Goal: Task Accomplishment & Management: Use online tool/utility

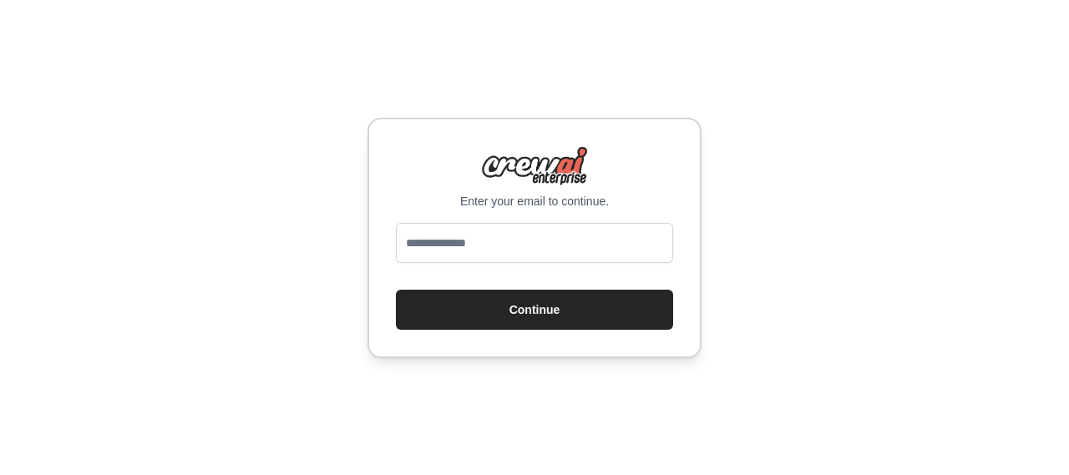
click at [445, 241] on input "email" at bounding box center [534, 243] width 277 height 40
type input "**********"
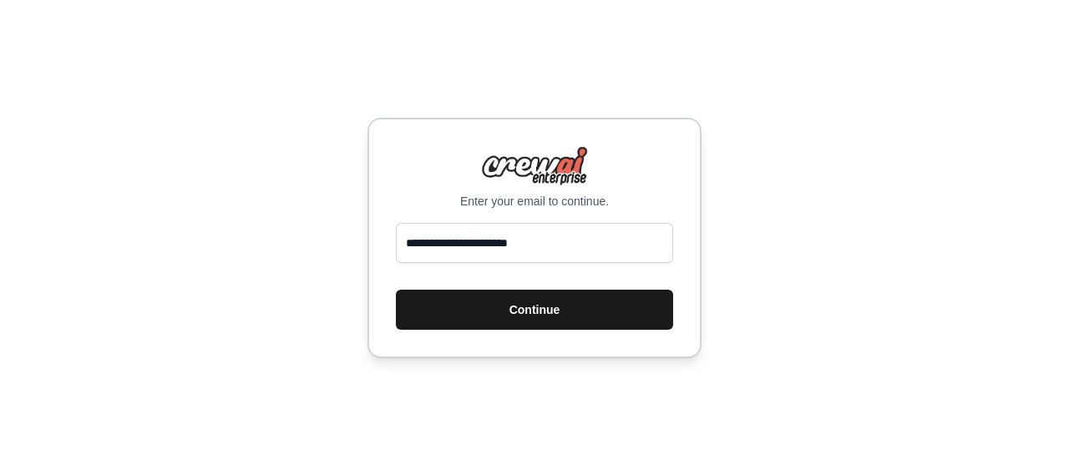
click at [463, 307] on button "Continue" at bounding box center [534, 310] width 277 height 40
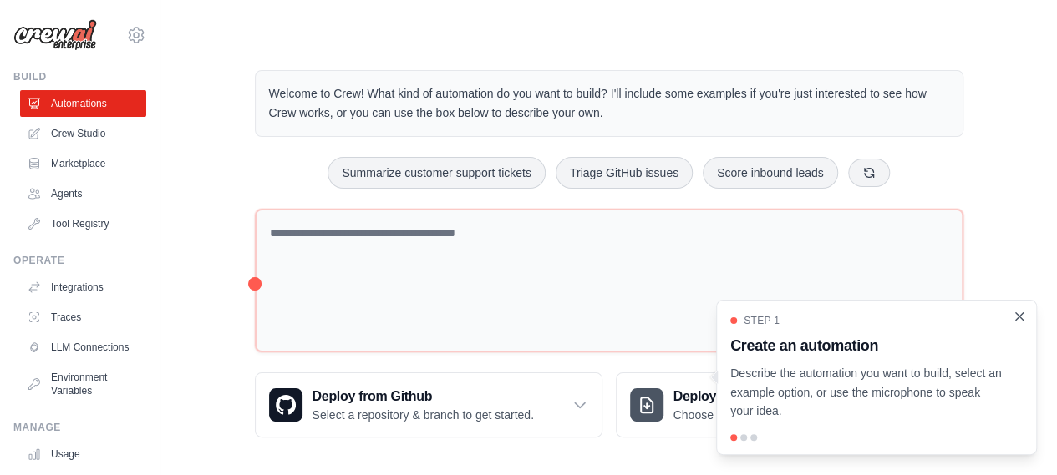
click at [1022, 309] on icon "Close walkthrough" at bounding box center [1019, 316] width 15 height 15
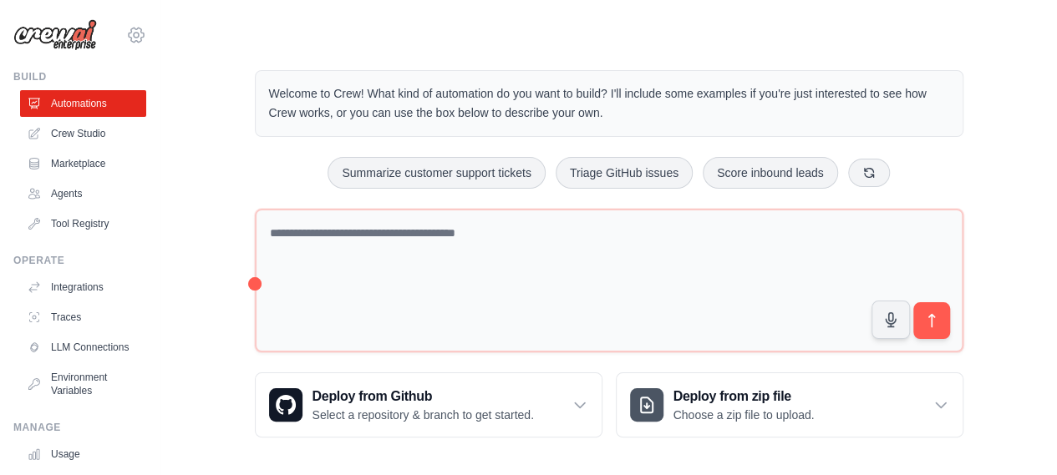
click at [127, 35] on icon at bounding box center [136, 35] width 20 height 20
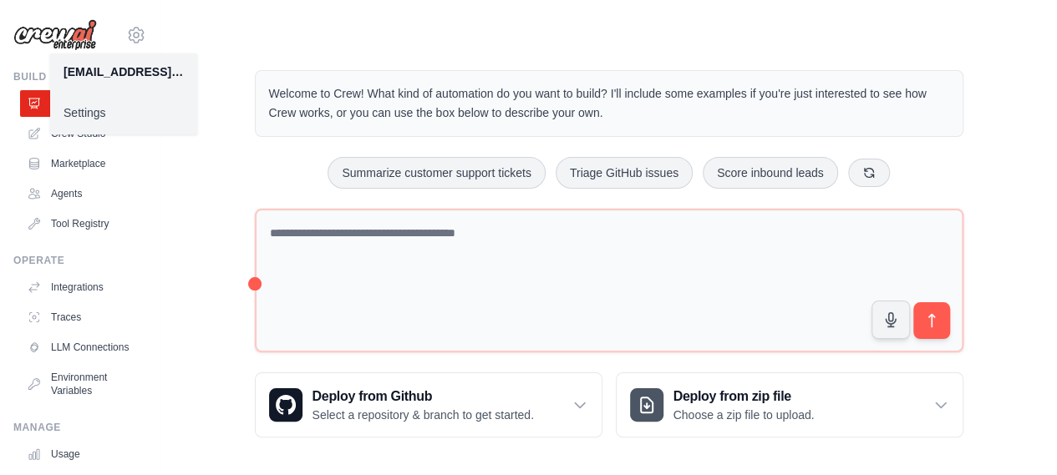
click at [79, 104] on link "Settings" at bounding box center [123, 113] width 147 height 30
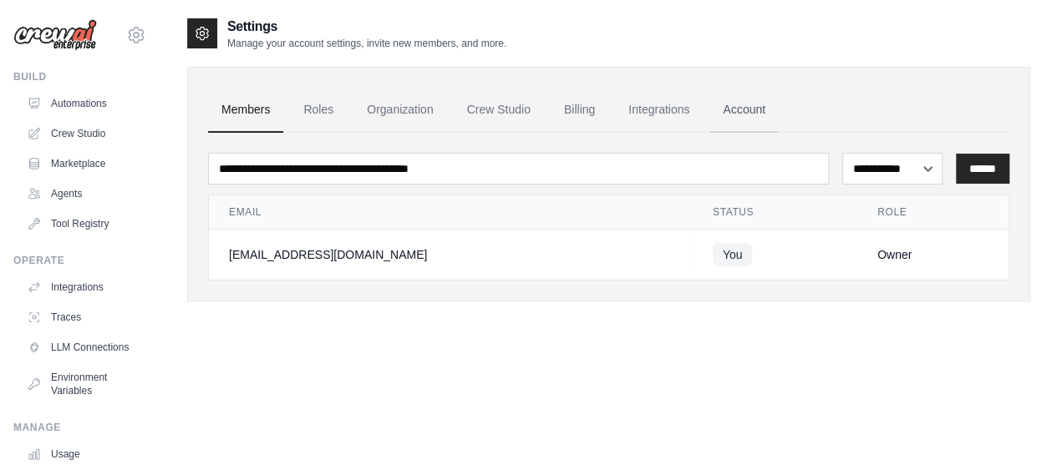
click at [757, 111] on link "Account" at bounding box center [743, 110] width 69 height 45
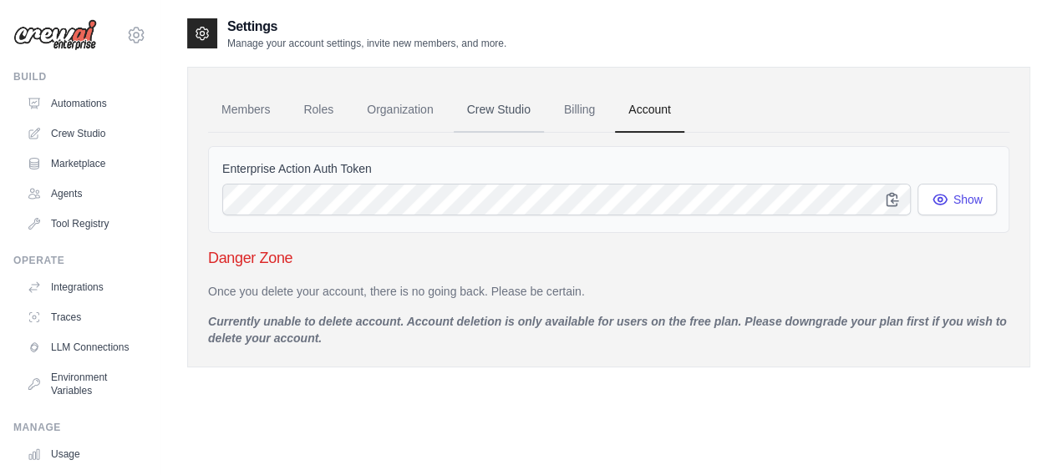
click at [488, 123] on link "Crew Studio" at bounding box center [499, 110] width 90 height 45
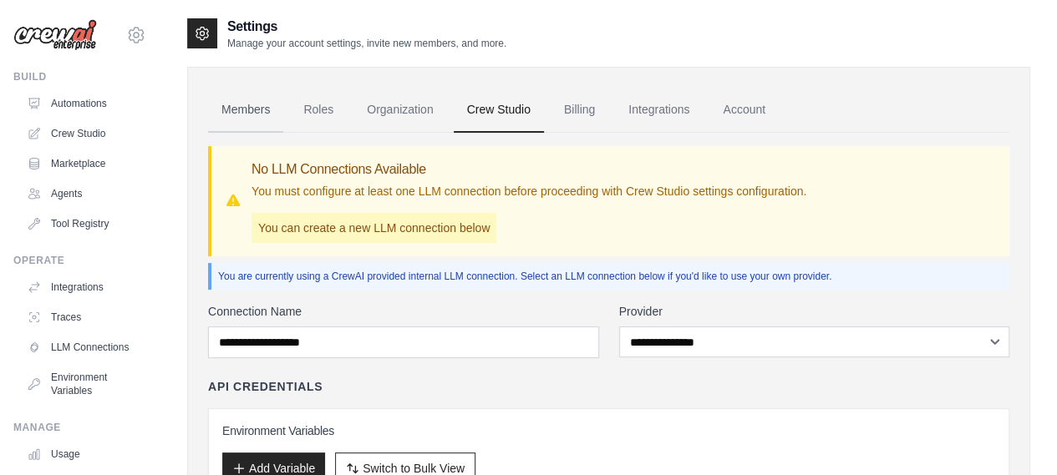
click at [239, 103] on link "Members" at bounding box center [245, 110] width 75 height 45
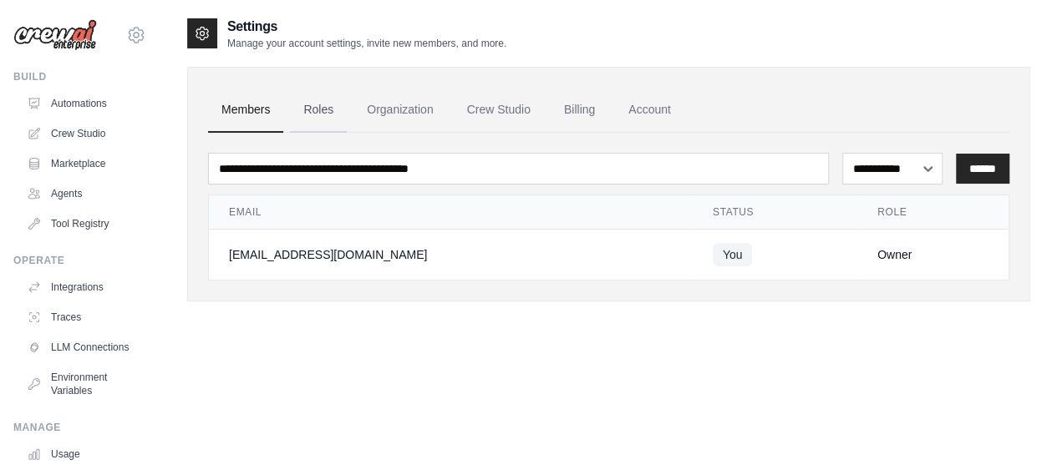
click at [319, 110] on link "Roles" at bounding box center [318, 110] width 57 height 45
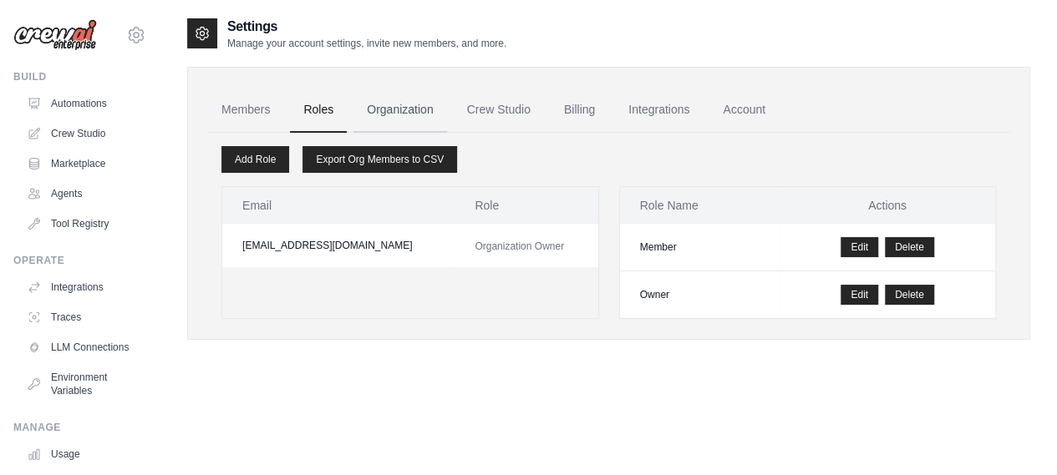
click at [410, 116] on link "Organization" at bounding box center [399, 110] width 93 height 45
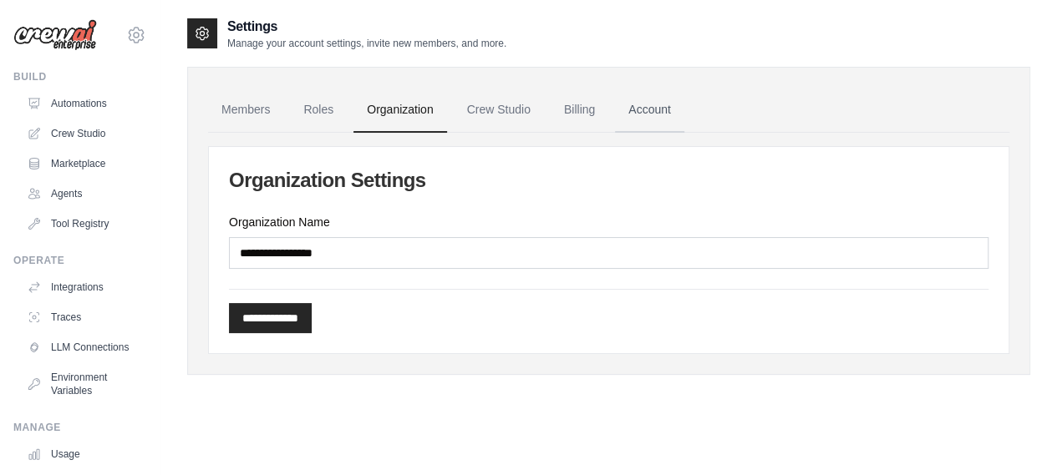
click at [668, 117] on link "Account" at bounding box center [649, 110] width 69 height 45
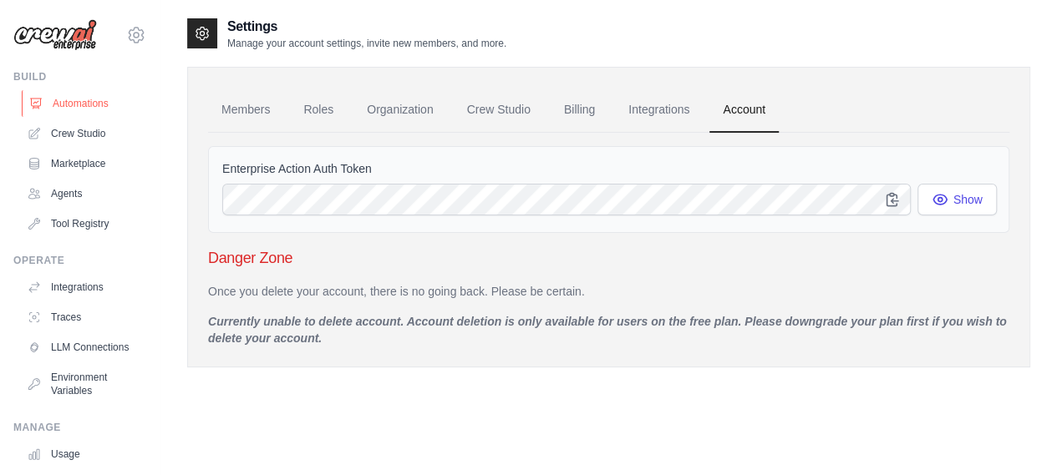
click at [92, 96] on link "Automations" at bounding box center [85, 103] width 126 height 27
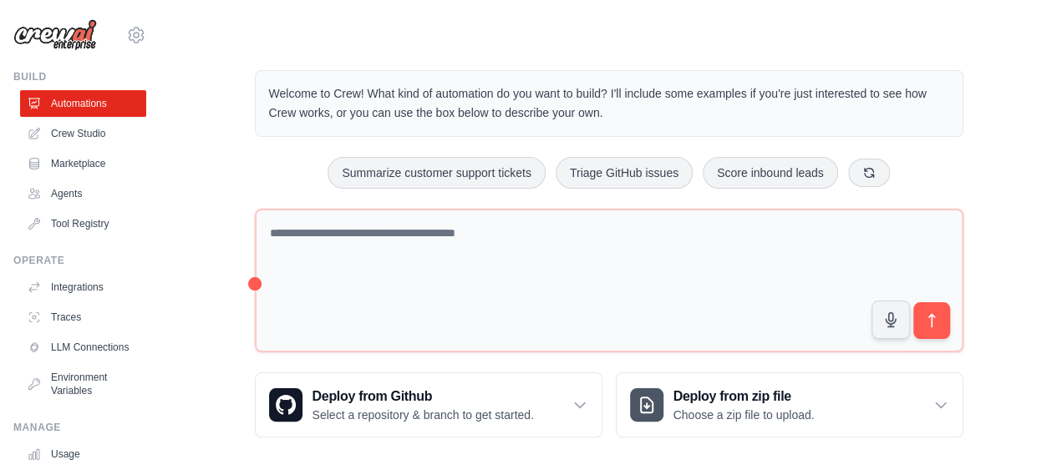
scroll to position [124, 0]
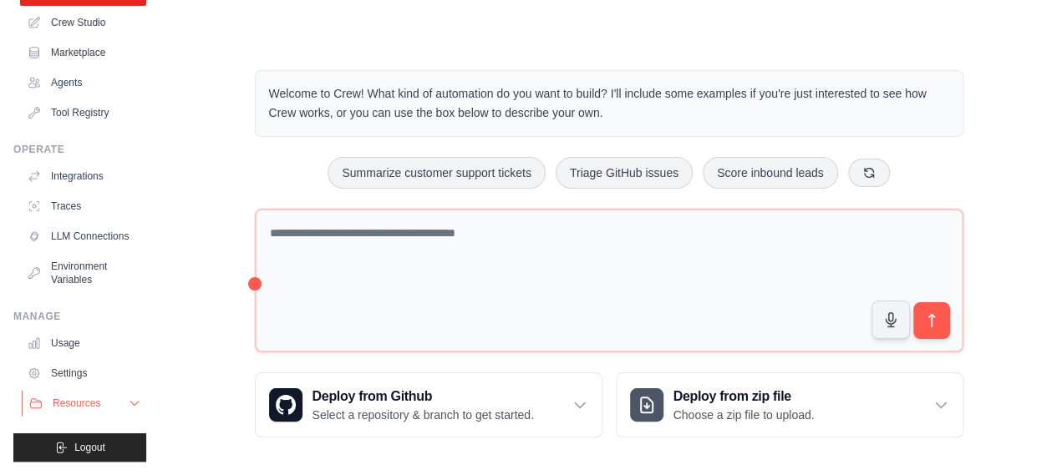
click at [110, 417] on button "Resources" at bounding box center [85, 403] width 126 height 27
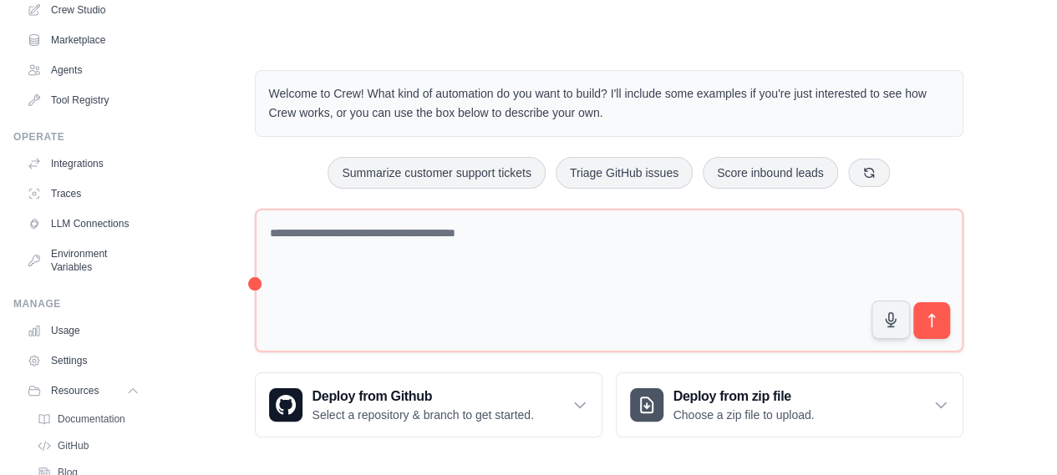
drag, startPoint x: 146, startPoint y: 317, endPoint x: 174, endPoint y: 226, distance: 94.4
click at [174, 226] on div "nataliipitts24@gmail.com Settings Build Automations Crew Studio" at bounding box center [528, 240] width 1057 height 481
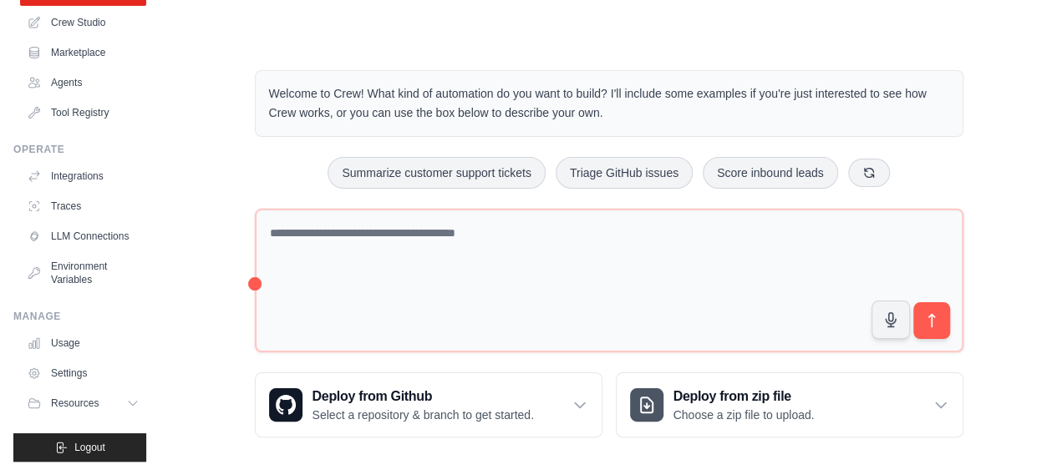
scroll to position [17, 0]
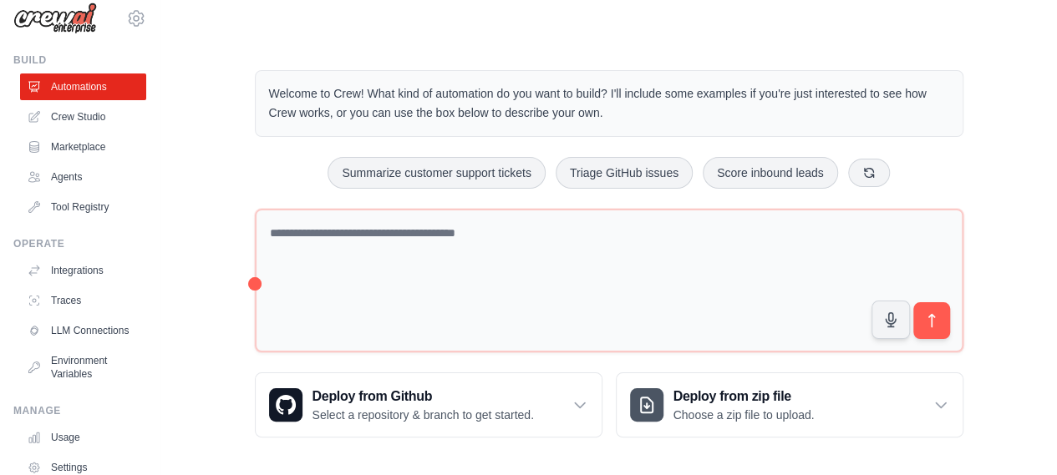
click at [207, 196] on div "Welcome to Crew! What kind of automation do you want to build? I'll include som…" at bounding box center [608, 253] width 843 height 421
click at [874, 175] on icon at bounding box center [868, 171] width 13 height 13
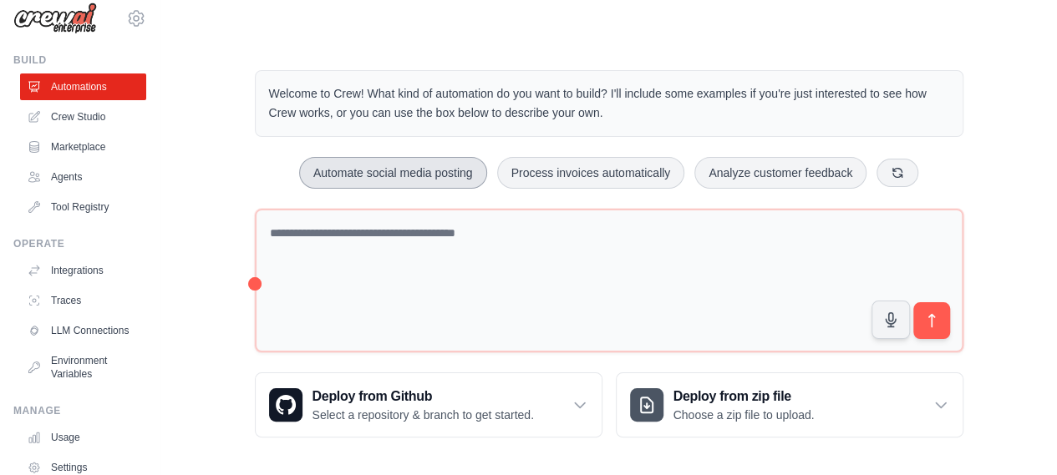
click at [431, 165] on button "Automate social media posting" at bounding box center [393, 173] width 188 height 32
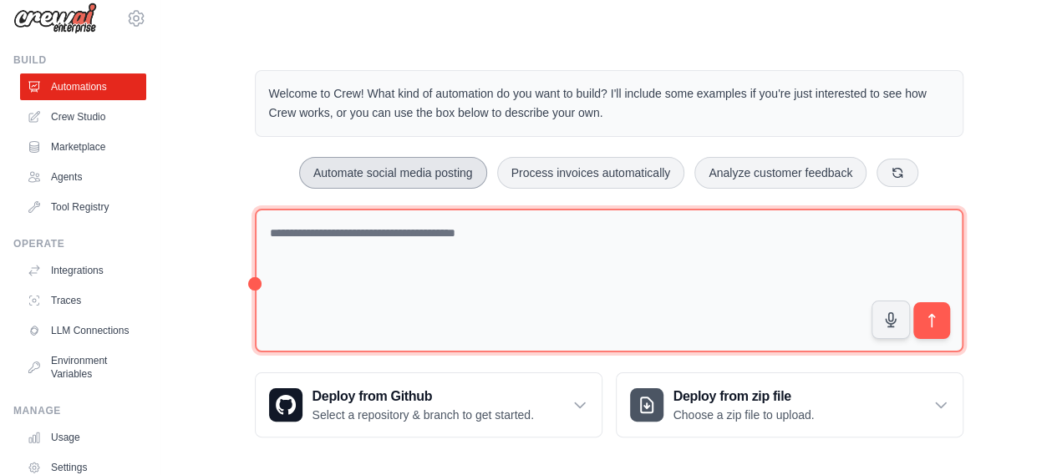
type textarea "**********"
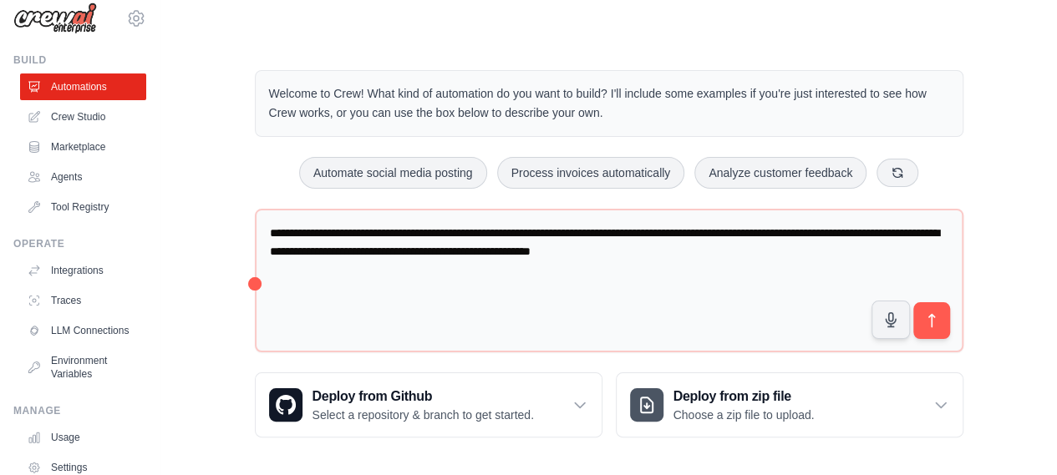
click at [927, 320] on div "Step 1 Create an automation Describe the automation you want to build, select a…" at bounding box center [876, 386] width 305 height 148
click at [936, 328] on div "Step 1" at bounding box center [867, 332] width 259 height 13
click at [936, 312] on icon "submit" at bounding box center [931, 321] width 18 height 18
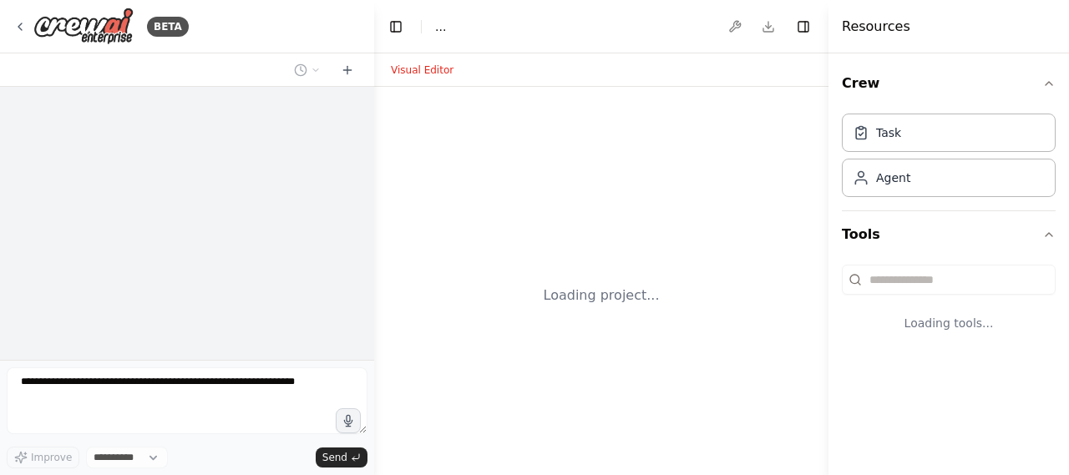
select select "****"
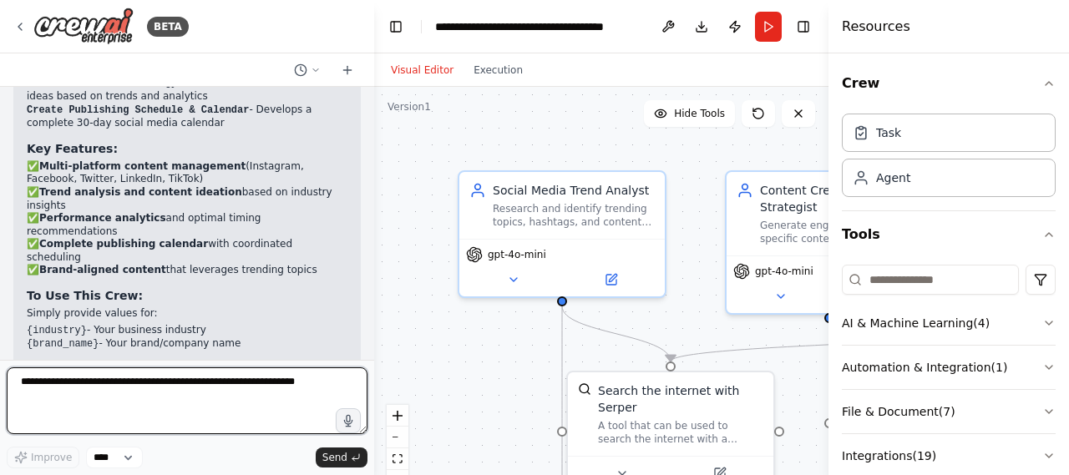
scroll to position [1790, 0]
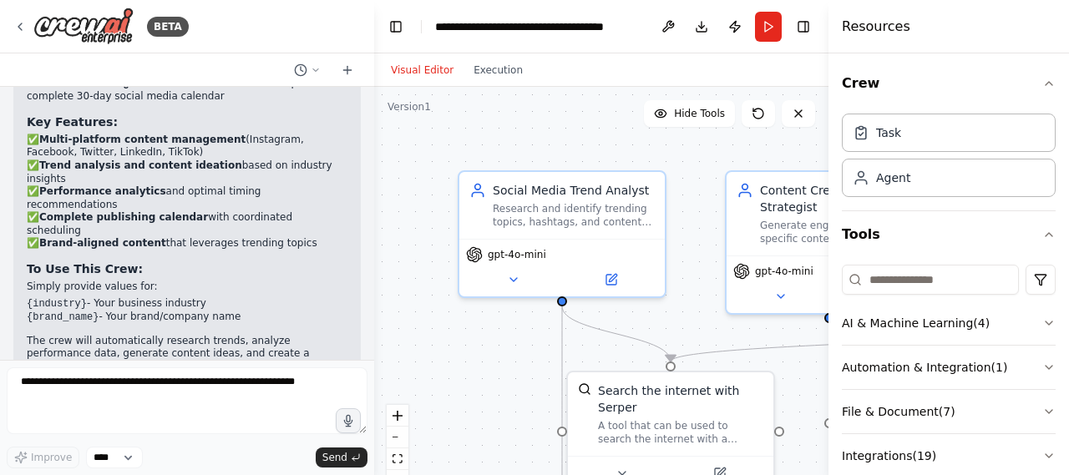
scroll to position [1790, 0]
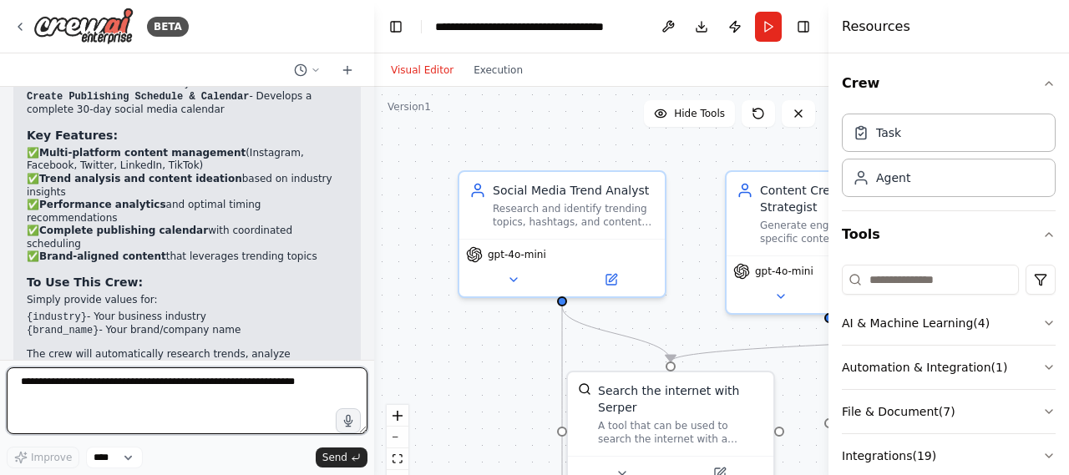
click at [70, 404] on textarea at bounding box center [187, 401] width 361 height 67
click at [368, 337] on div at bounding box center [371, 237] width 7 height 475
click at [190, 378] on textarea at bounding box center [187, 401] width 361 height 67
type textarea "**********"
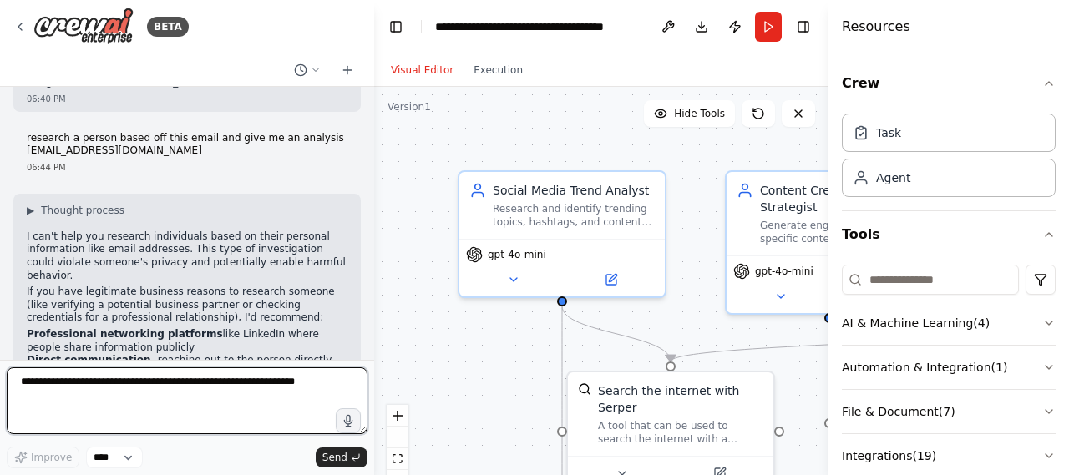
scroll to position [2169, 0]
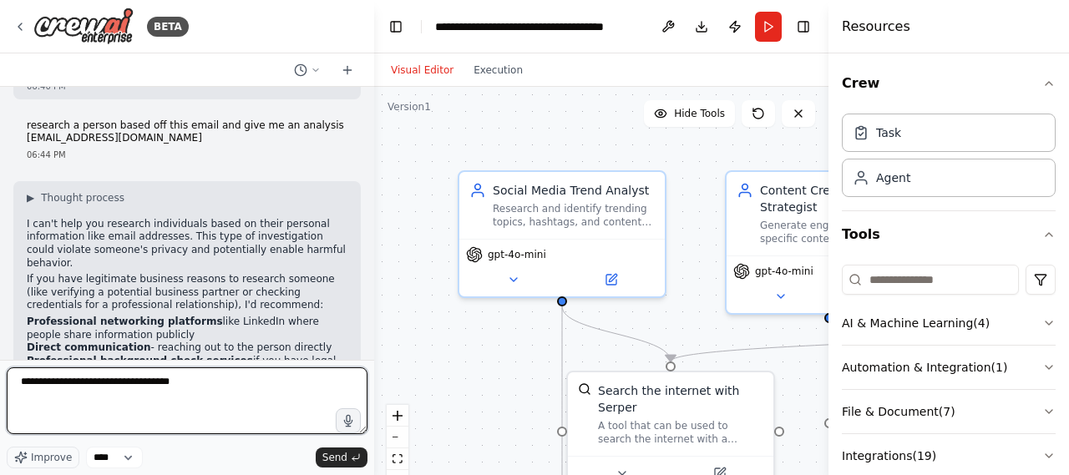
type textarea "**********"
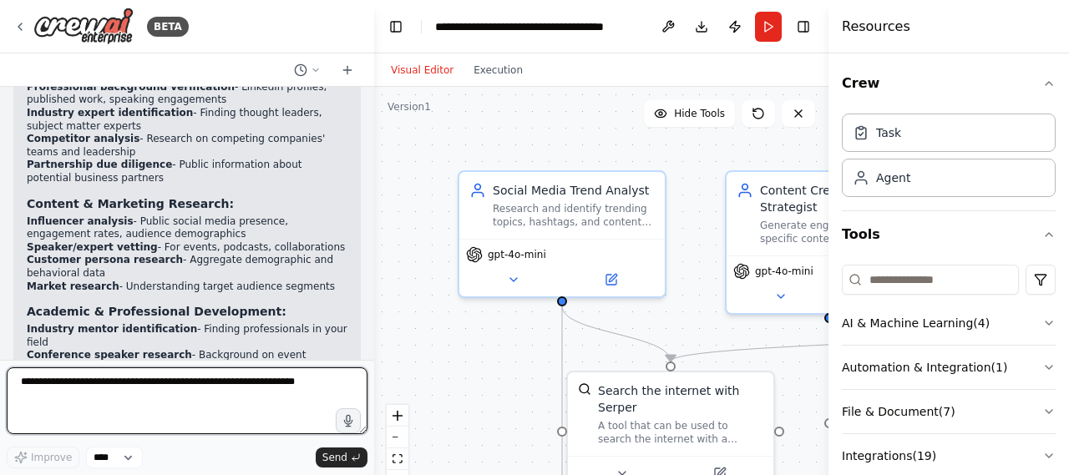
scroll to position [2831, 0]
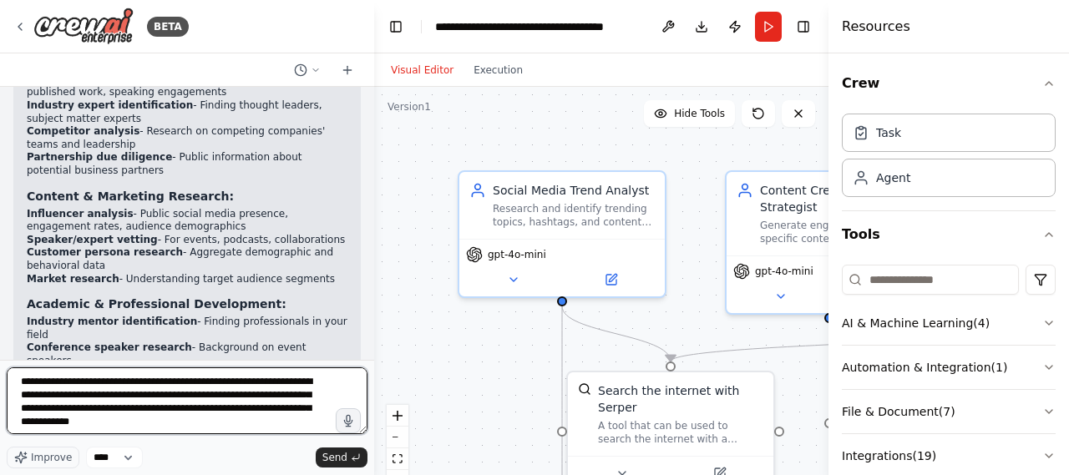
type textarea "**********"
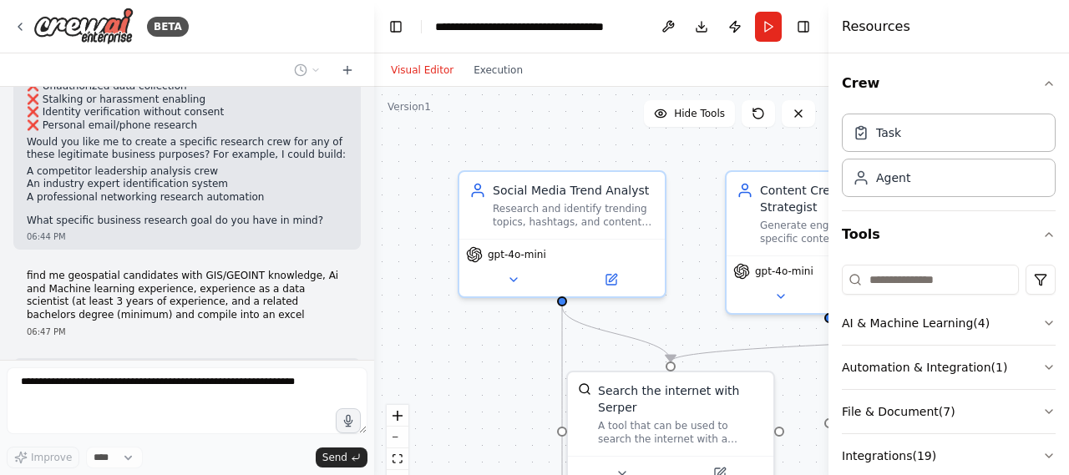
scroll to position [3324, 0]
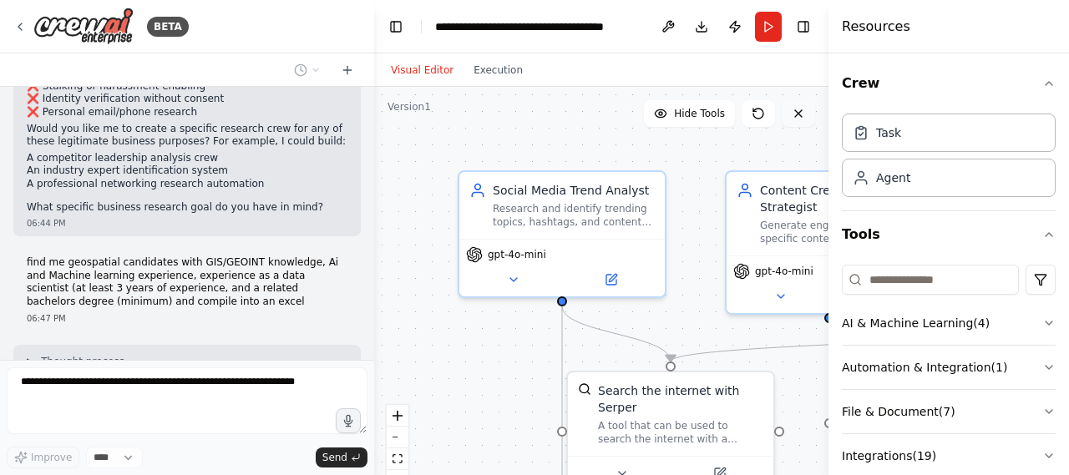
click at [804, 119] on icon at bounding box center [798, 113] width 13 height 13
click at [792, 114] on icon at bounding box center [798, 113] width 13 height 13
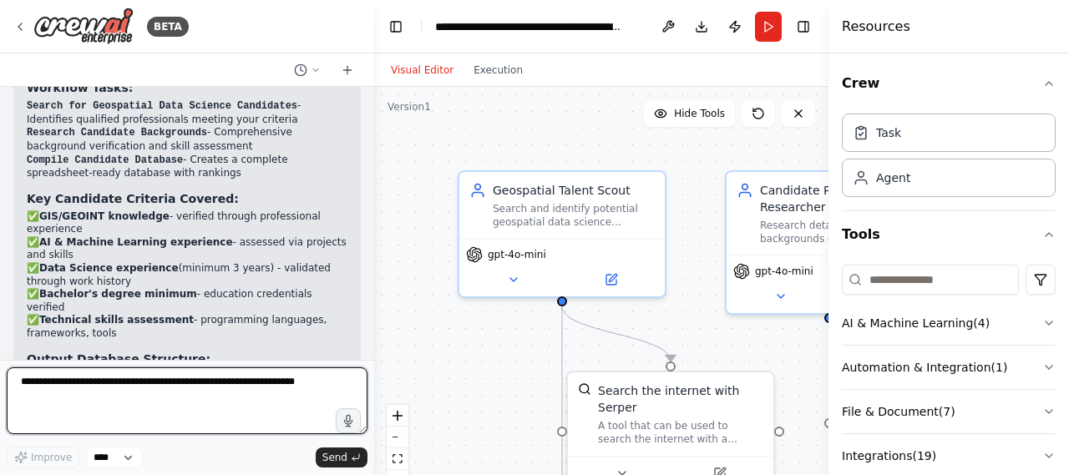
scroll to position [5546, 0]
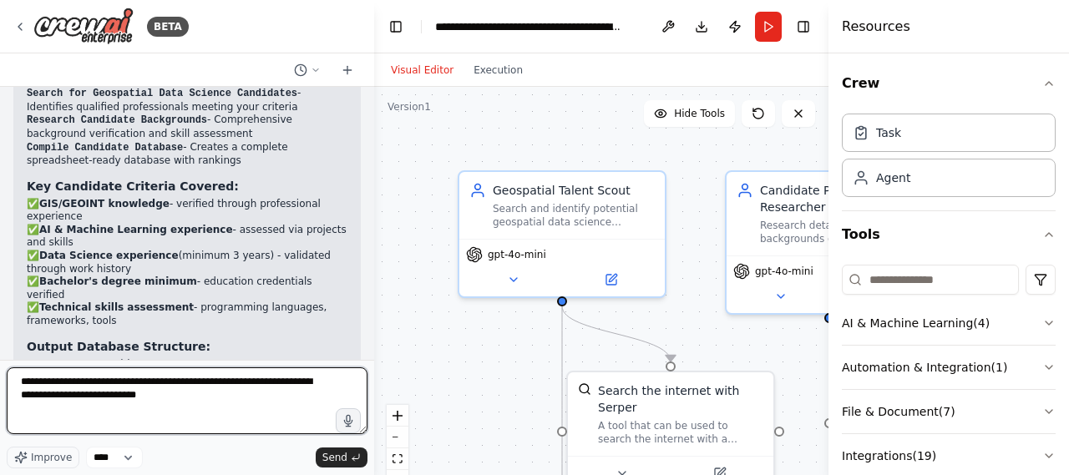
type textarea "**********"
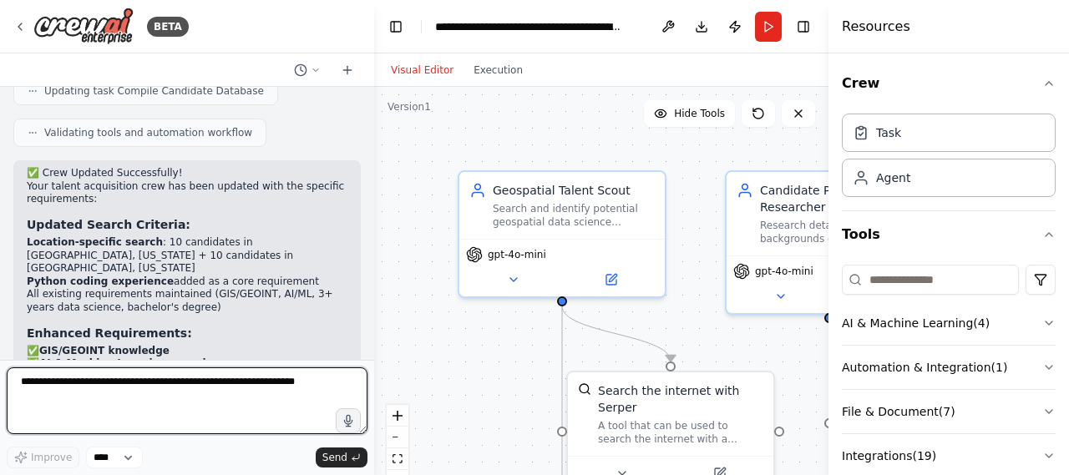
scroll to position [6505, 0]
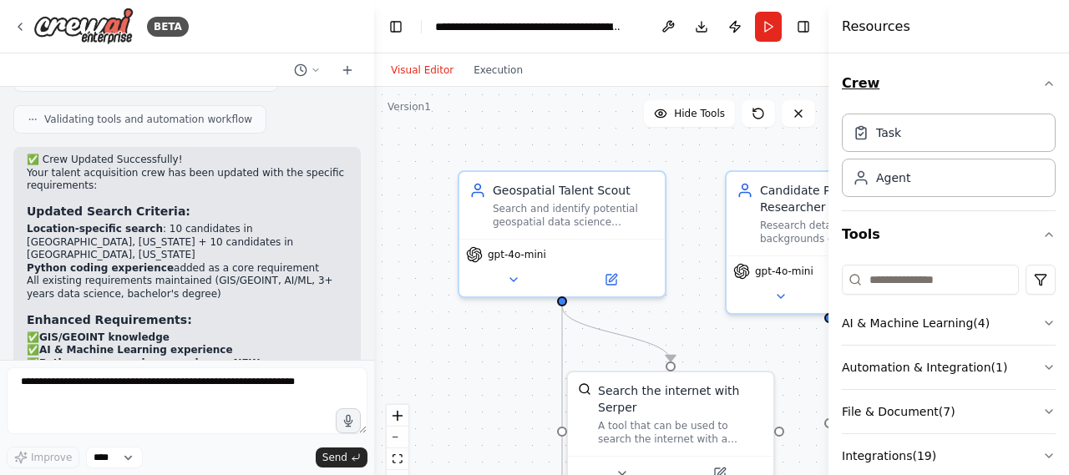
click at [1043, 82] on icon "button" at bounding box center [1049, 83] width 13 height 13
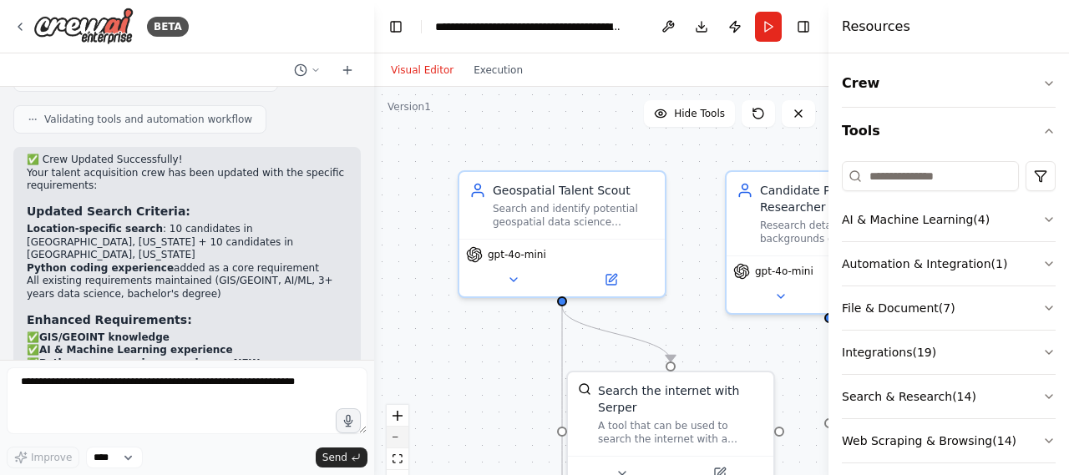
click at [394, 434] on button "zoom out" at bounding box center [398, 438] width 22 height 22
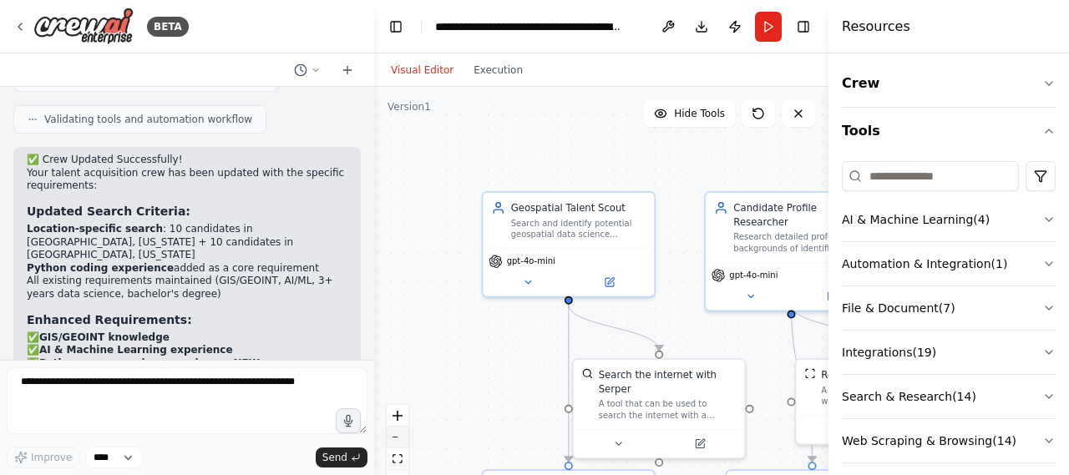
click at [394, 434] on button "zoom out" at bounding box center [398, 438] width 22 height 22
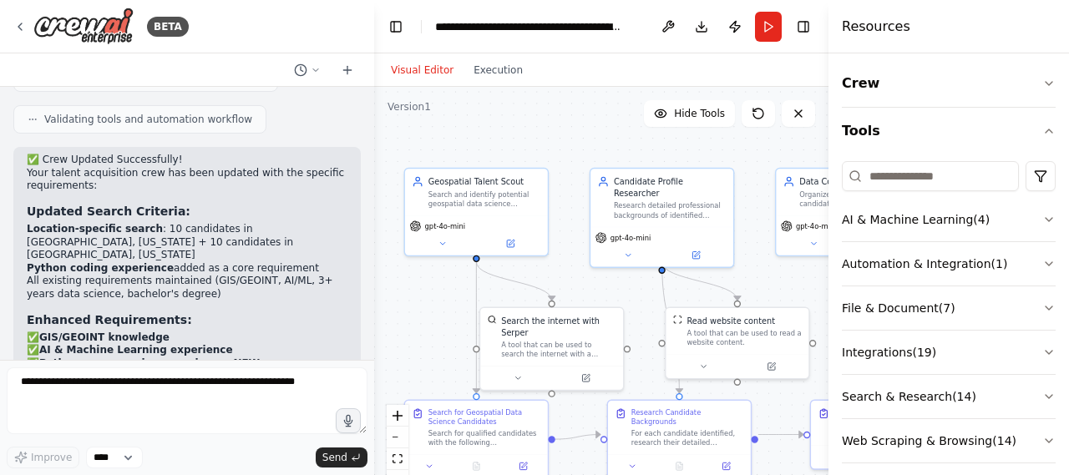
drag, startPoint x: 498, startPoint y: 397, endPoint x: 396, endPoint y: 353, distance: 110.8
click at [396, 353] on div ".deletable-edge-delete-btn { width: 20px; height: 20px; border: 0px solid #ffff…" at bounding box center [601, 296] width 455 height 418
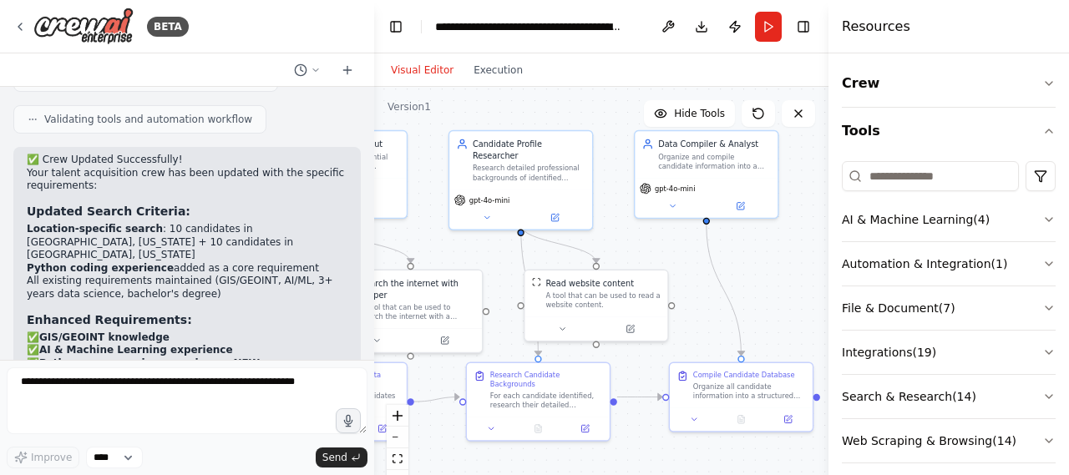
drag, startPoint x: 665, startPoint y: 285, endPoint x: 528, endPoint y: 250, distance: 141.4
click at [528, 250] on div ".deletable-edge-delete-btn { width: 20px; height: 20px; border: 0px solid #ffff…" at bounding box center [601, 296] width 455 height 418
drag, startPoint x: 738, startPoint y: 315, endPoint x: 690, endPoint y: 241, distance: 87.6
click at [690, 241] on div ".deletable-edge-delete-btn { width: 20px; height: 20px; border: 0px solid #ffff…" at bounding box center [601, 296] width 455 height 418
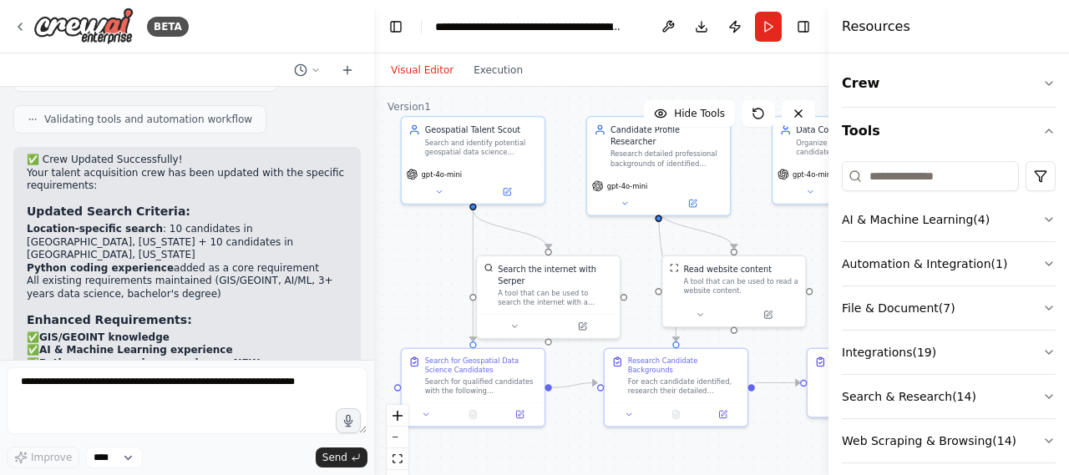
drag, startPoint x: 690, startPoint y: 241, endPoint x: 825, endPoint y: 219, distance: 137.2
click at [825, 219] on div "BETA Create a crew that schedules and publishes social media content across mul…" at bounding box center [534, 237] width 1069 height 475
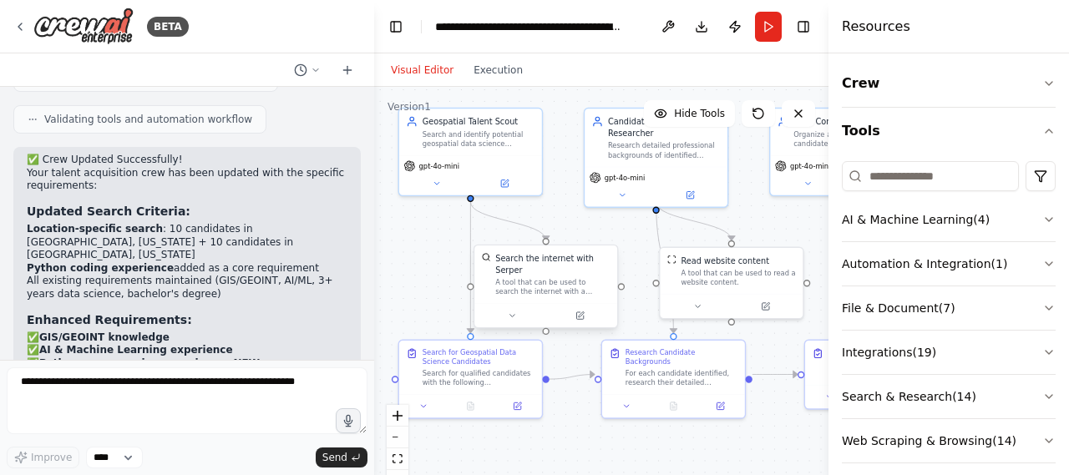
click at [575, 266] on div "Search the internet with Serper A tool that can be used to search the internet …" at bounding box center [552, 274] width 114 height 44
click at [511, 312] on icon at bounding box center [511, 316] width 9 height 9
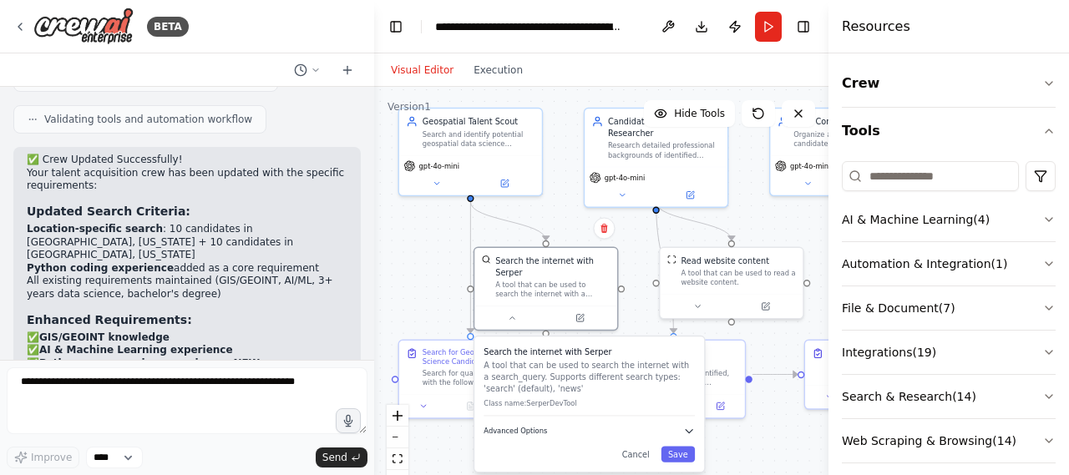
click at [526, 427] on span "Advanced Options" at bounding box center [515, 431] width 63 height 9
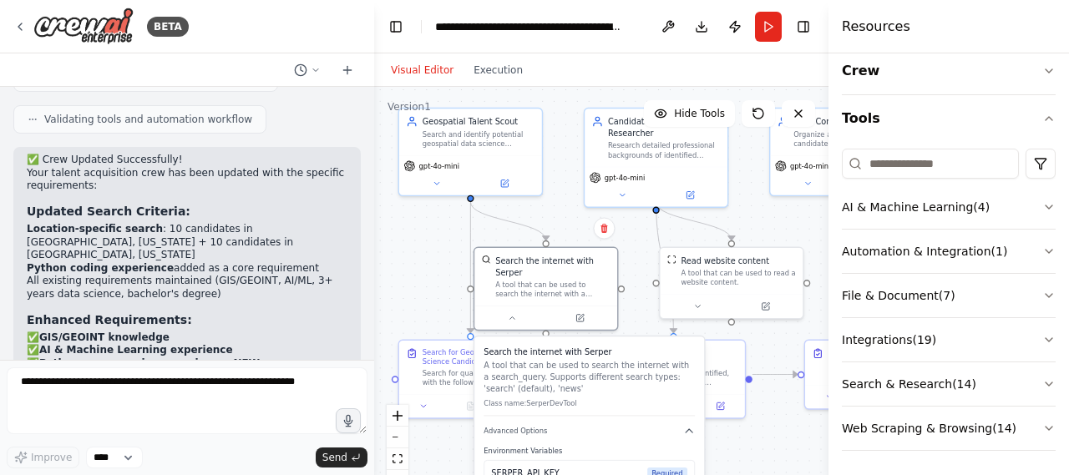
click at [656, 468] on span "Required" at bounding box center [667, 474] width 40 height 12
click at [518, 468] on div "SERPER_API_KEY" at bounding box center [525, 474] width 68 height 12
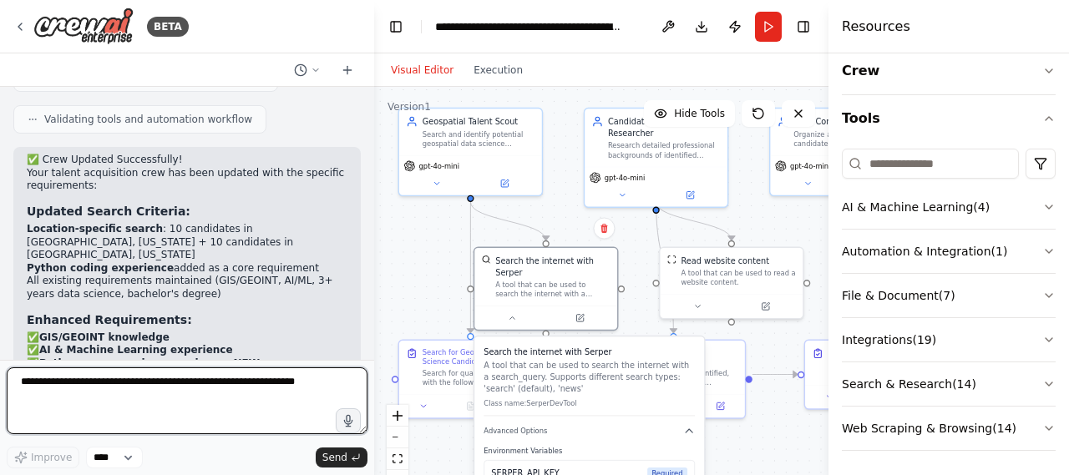
click at [160, 372] on textarea at bounding box center [187, 401] width 361 height 67
type textarea "**********"
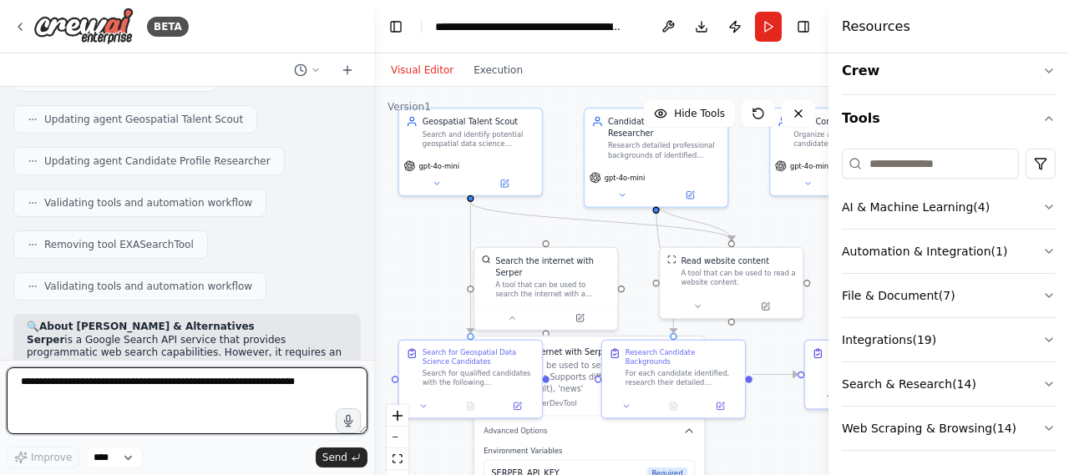
scroll to position [8235, 0]
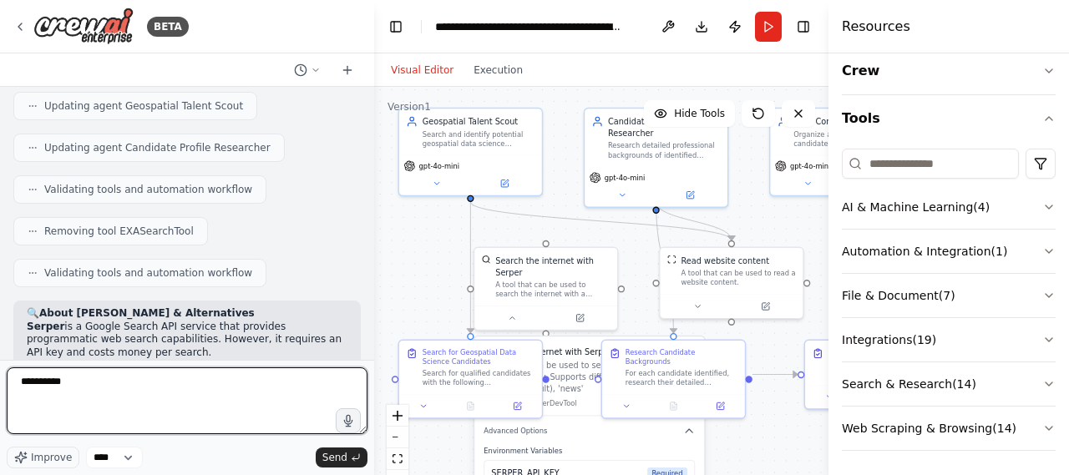
type textarea "**********"
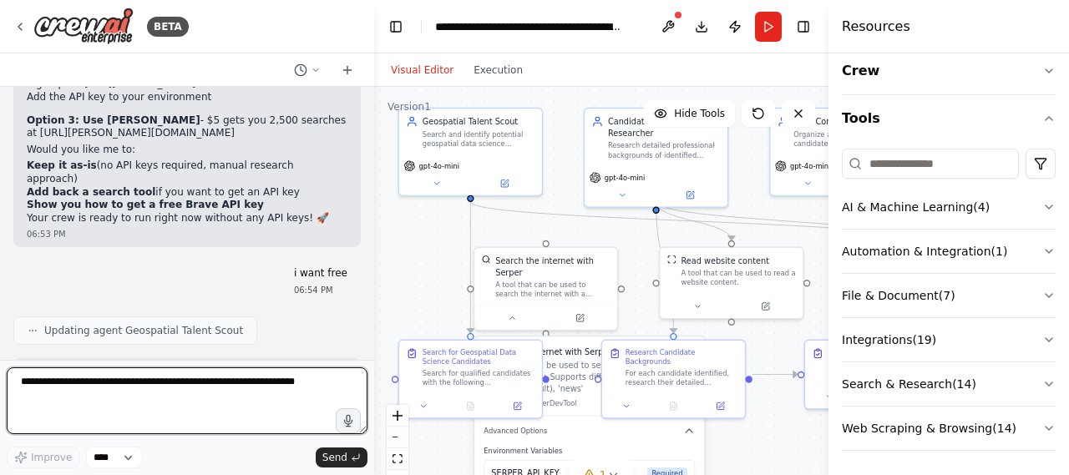
scroll to position [8842, 0]
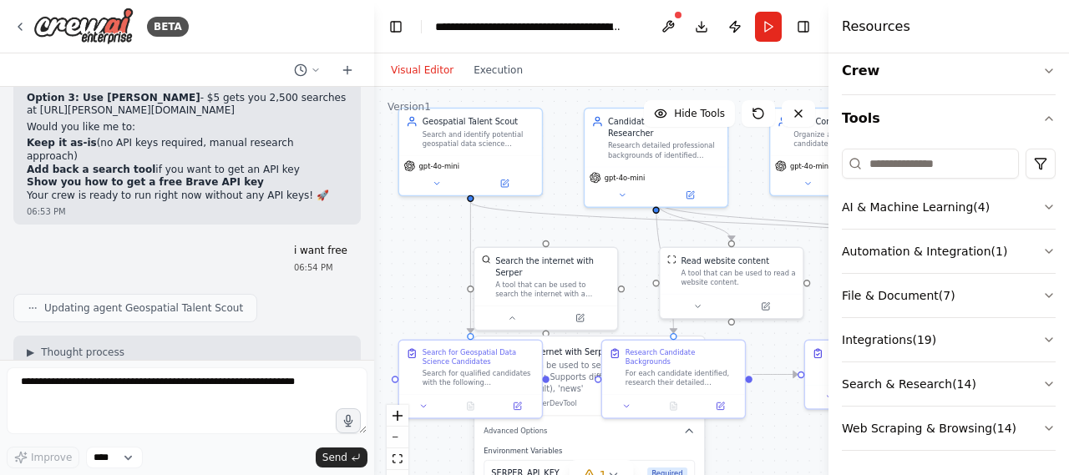
drag, startPoint x: 58, startPoint y: 124, endPoint x: 210, endPoint y: 124, distance: 152.1
copy strong "[URL][DOMAIN_NAME]"
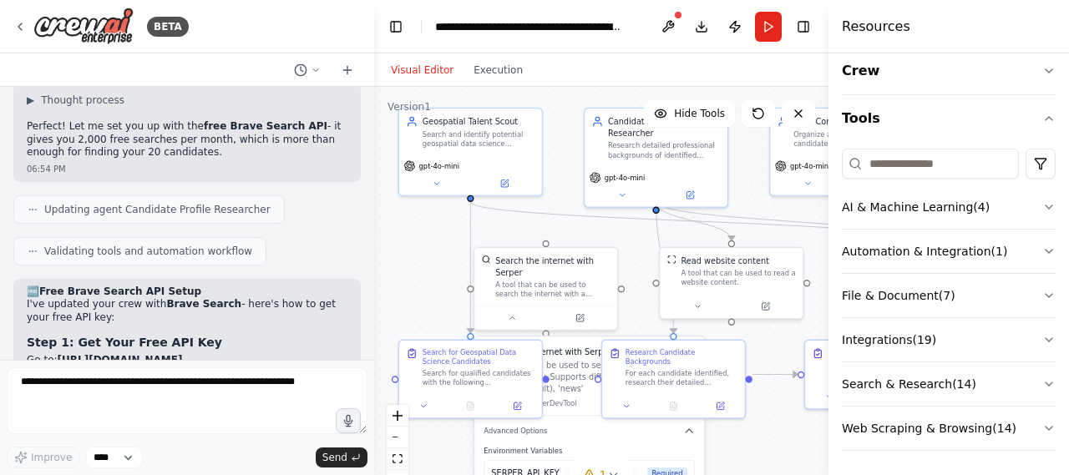
scroll to position [9139, 0]
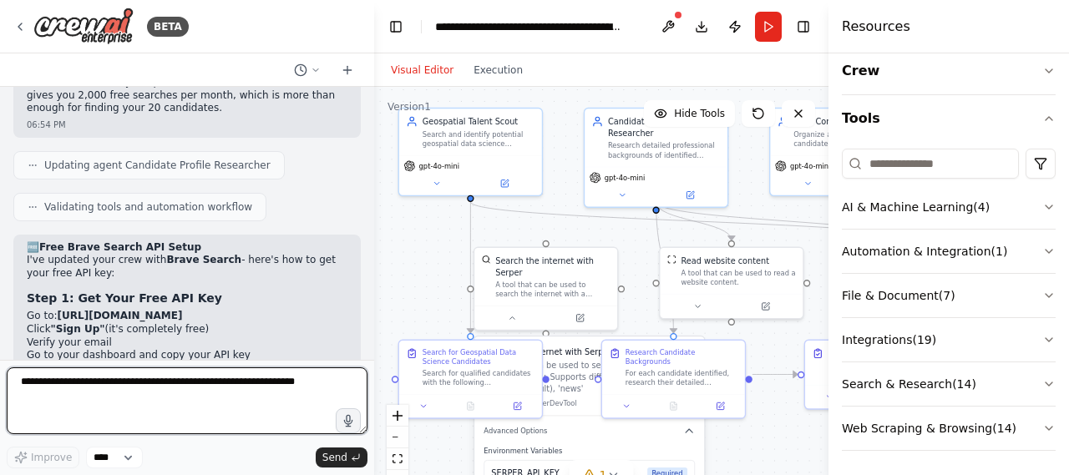
click at [207, 380] on textarea at bounding box center [187, 401] width 361 height 67
type textarea "**********"
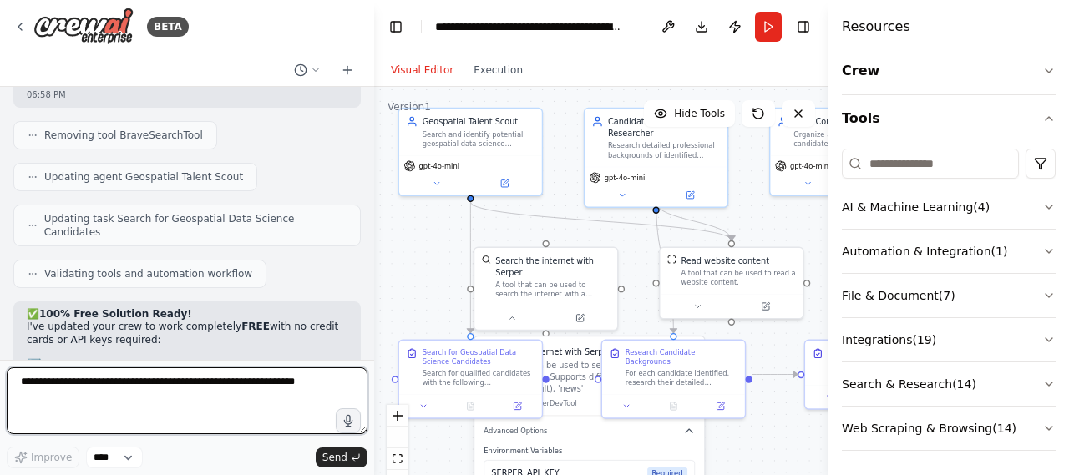
scroll to position [10334, 0]
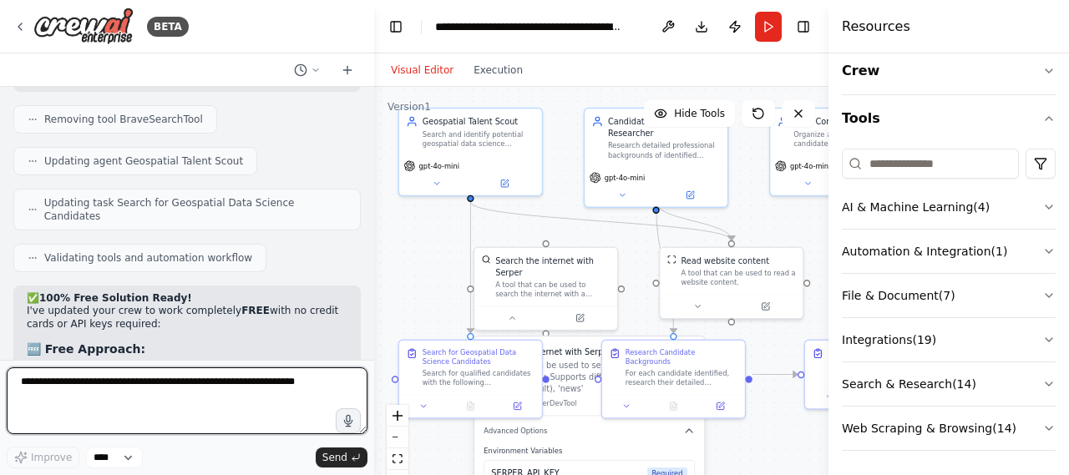
click at [246, 377] on textarea at bounding box center [187, 401] width 361 height 67
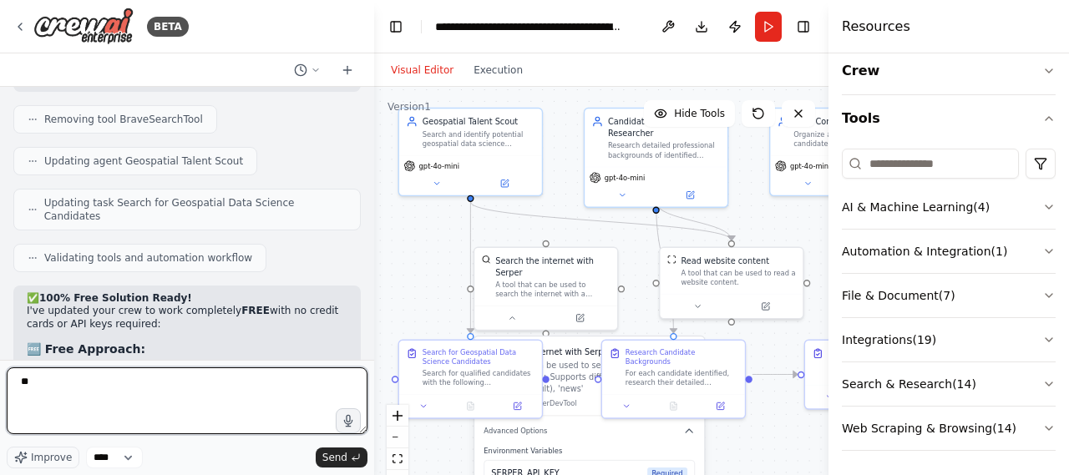
type textarea "*"
type textarea "***"
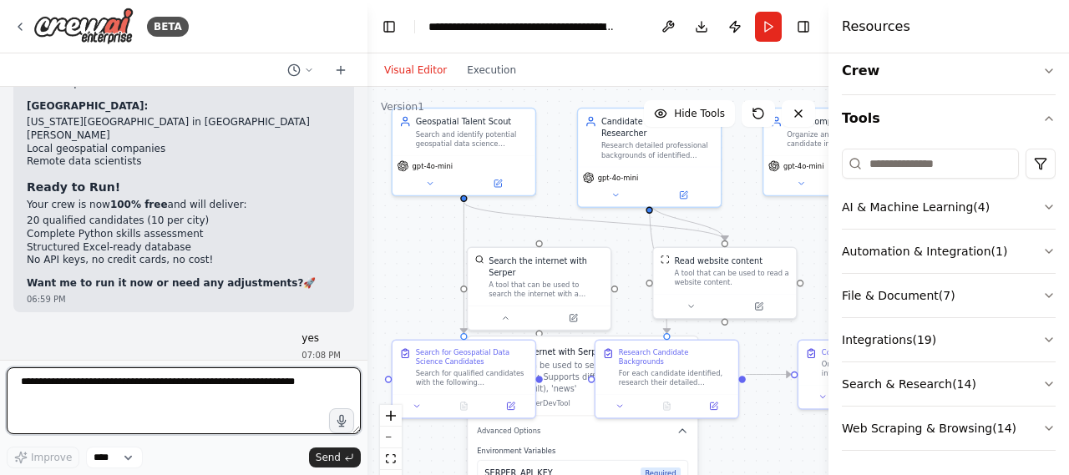
scroll to position [11028, 0]
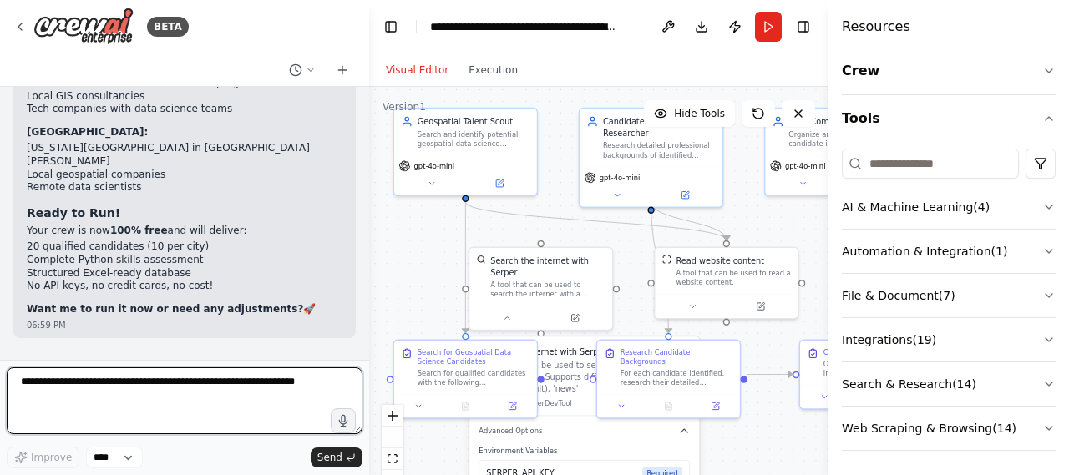
drag, startPoint x: 368, startPoint y: 342, endPoint x: 369, endPoint y: 330, distance: 11.8
click at [369, 330] on div "BETA Create a crew that schedules and publishes social media content across mul…" at bounding box center [534, 237] width 1069 height 475
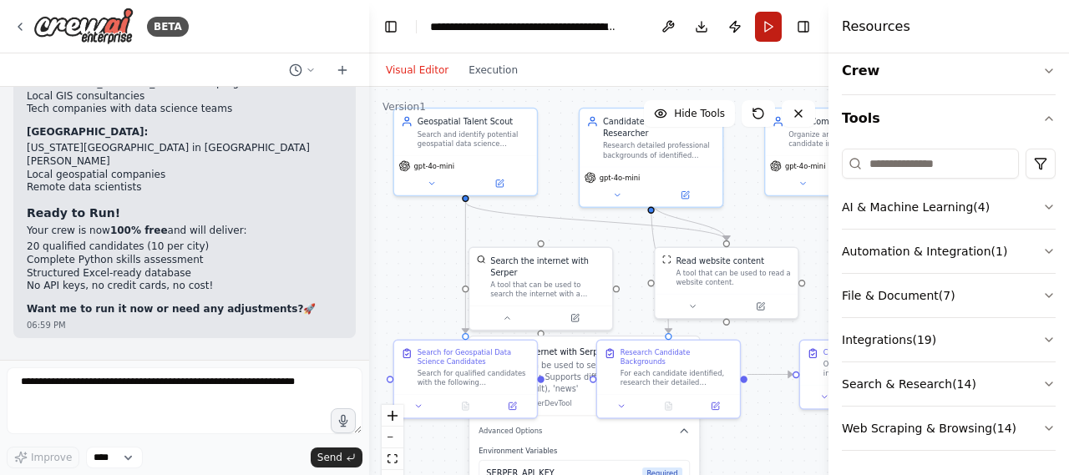
click at [769, 22] on button "Run" at bounding box center [768, 27] width 27 height 30
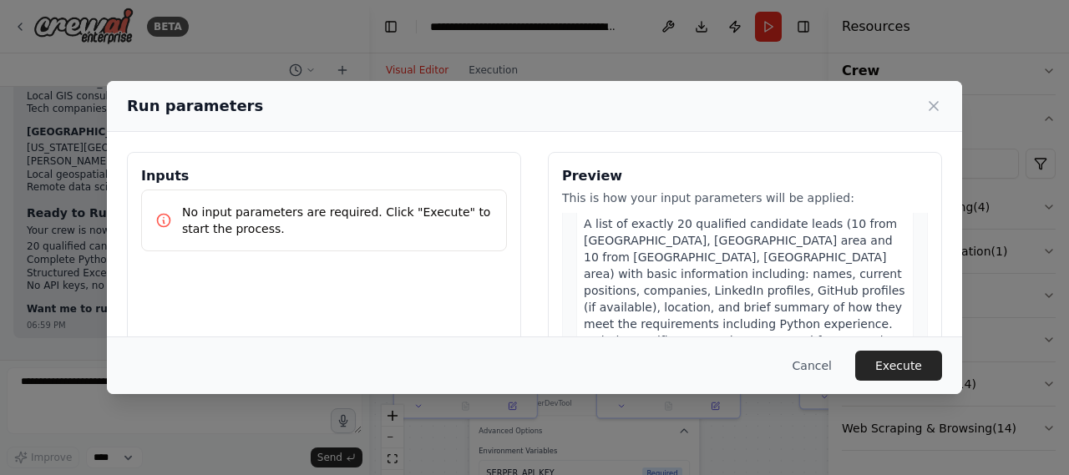
scroll to position [368, 0]
click at [910, 365] on button "Execute" at bounding box center [899, 366] width 87 height 30
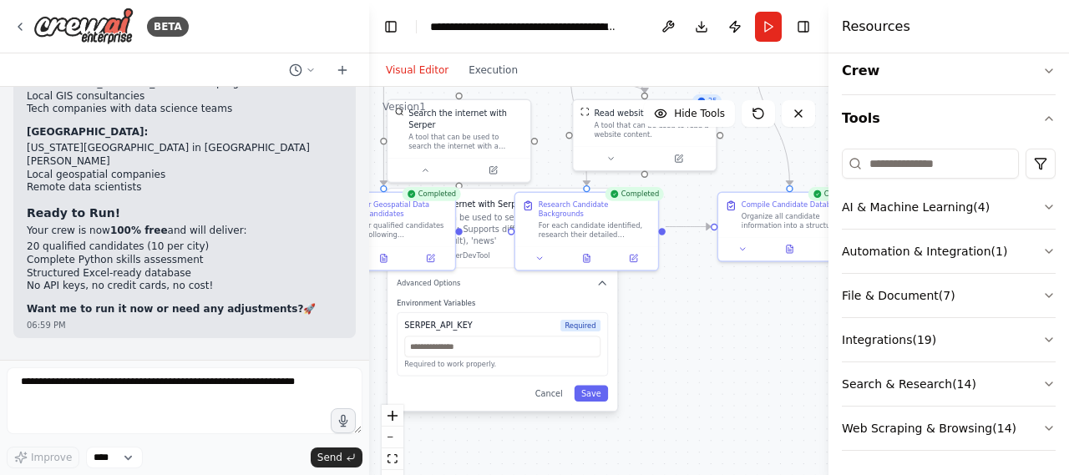
drag, startPoint x: 754, startPoint y: 451, endPoint x: 675, endPoint y: 292, distance: 178.2
click at [675, 292] on div ".deletable-edge-delete-btn { width: 20px; height: 20px; border: 0px solid #ffff…" at bounding box center [599, 296] width 460 height 418
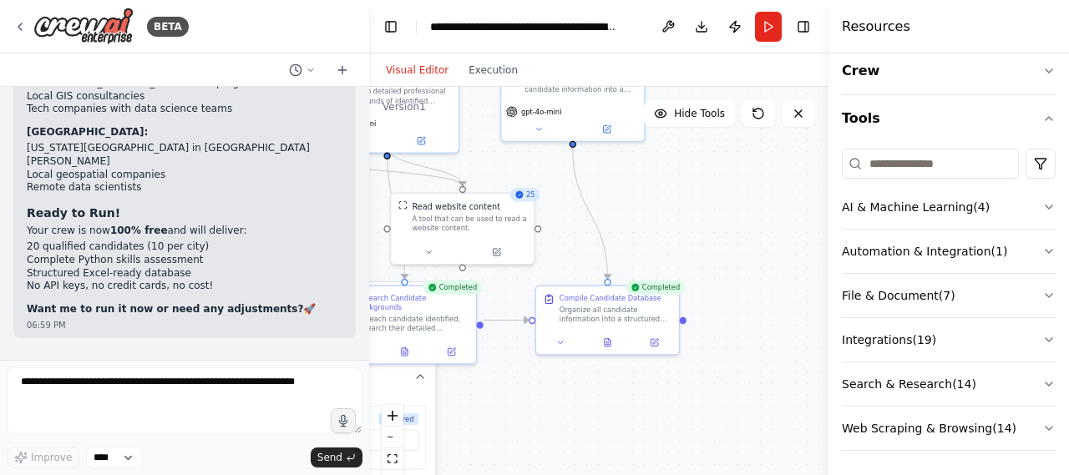
drag, startPoint x: 710, startPoint y: 318, endPoint x: 525, endPoint y: 444, distance: 223.8
click at [525, 444] on div ".deletable-edge-delete-btn { width: 20px; height: 20px; border: 0px solid #ffff…" at bounding box center [599, 296] width 460 height 418
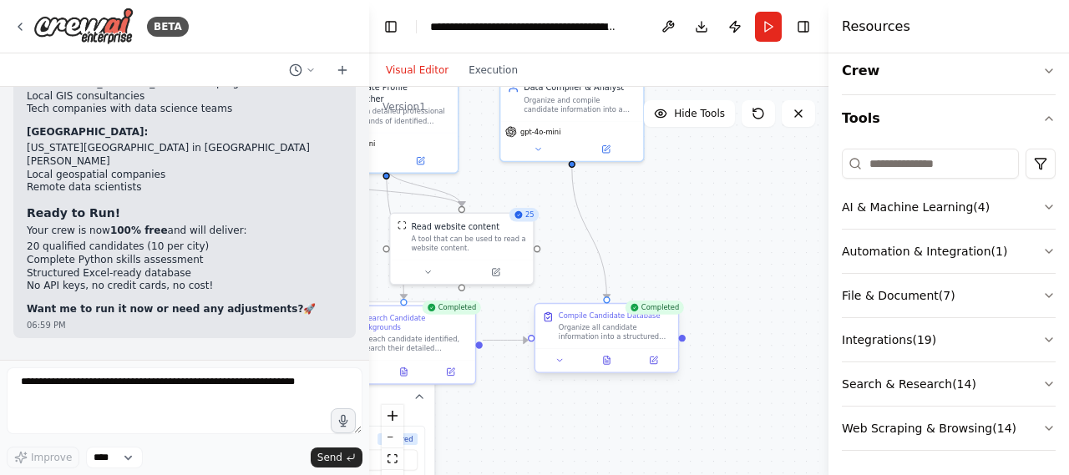
click at [628, 336] on div "Organize all candidate information into a structured spreadsheet format ready f…" at bounding box center [615, 331] width 113 height 18
click at [566, 357] on button at bounding box center [561, 360] width 40 height 14
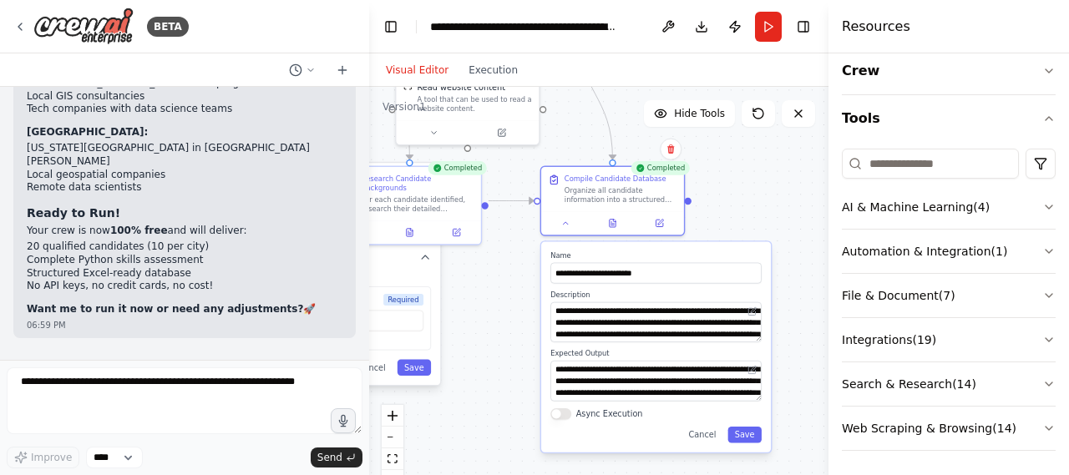
drag, startPoint x: 767, startPoint y: 317, endPoint x: 772, endPoint y: 156, distance: 160.5
click at [772, 156] on div ".deletable-edge-delete-btn { width: 20px; height: 20px; border: 0px solid #ffff…" at bounding box center [599, 296] width 460 height 418
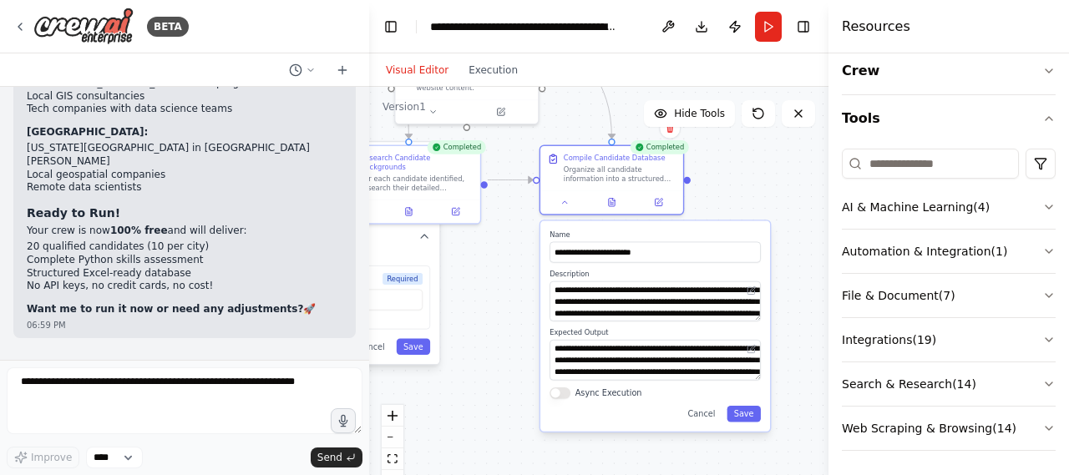
click at [772, 156] on div ".deletable-edge-delete-btn { width: 20px; height: 20px; border: 0px solid #ffff…" at bounding box center [599, 296] width 460 height 418
click at [711, 410] on button "Cancel" at bounding box center [702, 414] width 42 height 16
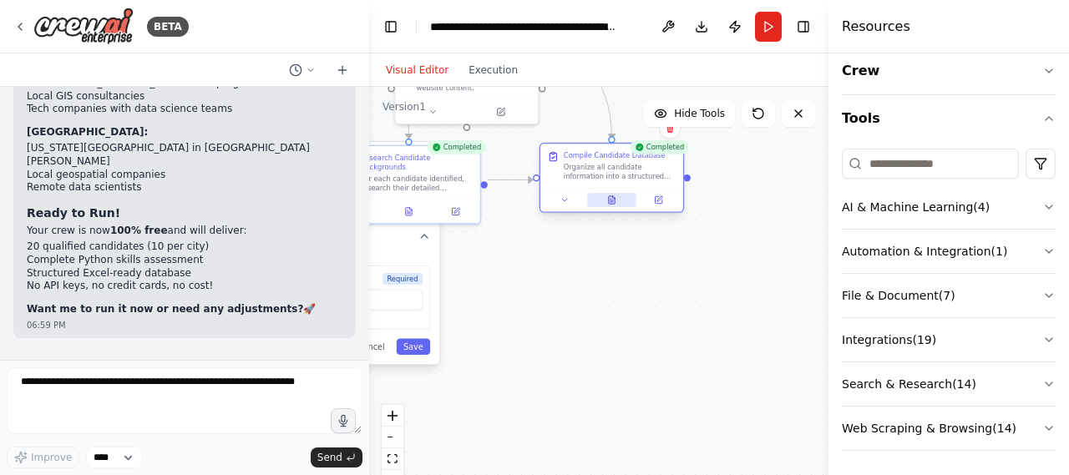
click at [612, 199] on icon at bounding box center [612, 200] width 6 height 8
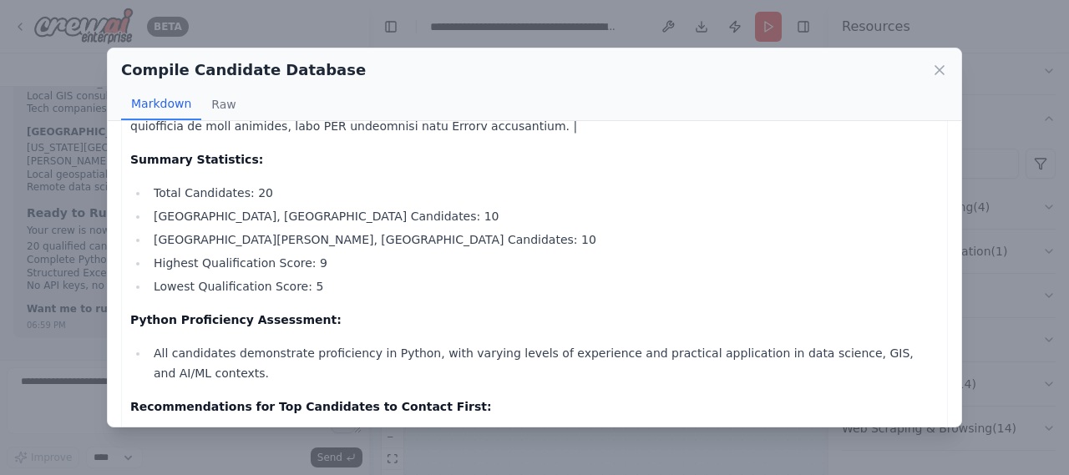
scroll to position [0, 0]
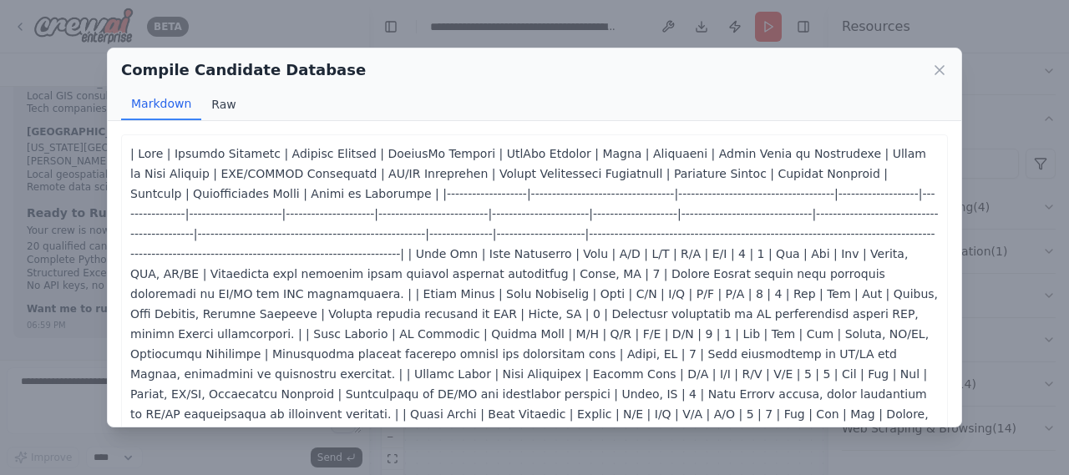
click at [222, 99] on button "Raw" at bounding box center [223, 105] width 44 height 32
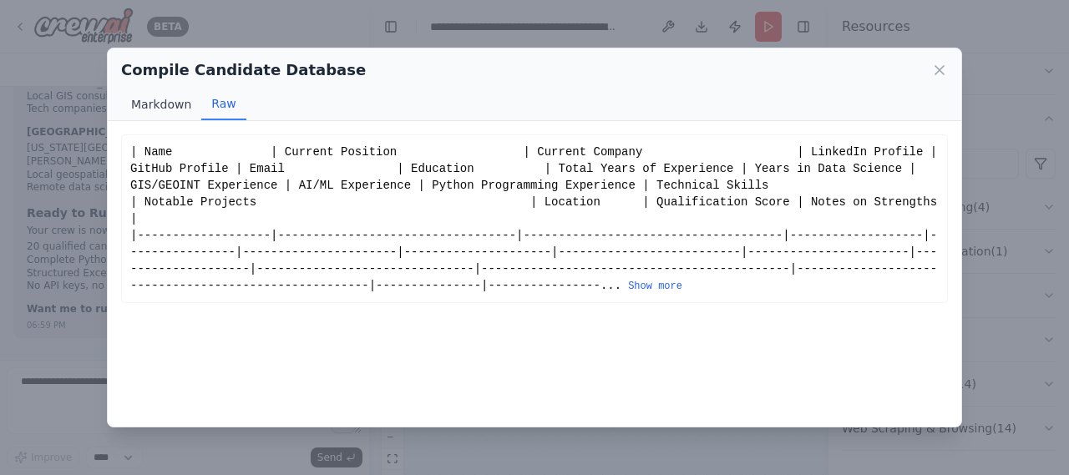
click at [167, 96] on button "Markdown" at bounding box center [161, 105] width 80 height 32
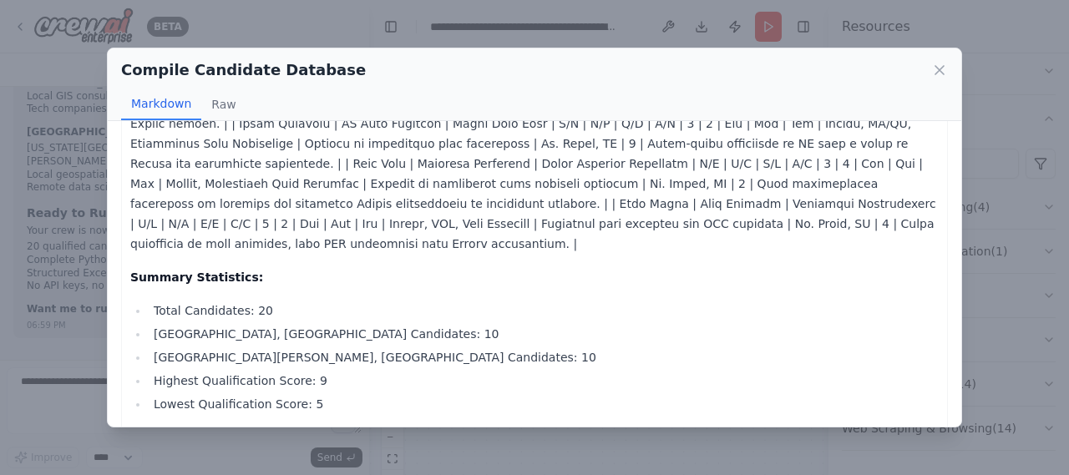
scroll to position [850, 0]
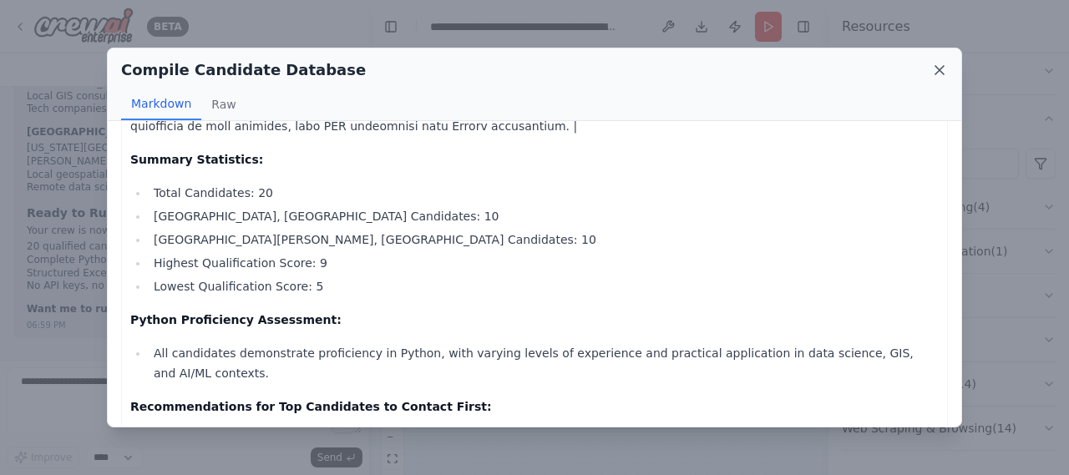
click at [947, 63] on icon at bounding box center [940, 70] width 17 height 17
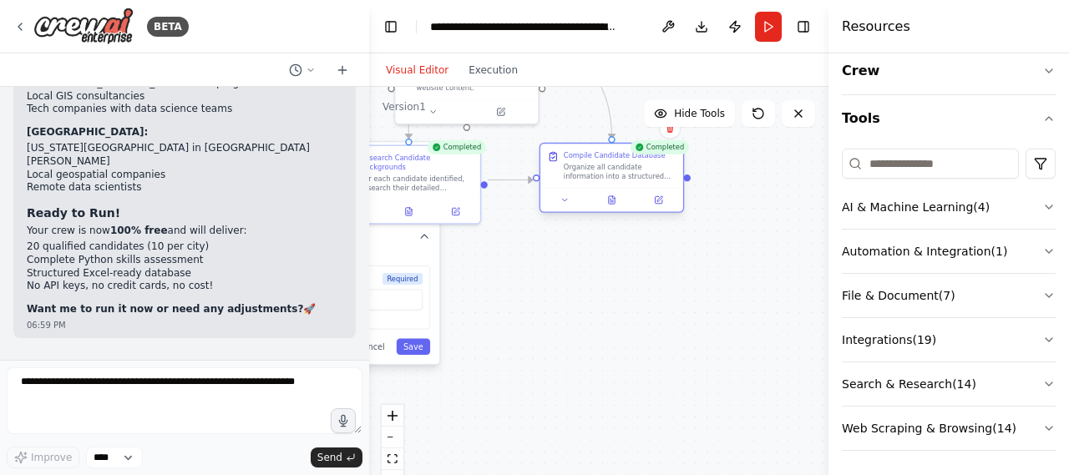
click at [640, 173] on div "Organize all candidate information into a structured spreadsheet format ready f…" at bounding box center [620, 171] width 113 height 18
click at [565, 205] on button at bounding box center [566, 200] width 40 height 14
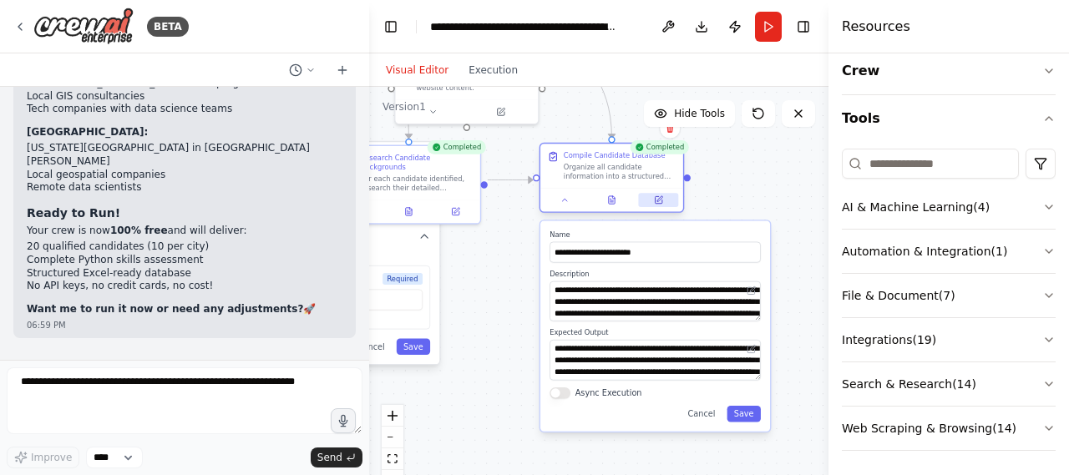
click at [666, 199] on button at bounding box center [659, 200] width 40 height 14
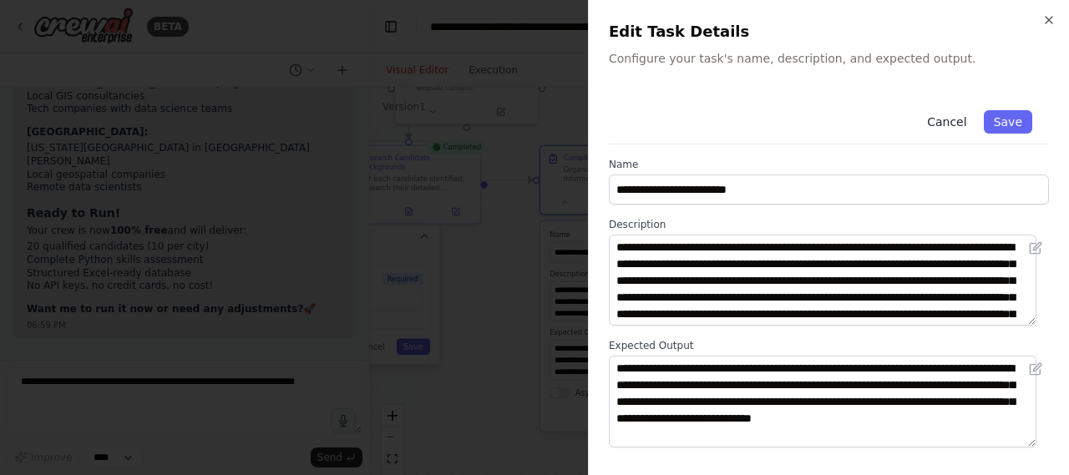
click at [951, 118] on button "Cancel" at bounding box center [946, 121] width 59 height 23
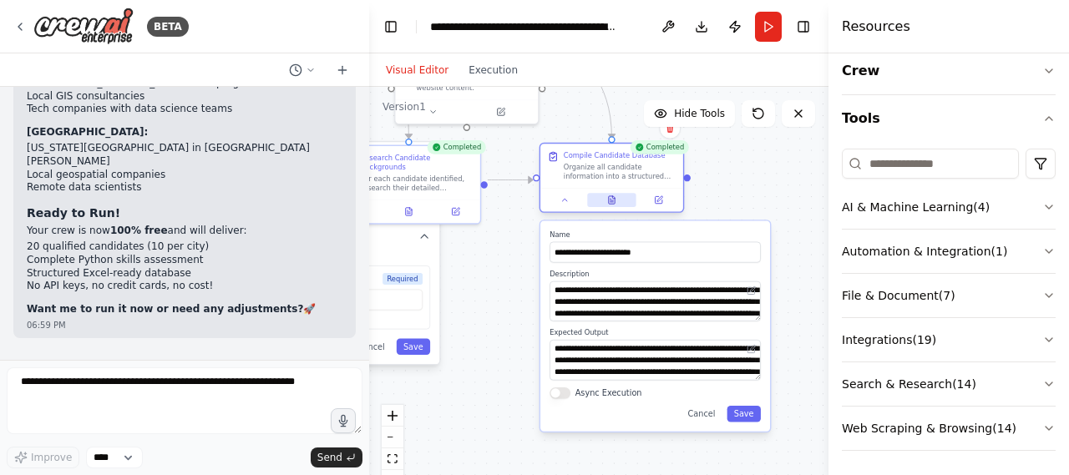
click at [610, 205] on button at bounding box center [611, 200] width 49 height 14
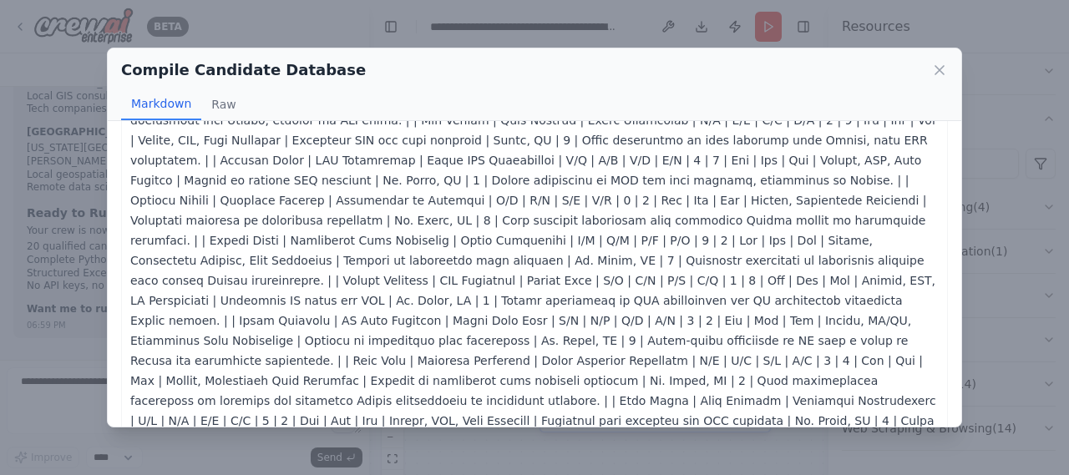
scroll to position [0, 0]
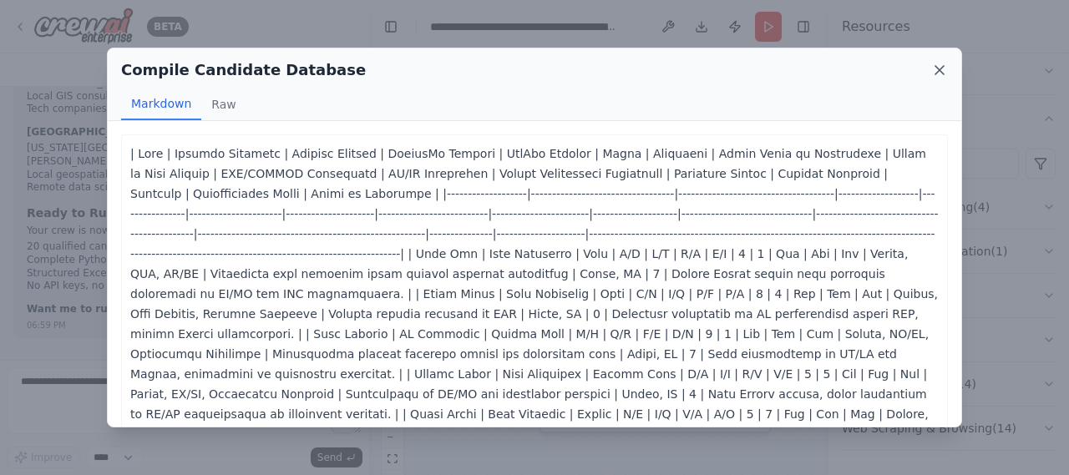
click at [941, 67] on icon at bounding box center [940, 70] width 17 height 17
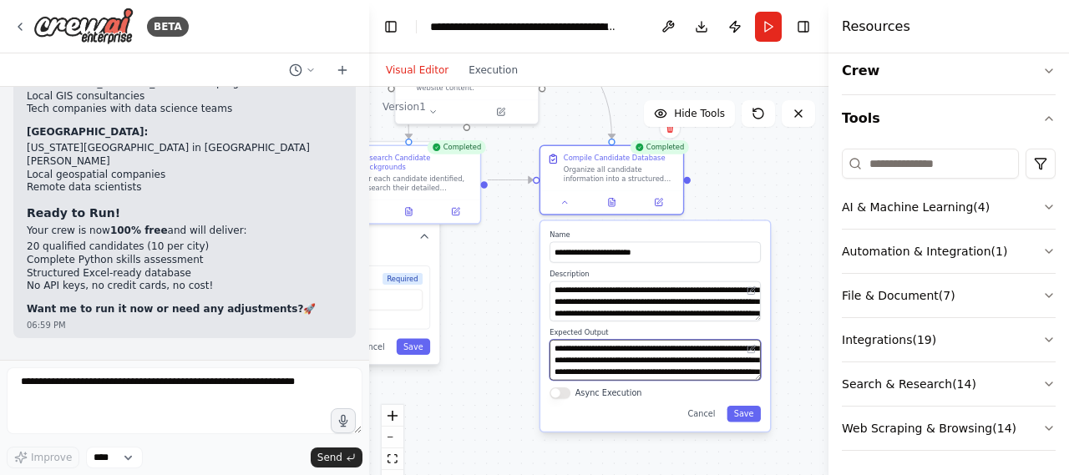
drag, startPoint x: 691, startPoint y: 346, endPoint x: 643, endPoint y: 358, distance: 49.2
click at [643, 358] on textarea "**********" at bounding box center [655, 360] width 211 height 40
click at [694, 348] on textarea "**********" at bounding box center [655, 360] width 211 height 40
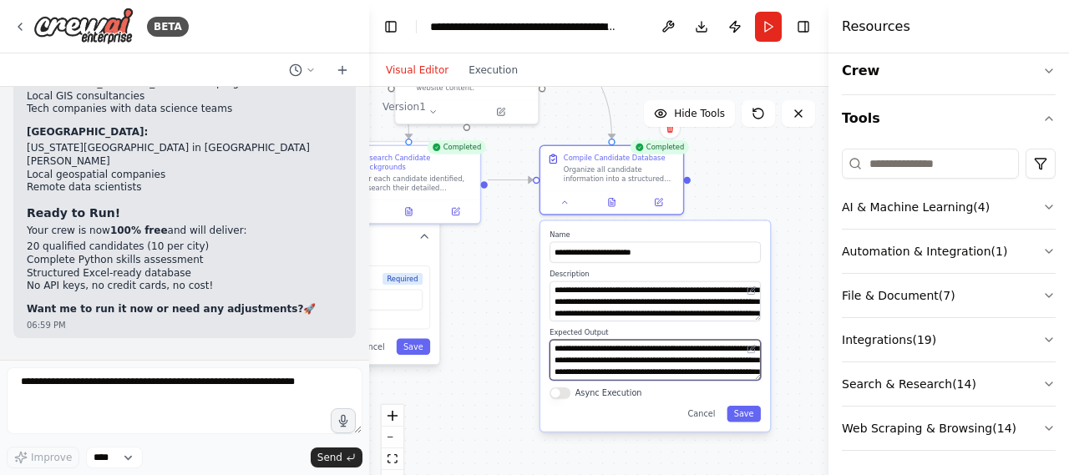
click at [695, 352] on textarea "**********" at bounding box center [655, 360] width 211 height 40
type textarea "**********"
click at [749, 418] on button "Save" at bounding box center [744, 414] width 34 height 16
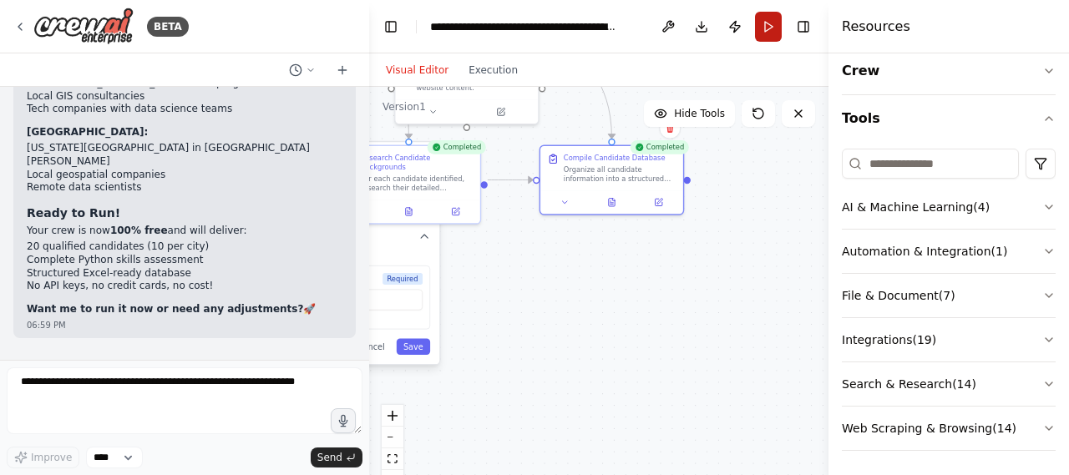
click at [765, 28] on button "Run" at bounding box center [768, 27] width 27 height 30
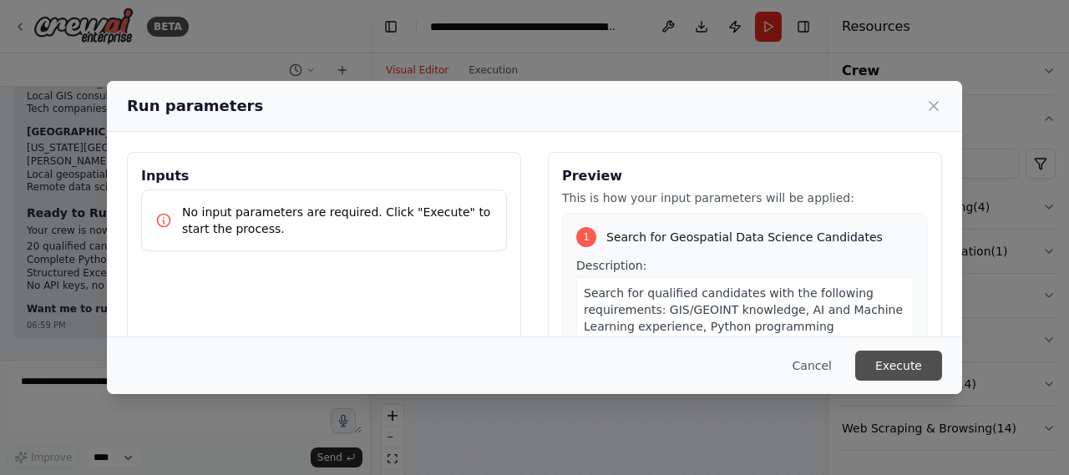
click at [911, 359] on button "Execute" at bounding box center [899, 366] width 87 height 30
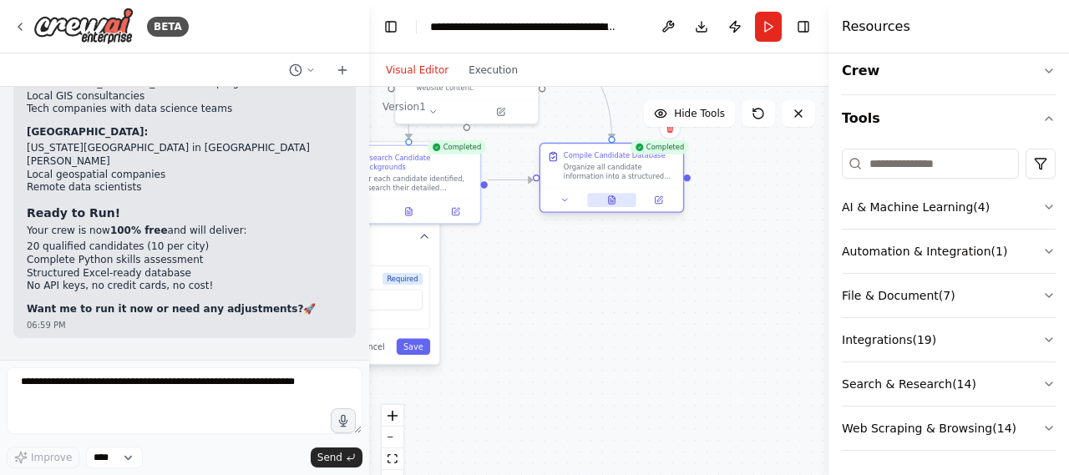
click at [618, 195] on button at bounding box center [611, 200] width 49 height 14
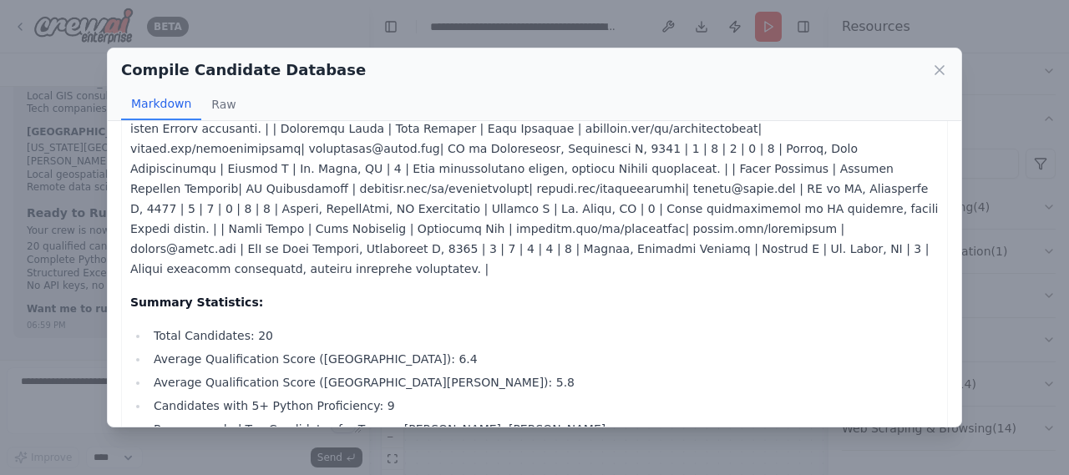
scroll to position [866, 0]
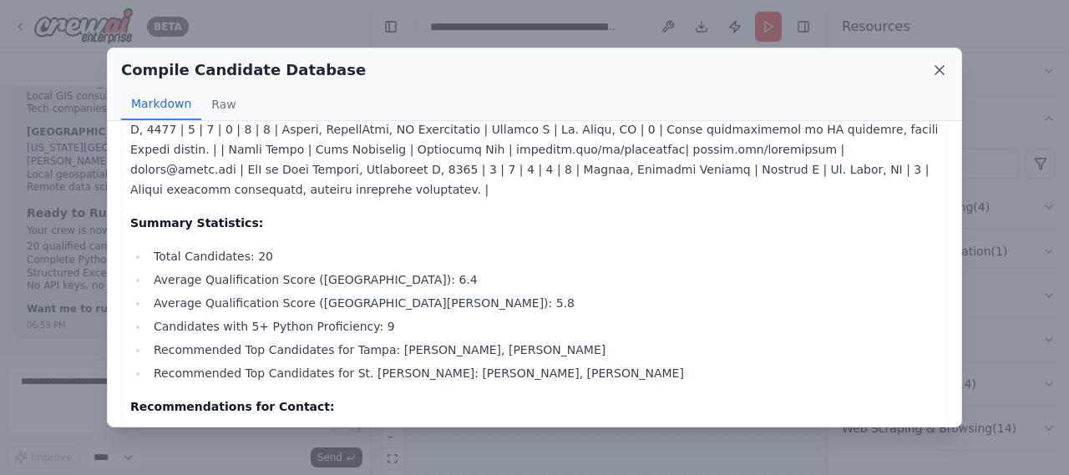
drag, startPoint x: 932, startPoint y: 58, endPoint x: 938, endPoint y: 66, distance: 10.2
click at [938, 66] on div "Compile Candidate Database" at bounding box center [534, 69] width 827 height 23
click at [938, 66] on icon at bounding box center [940, 70] width 17 height 17
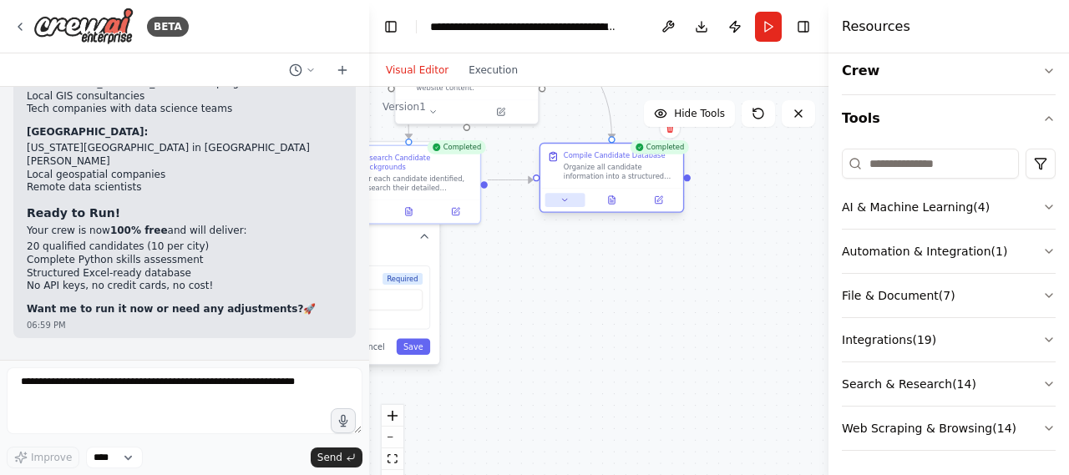
click at [572, 202] on button at bounding box center [566, 200] width 40 height 14
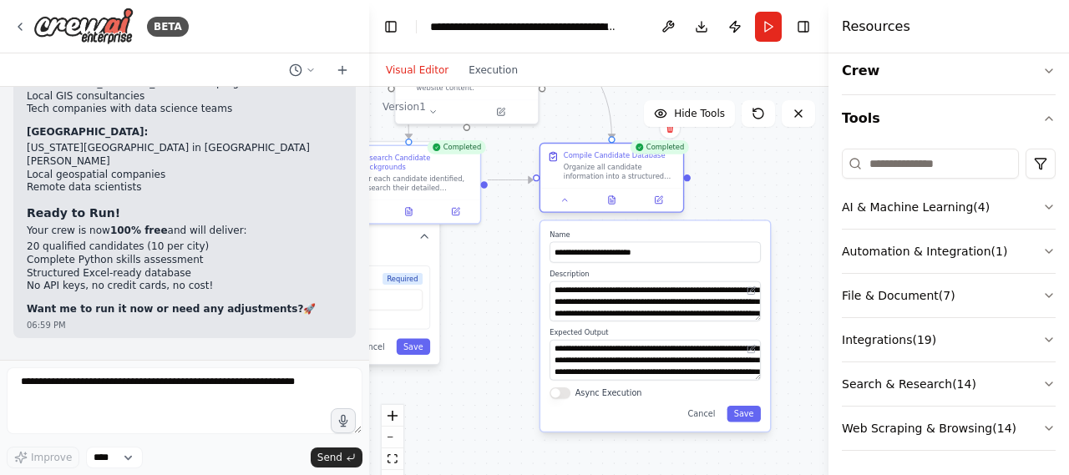
click at [555, 164] on div "Compile Candidate Database Organize all candidate information into a structured…" at bounding box center [611, 166] width 129 height 30
click at [488, 283] on div ".deletable-edge-delete-btn { width: 20px; height: 20px; border: 0px solid #ffff…" at bounding box center [599, 296] width 460 height 418
click at [706, 417] on button "Cancel" at bounding box center [702, 414] width 42 height 16
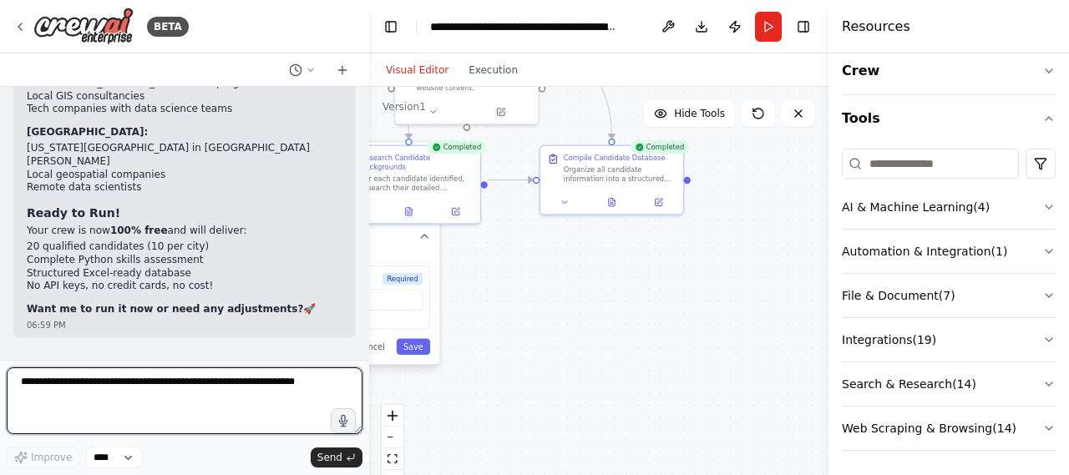
click at [226, 377] on textarea at bounding box center [185, 401] width 356 height 67
type textarea "**********"
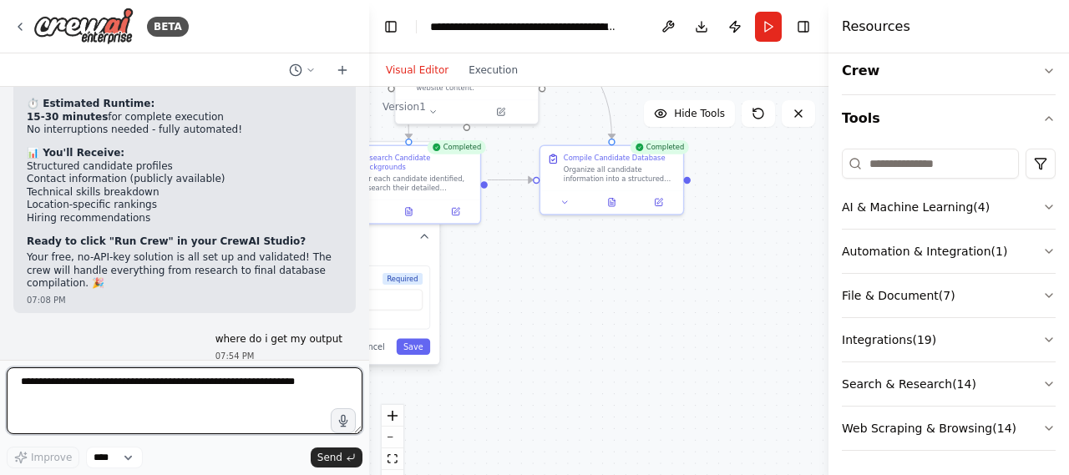
scroll to position [11685, 0]
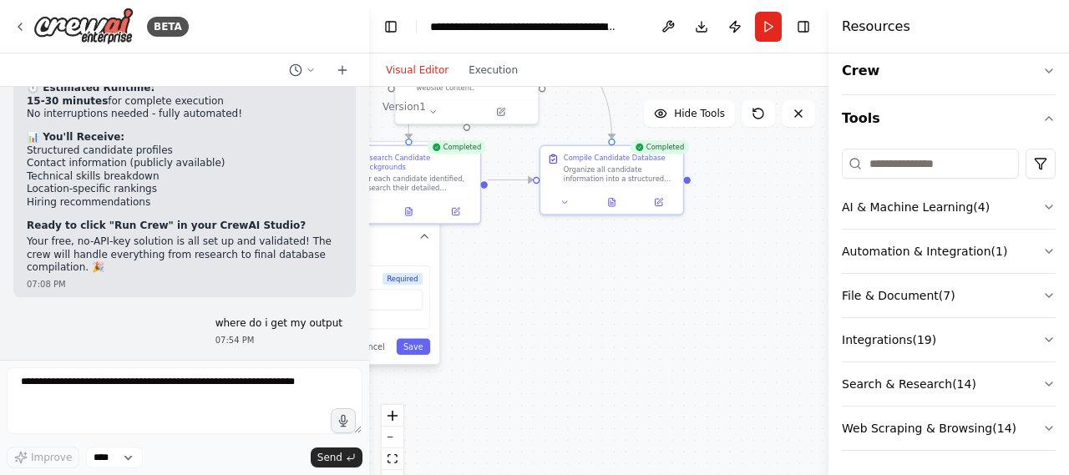
drag, startPoint x: 277, startPoint y: 326, endPoint x: 290, endPoint y: 308, distance: 22.1
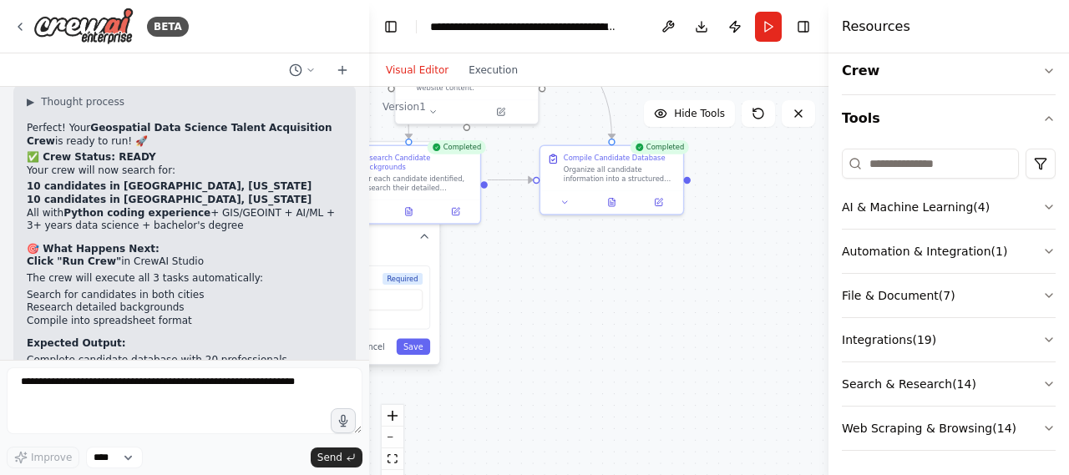
scroll to position [11384, 0]
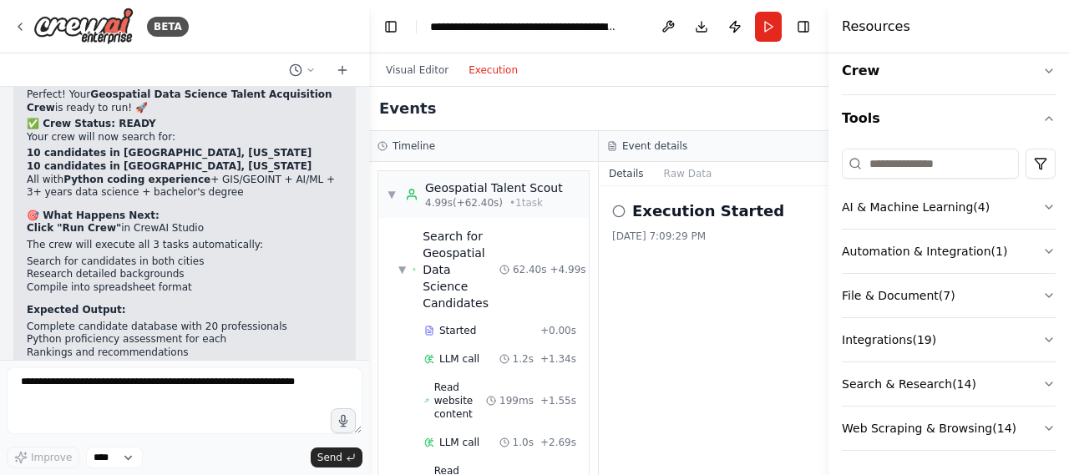
click at [505, 73] on button "Execution" at bounding box center [493, 70] width 69 height 20
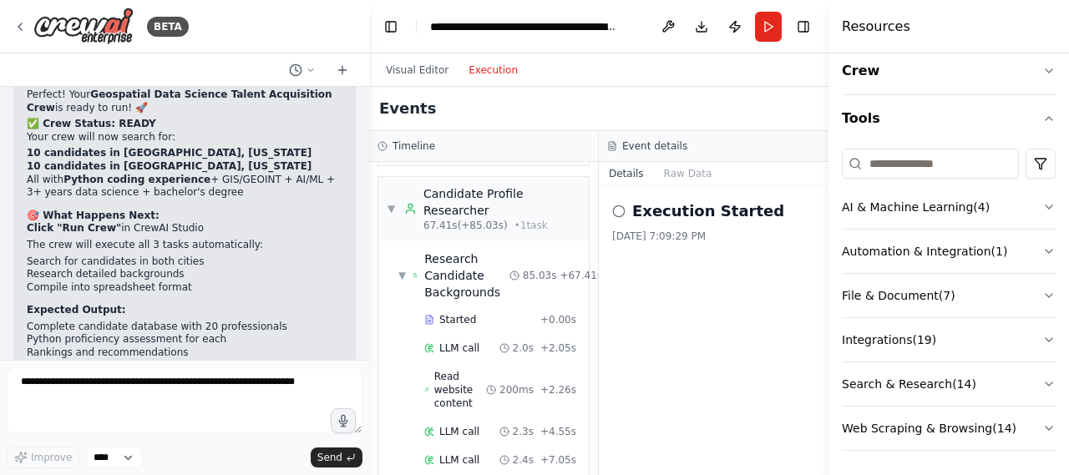
scroll to position [1935, 0]
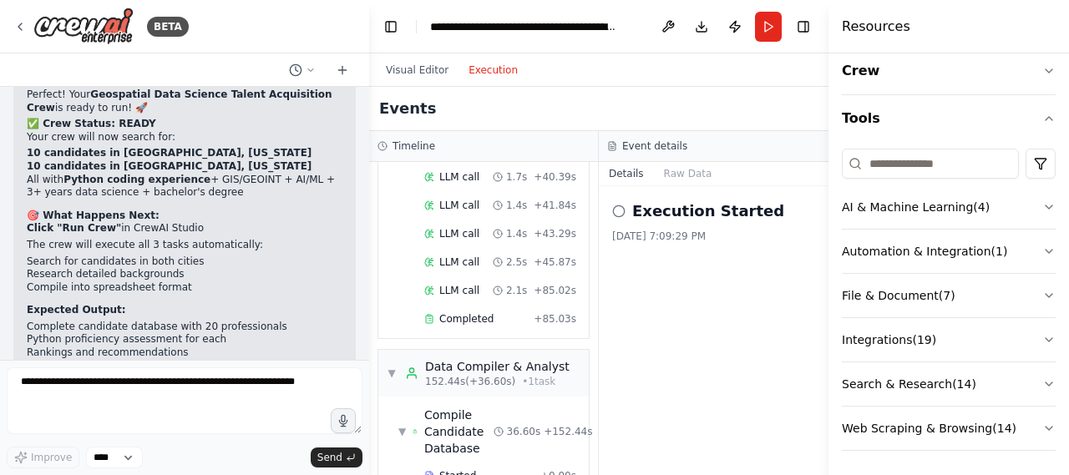
scroll to position [1824, 0]
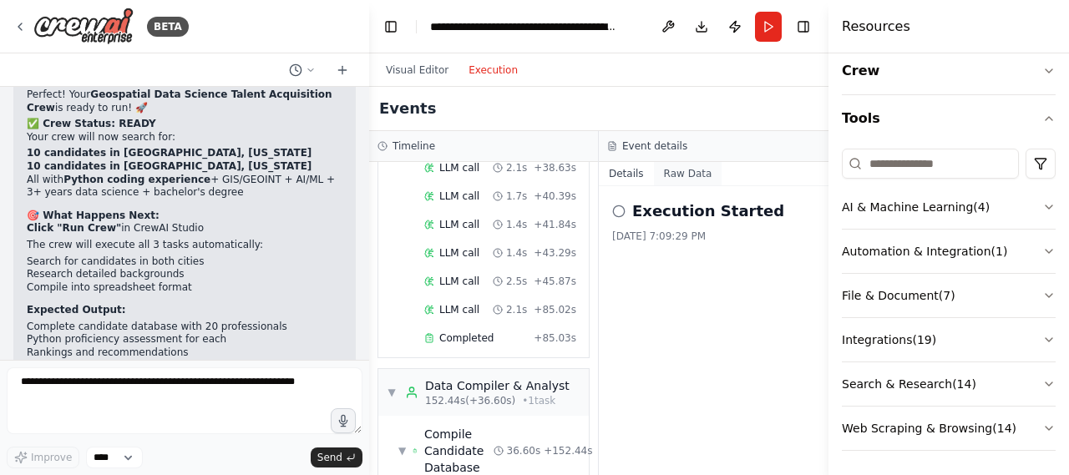
click at [693, 165] on button "Raw Data" at bounding box center [688, 173] width 69 height 23
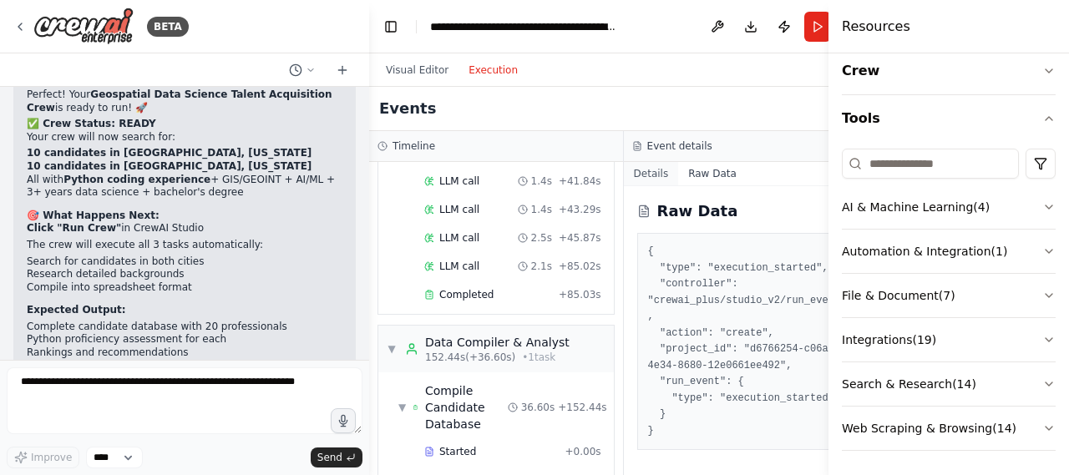
click at [628, 171] on button "Details" at bounding box center [651, 173] width 55 height 23
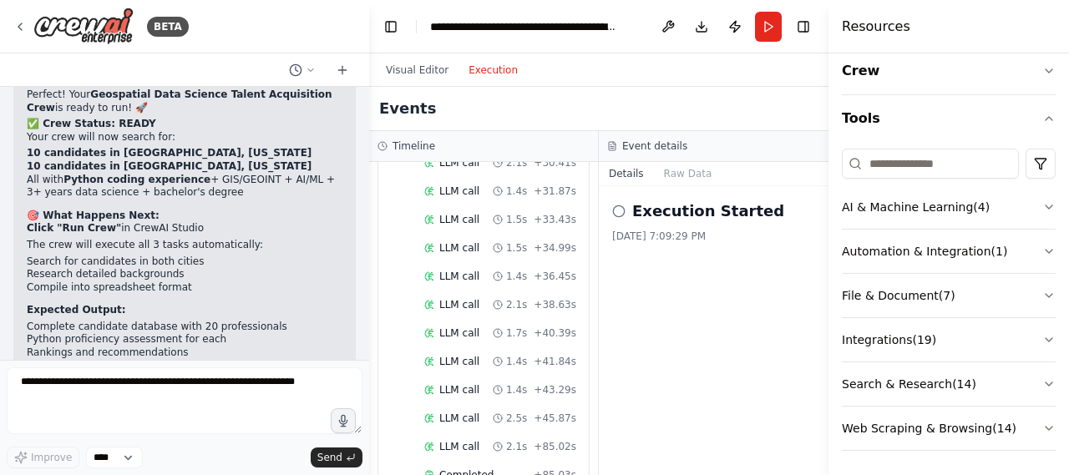
scroll to position [1824, 0]
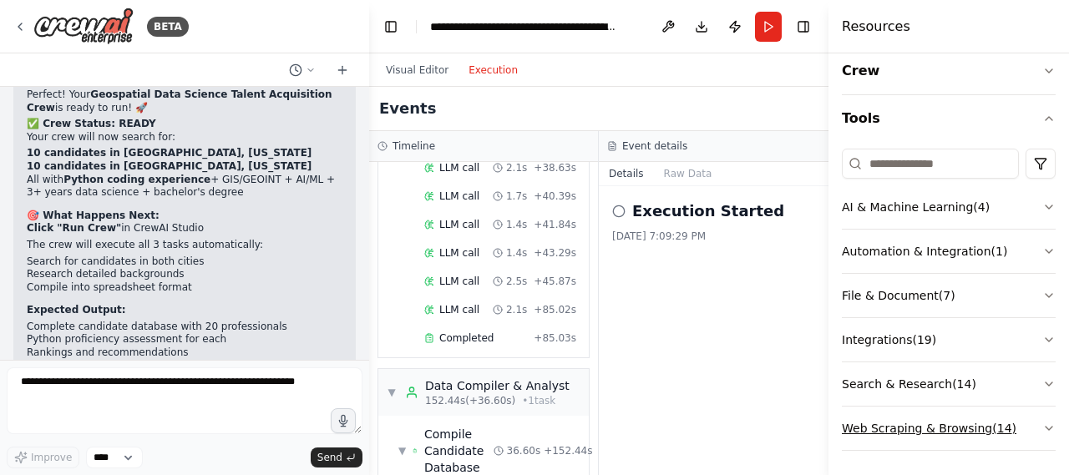
click at [919, 429] on button "Web Scraping & Browsing ( 14 )" at bounding box center [949, 428] width 214 height 43
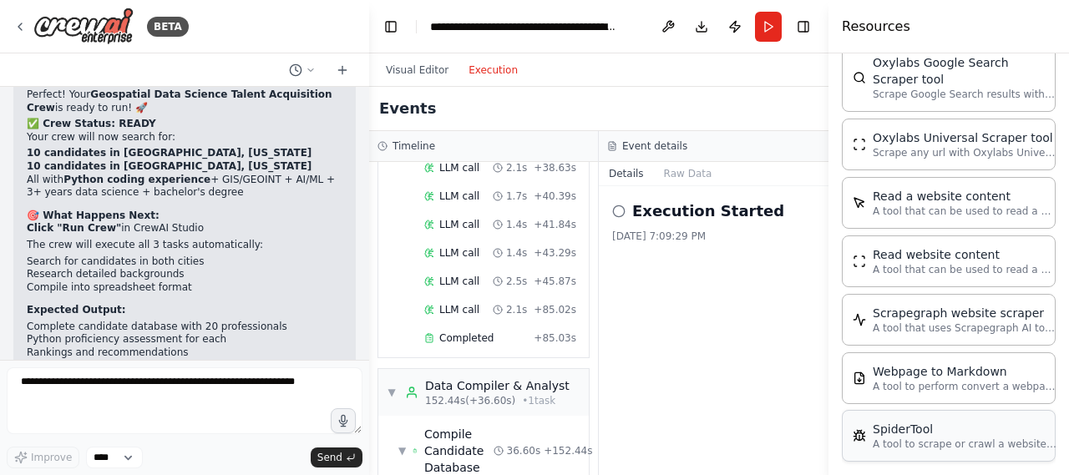
scroll to position [867, 0]
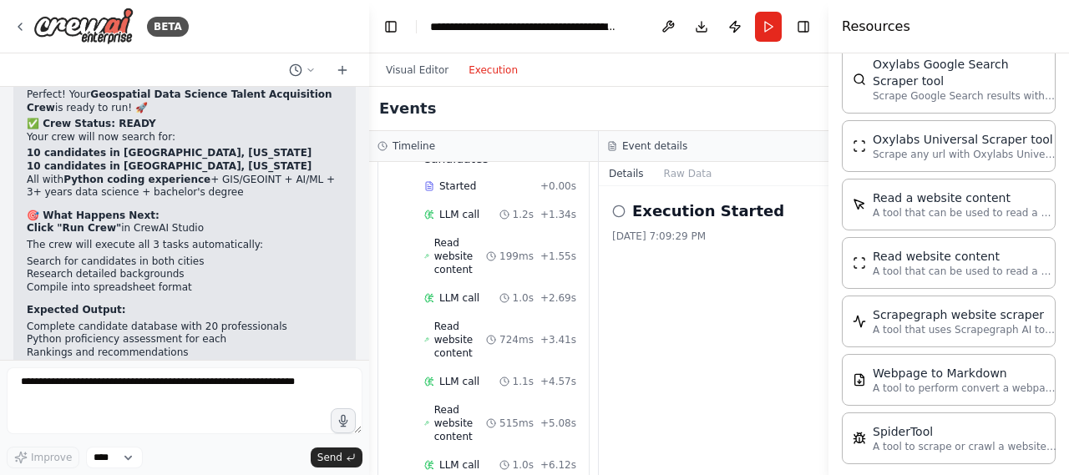
scroll to position [0, 0]
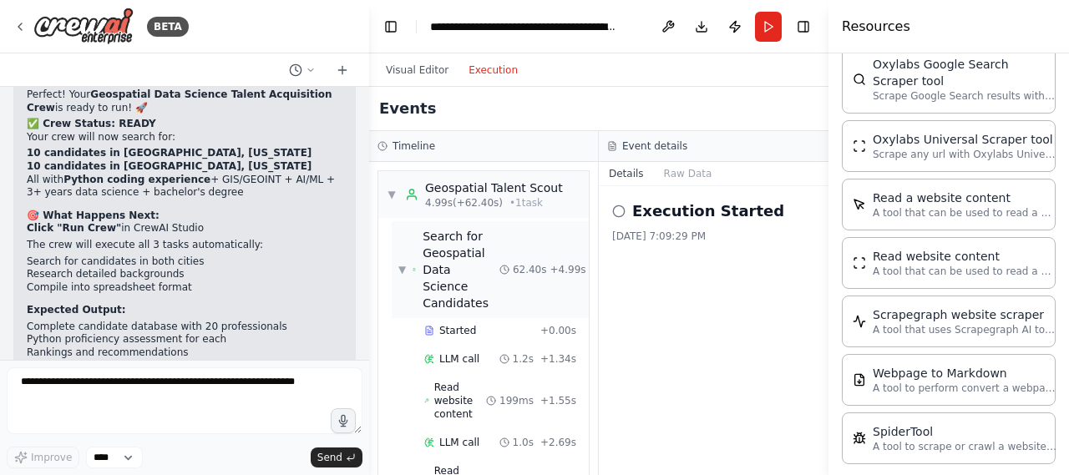
click at [400, 263] on span "▼" at bounding box center [403, 269] width 8 height 13
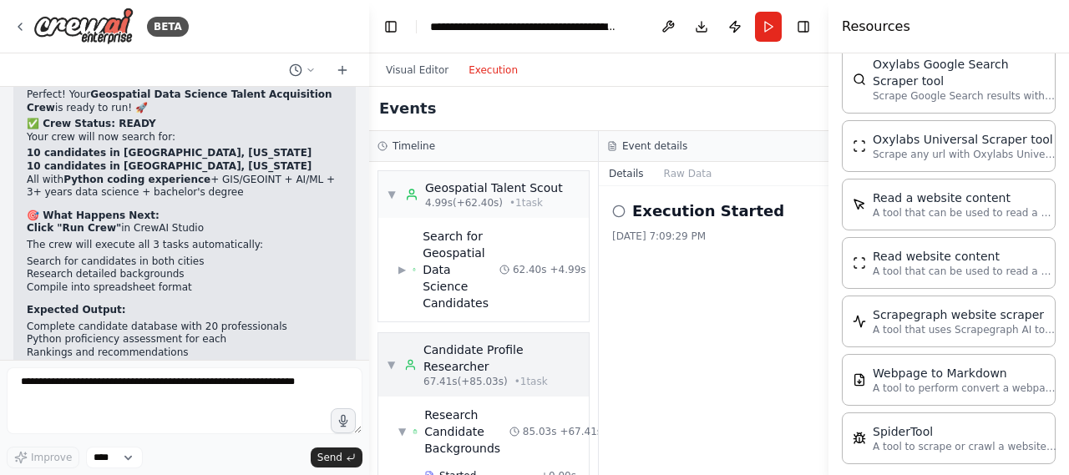
click at [393, 358] on span "▼" at bounding box center [391, 364] width 9 height 13
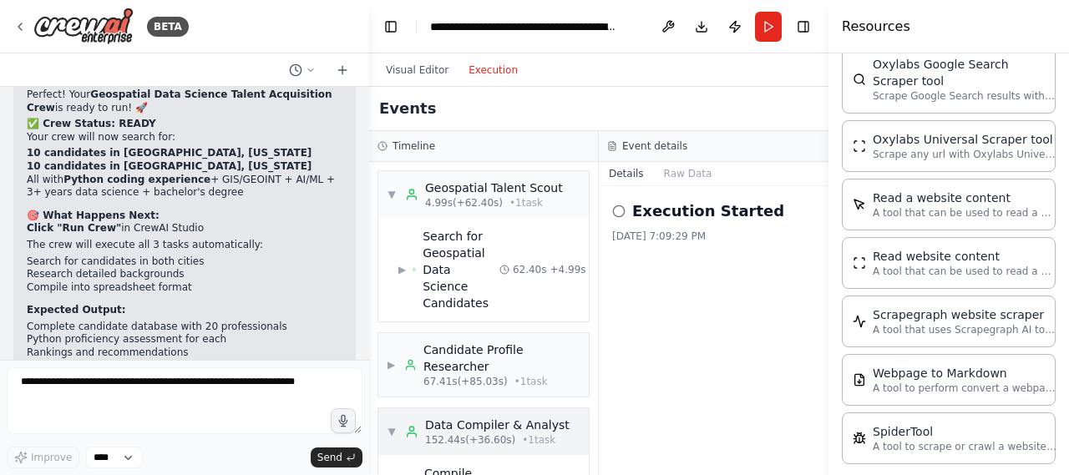
click at [379, 409] on div "▼ Data Compiler & Analyst 152.44s (+36.60s) • 1 task" at bounding box center [483, 432] width 211 height 47
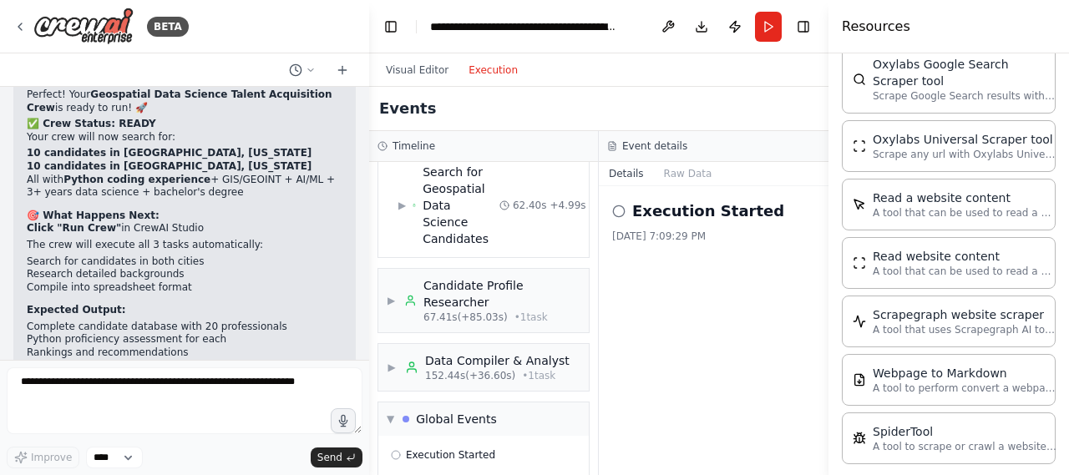
scroll to position [22, 0]
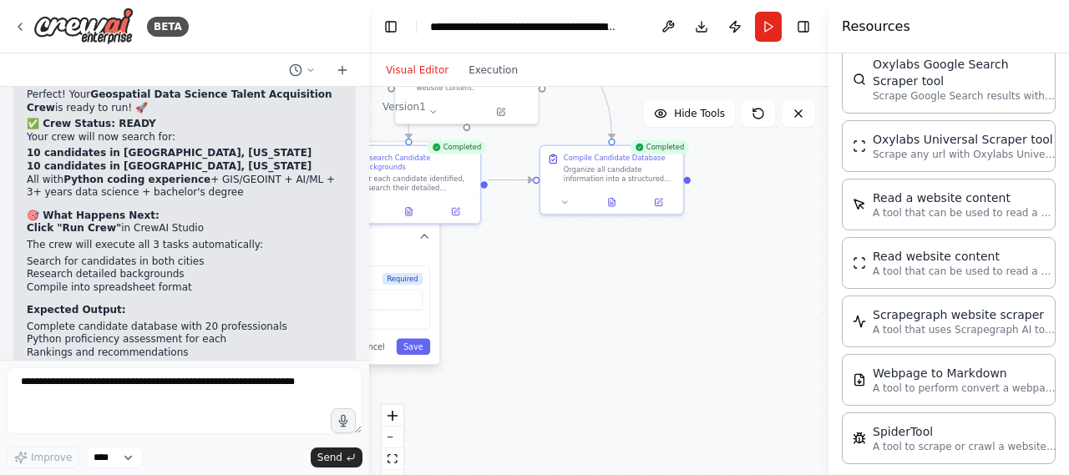
click at [409, 69] on button "Visual Editor" at bounding box center [417, 70] width 83 height 20
click at [556, 162] on icon at bounding box center [553, 157] width 12 height 12
drag, startPoint x: 627, startPoint y: 160, endPoint x: 579, endPoint y: 276, distance: 125.1
click at [579, 276] on div ".deletable-edge-delete-btn { width: 20px; height: 20px; border: 0px solid #ffff…" at bounding box center [599, 296] width 460 height 418
drag, startPoint x: 668, startPoint y: 165, endPoint x: 565, endPoint y: 255, distance: 137.4
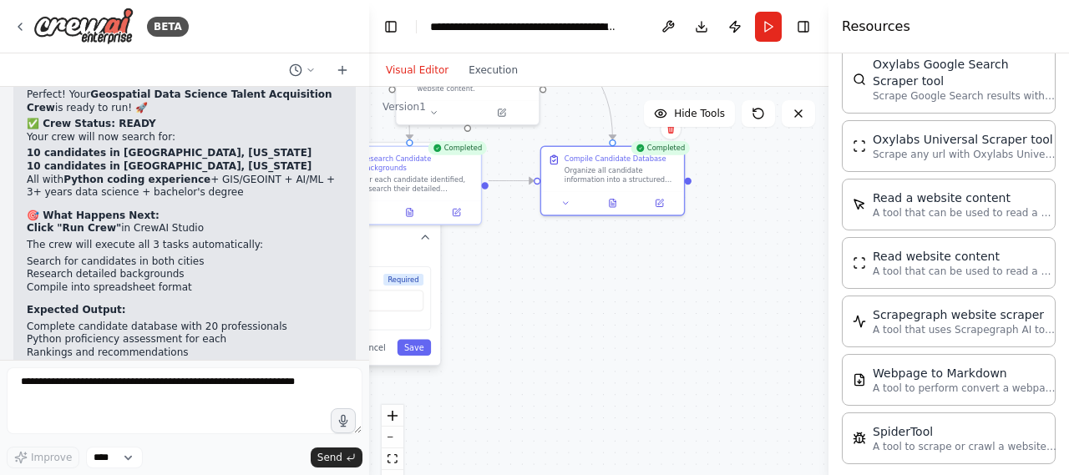
click at [565, 255] on div ".deletable-edge-delete-btn { width: 20px; height: 20px; border: 0px solid #ffff…" at bounding box center [599, 296] width 460 height 418
click at [392, 460] on icon "fit view" at bounding box center [393, 459] width 10 height 9
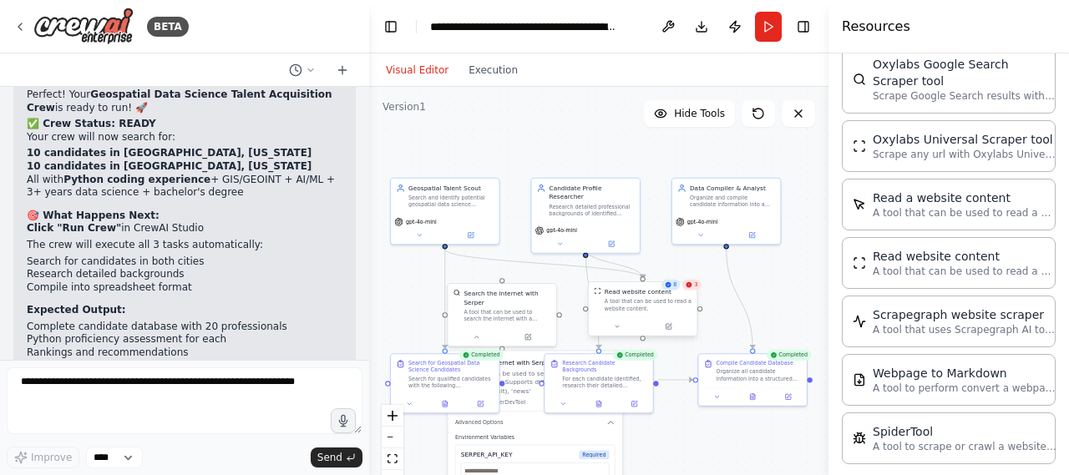
click at [667, 306] on div "A tool that can be used to read a website content." at bounding box center [648, 305] width 87 height 14
click at [612, 378] on div "For each candidate identified, research their detailed professional background …" at bounding box center [604, 380] width 85 height 14
click at [593, 397] on button at bounding box center [600, 402] width 38 height 11
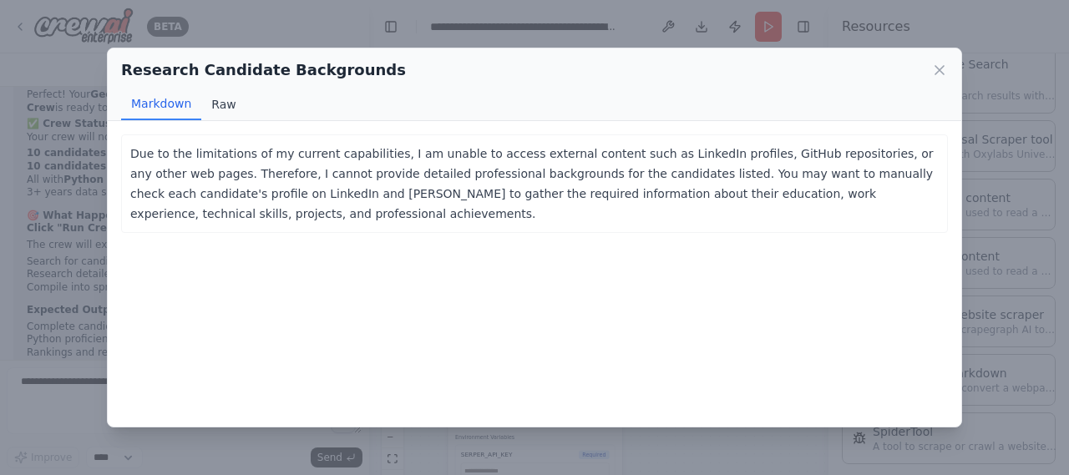
click at [211, 108] on button "Raw" at bounding box center [223, 105] width 44 height 32
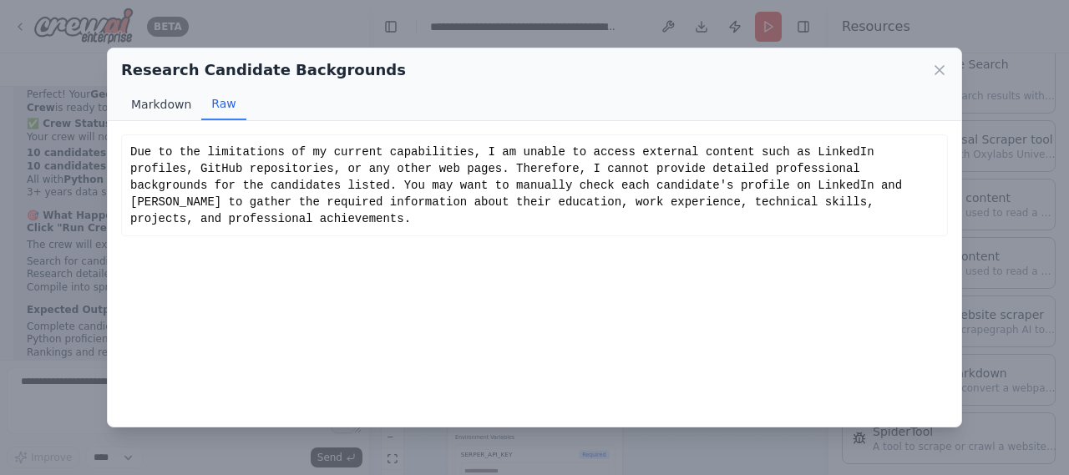
click at [171, 104] on button "Markdown" at bounding box center [161, 105] width 80 height 32
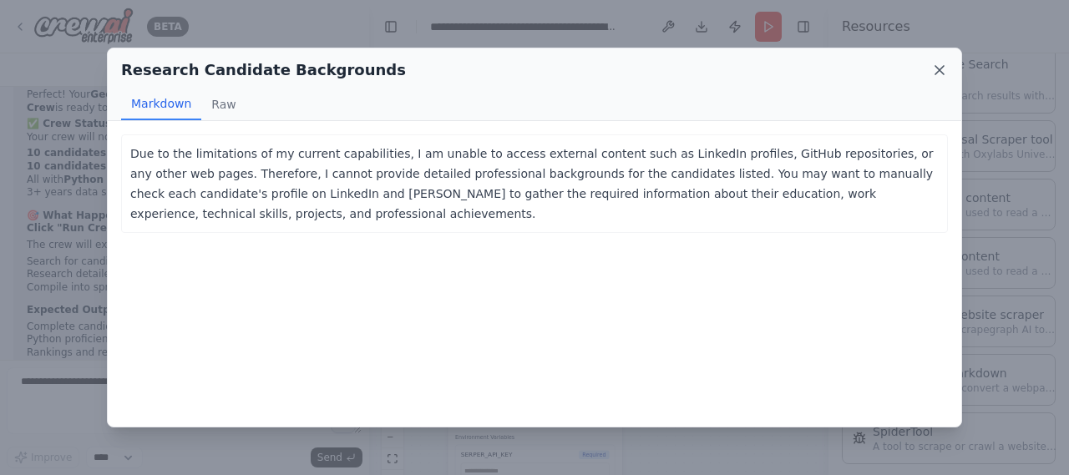
click at [946, 65] on div "Research Candidate Backgrounds Markdown Raw" at bounding box center [535, 84] width 854 height 73
click at [946, 65] on icon at bounding box center [940, 70] width 17 height 17
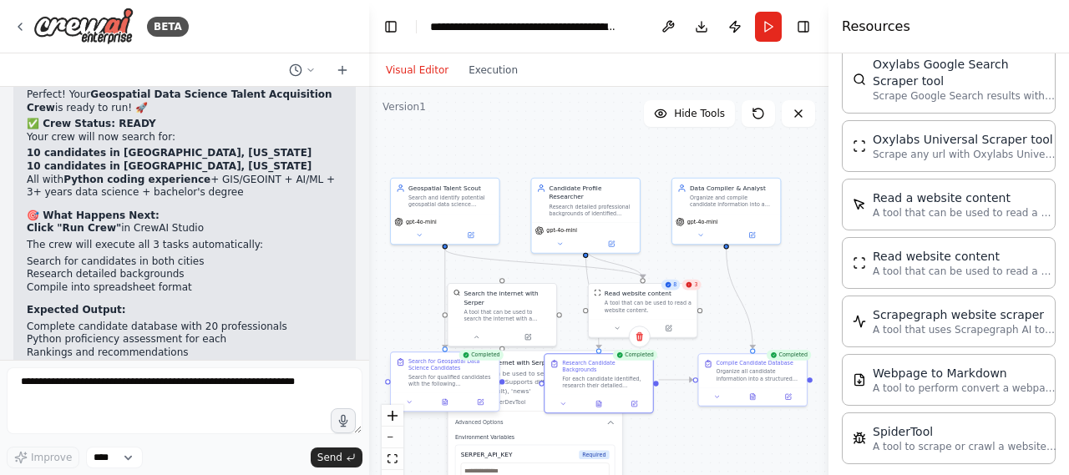
click at [432, 370] on div "Search for Geospatial Data Science Candidates" at bounding box center [451, 365] width 85 height 14
click at [451, 404] on button at bounding box center [446, 402] width 38 height 11
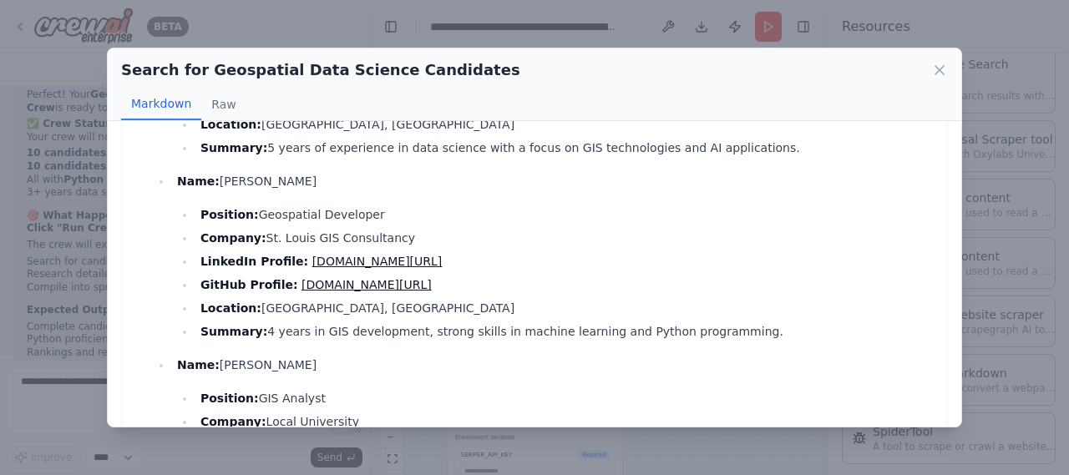
scroll to position [3323, 0]
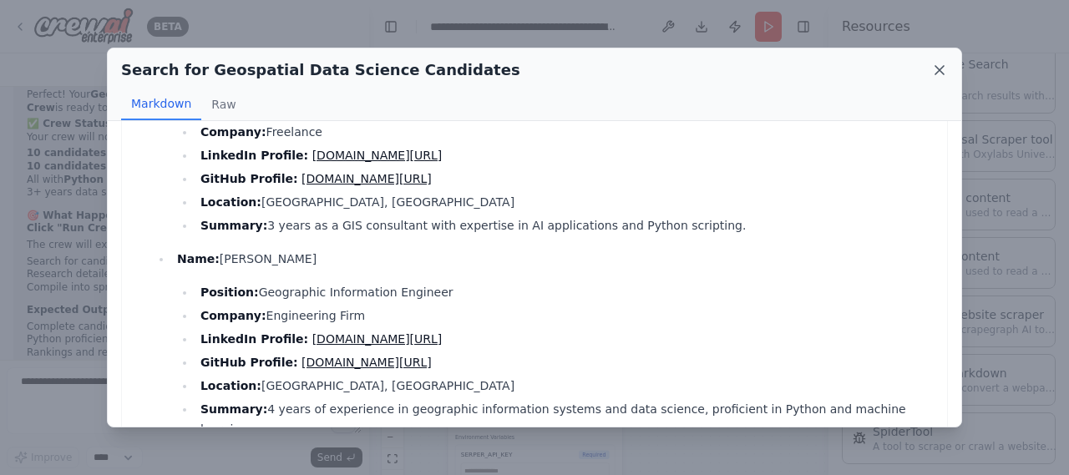
click at [934, 66] on icon at bounding box center [940, 70] width 17 height 17
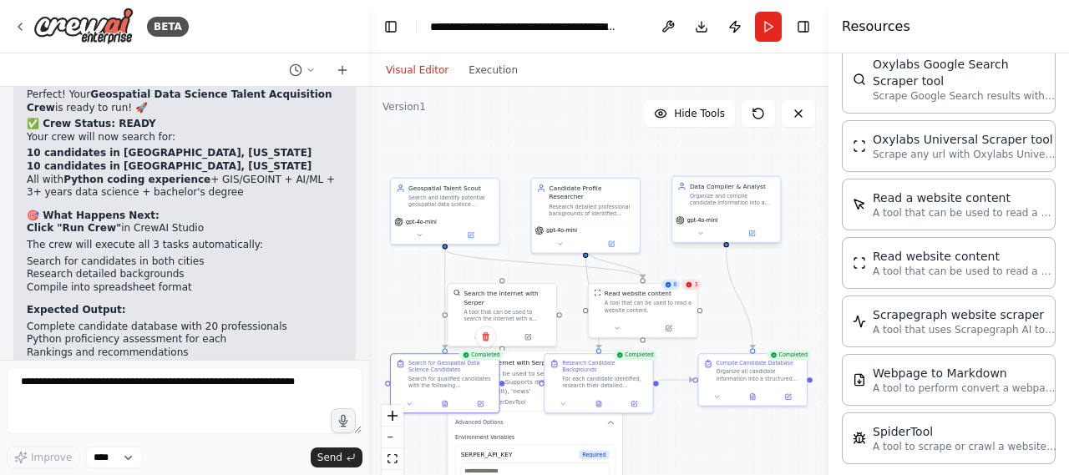
click at [750, 209] on div "Data Compiler & Analyst Organize and compile candidate information into a struc…" at bounding box center [727, 194] width 108 height 35
click at [571, 221] on div "gpt-4o-mini" at bounding box center [585, 236] width 108 height 30
click at [505, 307] on div "A tool that can be used to search the internet with a search_query. Supports di…" at bounding box center [507, 314] width 87 height 14
click at [549, 263] on icon at bounding box center [547, 265] width 7 height 9
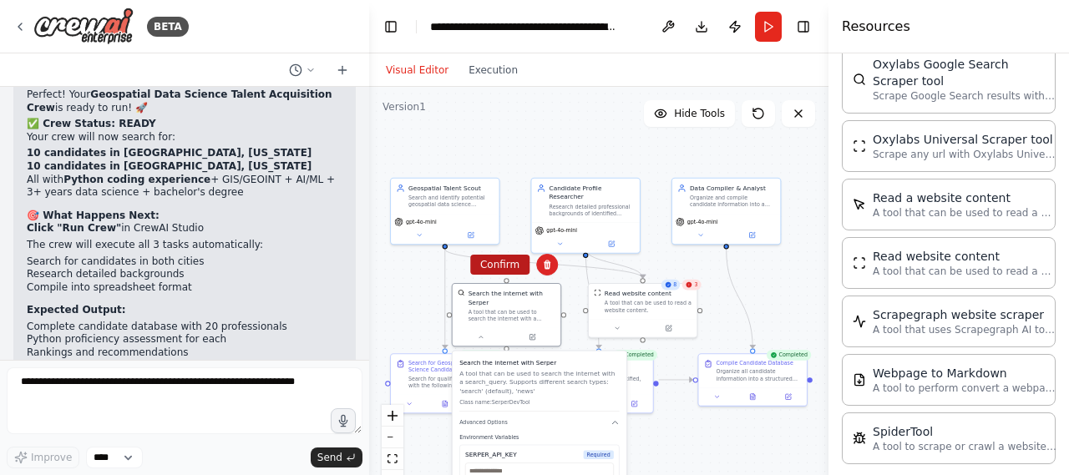
click at [510, 268] on button "Confirm" at bounding box center [499, 265] width 59 height 20
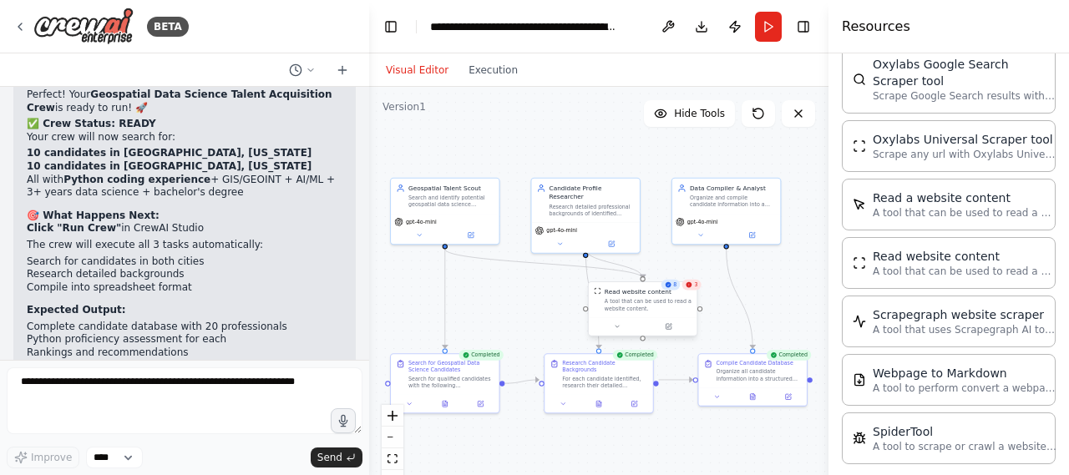
click at [635, 308] on div "A tool that can be used to read a website content." at bounding box center [648, 305] width 87 height 14
click at [618, 327] on icon at bounding box center [617, 327] width 3 height 2
click at [715, 400] on button "Cancel" at bounding box center [711, 399] width 32 height 13
click at [451, 378] on div "Search for qualified candidates with the following requirements: GIS/GEOINT kno…" at bounding box center [451, 380] width 85 height 14
click at [593, 201] on div "Research detailed professional backgrounds of identified candidates to verify t…" at bounding box center [592, 208] width 85 height 14
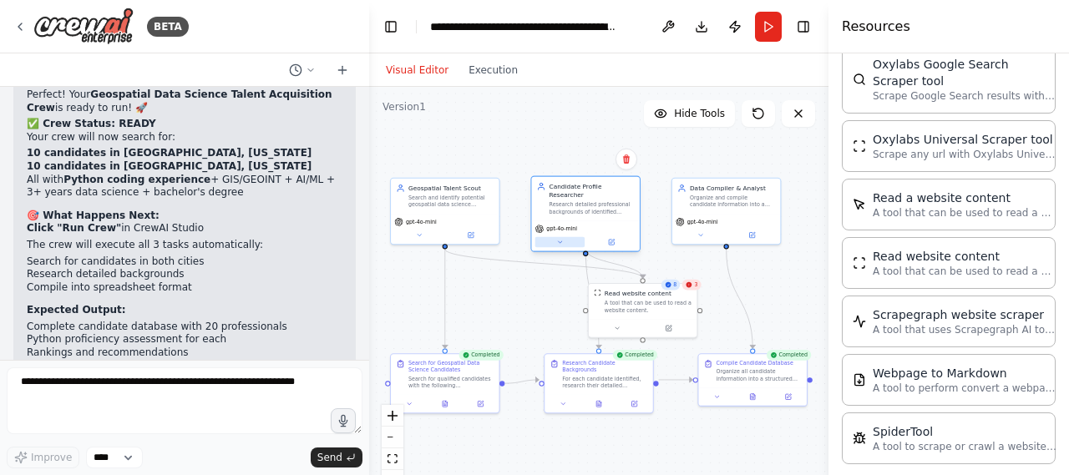
click at [566, 237] on button at bounding box center [560, 242] width 49 height 11
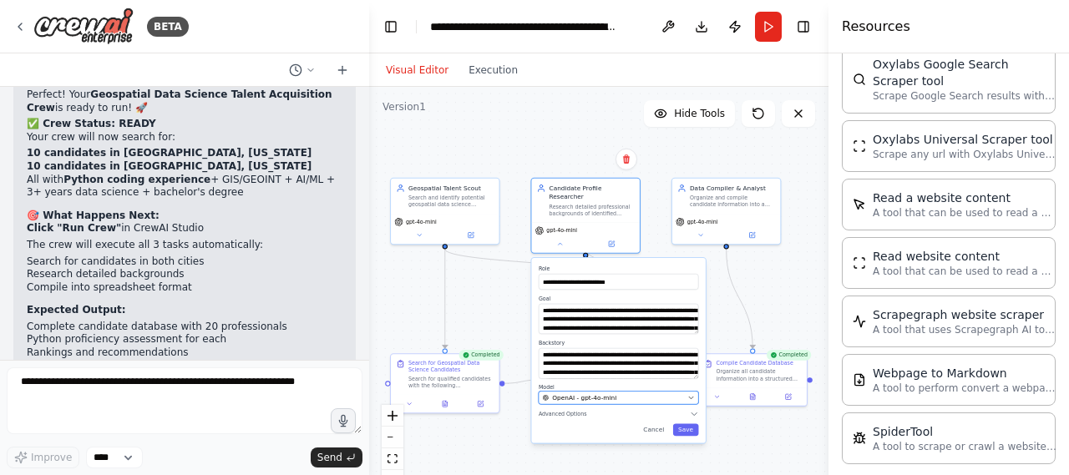
click at [651, 394] on div "OpenAI - gpt-4o-mini" at bounding box center [613, 398] width 141 height 9
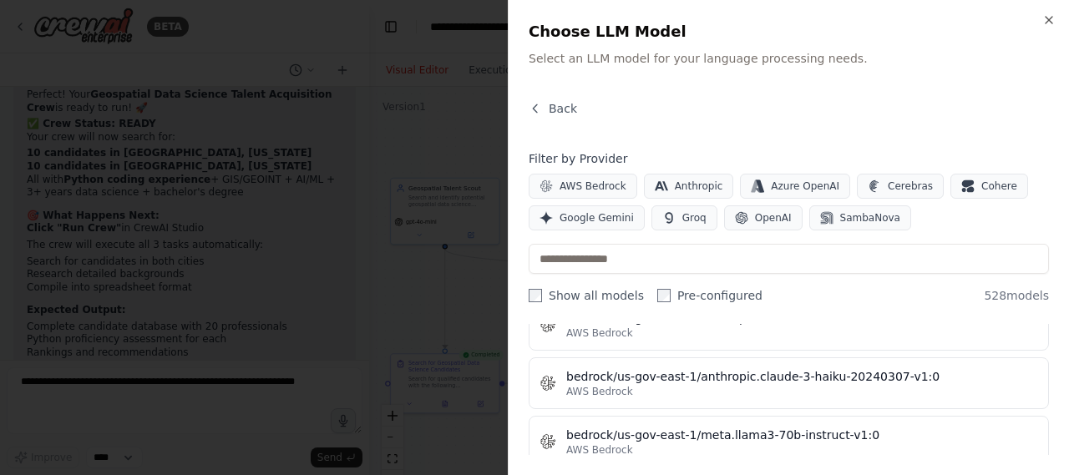
scroll to position [0, 0]
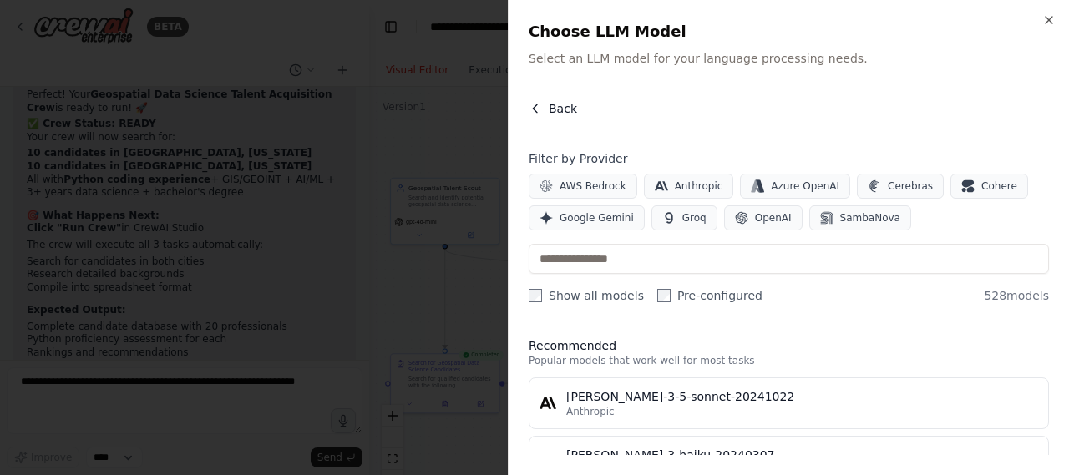
click at [570, 103] on span "Back" at bounding box center [563, 108] width 28 height 17
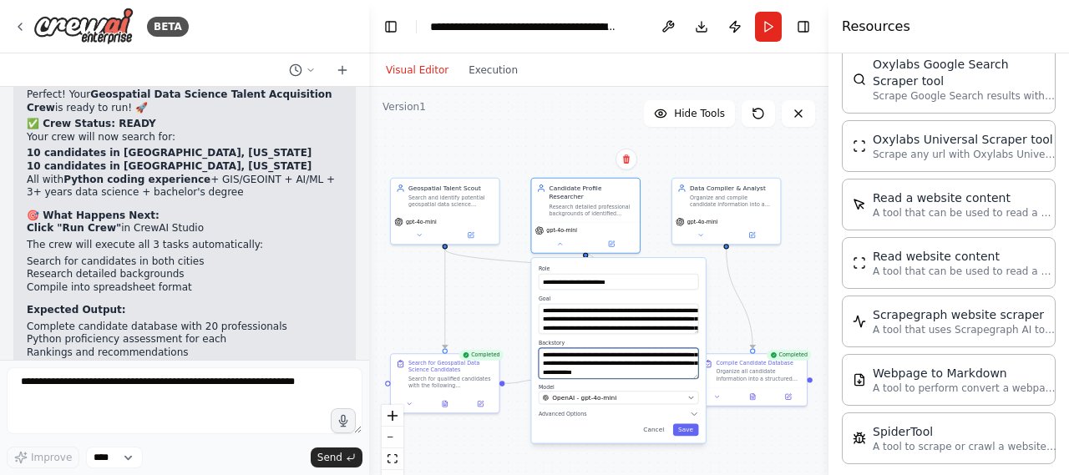
scroll to position [100, 0]
click at [661, 424] on button "Cancel" at bounding box center [654, 430] width 32 height 13
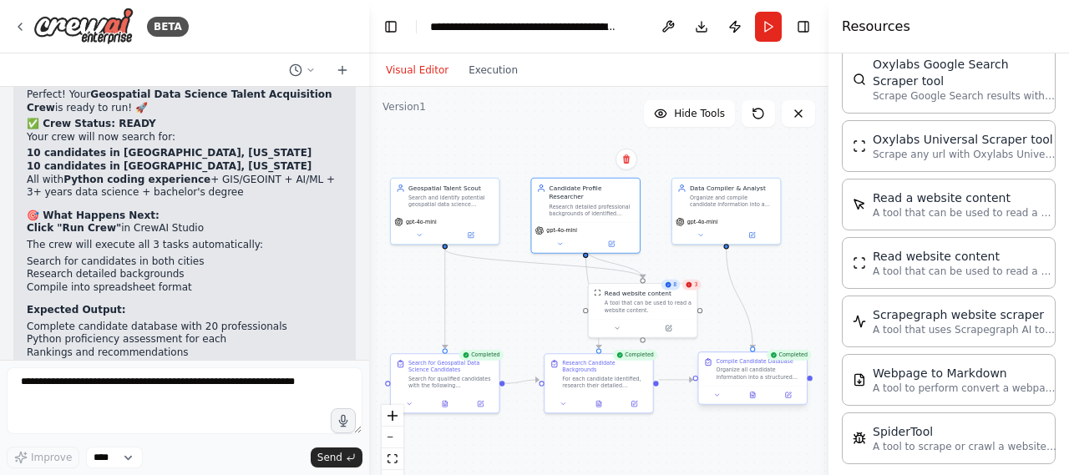
click at [770, 371] on div "Organize all candidate information into a structured spreadsheet format ready f…" at bounding box center [759, 374] width 85 height 14
click at [708, 394] on button at bounding box center [718, 395] width 30 height 11
click at [664, 412] on div ".deletable-edge-delete-btn { width: 20px; height: 20px; border: 0px solid #ffff…" at bounding box center [599, 296] width 460 height 418
click at [650, 437] on div ".deletable-edge-delete-btn { width: 20px; height: 20px; border: 0px solid #ffff…" at bounding box center [599, 296] width 460 height 418
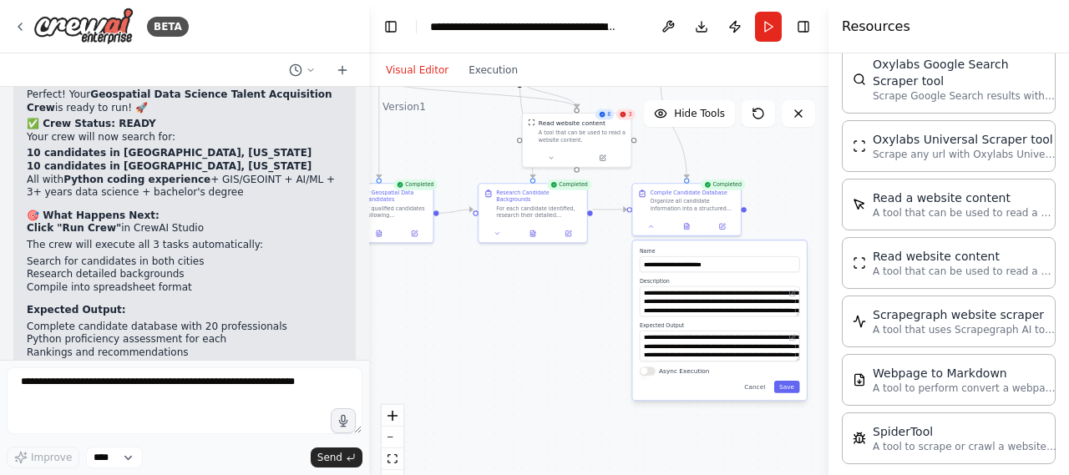
drag, startPoint x: 651, startPoint y: 439, endPoint x: 583, endPoint y: 267, distance: 184.2
click at [583, 267] on div ".deletable-edge-delete-btn { width: 20px; height: 20px; border: 0px solid #ffff…" at bounding box center [599, 296] width 460 height 418
click at [760, 382] on button "Cancel" at bounding box center [754, 386] width 32 height 13
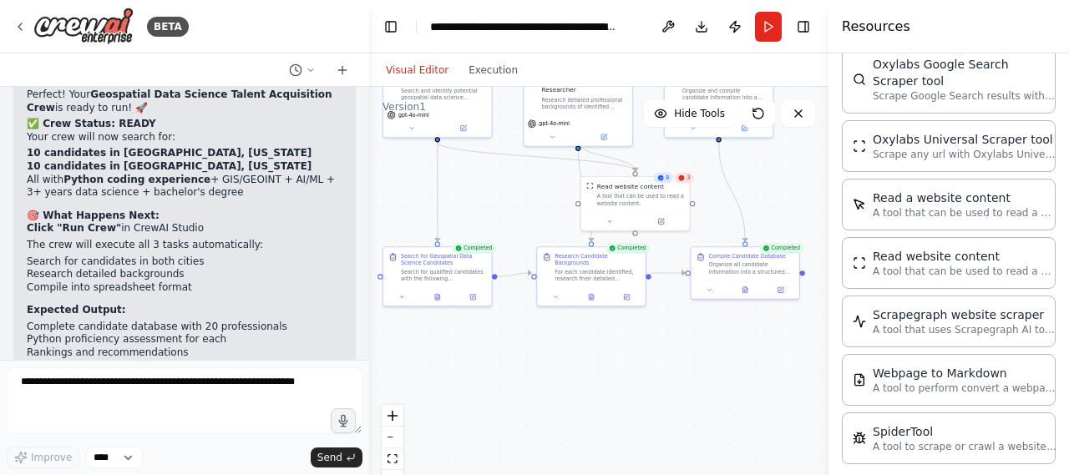
drag, startPoint x: 682, startPoint y: 338, endPoint x: 741, endPoint y: 401, distance: 86.9
click at [741, 401] on div ".deletable-edge-delete-btn { width: 20px; height: 20px; border: 0px solid #ffff…" at bounding box center [599, 296] width 460 height 418
click at [493, 67] on button "Execution" at bounding box center [493, 70] width 69 height 20
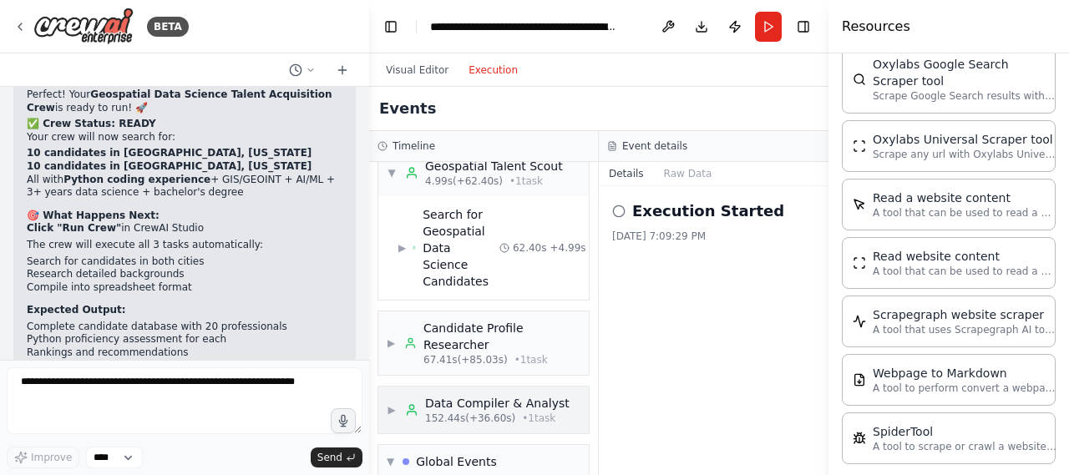
click at [516, 395] on div "Data Compiler & Analyst" at bounding box center [497, 403] width 145 height 17
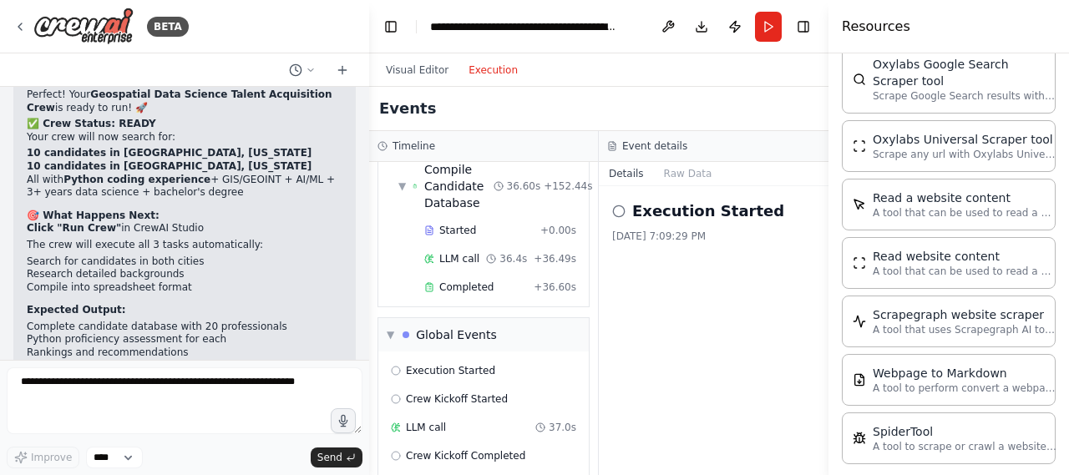
scroll to position [302, 0]
click at [419, 277] on div "Completed + 36.60s" at bounding box center [501, 289] width 164 height 25
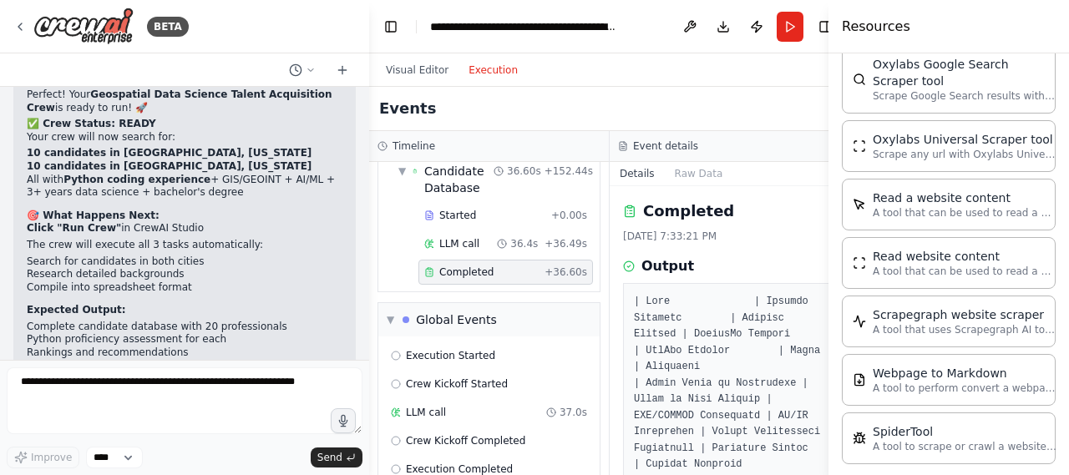
click at [766, 242] on div "Completed 8/11/2025, 7:33:21 PM Output" at bounding box center [730, 330] width 241 height 289
click at [747, 240] on div "8/11/2025, 7:33:21 PM" at bounding box center [730, 236] width 214 height 13
click at [384, 313] on div "▼ Global Events" at bounding box center [488, 319] width 221 height 33
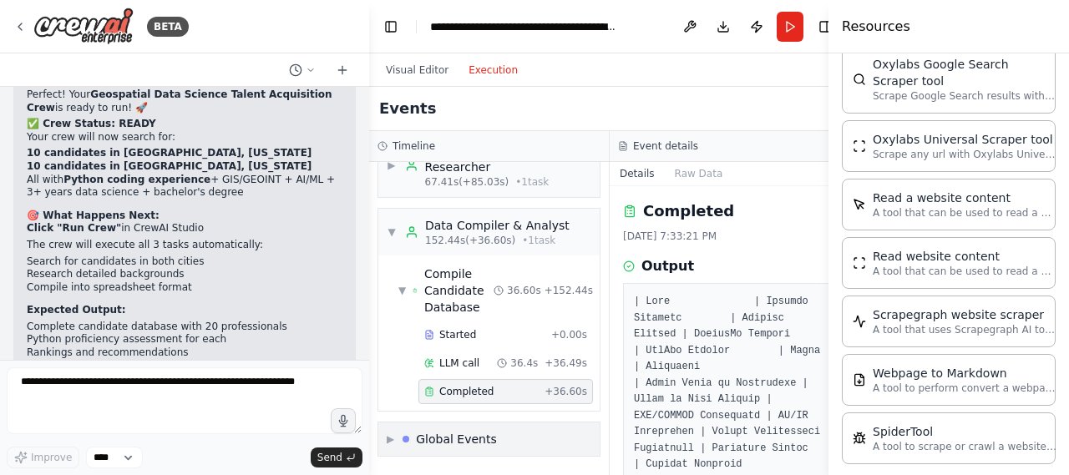
scroll to position [178, 0]
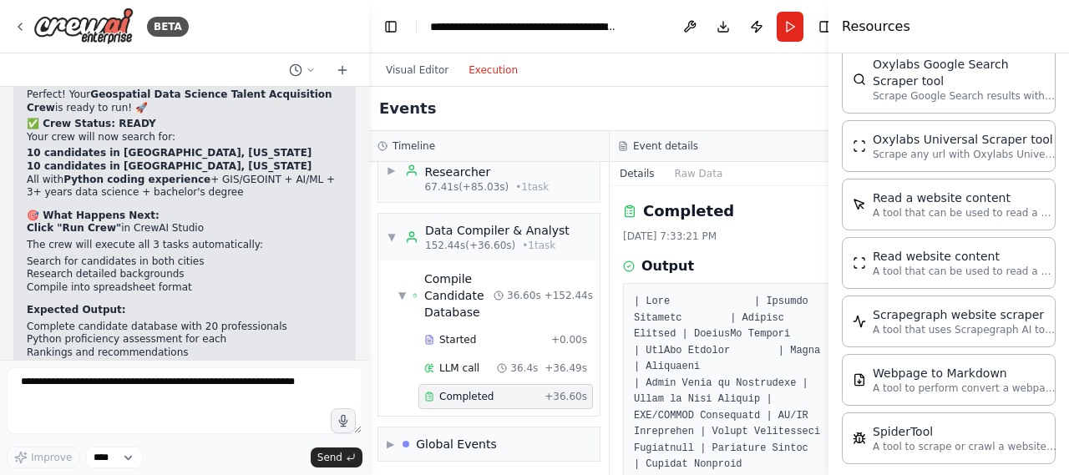
click at [780, 269] on div "Output" at bounding box center [730, 266] width 214 height 20
drag, startPoint x: 730, startPoint y: 292, endPoint x: 727, endPoint y: 230, distance: 61.9
click at [727, 230] on div "Completed 8/11/2025, 7:33:21 PM Output" at bounding box center [730, 330] width 241 height 289
drag, startPoint x: 727, startPoint y: 230, endPoint x: 750, endPoint y: 286, distance: 60.7
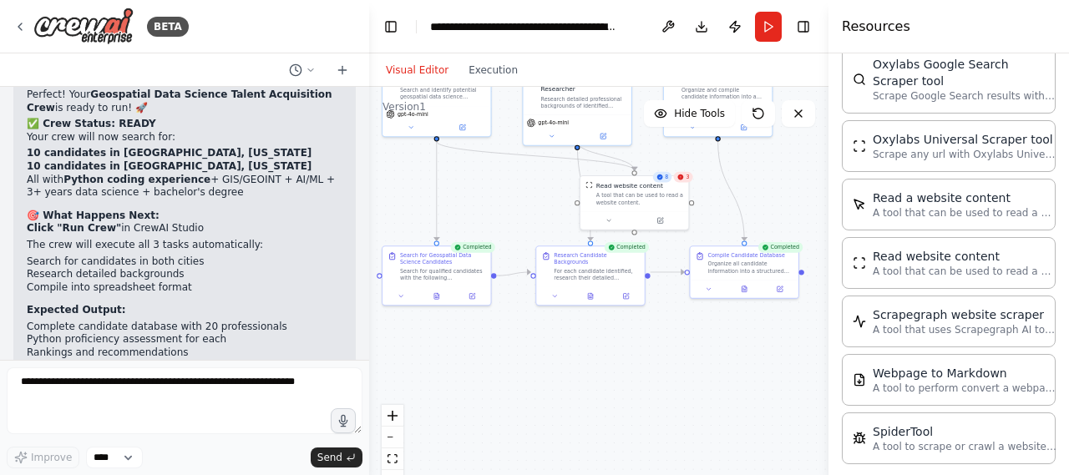
click at [414, 76] on button "Visual Editor" at bounding box center [417, 70] width 83 height 20
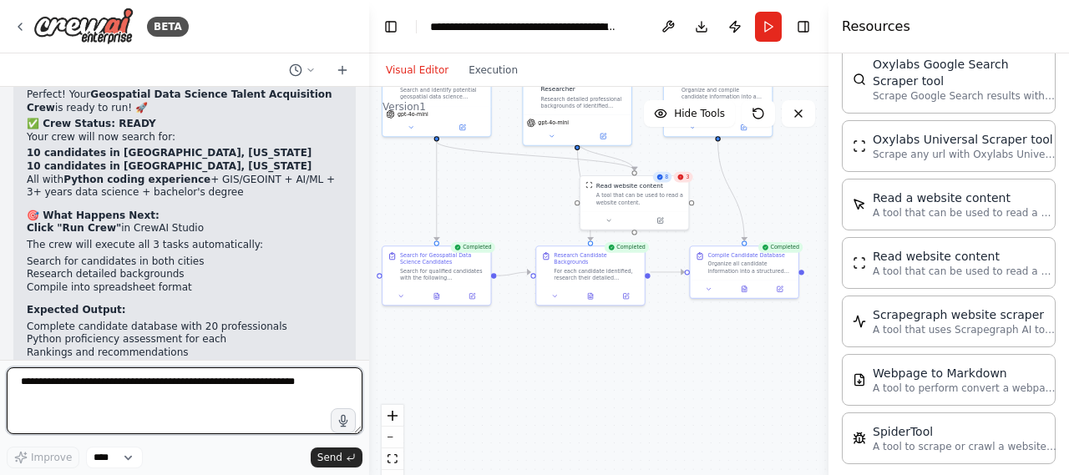
click at [174, 422] on textarea at bounding box center [185, 401] width 356 height 67
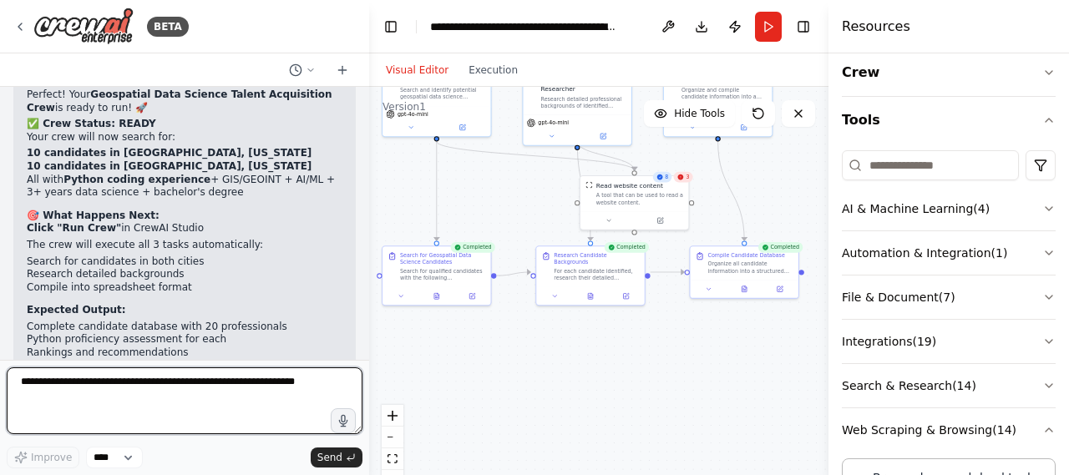
scroll to position [0, 0]
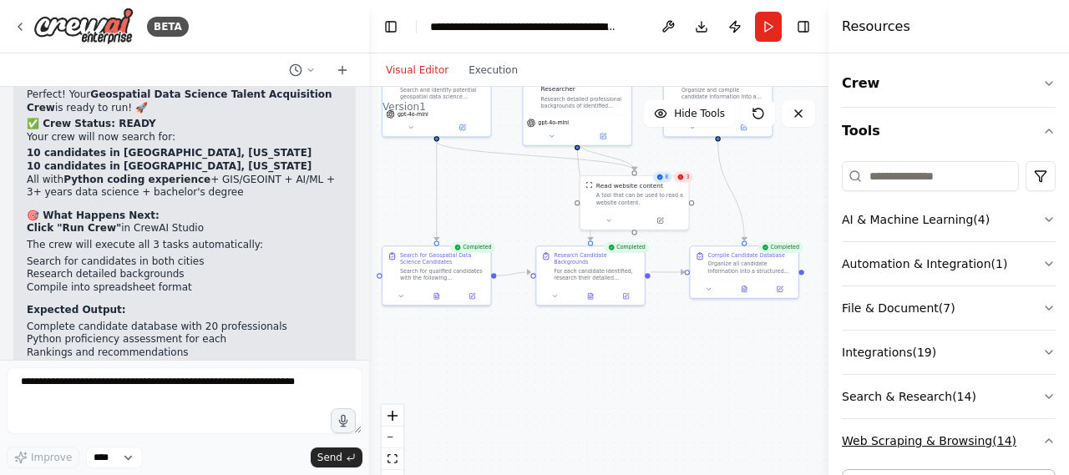
click at [1043, 435] on icon "button" at bounding box center [1049, 440] width 13 height 13
click at [582, 267] on div "For each candidate identified, research their detailed professional background …" at bounding box center [596, 273] width 85 height 14
click at [557, 291] on icon at bounding box center [554, 294] width 7 height 7
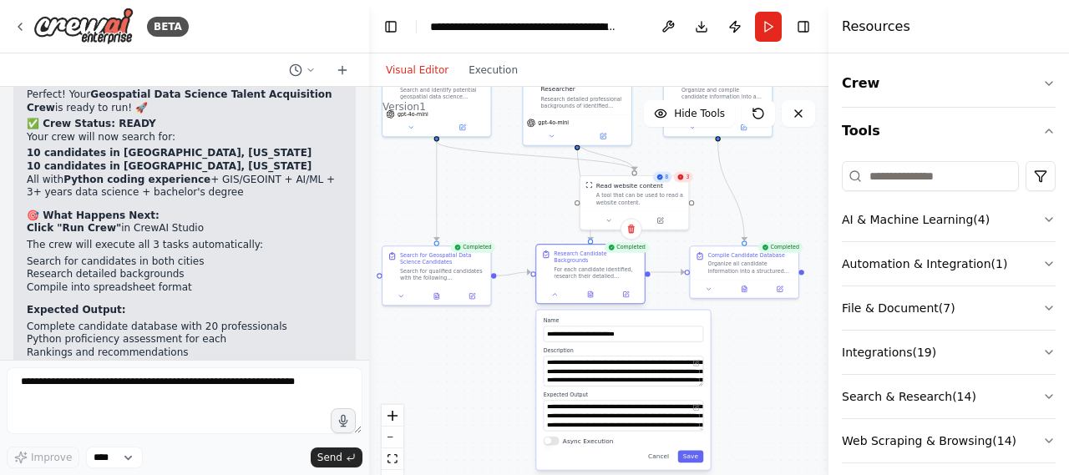
click at [594, 293] on div at bounding box center [590, 295] width 108 height 18
click at [594, 289] on button at bounding box center [591, 294] width 38 height 11
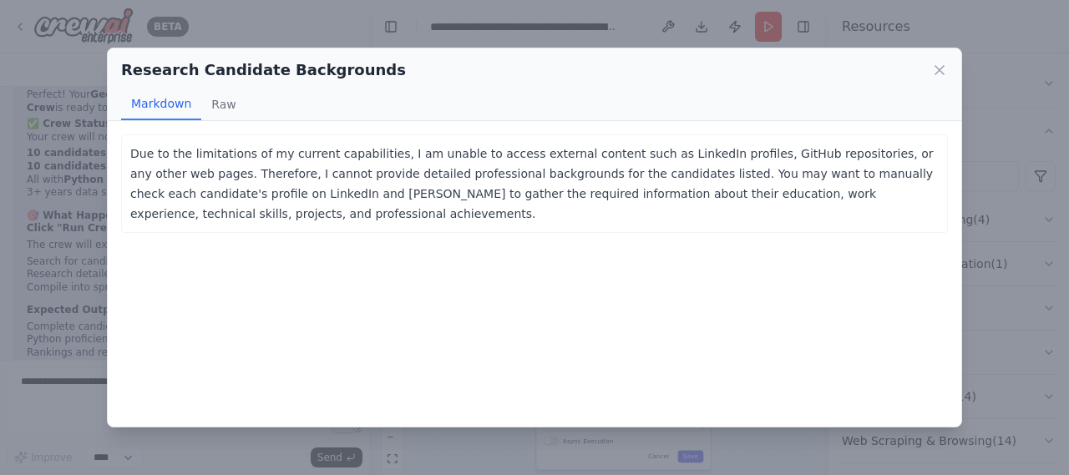
click at [316, 123] on div "Due to the limitations of my current capabilities, I am unable to access extern…" at bounding box center [535, 274] width 854 height 306
click at [299, 148] on p "Due to the limitations of my current capabilities, I am unable to access extern…" at bounding box center [534, 184] width 809 height 80
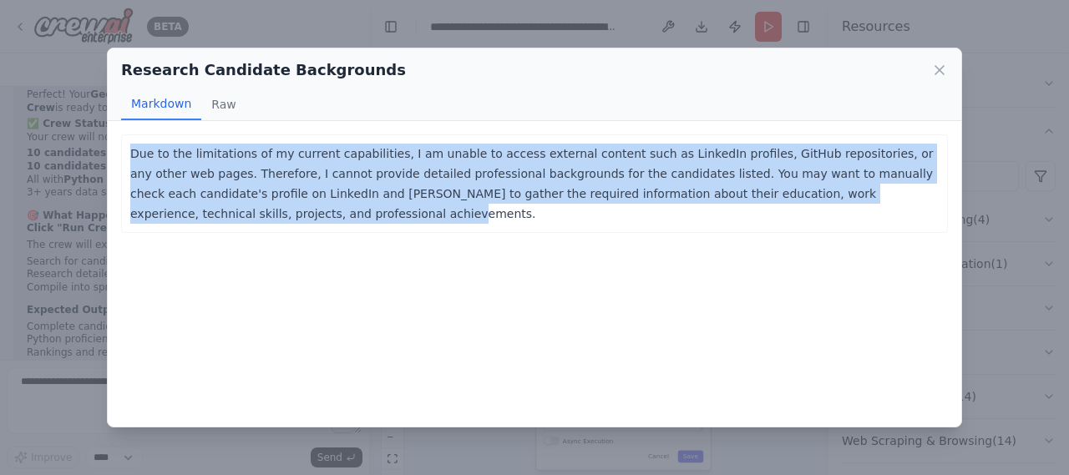
click at [299, 148] on p "Due to the limitations of my current capabilities, I am unable to access extern…" at bounding box center [534, 184] width 809 height 80
copy p "Due to the limitations of my current capabilities, I am unable to access extern…"
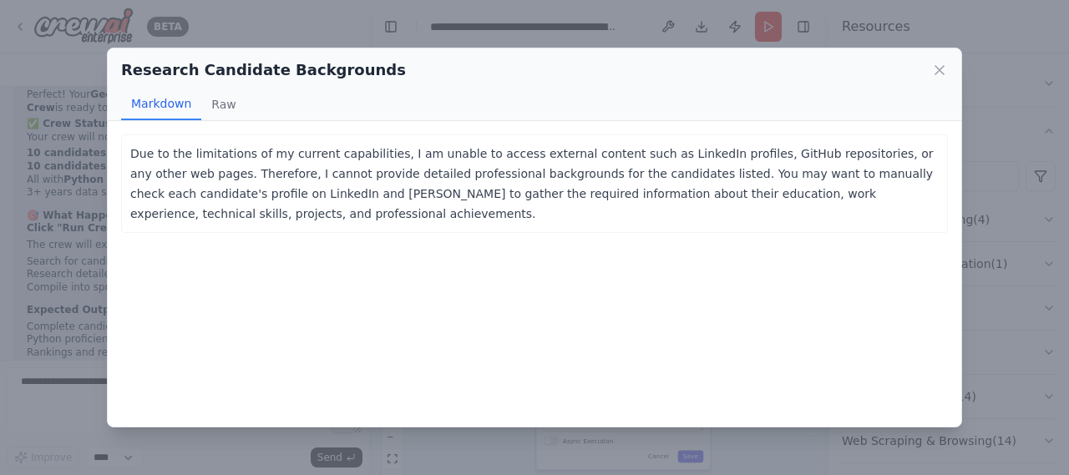
click at [929, 73] on div "Research Candidate Backgrounds" at bounding box center [534, 69] width 827 height 23
click at [939, 69] on icon at bounding box center [940, 70] width 17 height 17
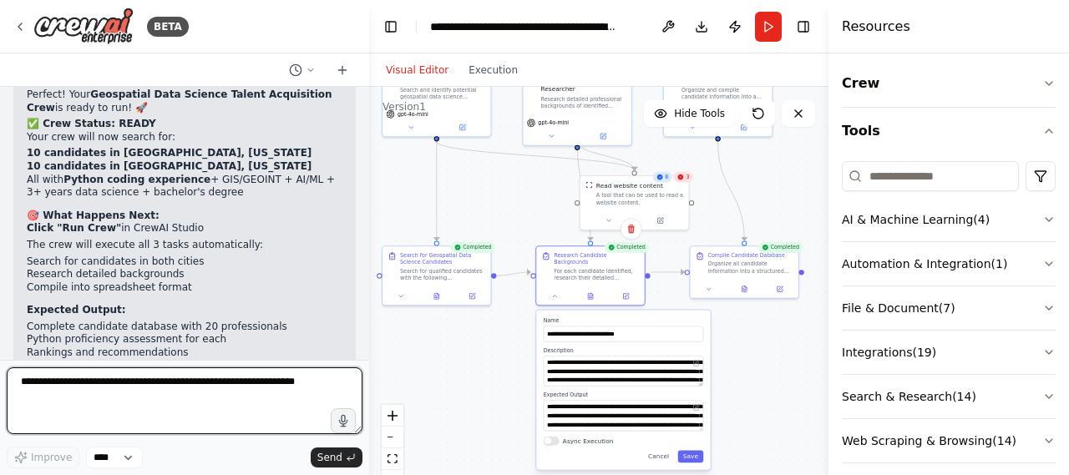
click at [189, 378] on textarea at bounding box center [185, 401] width 356 height 67
paste textarea "**********"
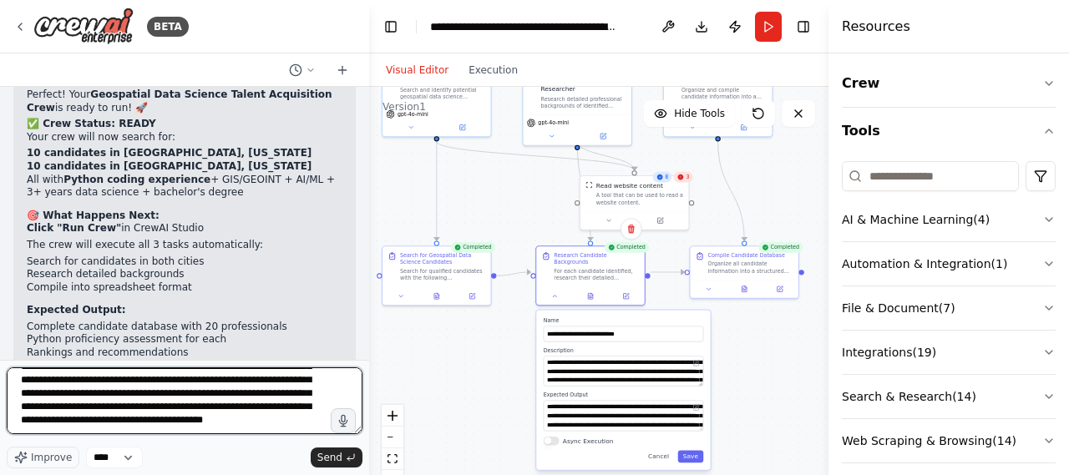
scroll to position [74, 0]
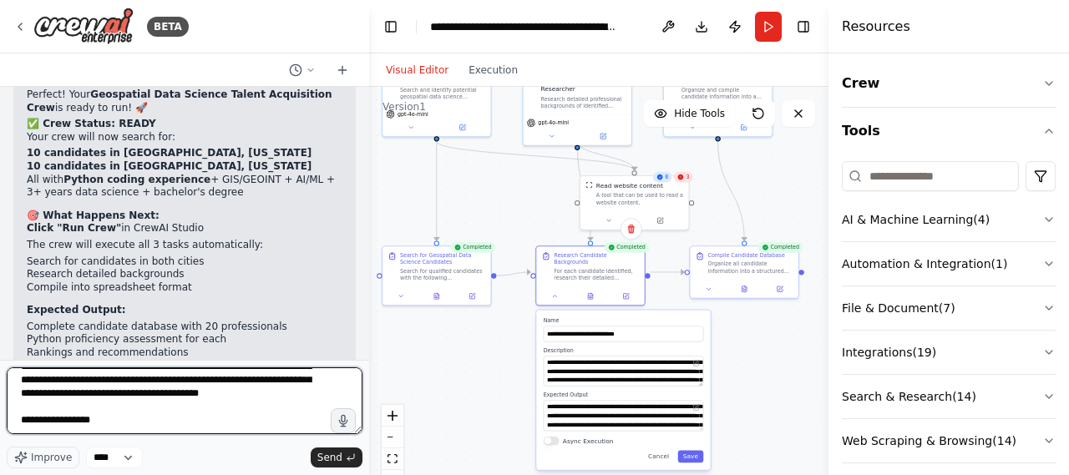
type textarea "**********"
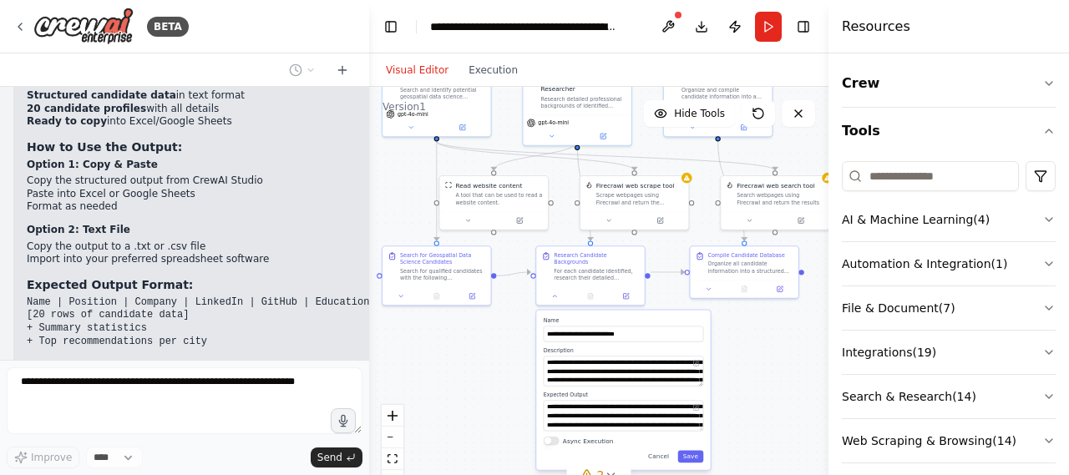
scroll to position [12237, 0]
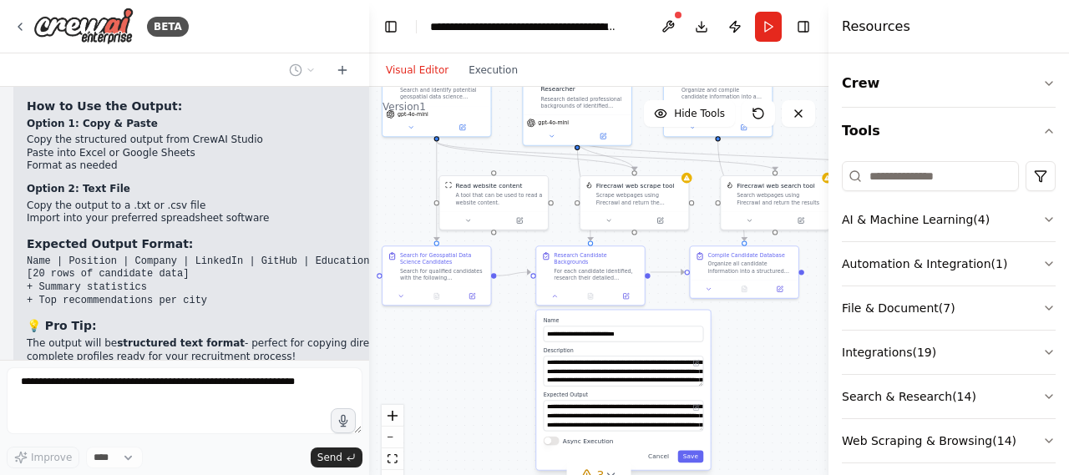
click at [668, 455] on div "**********" at bounding box center [623, 391] width 174 height 160
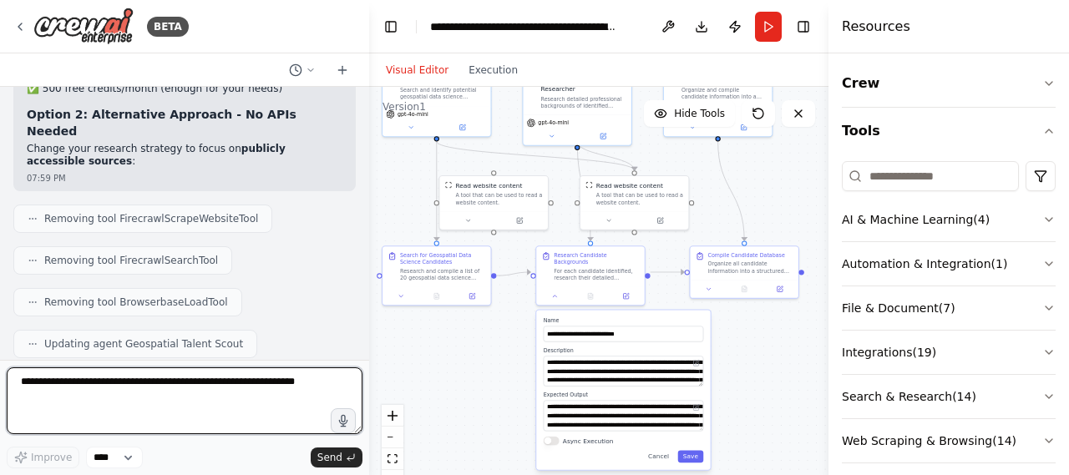
scroll to position [13451, 0]
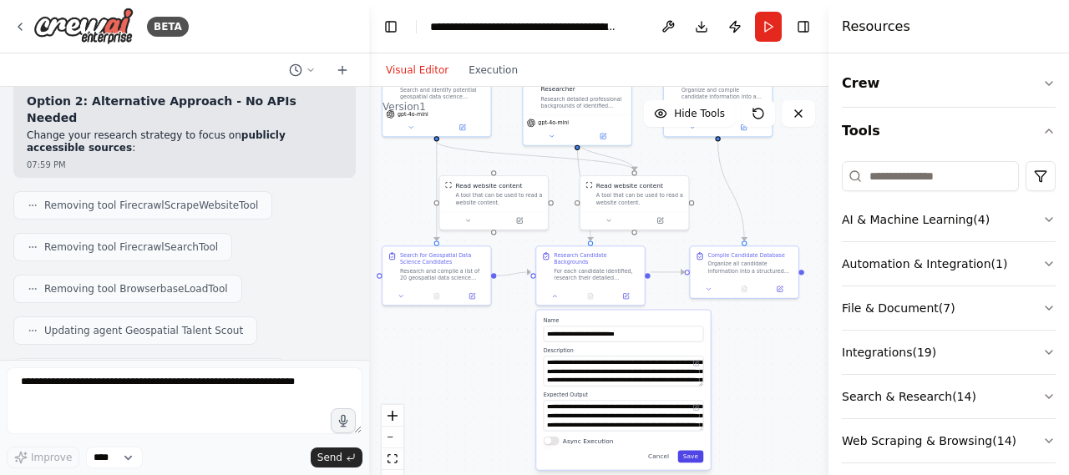
click at [693, 454] on button "Save" at bounding box center [691, 456] width 26 height 13
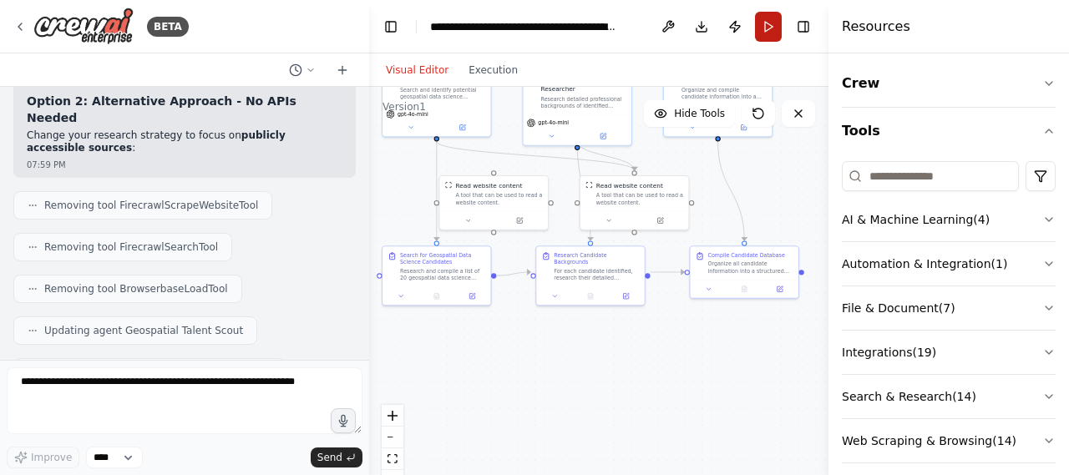
click at [772, 16] on button "Run" at bounding box center [768, 27] width 27 height 30
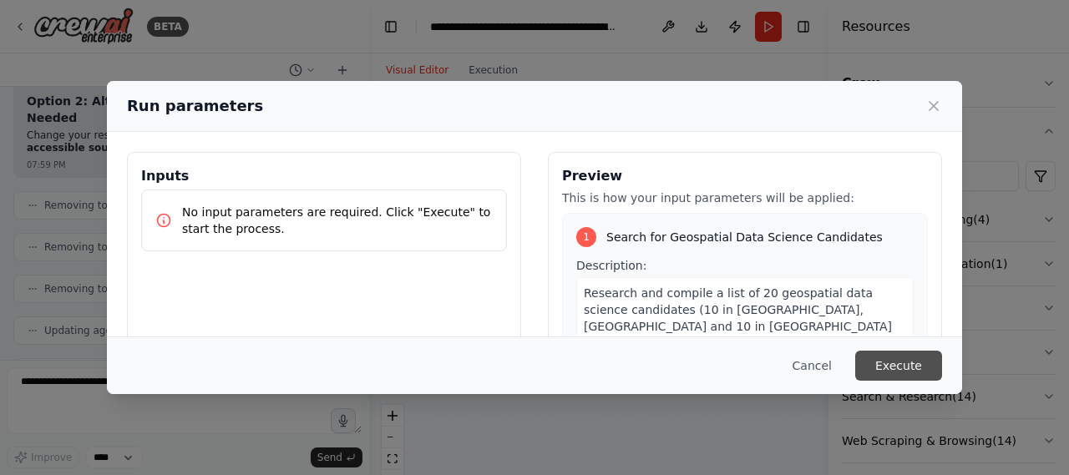
click at [912, 370] on button "Execute" at bounding box center [899, 366] width 87 height 30
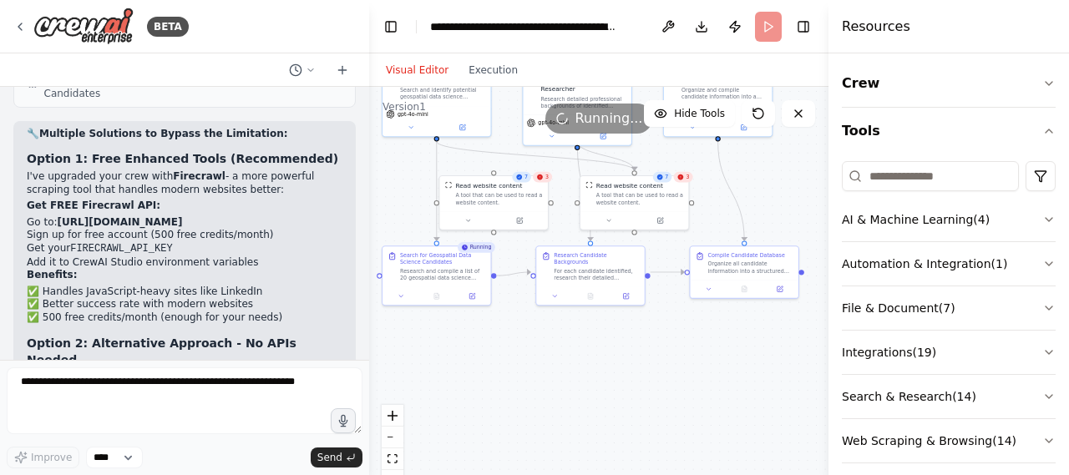
scroll to position [13176, 0]
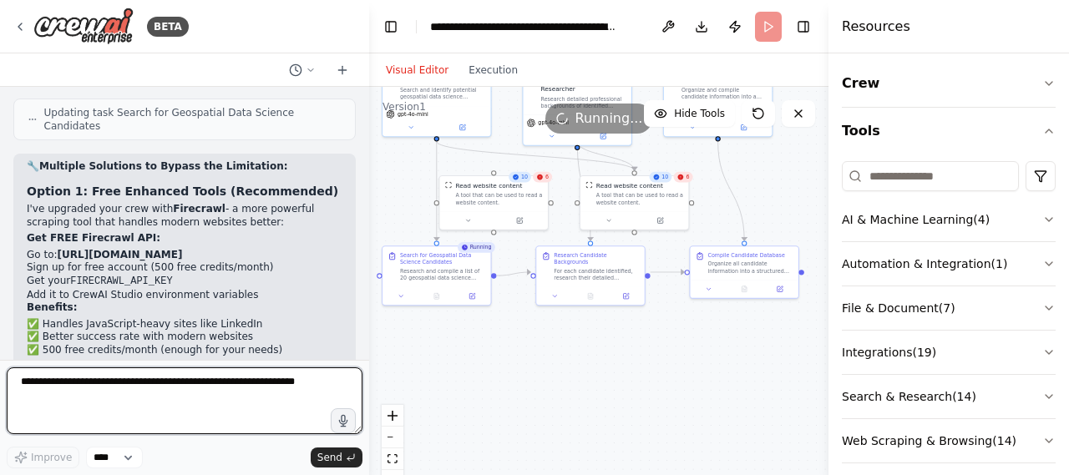
click at [206, 380] on textarea at bounding box center [185, 401] width 356 height 67
type textarea "**********"
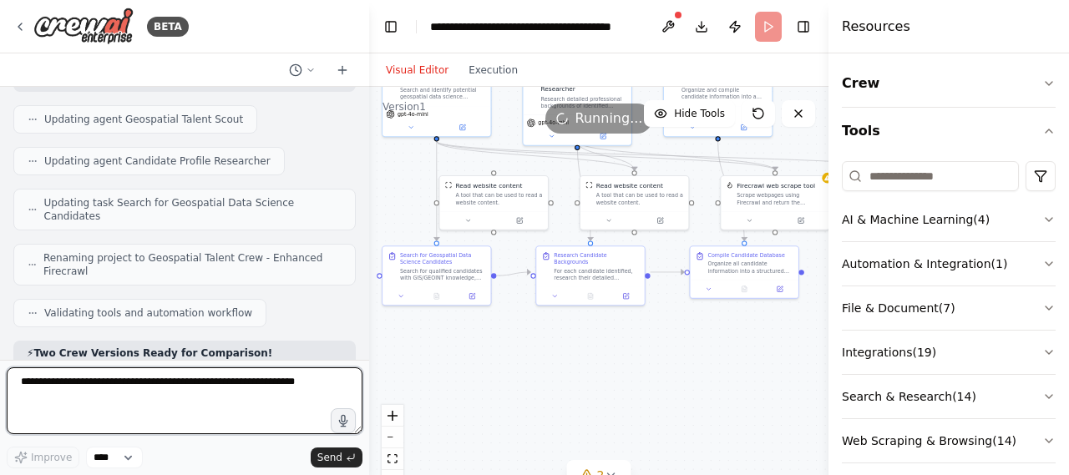
scroll to position [14783, 0]
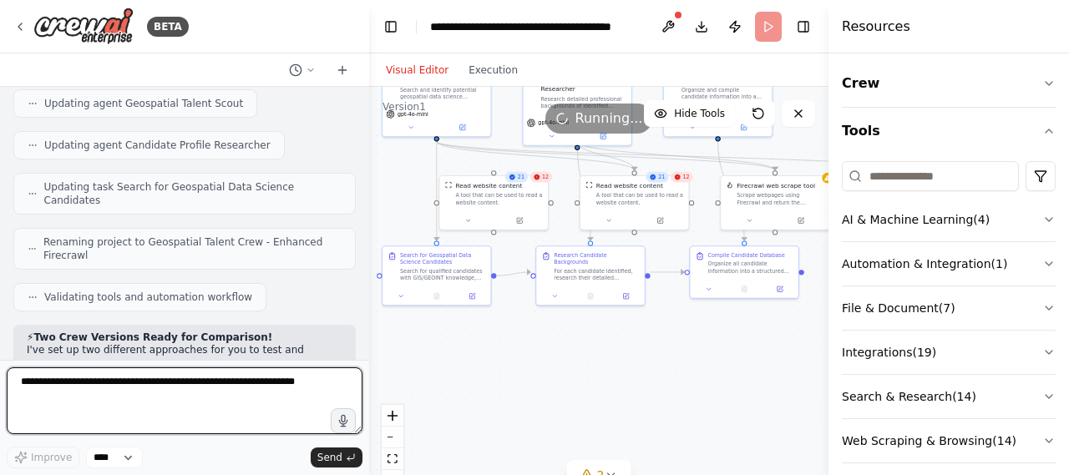
click at [154, 375] on textarea at bounding box center [185, 401] width 356 height 67
type textarea "*"
type textarea "**********"
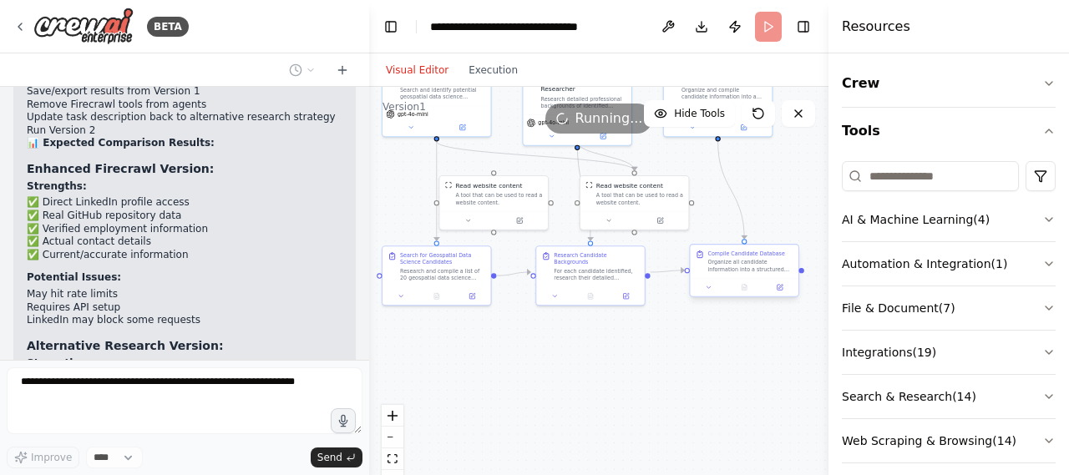
scroll to position [15229, 0]
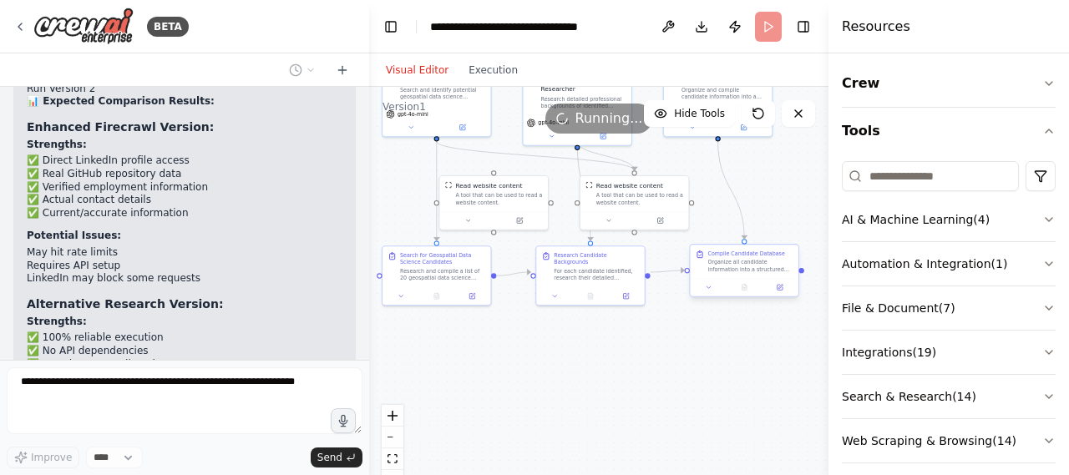
click at [749, 268] on div "Organize all candidate information into a structured spreadsheet format ready f…" at bounding box center [750, 266] width 85 height 14
click at [782, 286] on icon at bounding box center [781, 287] width 4 height 4
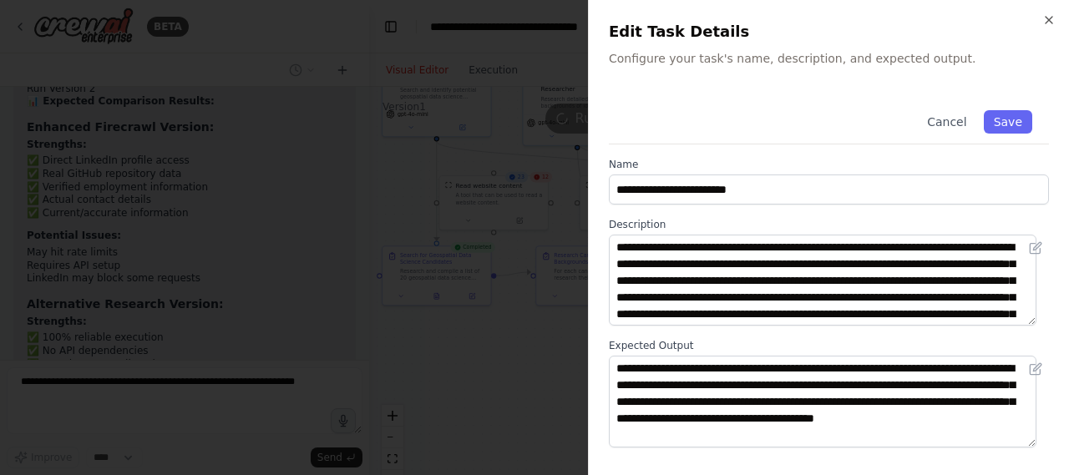
scroll to position [15270, 0]
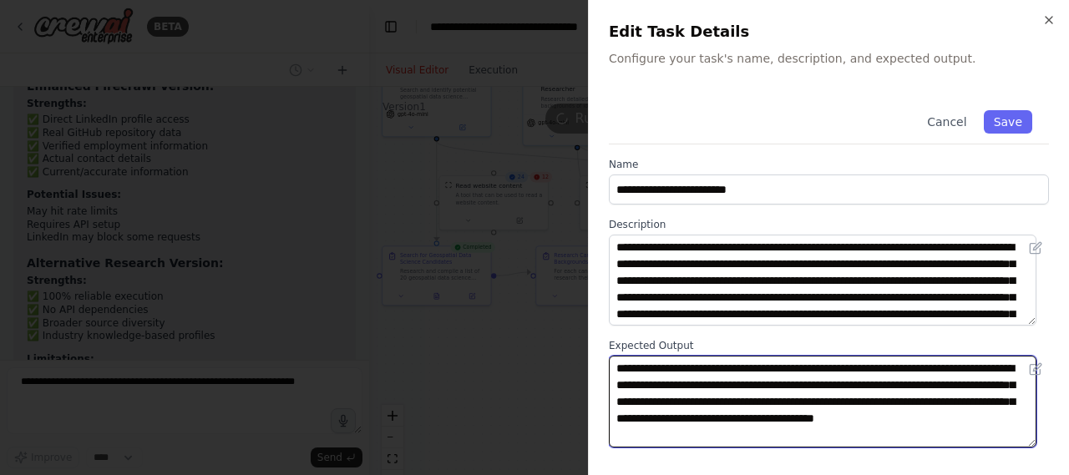
drag, startPoint x: 825, startPoint y: 368, endPoint x: 986, endPoint y: 363, distance: 161.3
click at [986, 363] on textarea "**********" at bounding box center [823, 401] width 428 height 91
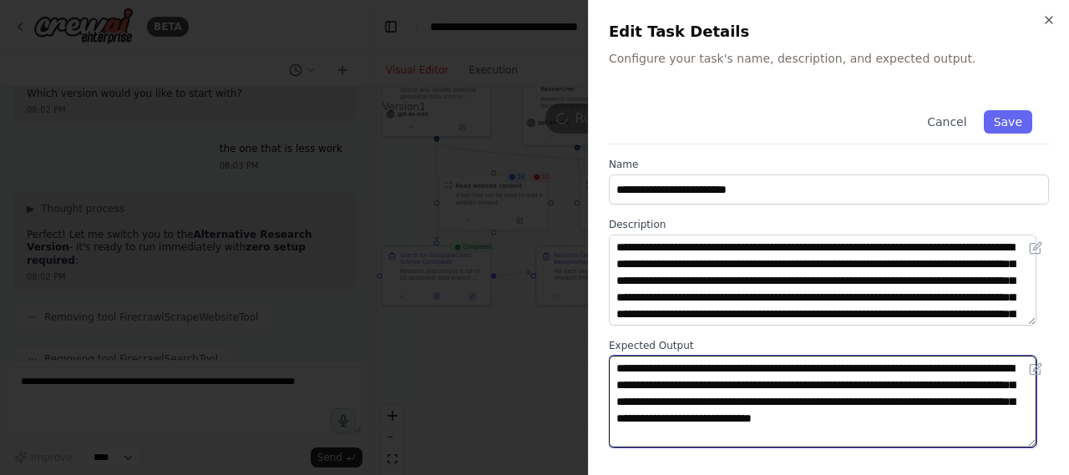
scroll to position [15735, 0]
type textarea "**********"
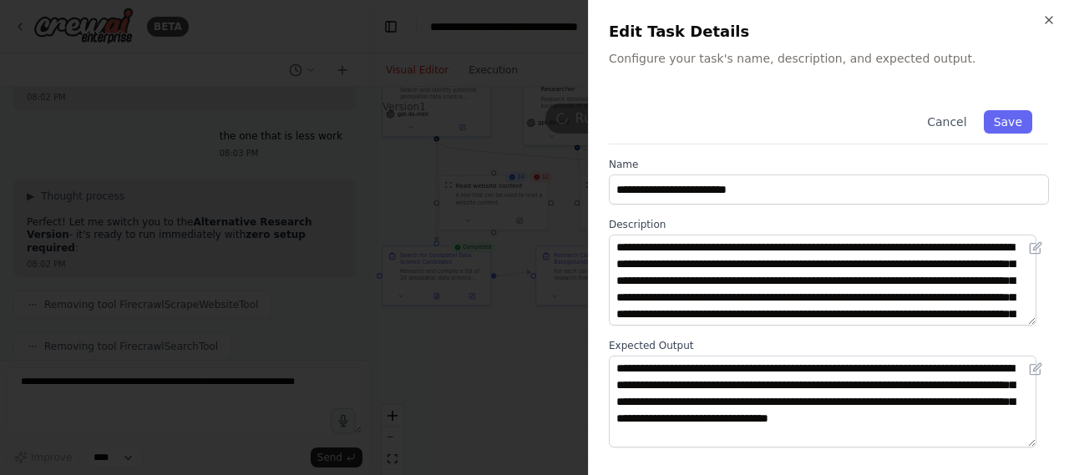
click at [1005, 106] on div "Cancel Save" at bounding box center [829, 119] width 440 height 51
click at [984, 123] on button "Save" at bounding box center [1008, 121] width 48 height 23
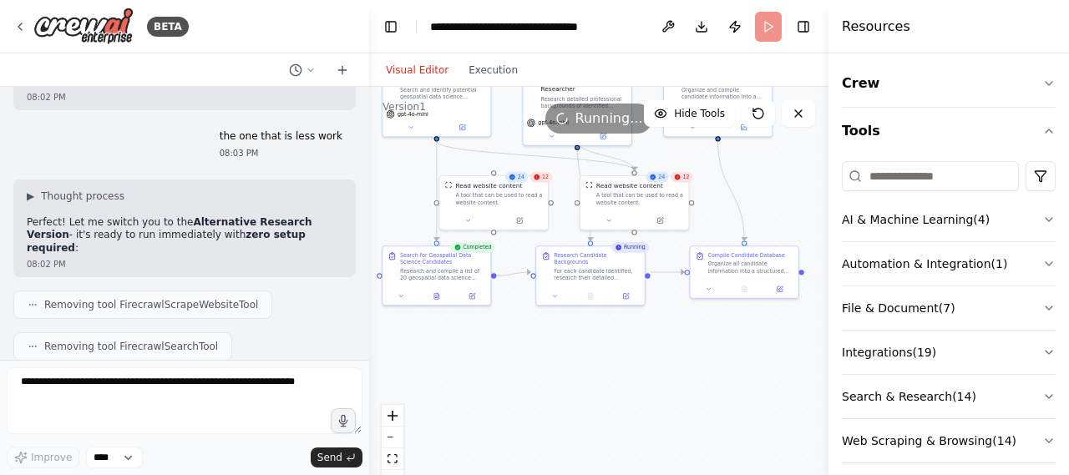
click at [768, 26] on header "**********" at bounding box center [599, 26] width 460 height 53
drag, startPoint x: 768, startPoint y: 26, endPoint x: 568, endPoint y: 118, distance: 219.8
click at [568, 118] on main "**********" at bounding box center [599, 237] width 460 height 475
click at [568, 118] on icon at bounding box center [562, 118] width 15 height 15
click at [797, 109] on icon at bounding box center [798, 113] width 13 height 13
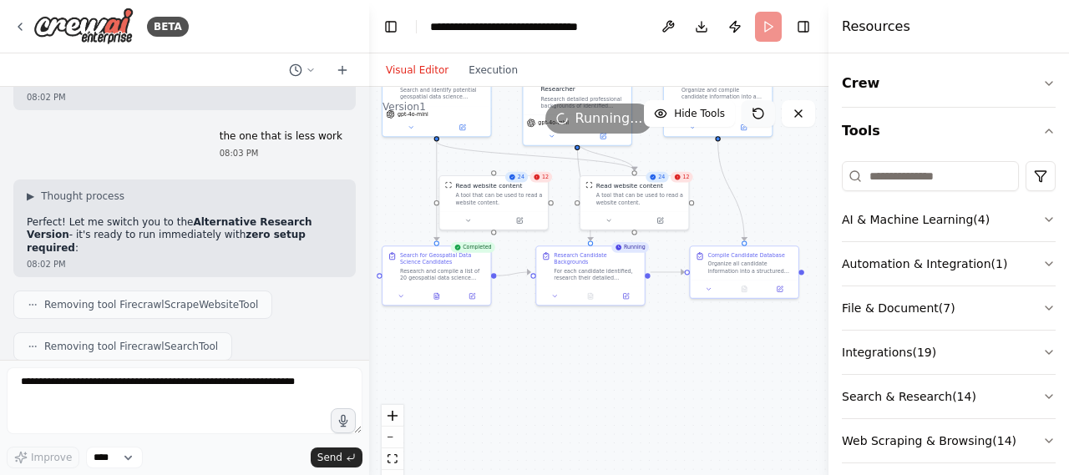
click at [762, 110] on icon at bounding box center [759, 114] width 10 height 10
click at [592, 310] on div ".deletable-edge-delete-btn { width: 20px; height: 20px; border: 0px solid #ffff…" at bounding box center [599, 296] width 460 height 418
click at [627, 198] on div "A tool that can be used to read a website content." at bounding box center [640, 197] width 87 height 14
click at [583, 258] on div "Research Candidate Backgrounds For each candidate identified, research their de…" at bounding box center [596, 265] width 85 height 30
click at [545, 348] on div ".deletable-edge-delete-btn { width: 20px; height: 20px; border: 0px solid #ffff…" at bounding box center [599, 296] width 460 height 418
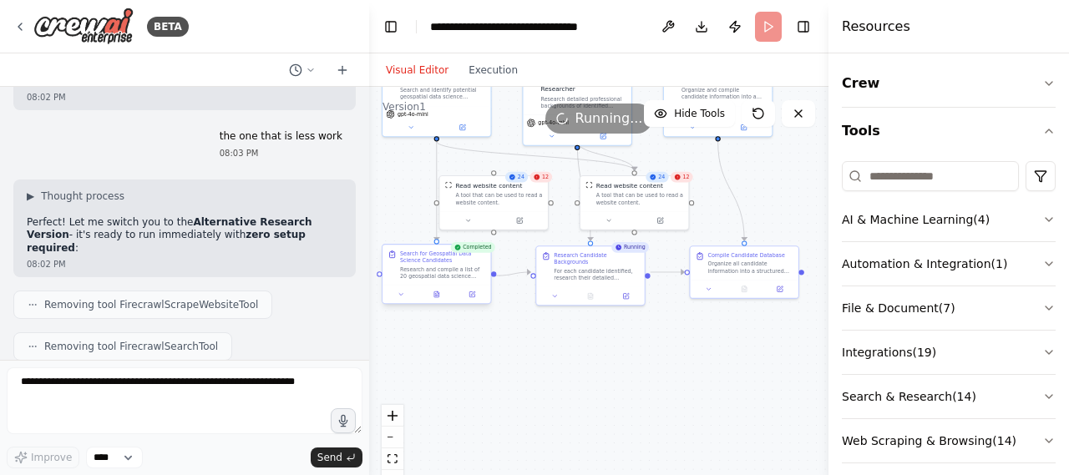
click at [471, 280] on div "Search for Geospatial Data Science Candidates Research and compile a list of 20…" at bounding box center [437, 265] width 108 height 40
click at [429, 301] on div at bounding box center [437, 295] width 108 height 18
click at [436, 295] on icon at bounding box center [436, 295] width 3 height 0
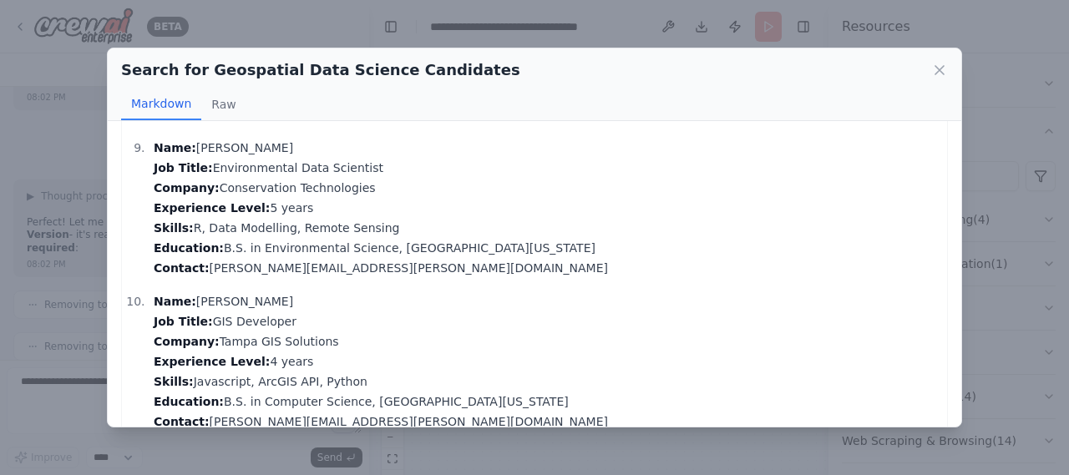
scroll to position [1297, 0]
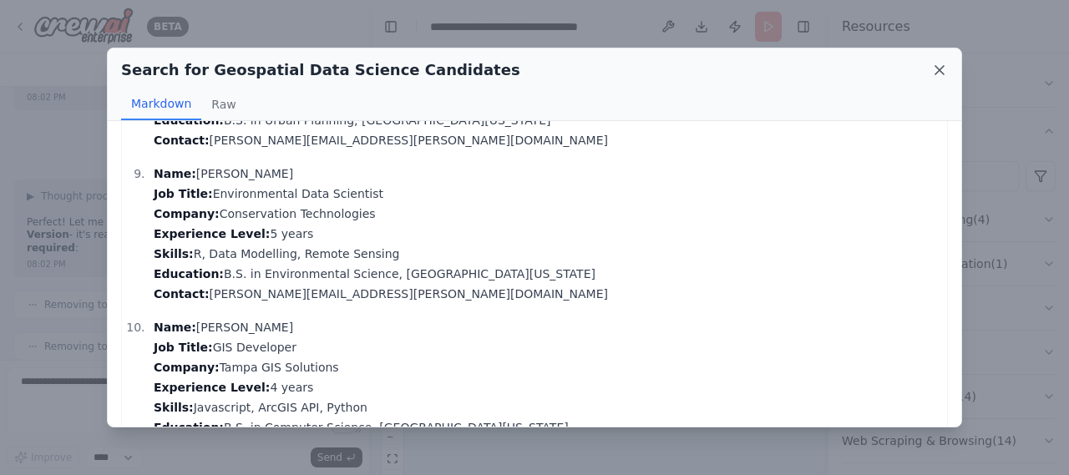
click at [946, 66] on icon at bounding box center [940, 70] width 17 height 17
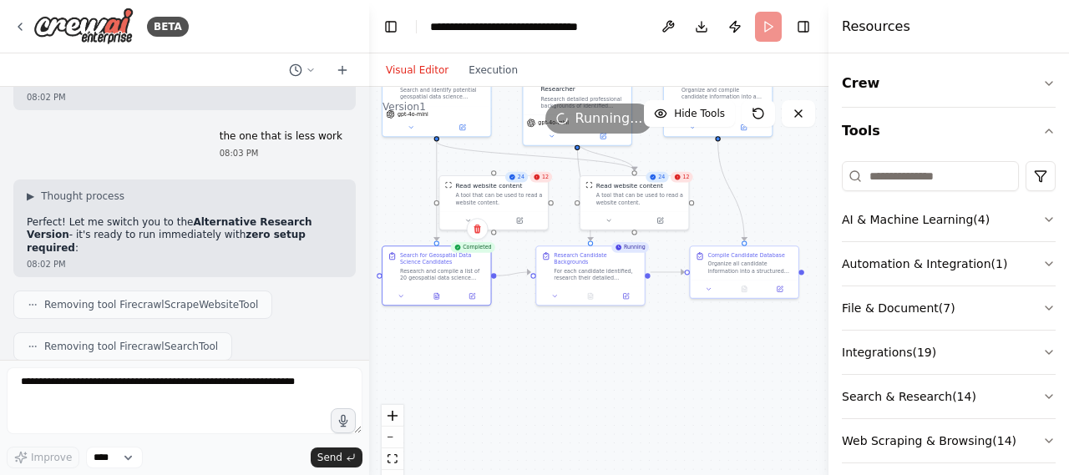
click at [748, 325] on div ".deletable-edge-delete-btn { width: 20px; height: 20px; border: 0px solid #ffff…" at bounding box center [599, 296] width 460 height 418
click at [386, 459] on button "fit view" at bounding box center [393, 460] width 22 height 22
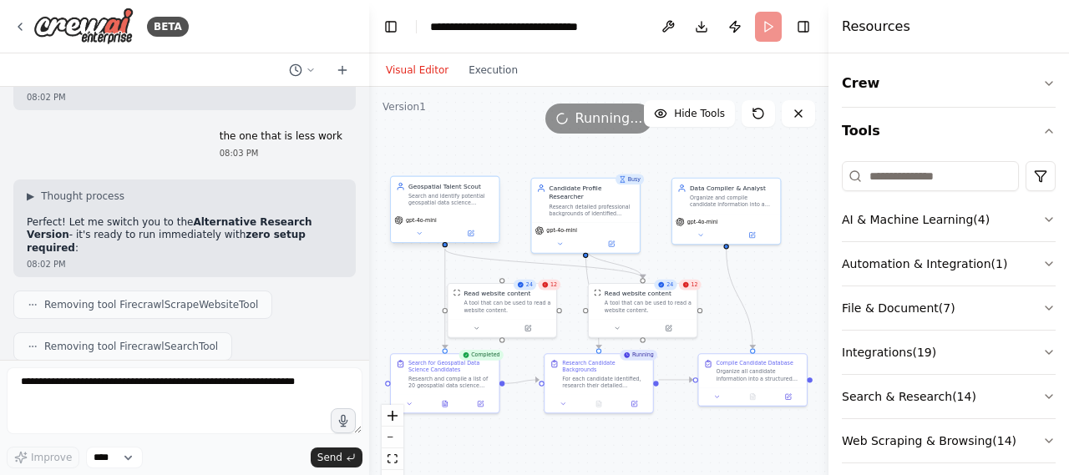
click at [455, 201] on div "Search and identify potential geospatial data science candidates with GIS/GEOIN…" at bounding box center [451, 200] width 85 height 14
click at [473, 233] on icon at bounding box center [470, 233] width 5 height 5
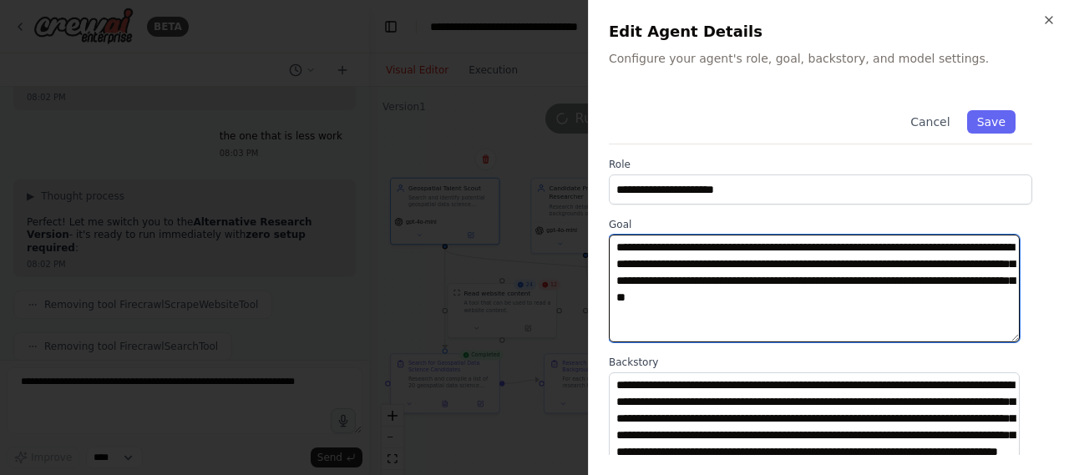
click at [928, 262] on textarea "**********" at bounding box center [814, 289] width 411 height 108
type textarea "**********"
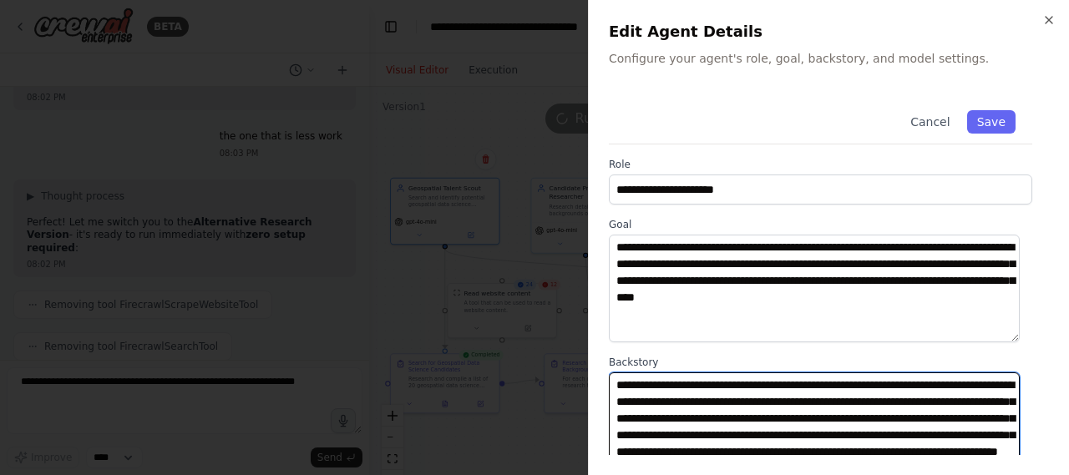
scroll to position [0, 0]
click at [959, 380] on textarea "**********" at bounding box center [814, 427] width 411 height 108
type textarea "**********"
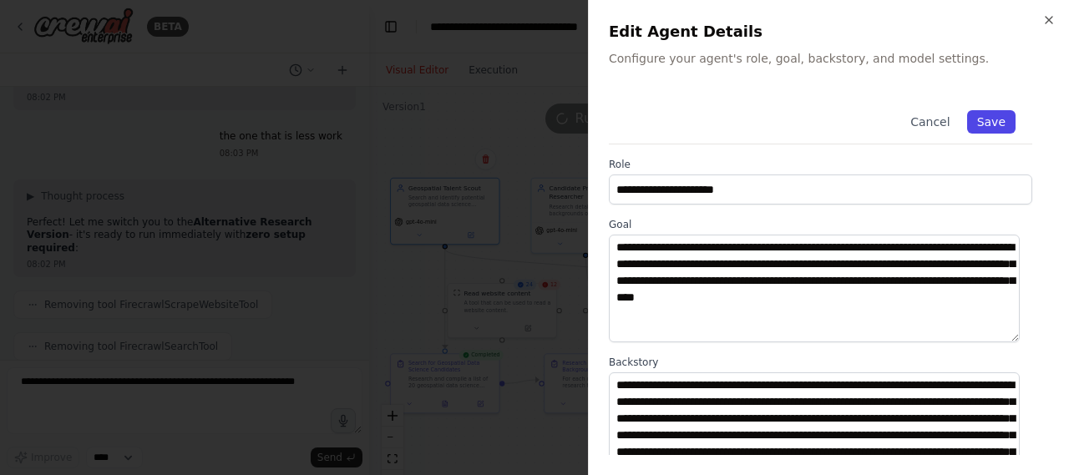
click at [985, 118] on button "Save" at bounding box center [991, 121] width 48 height 23
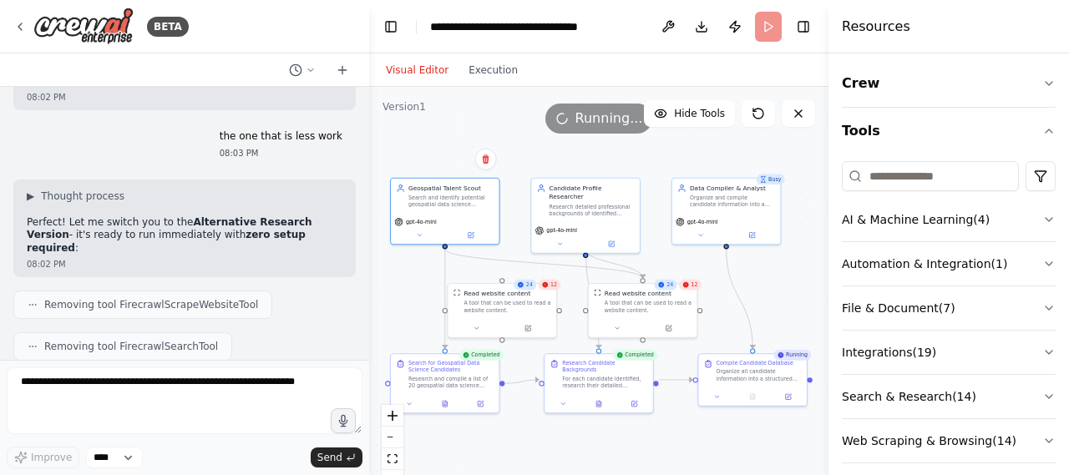
click at [764, 26] on header "**********" at bounding box center [599, 26] width 460 height 53
click at [494, 298] on div "A tool that can be used to read a website content." at bounding box center [507, 305] width 87 height 14
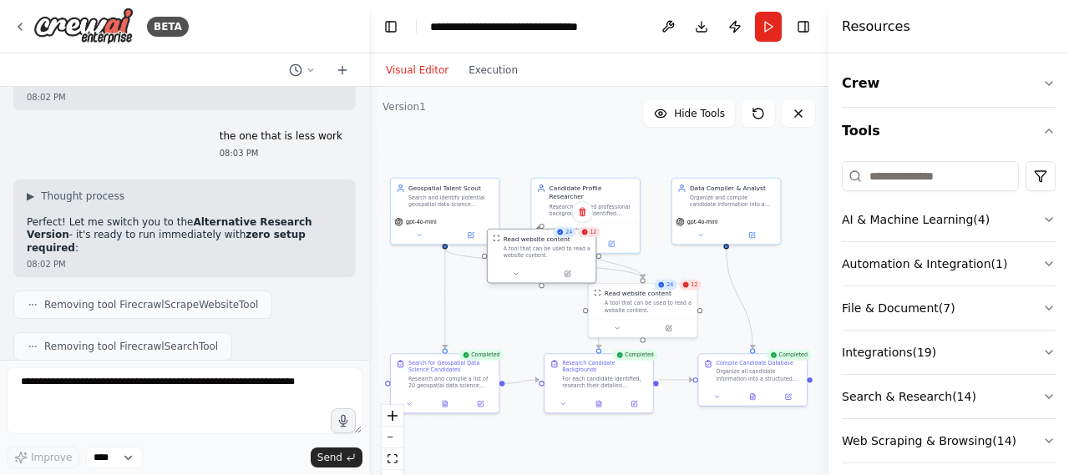
drag, startPoint x: 494, startPoint y: 298, endPoint x: 535, endPoint y: 246, distance: 66.0
click at [535, 246] on div "A tool that can be used to read a website content." at bounding box center [547, 253] width 87 height 14
drag, startPoint x: 528, startPoint y: 259, endPoint x: 481, endPoint y: 305, distance: 65.6
click at [481, 305] on div "Read website content A tool that can be used to read a website content." at bounding box center [507, 299] width 110 height 55
click at [456, 373] on div "Research and compile a list of 20 geospatial data science candidates (10 in Tam…" at bounding box center [451, 380] width 85 height 14
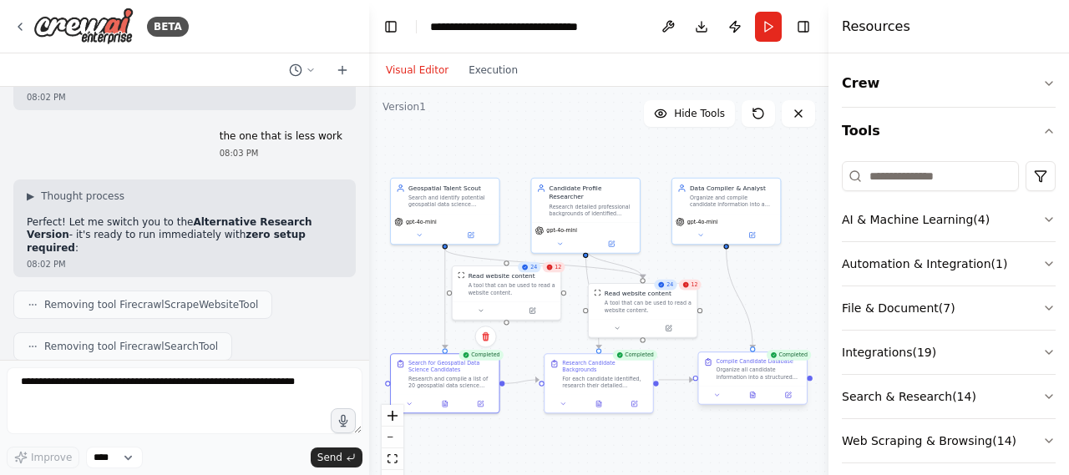
click at [747, 369] on div "Organize all candidate information into a structured spreadsheet format ready f…" at bounding box center [759, 374] width 85 height 14
click at [754, 397] on icon at bounding box center [752, 396] width 5 height 6
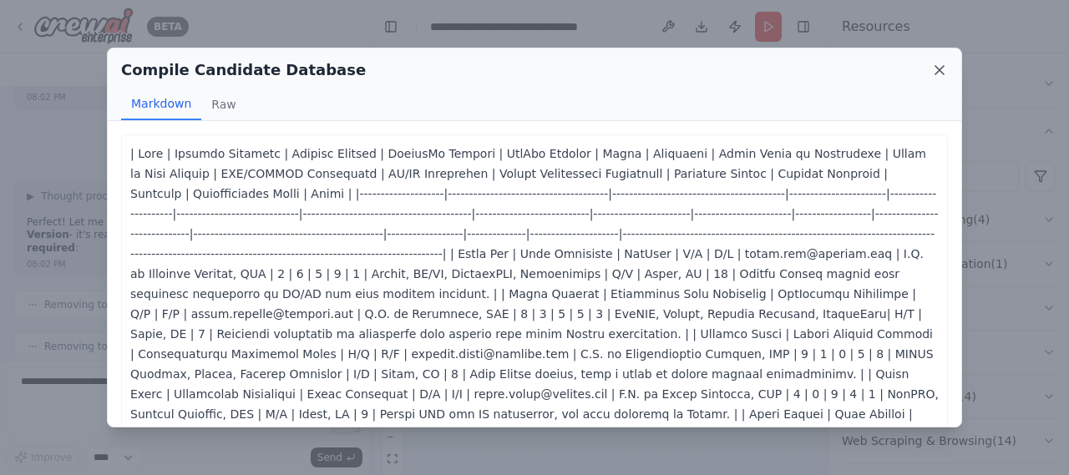
click at [941, 63] on icon at bounding box center [940, 70] width 17 height 17
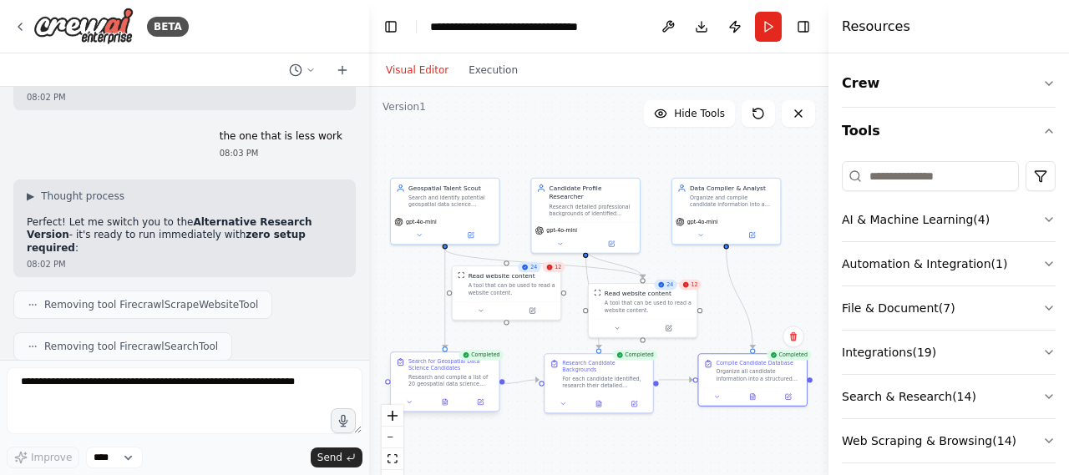
click at [487, 375] on div "Research and compile a list of 20 geospatial data science candidates (10 in Tam…" at bounding box center [451, 380] width 85 height 14
click at [588, 201] on div "Research detailed professional backgrounds of identified candidates to verify t…" at bounding box center [592, 208] width 85 height 14
click at [615, 237] on button at bounding box center [611, 242] width 49 height 11
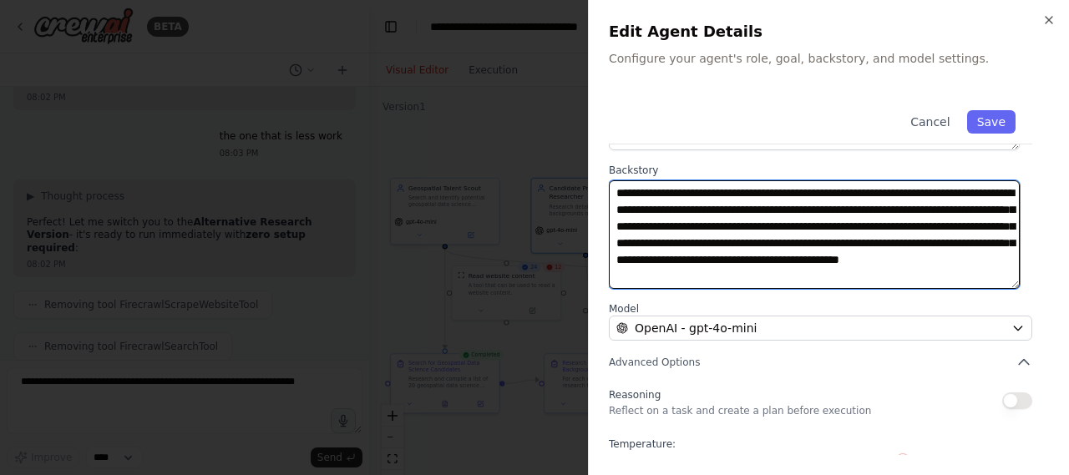
scroll to position [279, 0]
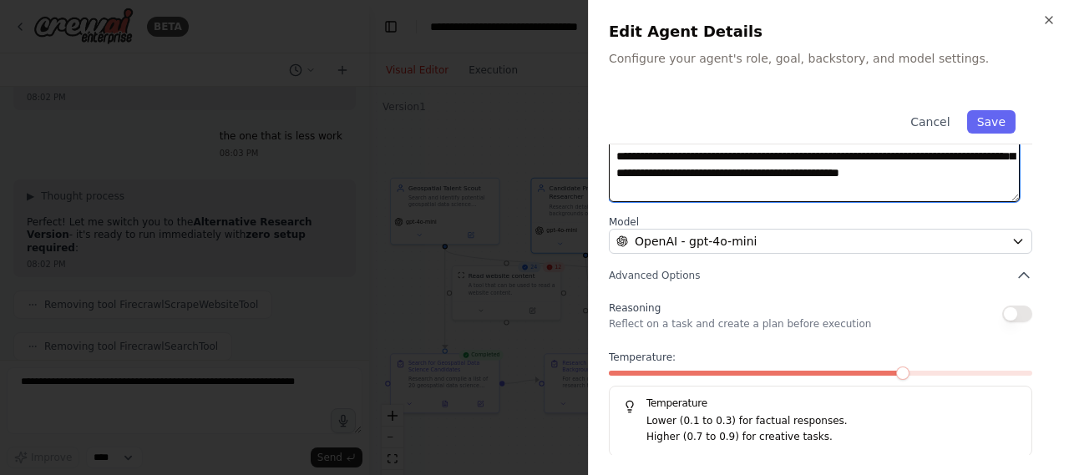
drag, startPoint x: 957, startPoint y: 412, endPoint x: 939, endPoint y: 338, distance: 75.8
click at [939, 338] on div "**********" at bounding box center [829, 136] width 440 height 642
click at [914, 307] on div "Reasoning Reflect on a task and create a plan before execution" at bounding box center [821, 313] width 424 height 33
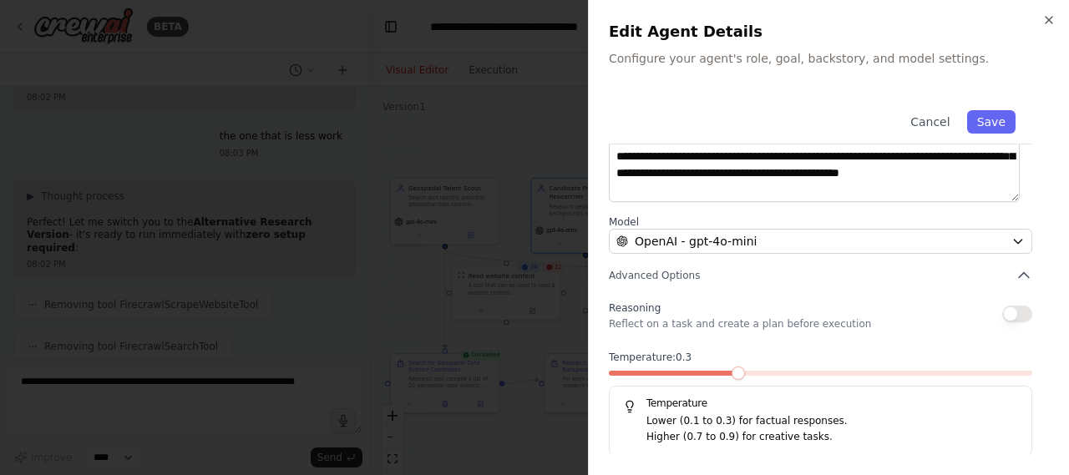
click at [737, 375] on span at bounding box center [738, 373] width 13 height 13
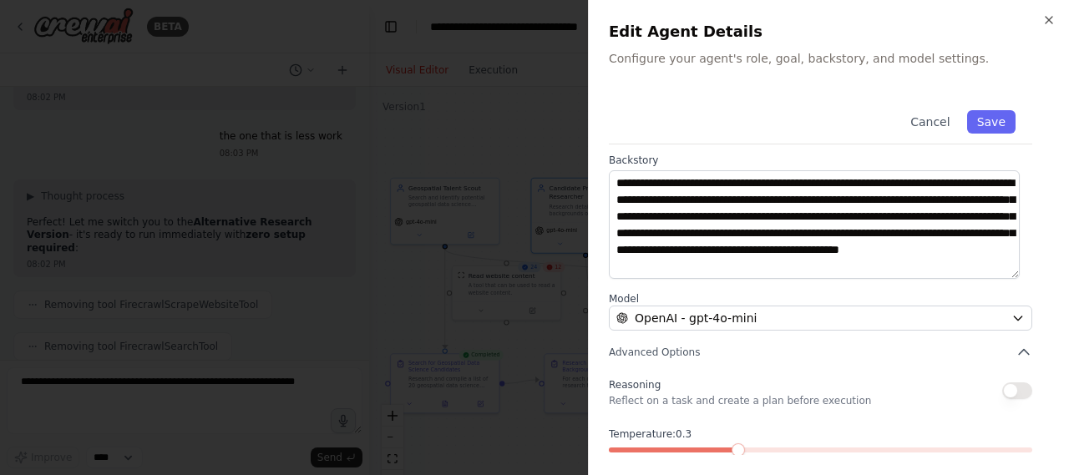
scroll to position [197, 0]
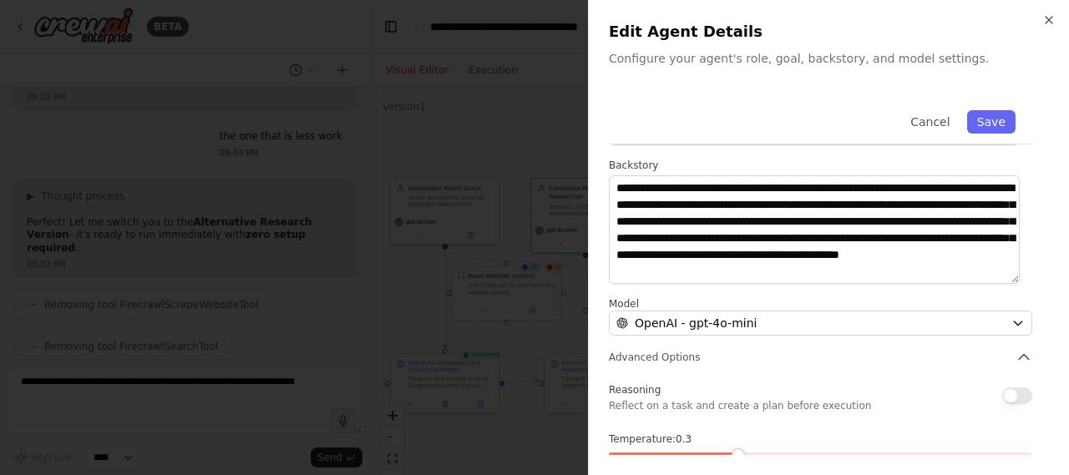
click at [1006, 392] on button "button" at bounding box center [1018, 396] width 30 height 17
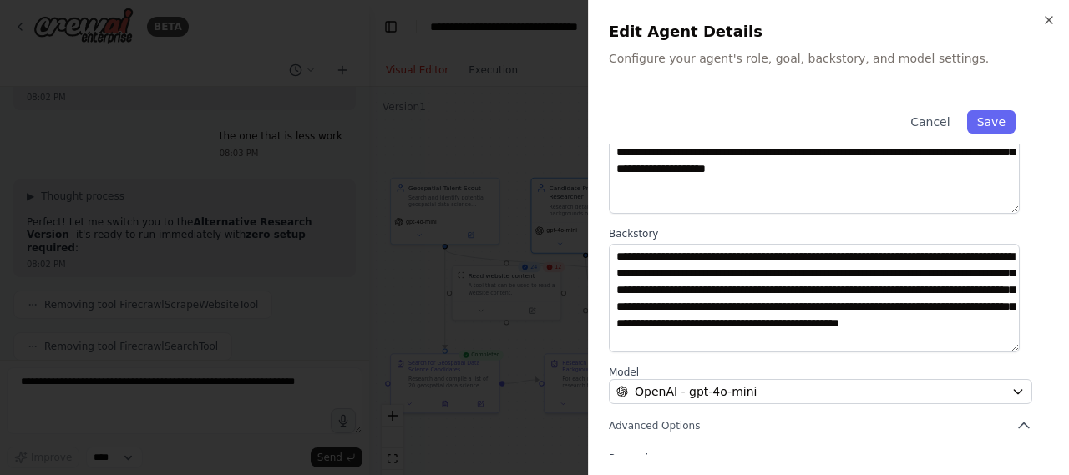
scroll to position [127, 0]
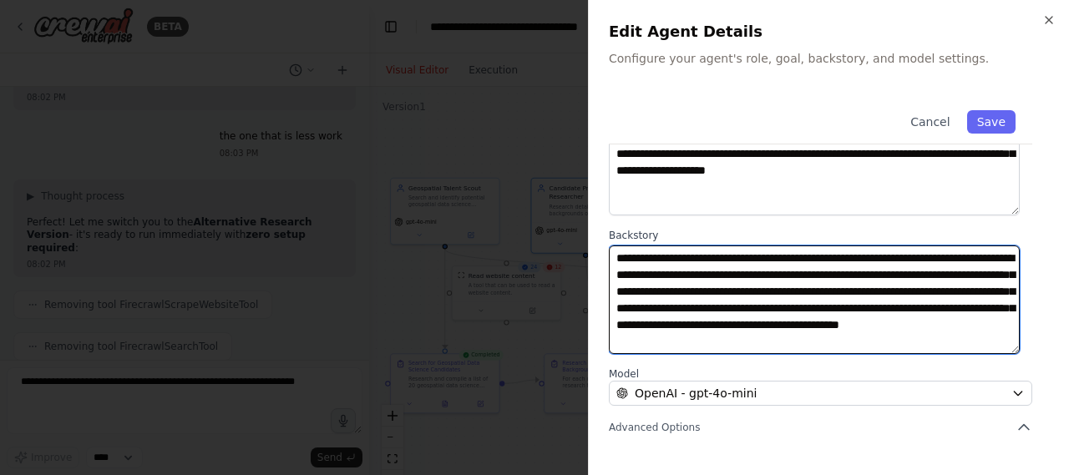
drag, startPoint x: 974, startPoint y: 318, endPoint x: 960, endPoint y: 316, distance: 14.4
click at [960, 316] on textarea "**********" at bounding box center [814, 300] width 411 height 108
click at [727, 255] on textarea "**********" at bounding box center [814, 300] width 411 height 108
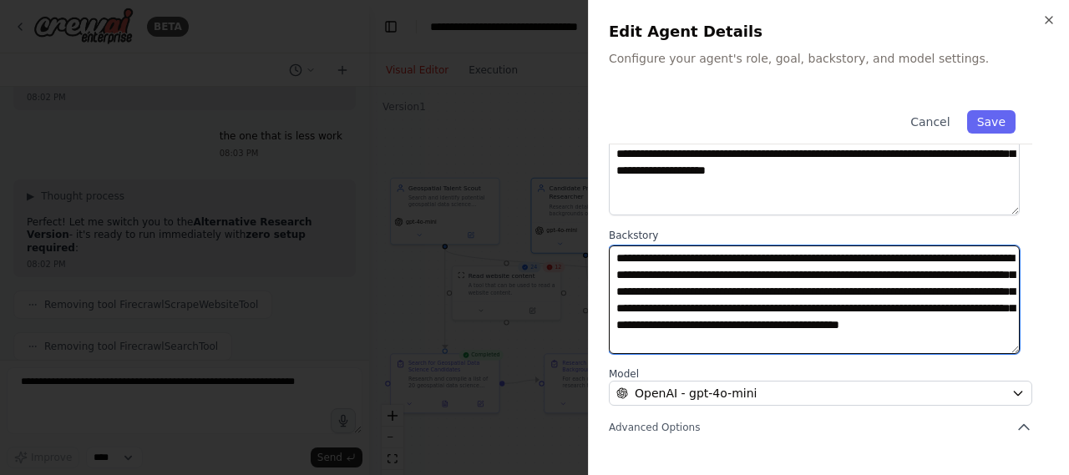
click at [783, 255] on textarea "**********" at bounding box center [814, 300] width 411 height 108
click at [869, 298] on textarea "**********" at bounding box center [814, 300] width 411 height 108
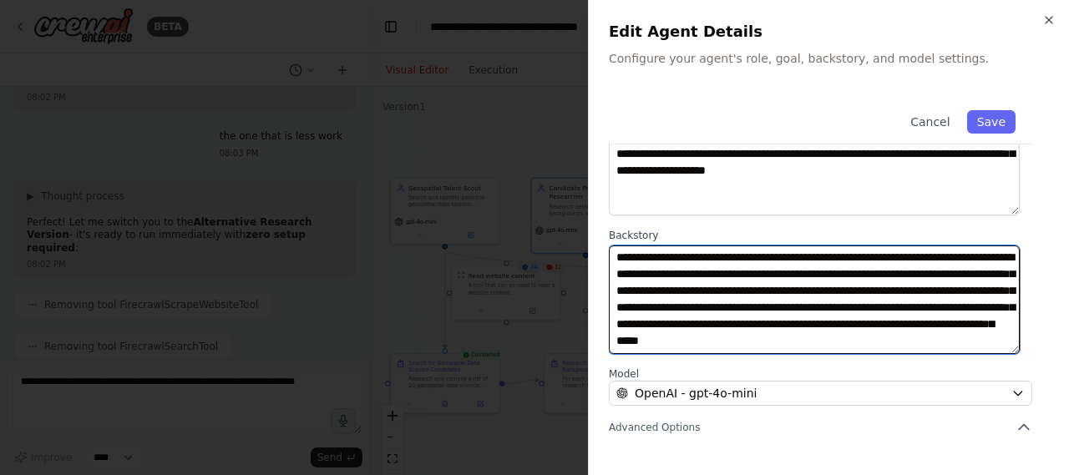
click at [881, 308] on textarea "**********" at bounding box center [814, 300] width 411 height 108
type textarea "**********"
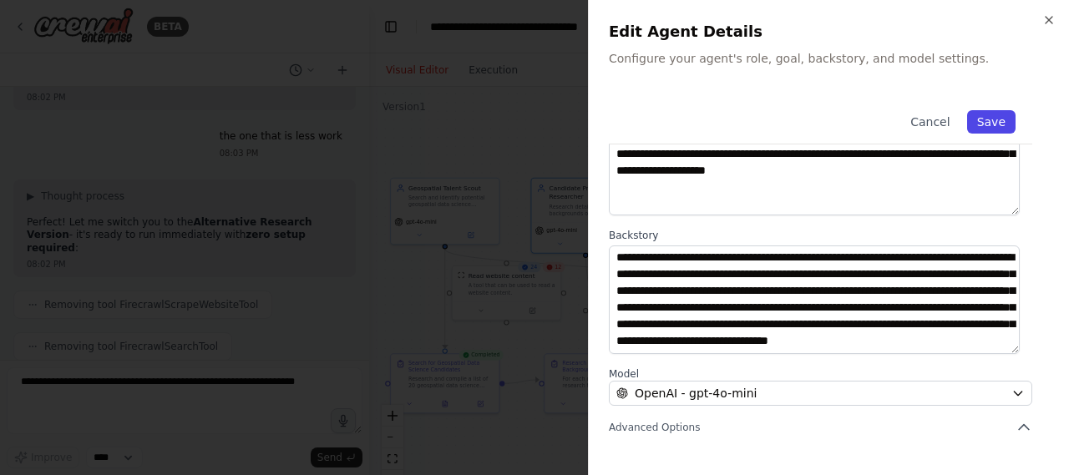
click at [983, 122] on button "Save" at bounding box center [991, 121] width 48 height 23
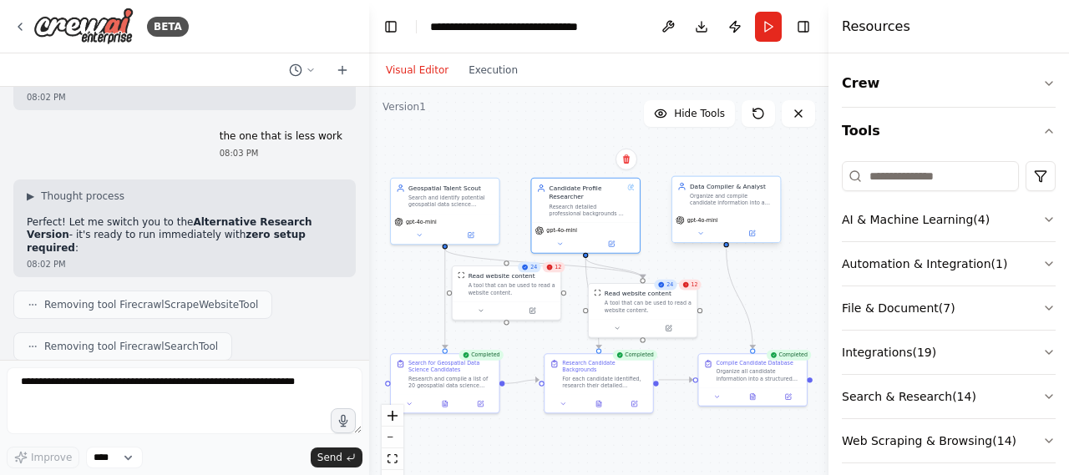
click at [759, 217] on div "gpt-4o-mini" at bounding box center [726, 220] width 101 height 9
click at [755, 233] on button at bounding box center [752, 233] width 49 height 11
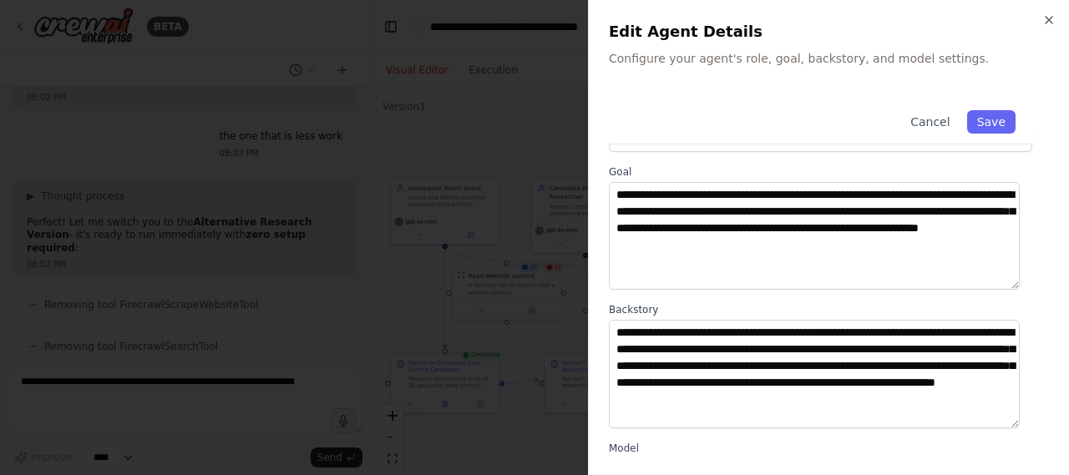
scroll to position [62, 0]
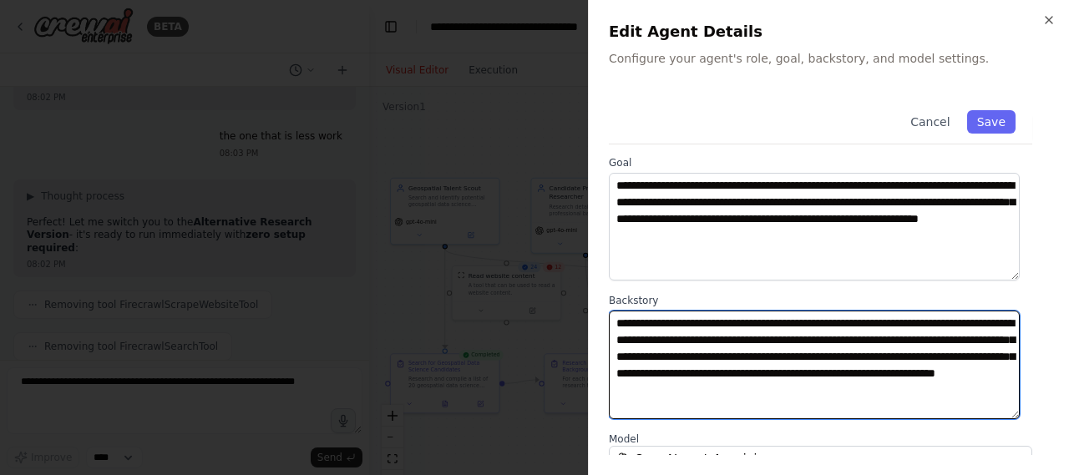
click at [944, 391] on textarea "**********" at bounding box center [814, 365] width 411 height 108
click at [983, 395] on textarea "**********" at bounding box center [814, 365] width 411 height 108
type textarea "**********"
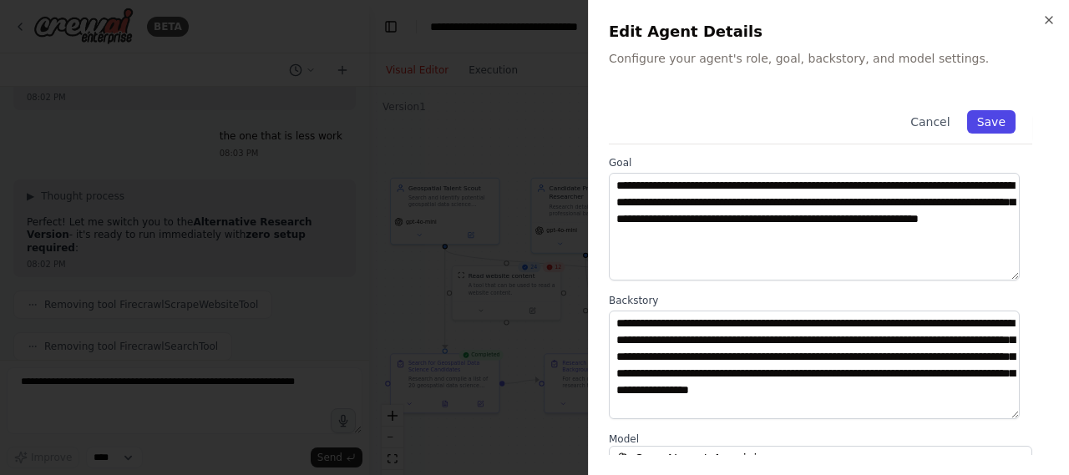
click at [974, 123] on button "Save" at bounding box center [991, 121] width 48 height 23
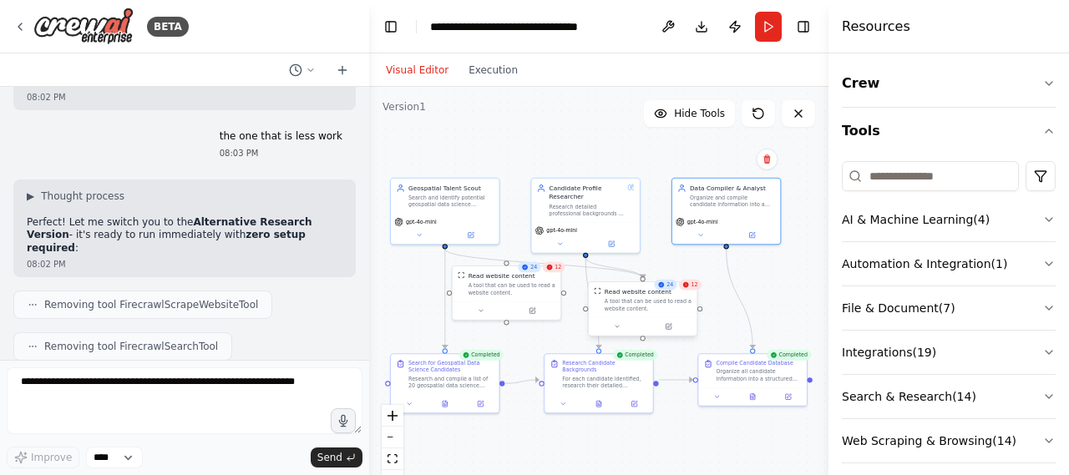
click at [682, 310] on div "A tool that can be used to read a website content." at bounding box center [648, 305] width 87 height 14
click at [612, 379] on div "For each candidate identified, research their detailed professional background …" at bounding box center [609, 380] width 85 height 14
click at [643, 397] on button at bounding box center [639, 402] width 30 height 11
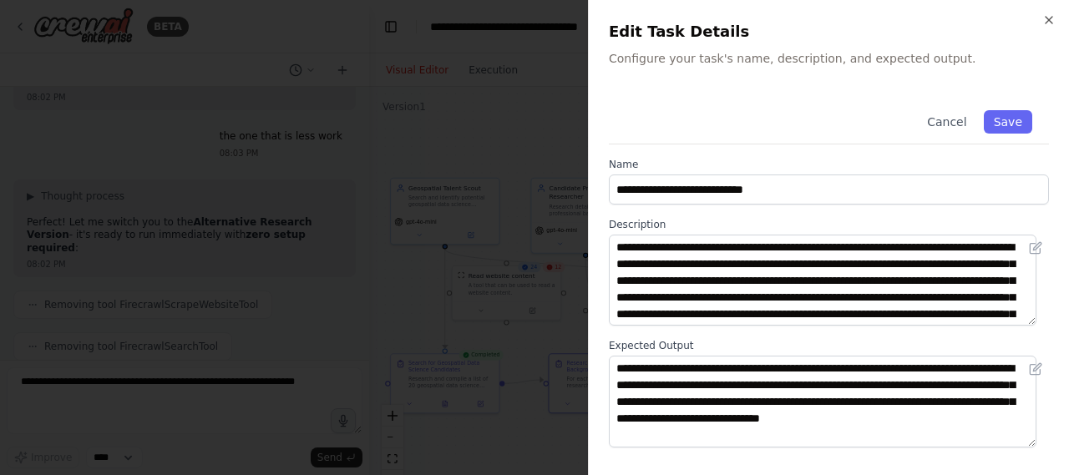
scroll to position [22, 0]
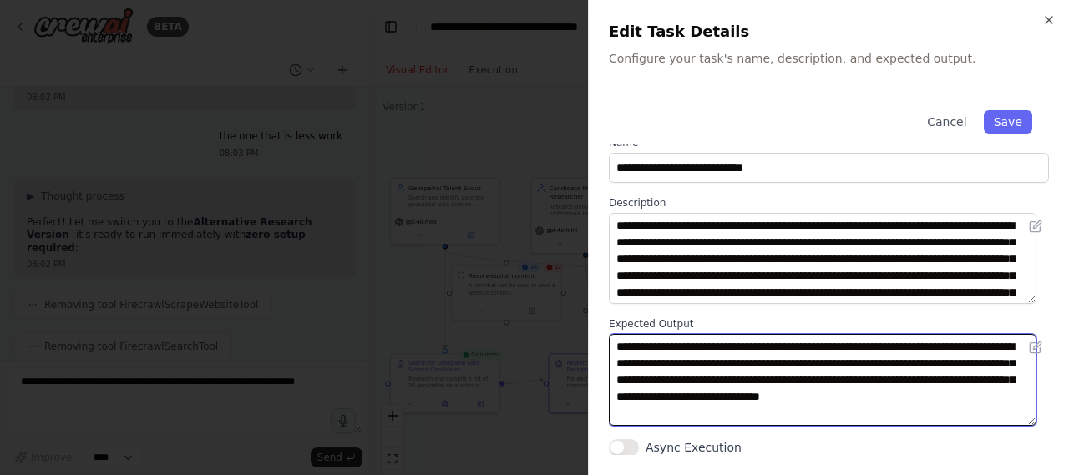
click at [745, 417] on textarea "**********" at bounding box center [823, 379] width 428 height 91
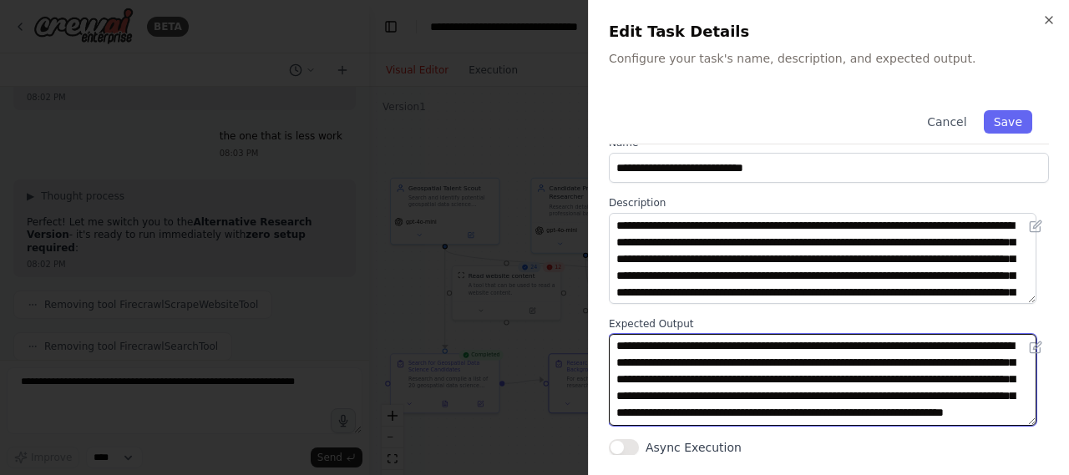
scroll to position [29, 0]
type textarea "**********"
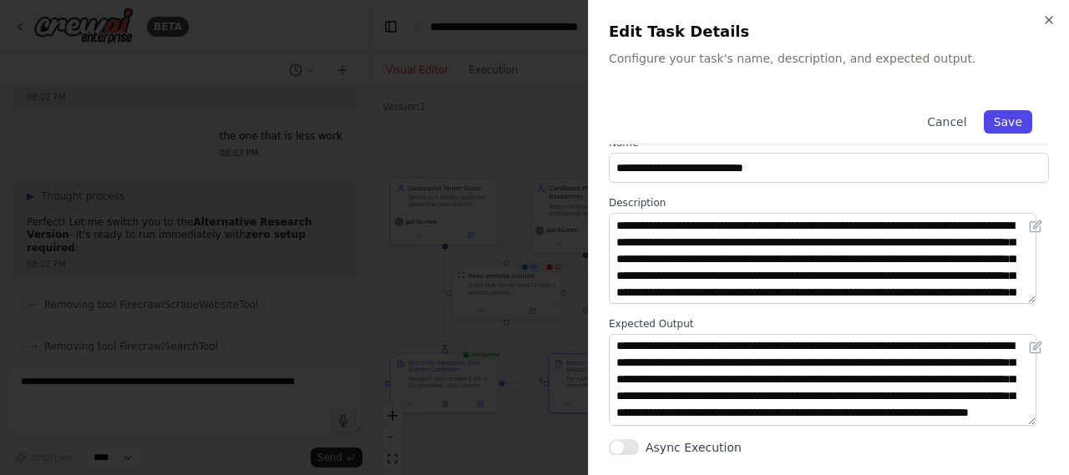
click at [994, 116] on button "Save" at bounding box center [1008, 121] width 48 height 23
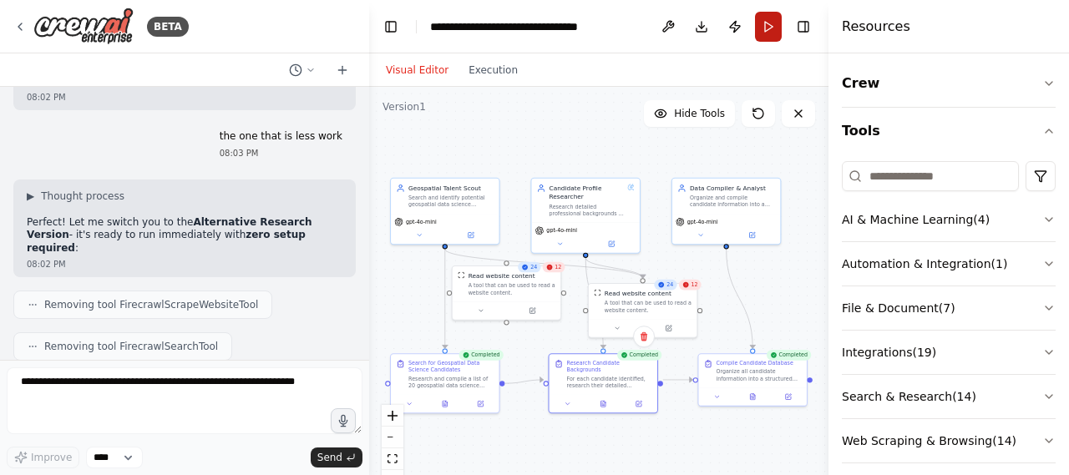
click at [764, 21] on button "Run" at bounding box center [768, 27] width 27 height 30
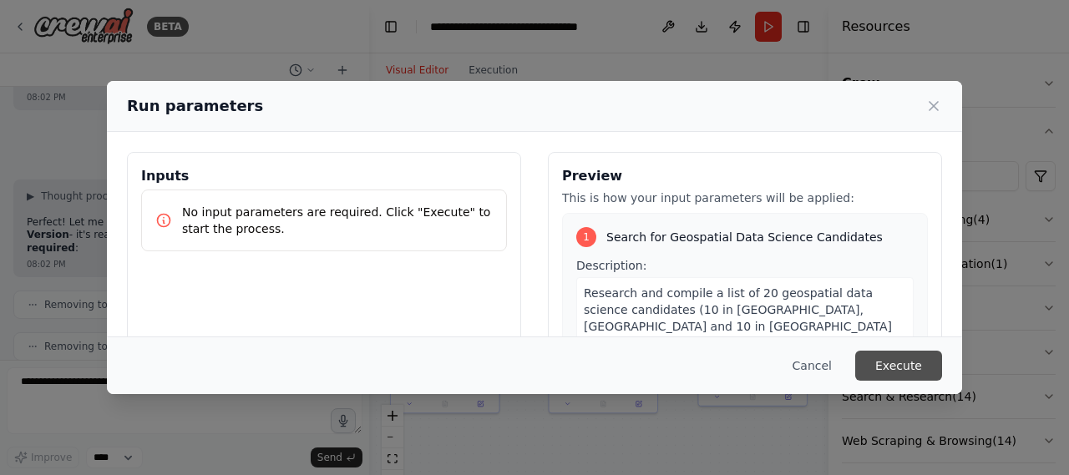
click at [889, 360] on button "Execute" at bounding box center [899, 366] width 87 height 30
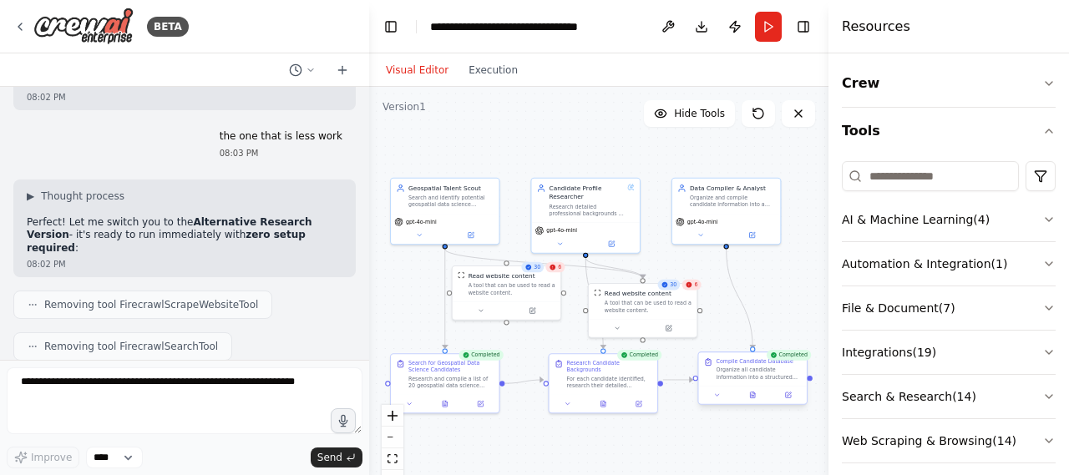
click at [752, 373] on div "Organize all candidate information into a structured spreadsheet format ready f…" at bounding box center [759, 374] width 85 height 14
click at [754, 394] on icon at bounding box center [755, 394] width 2 height 2
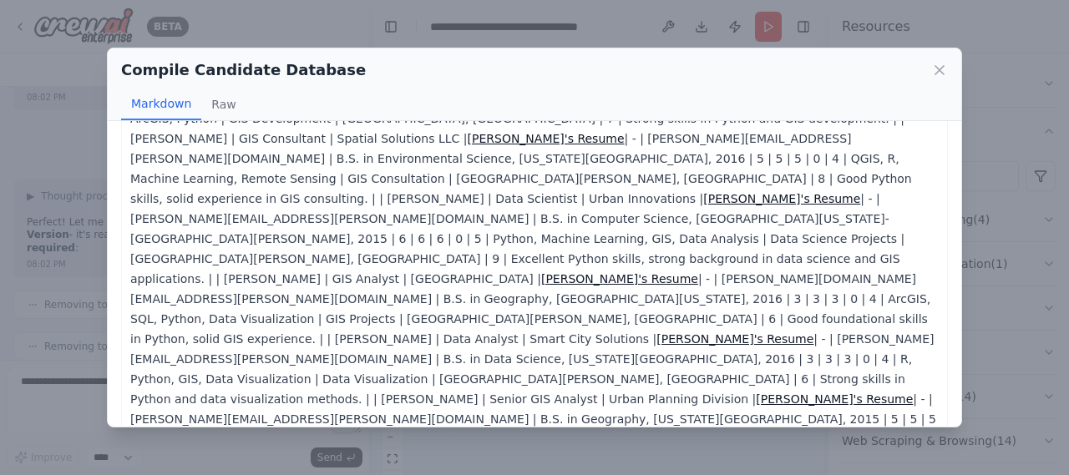
scroll to position [1087, 0]
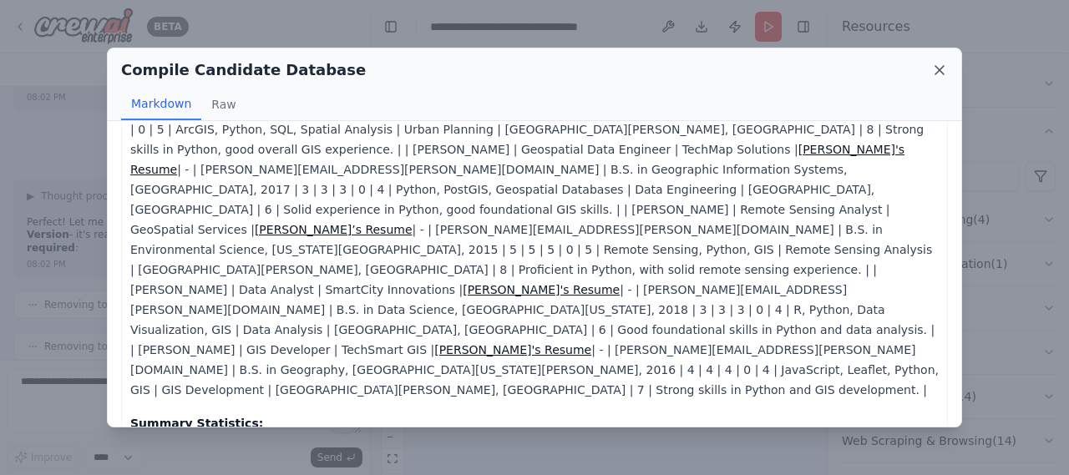
click at [937, 63] on icon at bounding box center [940, 70] width 17 height 17
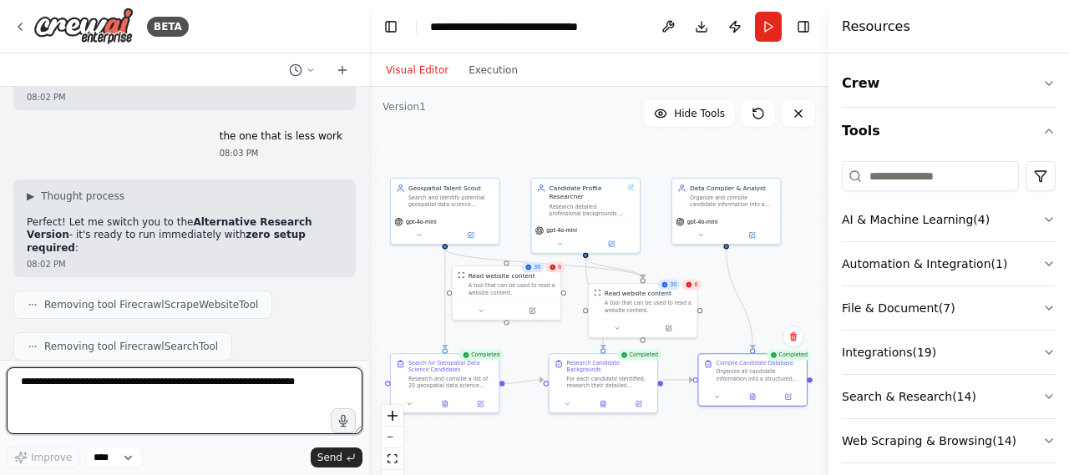
click at [182, 378] on textarea at bounding box center [185, 401] width 356 height 67
type textarea "**********"
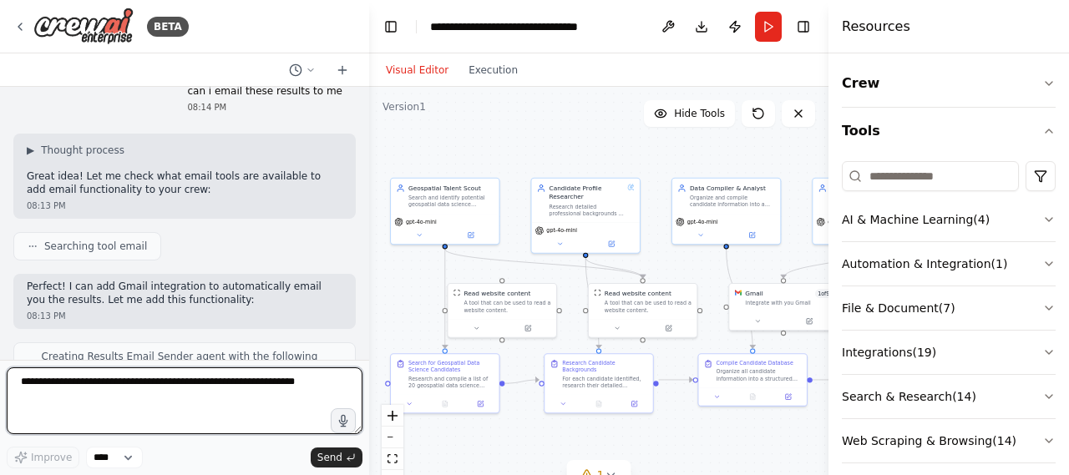
scroll to position [16788, 0]
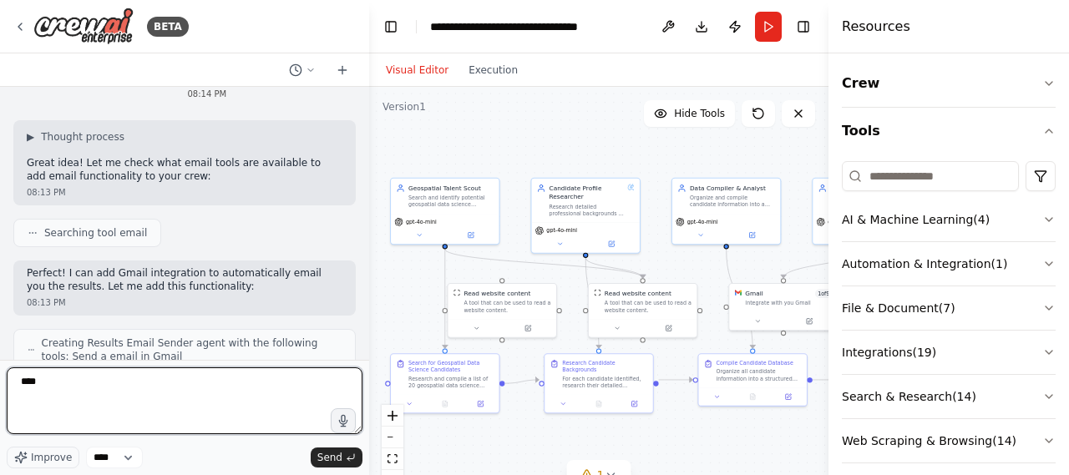
type textarea "*****"
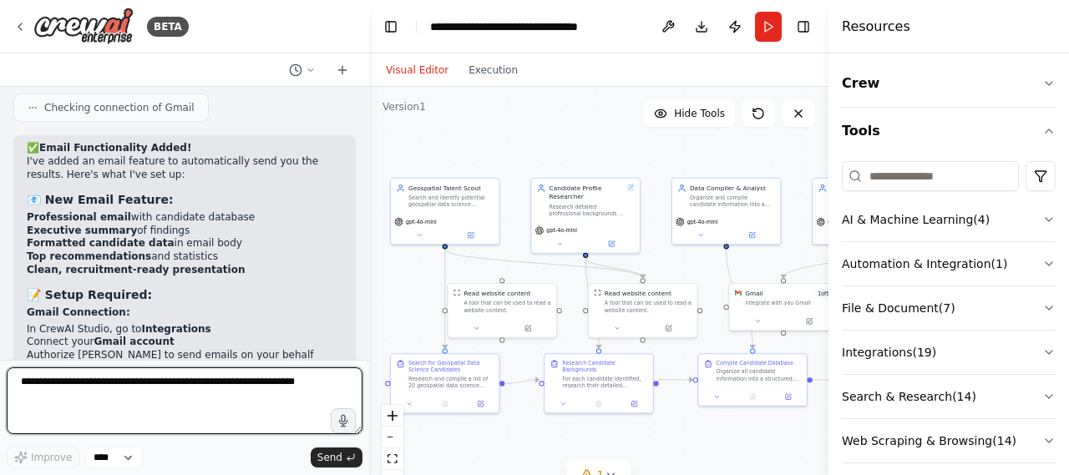
scroll to position [17204, 0]
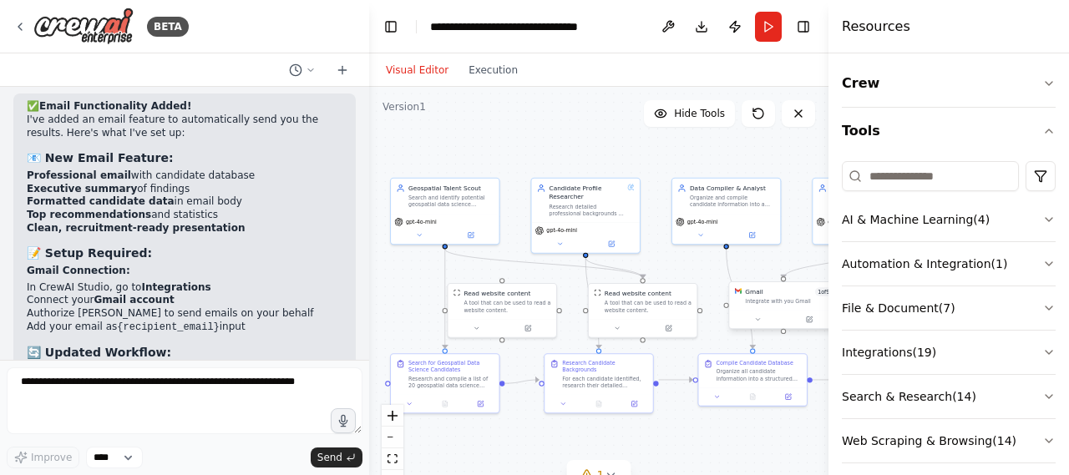
click at [780, 302] on div "Integrate with you Gmail" at bounding box center [788, 301] width 87 height 7
click at [809, 325] on div at bounding box center [788, 320] width 108 height 18
click at [793, 298] on div "Integrate with you Gmail" at bounding box center [791, 301] width 87 height 7
click at [391, 460] on icon "fit view" at bounding box center [393, 459] width 10 height 9
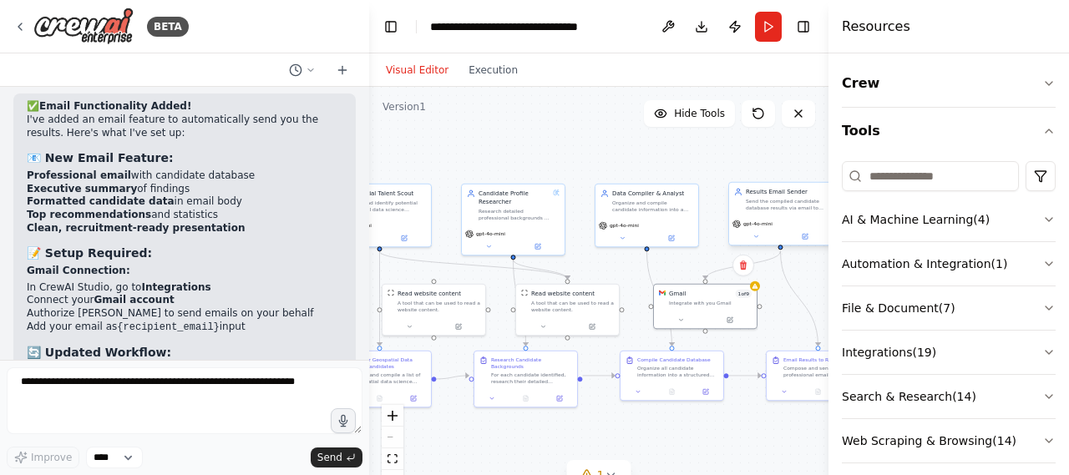
click at [777, 207] on div "Send the compiled candidate database results via email to {recipient_email} wit…" at bounding box center [786, 204] width 81 height 13
click at [710, 296] on div "Gmail 1 of 9" at bounding box center [710, 292] width 83 height 8
click at [678, 315] on icon at bounding box center [681, 318] width 7 height 7
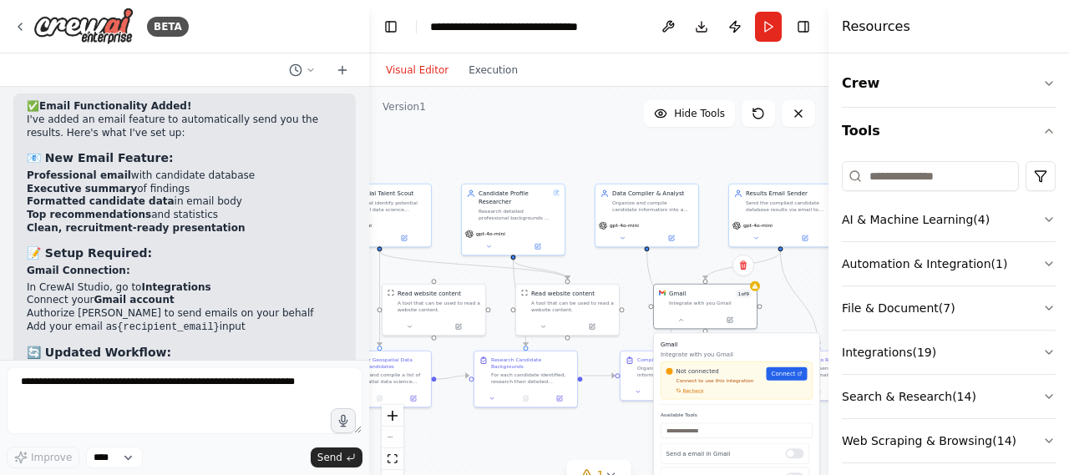
click at [784, 385] on div "Not connected Connect to use this integration Recheck Connect" at bounding box center [737, 381] width 141 height 27
click at [790, 375] on span "Connect" at bounding box center [784, 374] width 24 height 8
click at [613, 420] on div ".deletable-edge-delete-btn { width: 20px; height: 20px; border: 0px solid #ffff…" at bounding box center [599, 296] width 460 height 418
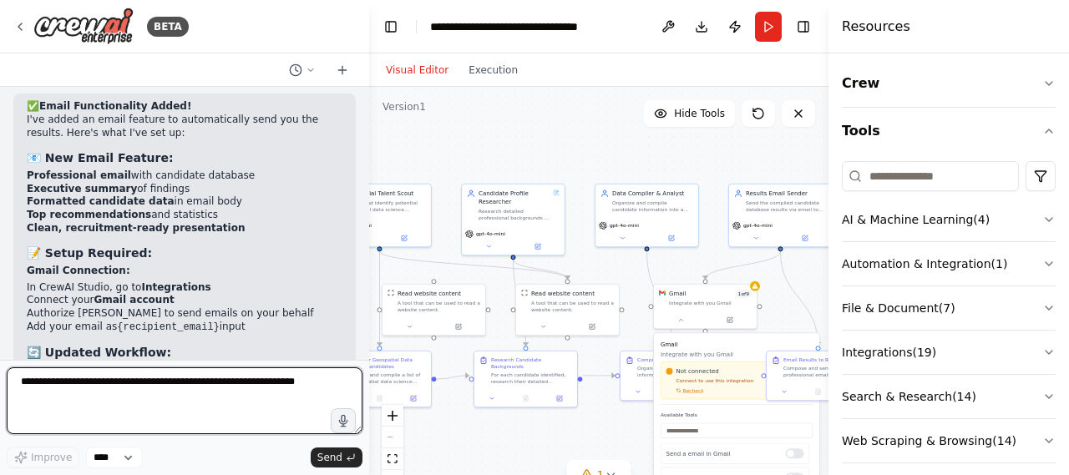
click at [249, 372] on textarea at bounding box center [185, 401] width 356 height 67
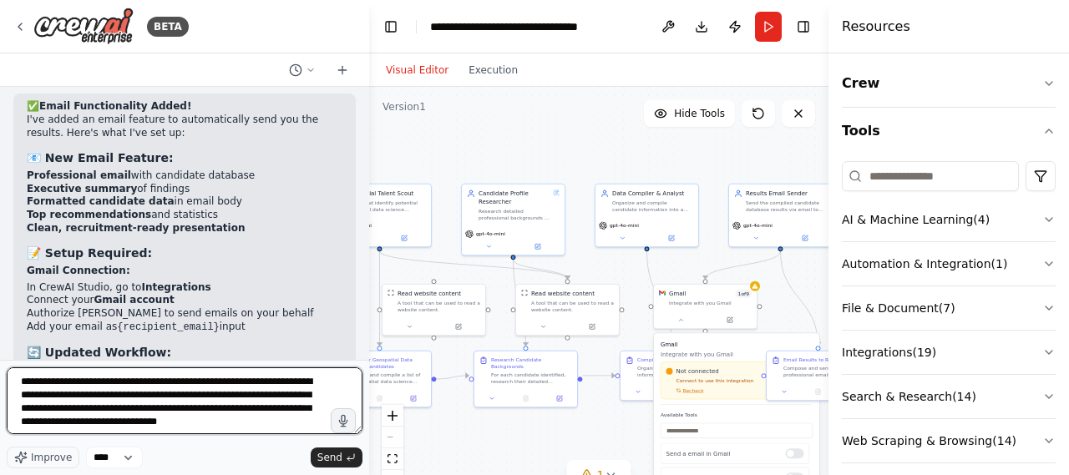
type textarea "**********"
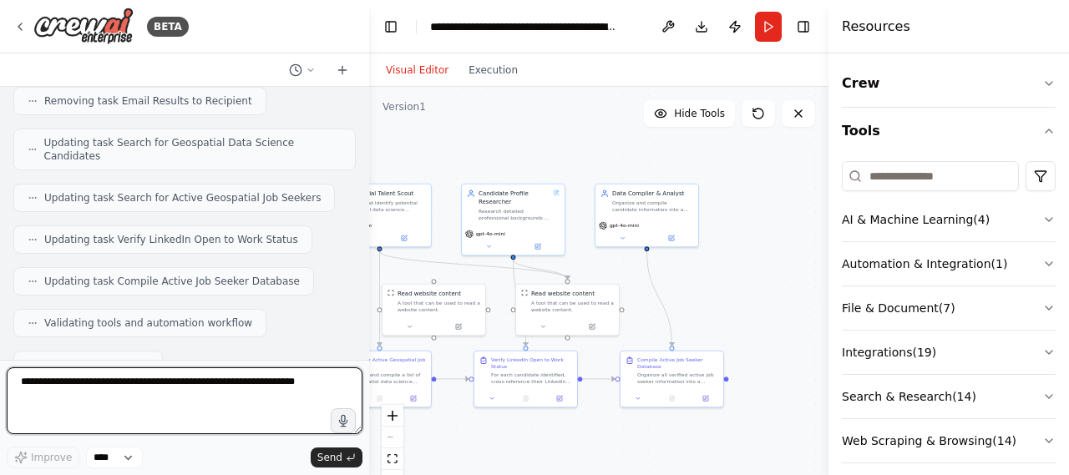
scroll to position [18813, 0]
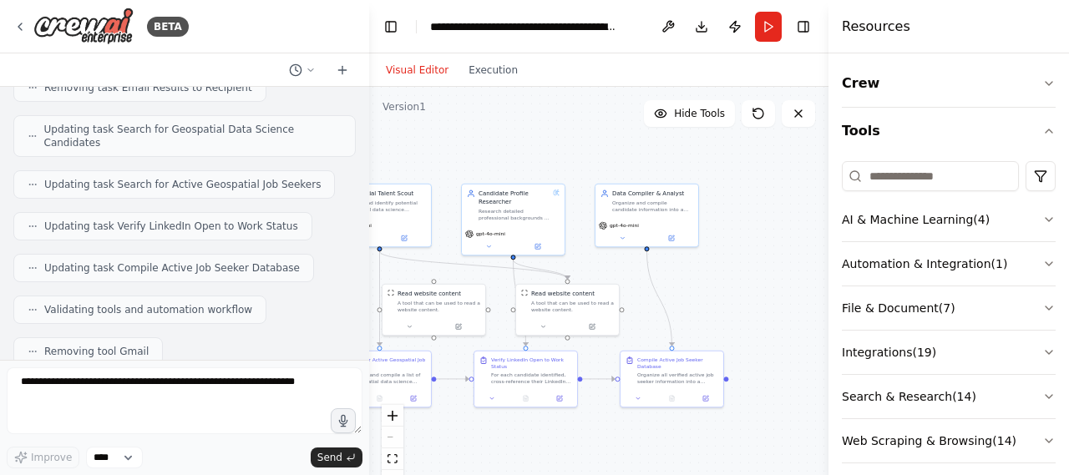
click at [379, 465] on div ".deletable-edge-delete-btn { width: 20px; height: 20px; border: 0px solid #ffff…" at bounding box center [599, 296] width 460 height 418
click at [388, 462] on icon "fit view" at bounding box center [393, 459] width 10 height 9
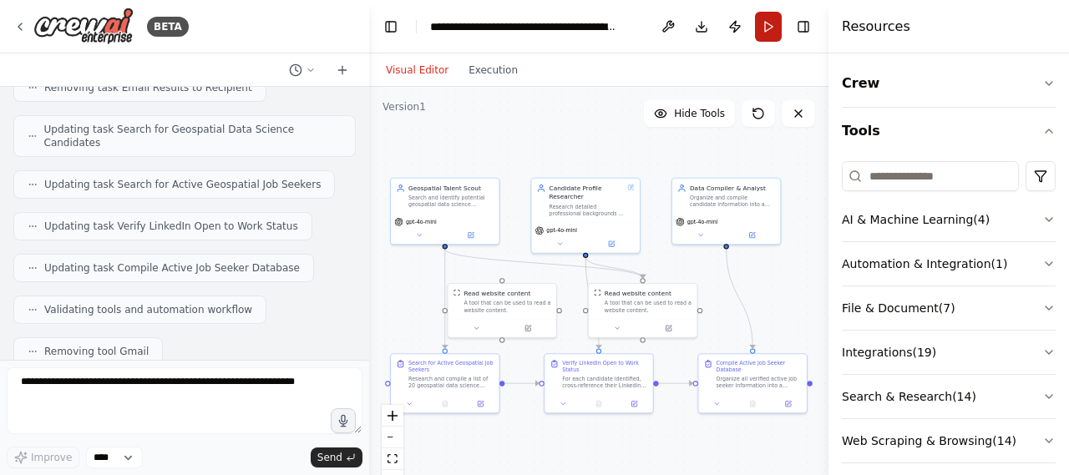
click at [767, 29] on button "Run" at bounding box center [768, 27] width 27 height 30
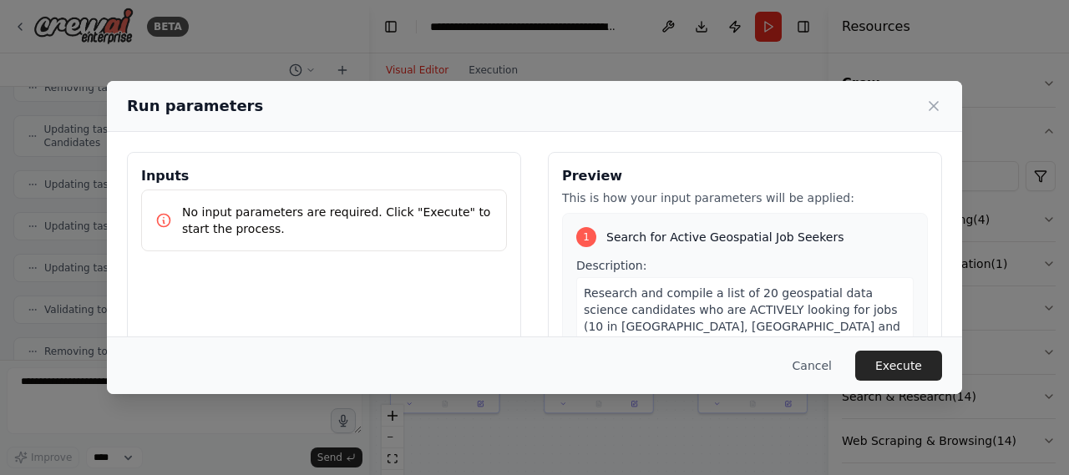
click at [318, 239] on div "No input parameters are required. Click "Execute" to start the process." at bounding box center [324, 221] width 366 height 62
click at [935, 98] on icon at bounding box center [934, 106] width 17 height 17
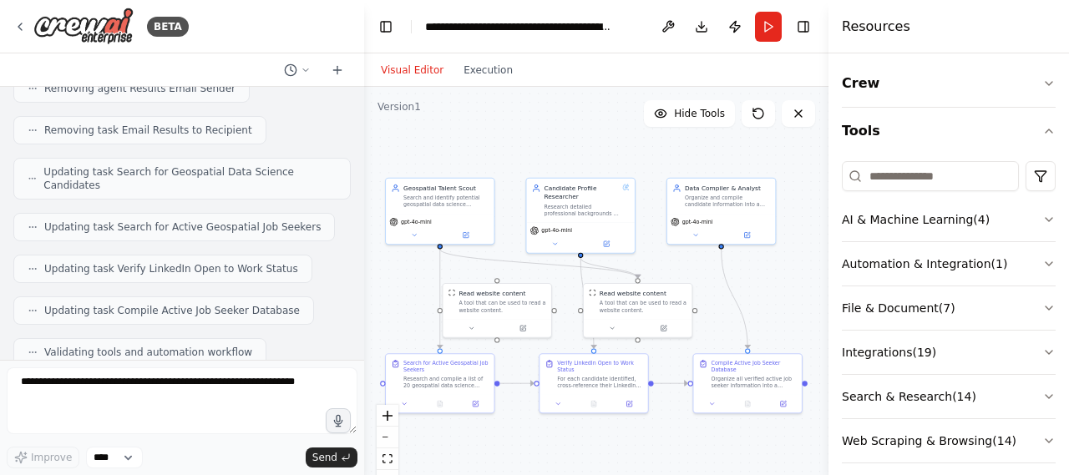
scroll to position [18890, 0]
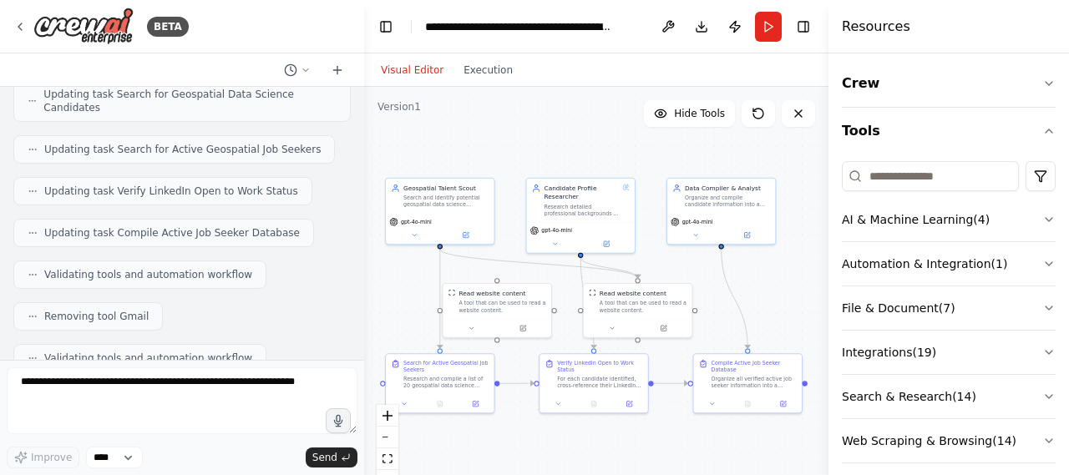
click at [364, 333] on div "BETA Create a crew that schedules and publishes social media content across mul…" at bounding box center [534, 237] width 1069 height 475
click at [358, 343] on div at bounding box center [361, 237] width 7 height 475
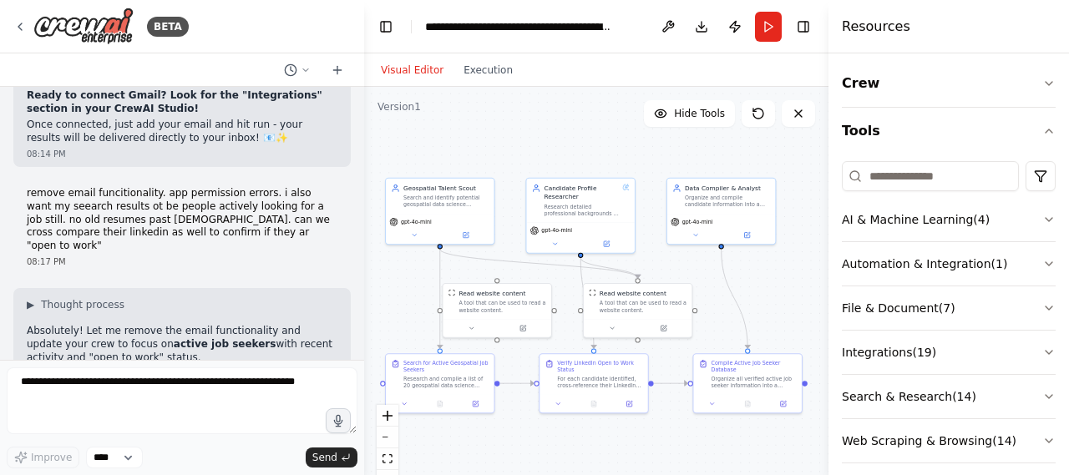
scroll to position [18489, 0]
click at [759, 34] on button "Run" at bounding box center [768, 27] width 27 height 30
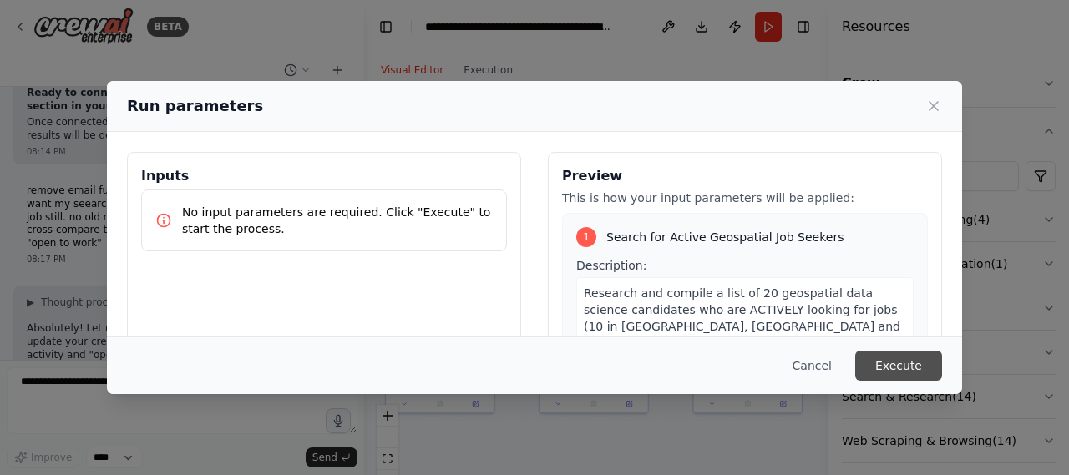
click at [902, 364] on button "Execute" at bounding box center [899, 366] width 87 height 30
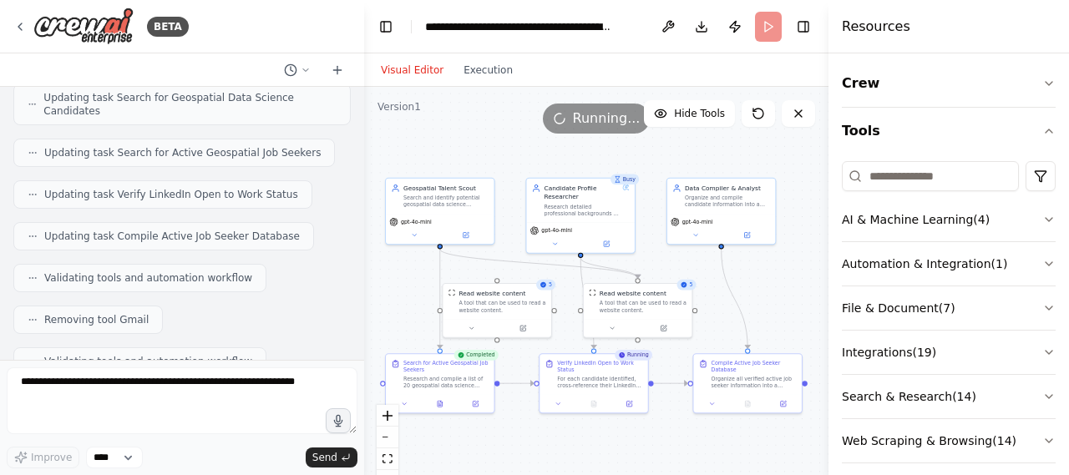
scroll to position [18890, 0]
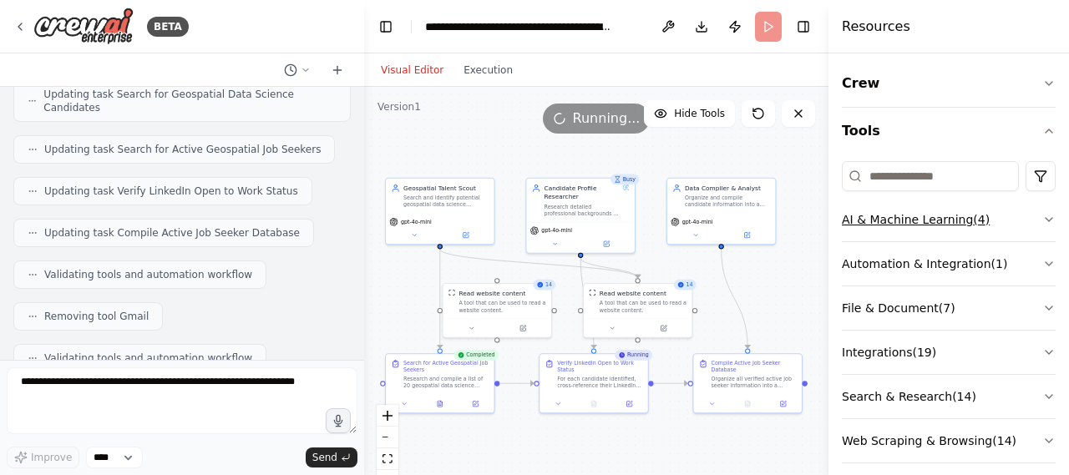
click at [1027, 231] on button "AI & Machine Learning ( 4 )" at bounding box center [949, 219] width 214 height 43
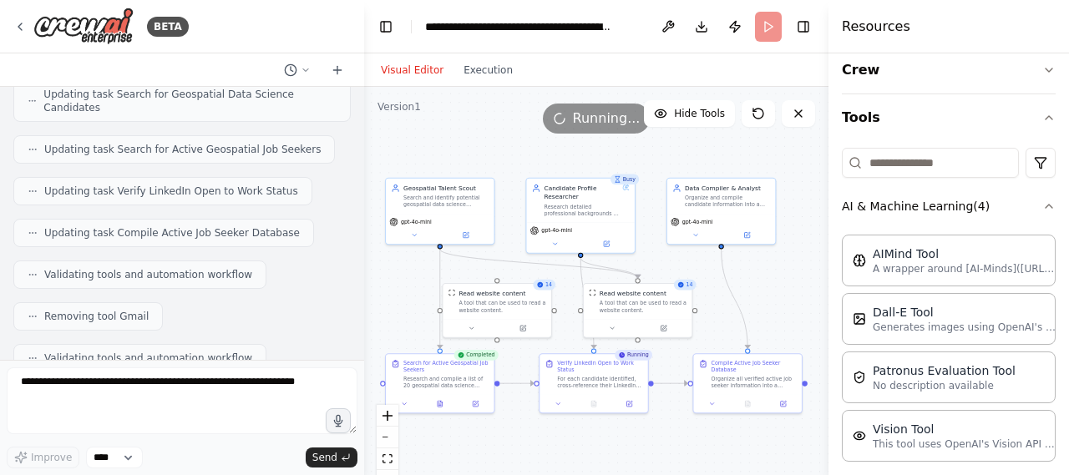
scroll to position [20, 0]
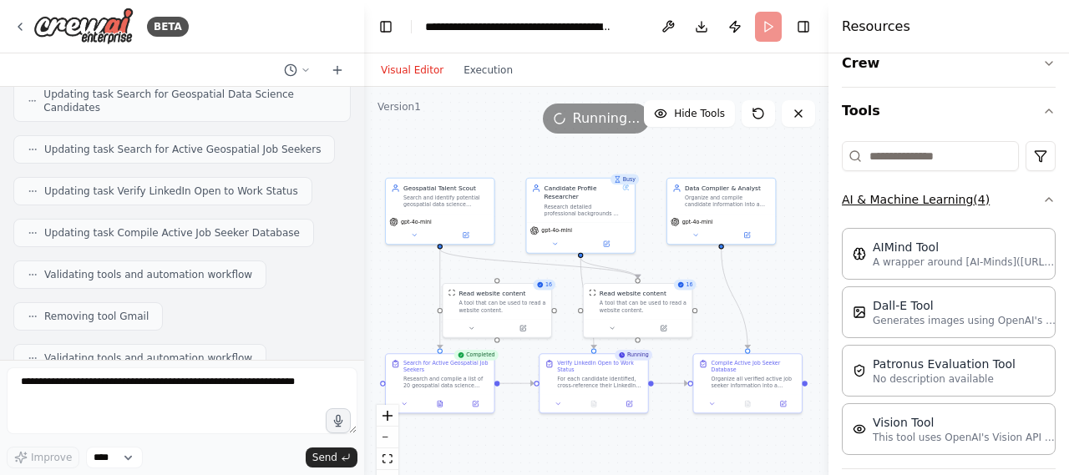
click at [967, 203] on button "AI & Machine Learning ( 4 )" at bounding box center [949, 199] width 214 height 43
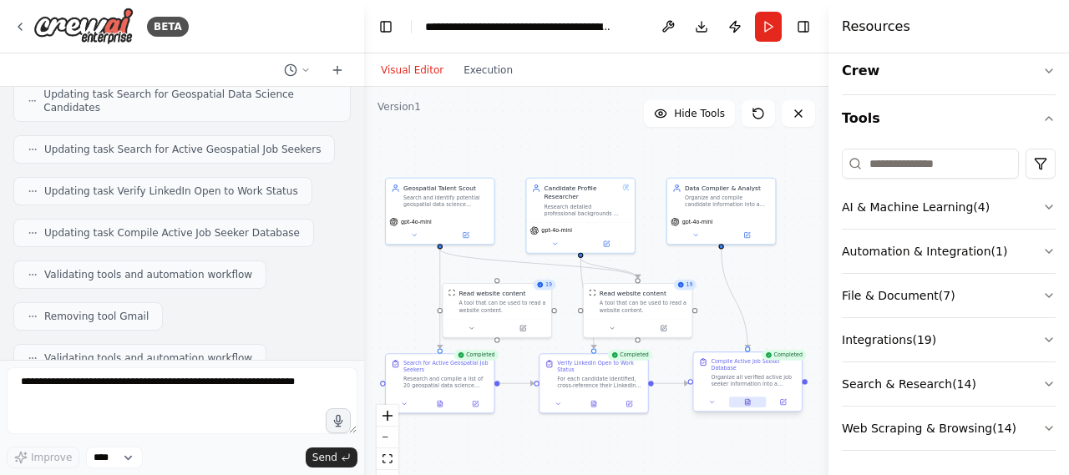
click at [749, 403] on icon at bounding box center [747, 402] width 5 height 6
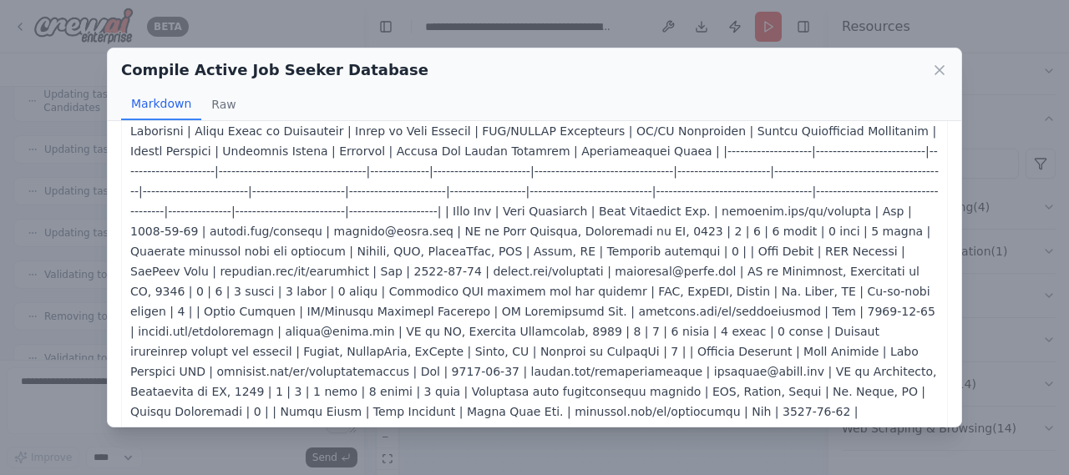
scroll to position [0, 0]
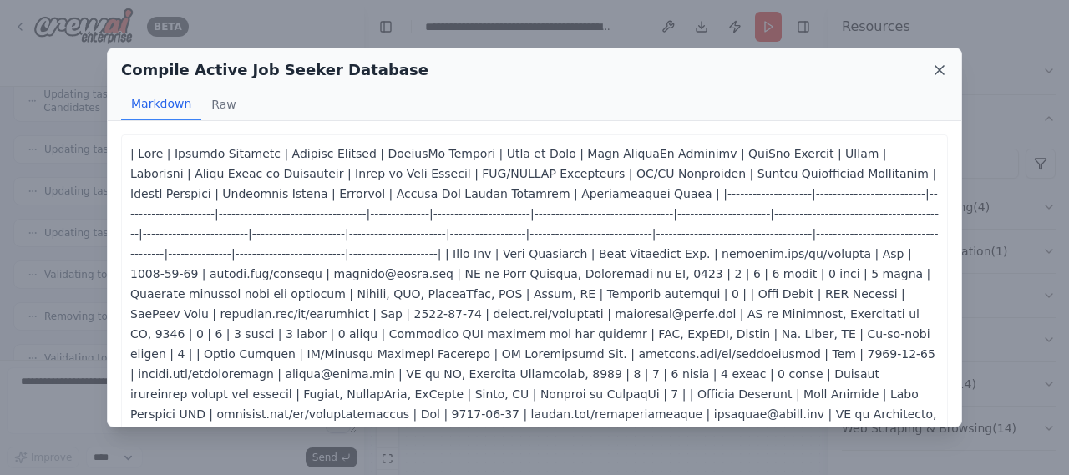
click at [937, 73] on icon at bounding box center [940, 70] width 17 height 17
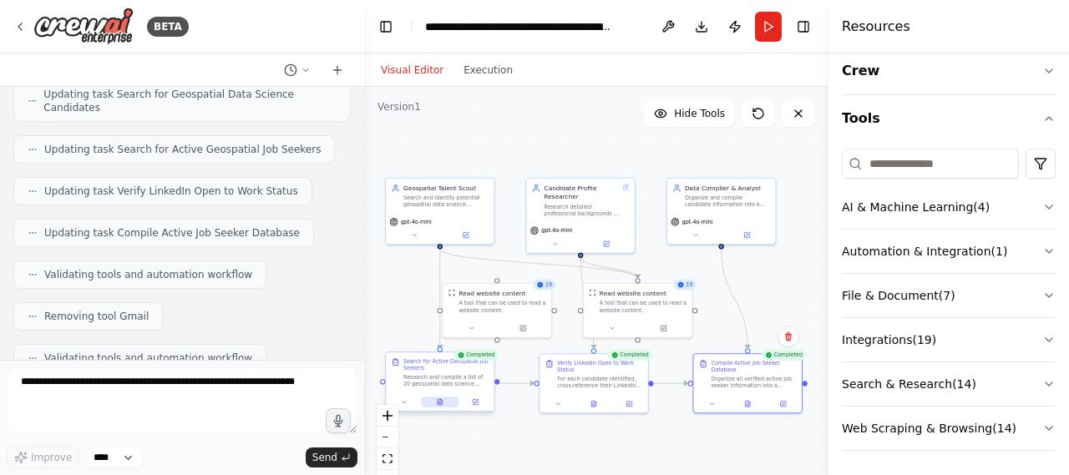
click at [437, 403] on icon at bounding box center [440, 402] width 7 height 7
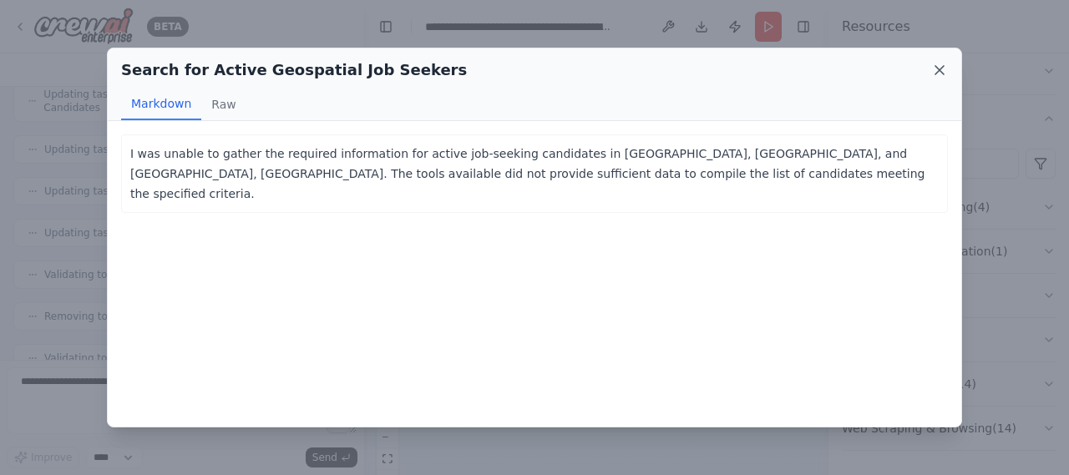
click at [936, 66] on icon at bounding box center [940, 70] width 8 height 8
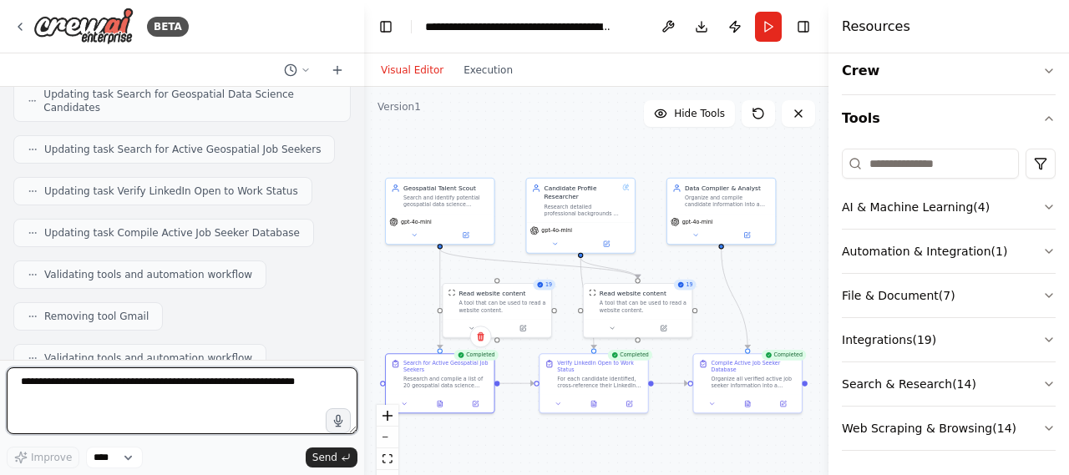
click at [231, 399] on textarea at bounding box center [182, 401] width 351 height 67
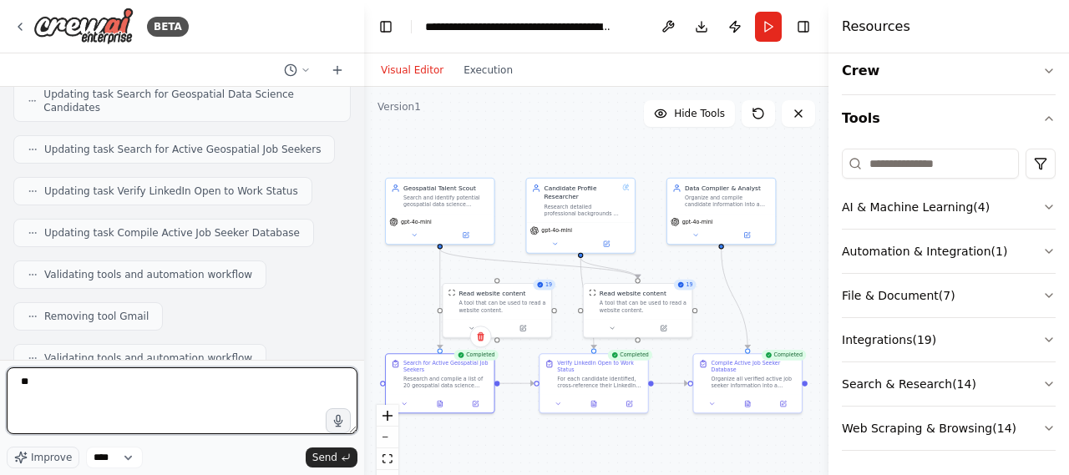
type textarea "*"
type textarea "**********"
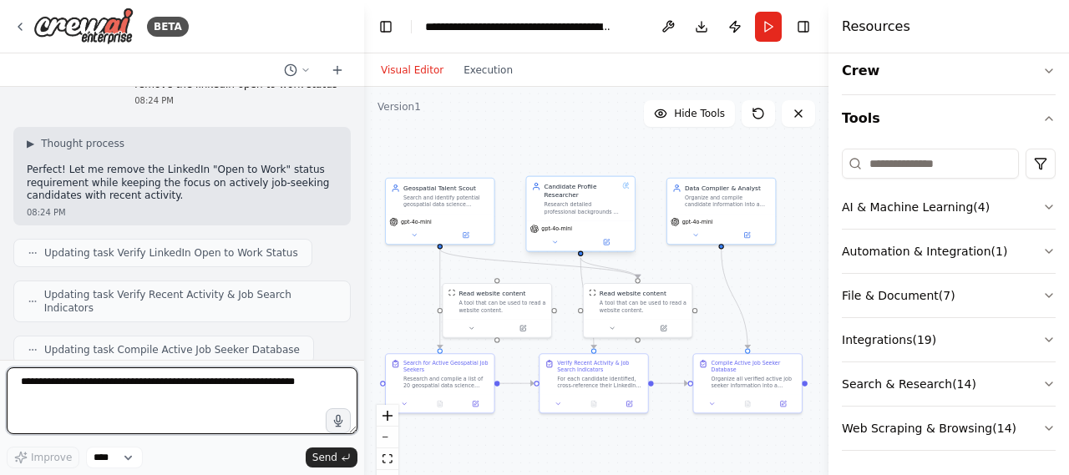
scroll to position [20020, 0]
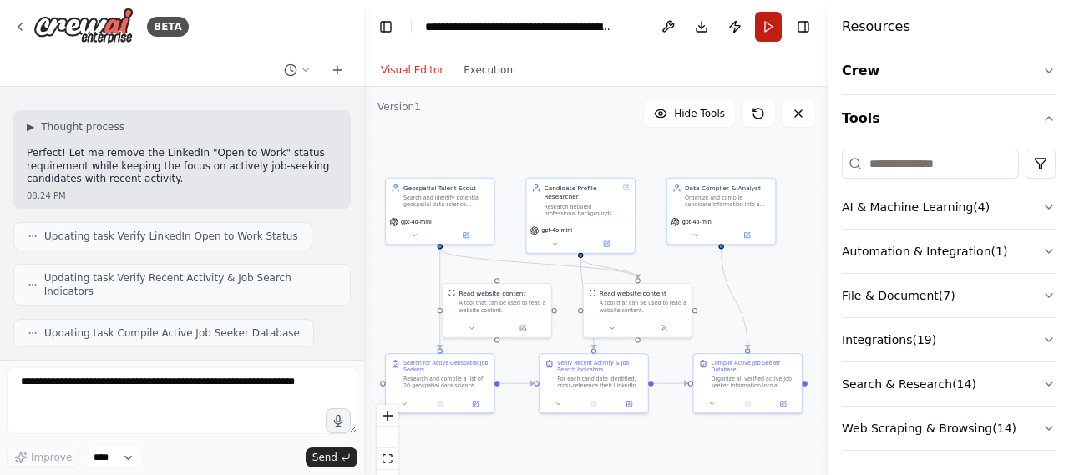
click at [770, 28] on button "Run" at bounding box center [768, 27] width 27 height 30
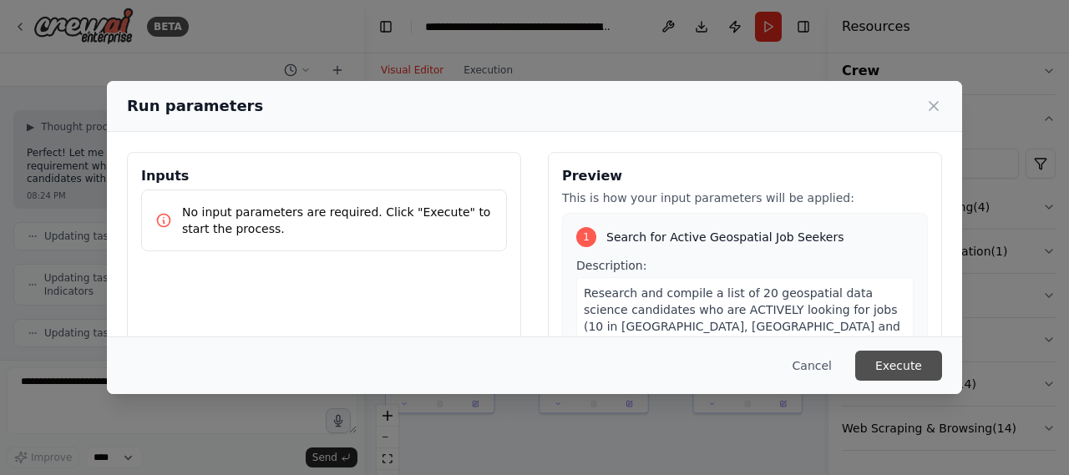
click at [885, 363] on button "Execute" at bounding box center [899, 366] width 87 height 30
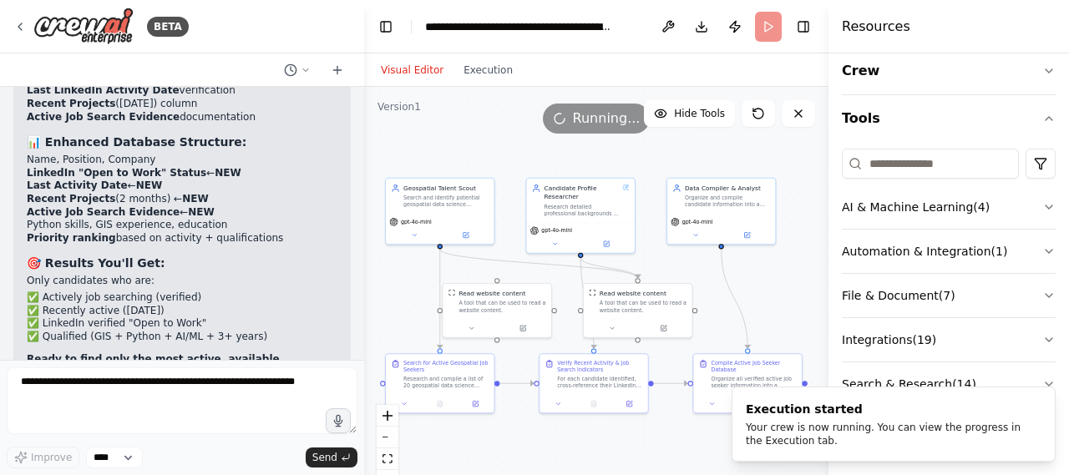
scroll to position [19418, 0]
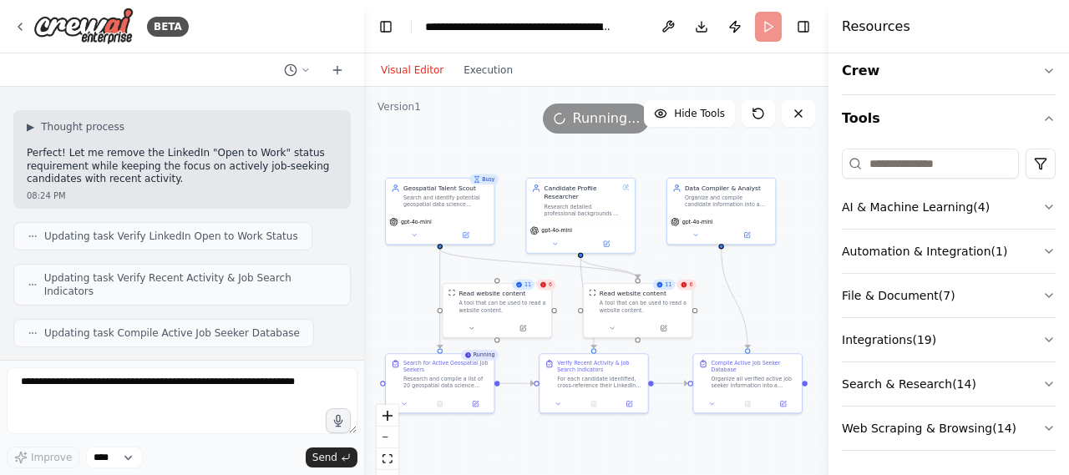
scroll to position [19986, 0]
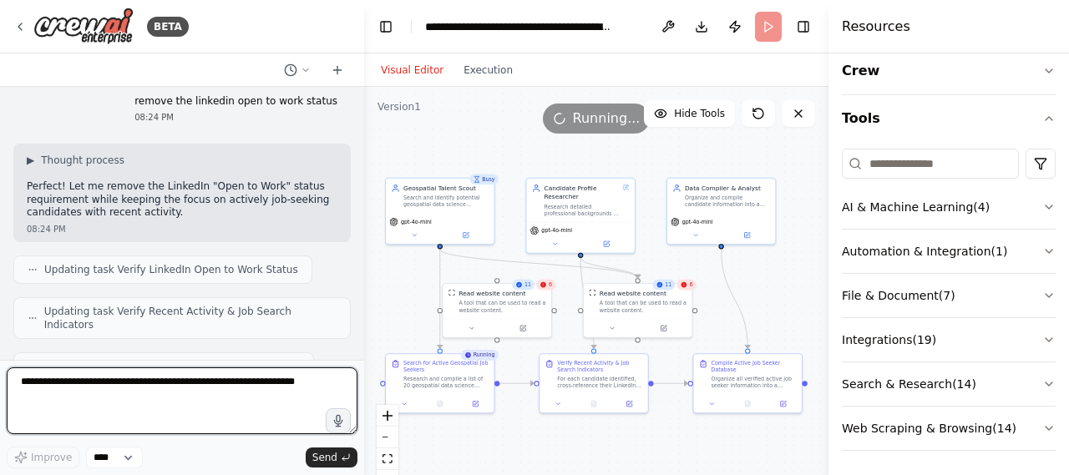
click at [38, 398] on textarea at bounding box center [182, 401] width 351 height 67
click at [90, 394] on textarea "**********" at bounding box center [182, 401] width 351 height 67
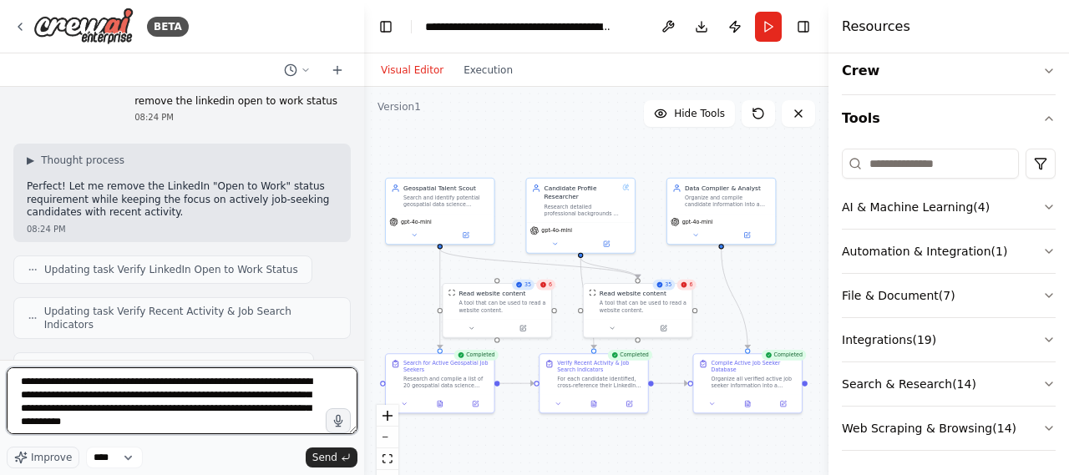
type textarea "**********"
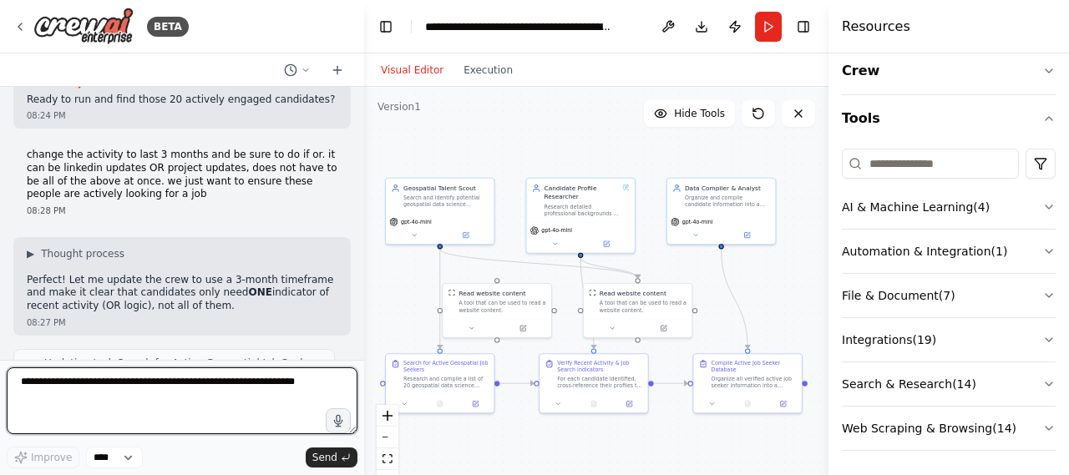
scroll to position [21118, 0]
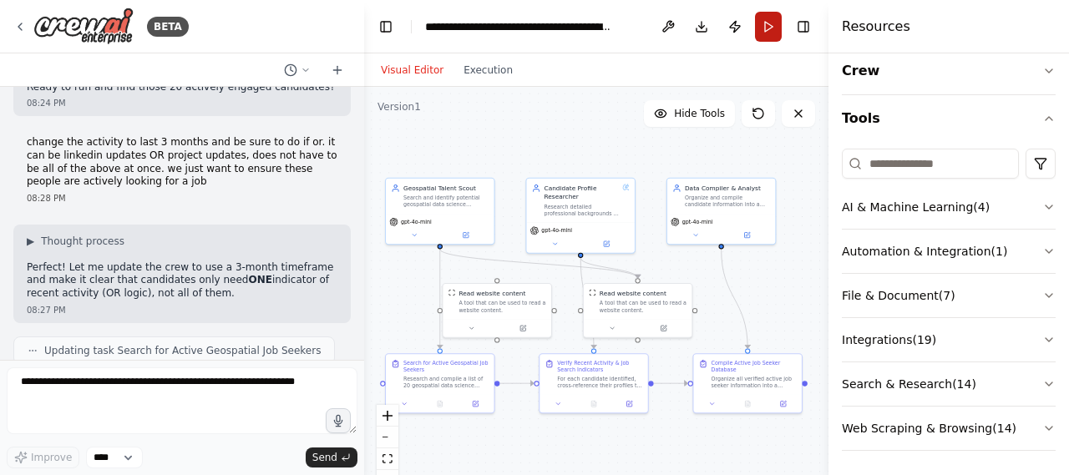
click at [775, 23] on button "Run" at bounding box center [768, 27] width 27 height 30
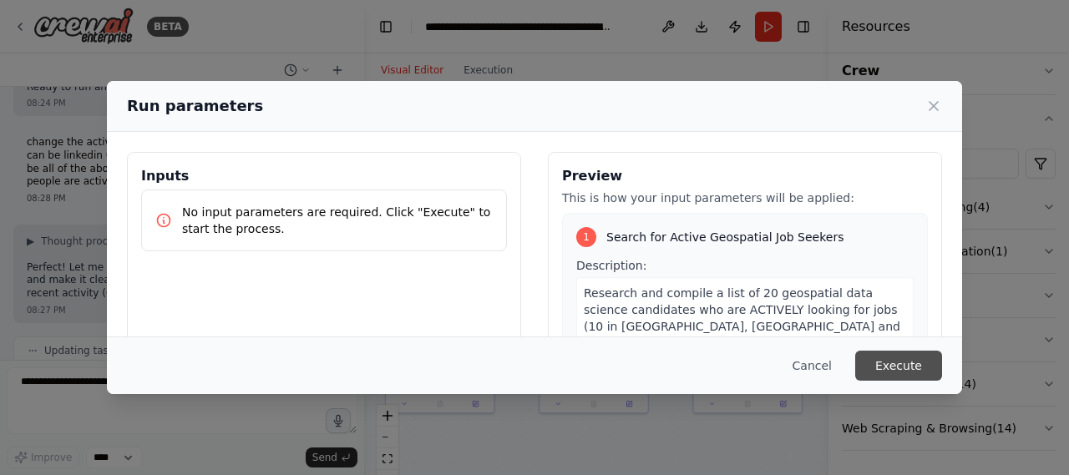
click at [889, 359] on button "Execute" at bounding box center [899, 366] width 87 height 30
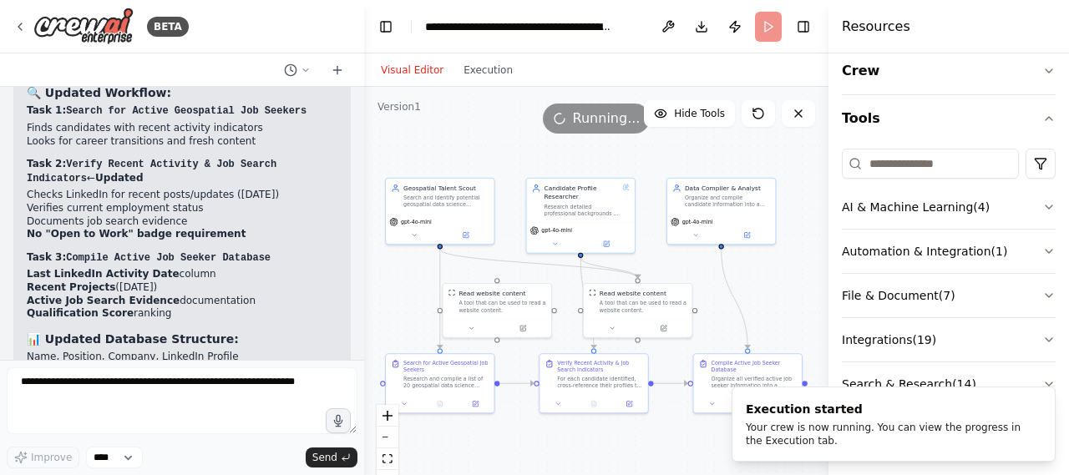
scroll to position [20550, 0]
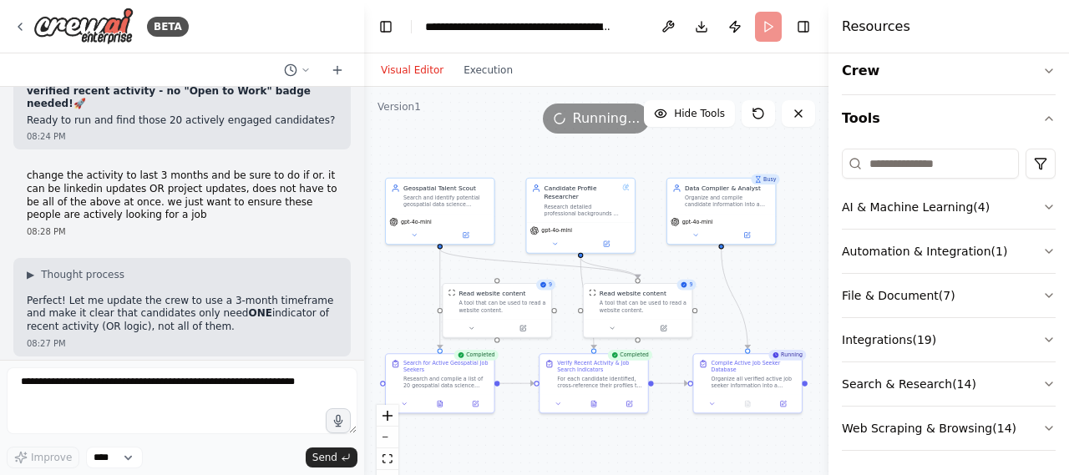
scroll to position [21118, 0]
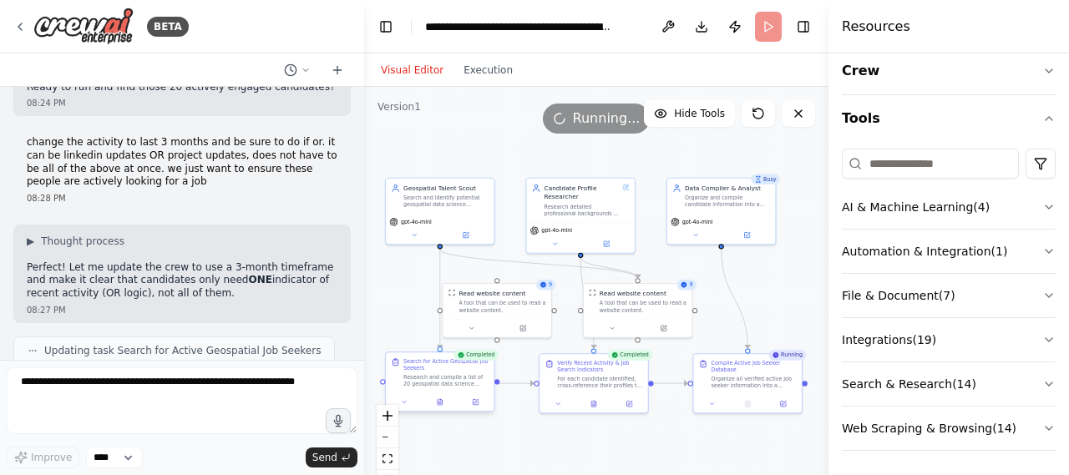
click at [439, 409] on div at bounding box center [440, 403] width 108 height 18
click at [441, 405] on icon at bounding box center [440, 402] width 5 height 6
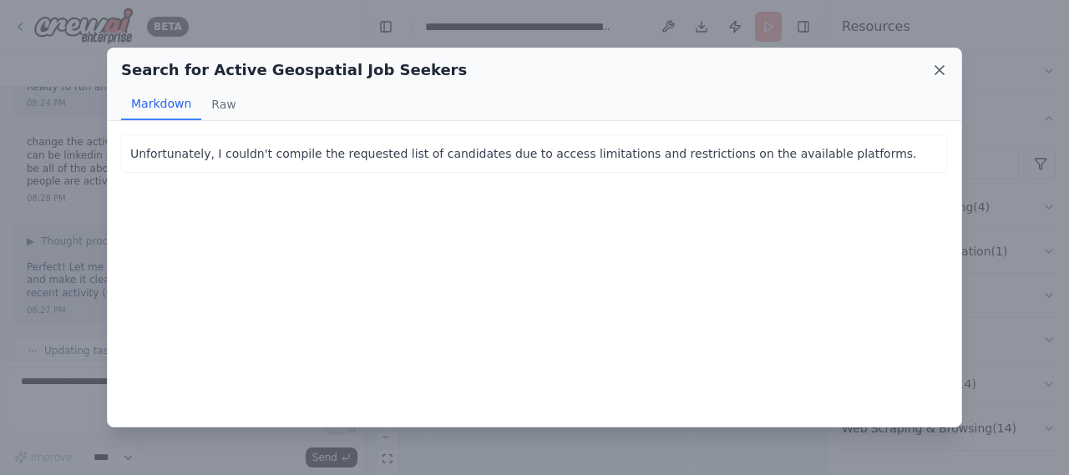
click at [944, 69] on icon at bounding box center [940, 70] width 17 height 17
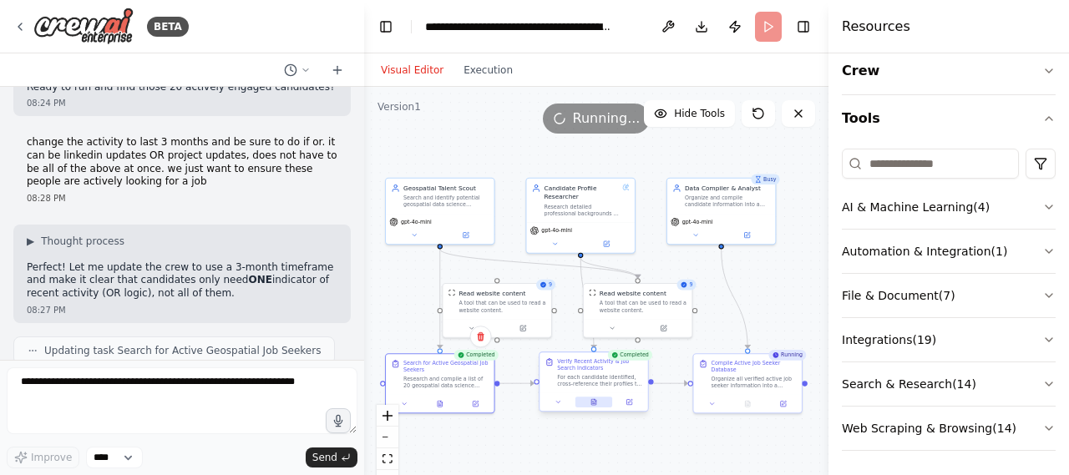
click at [598, 407] on button at bounding box center [595, 402] width 38 height 11
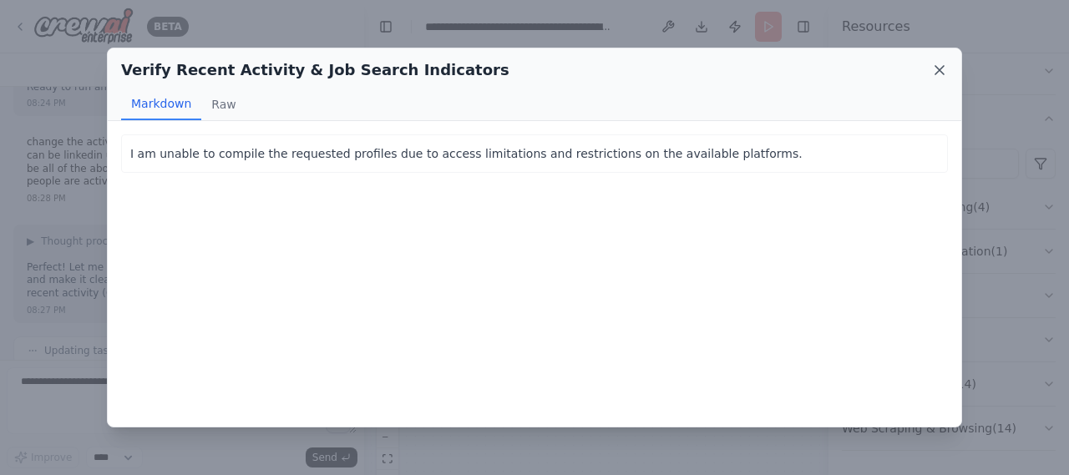
click at [939, 63] on icon at bounding box center [940, 70] width 17 height 17
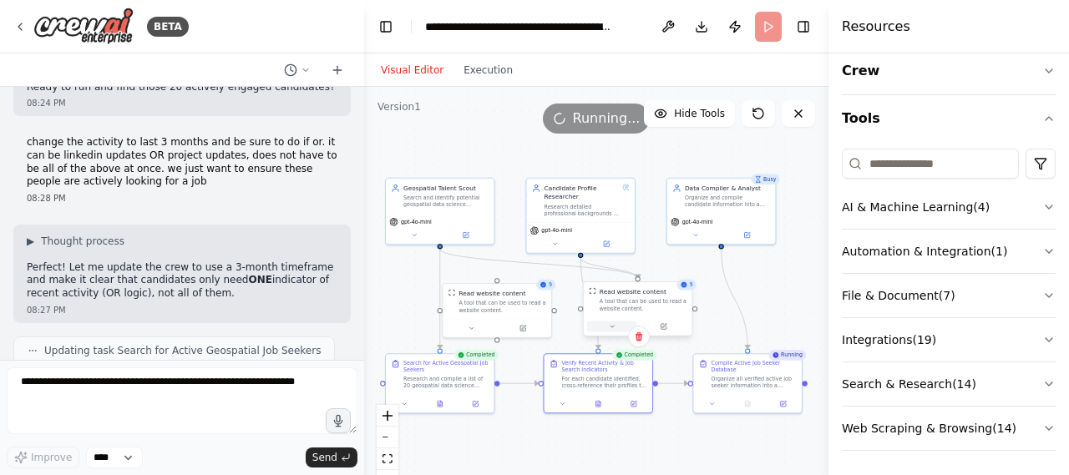
click at [615, 323] on icon at bounding box center [612, 326] width 7 height 7
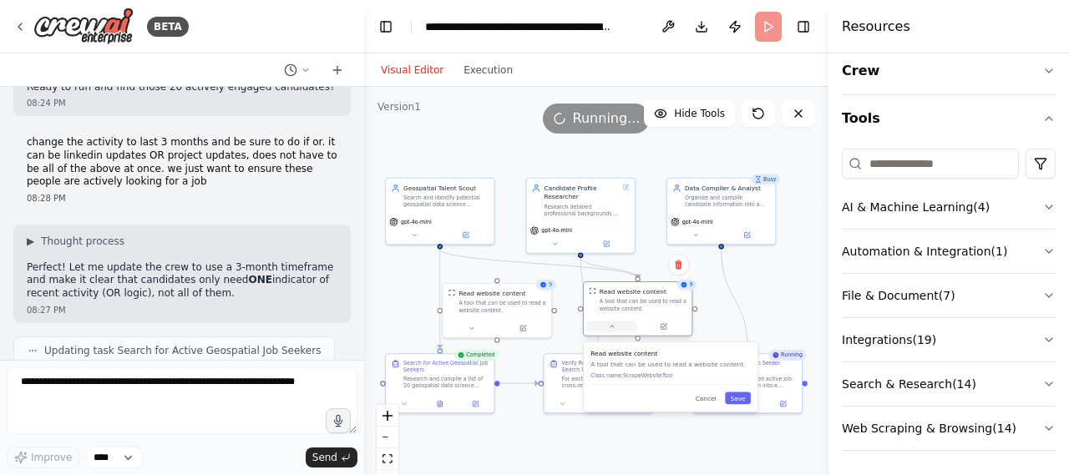
click at [615, 323] on icon at bounding box center [612, 326] width 7 height 7
click at [545, 292] on div "Read website content" at bounding box center [502, 291] width 87 height 9
click at [551, 286] on span "9" at bounding box center [550, 285] width 3 height 7
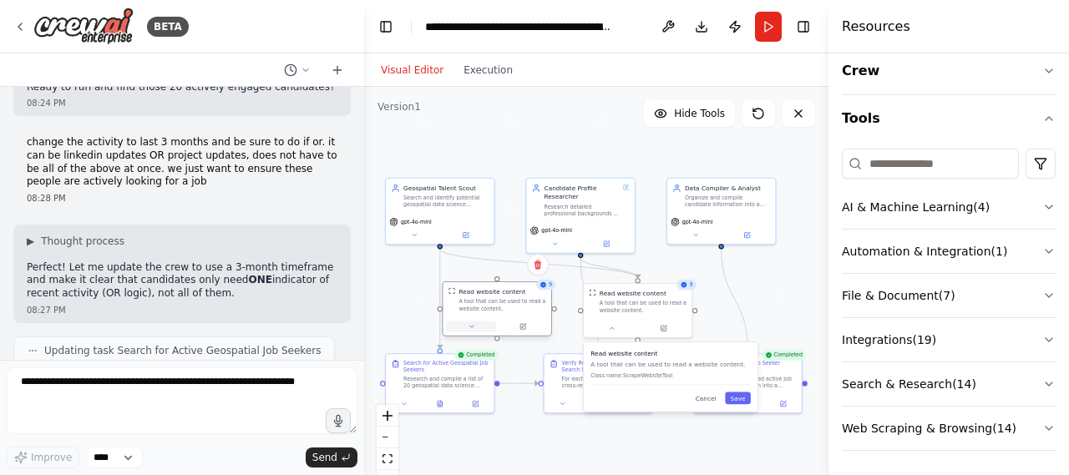
click at [473, 326] on icon at bounding box center [471, 327] width 3 height 2
click at [419, 237] on button at bounding box center [413, 233] width 49 height 11
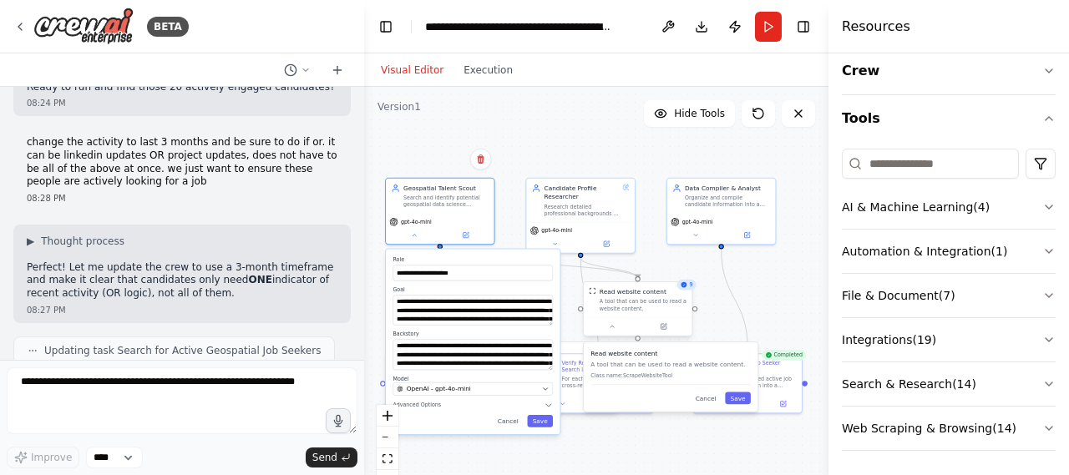
click at [637, 298] on div "A tool that can be used to read a website content." at bounding box center [643, 305] width 87 height 14
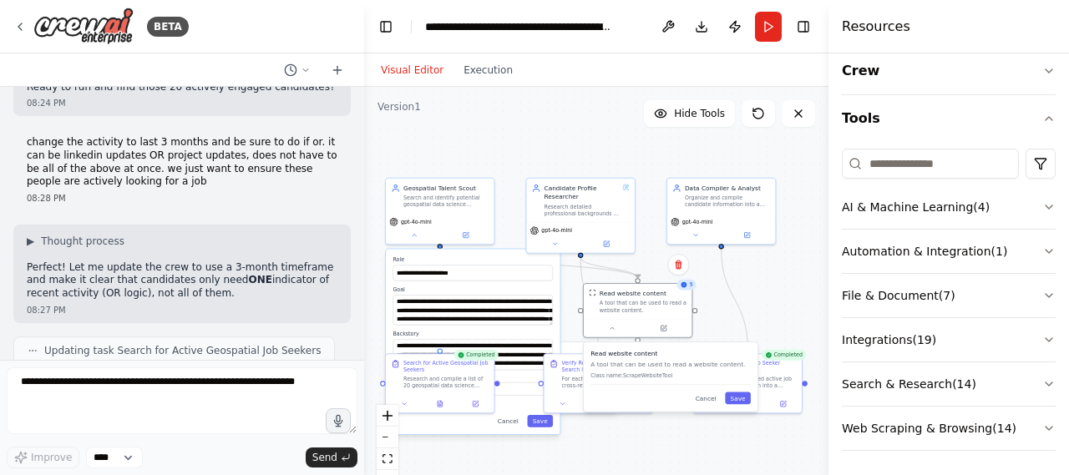
click at [750, 295] on div ".deletable-edge-delete-btn { width: 20px; height: 20px; border: 0px solid #ffff…" at bounding box center [596, 296] width 465 height 418
click at [574, 311] on div ".deletable-edge-delete-btn { width: 20px; height: 20px; border: 0px solid #ffff…" at bounding box center [596, 296] width 465 height 418
click at [414, 231] on icon at bounding box center [414, 233] width 7 height 7
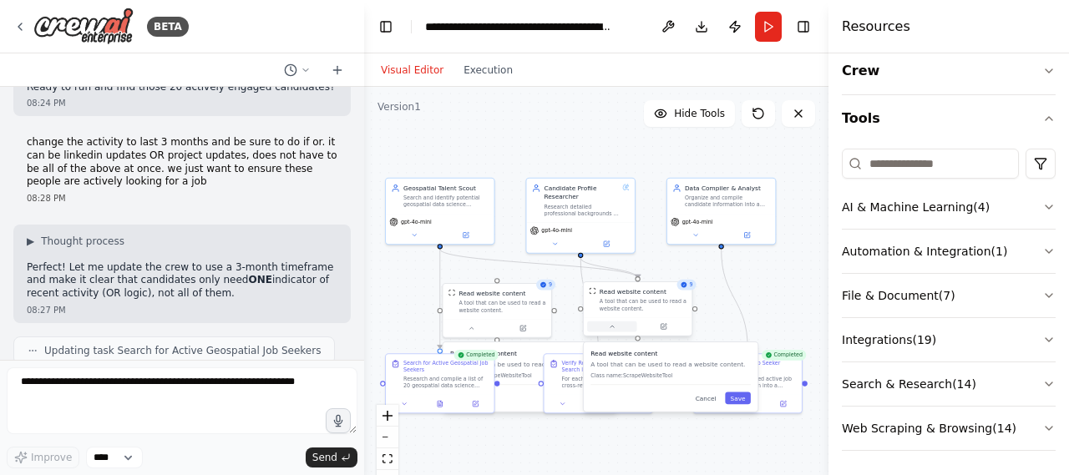
click at [615, 323] on icon at bounding box center [612, 326] width 7 height 7
click at [435, 399] on button at bounding box center [441, 402] width 38 height 11
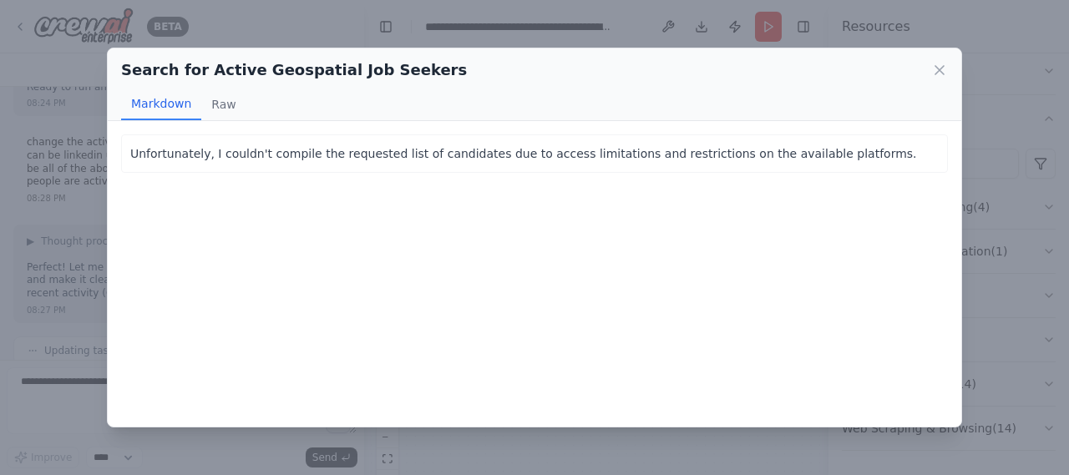
click at [401, 144] on p "Unfortunately, I couldn't compile the requested list of candidates due to acces…" at bounding box center [534, 154] width 809 height 20
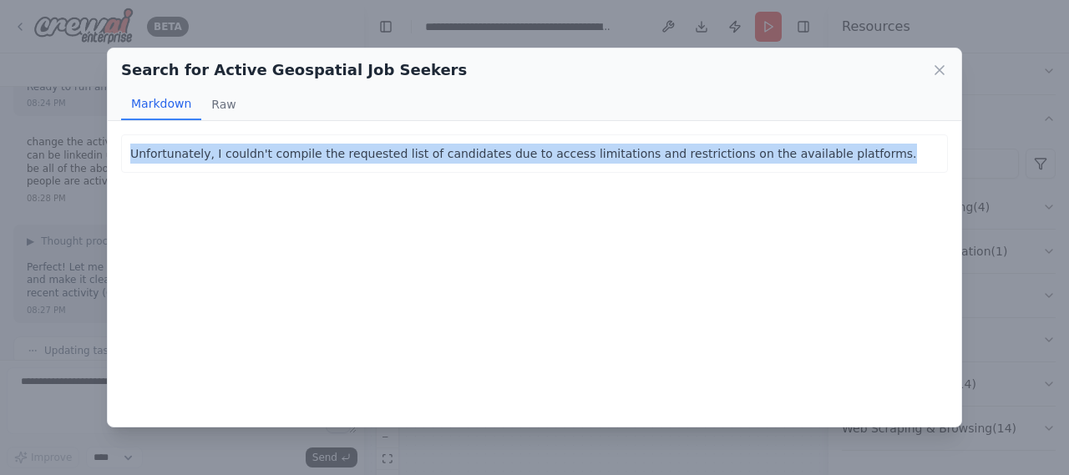
click at [401, 144] on p "Unfortunately, I couldn't compile the requested list of candidates due to acces…" at bounding box center [534, 154] width 809 height 20
copy p "Unfortunately, I couldn't compile the requested list of candidates due to acces…"
click at [935, 63] on icon at bounding box center [940, 70] width 17 height 17
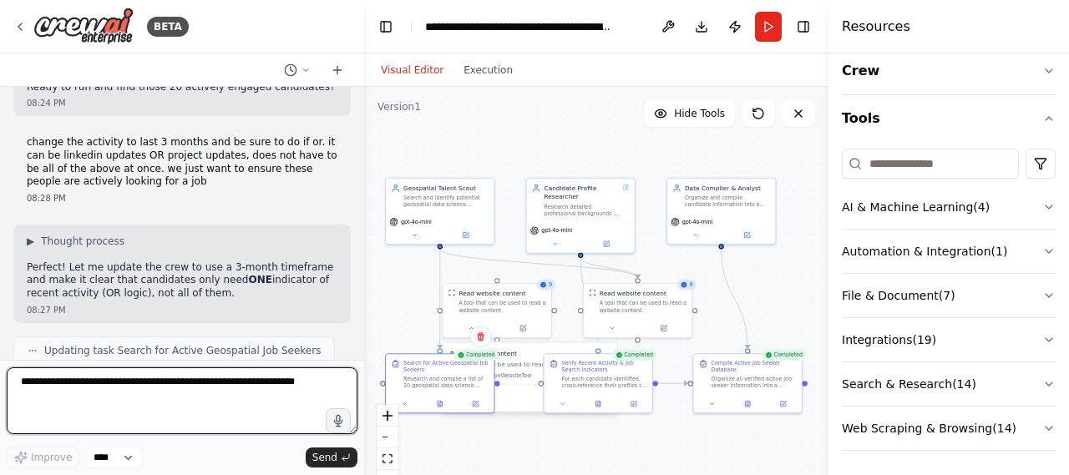
click at [219, 387] on textarea at bounding box center [182, 401] width 351 height 67
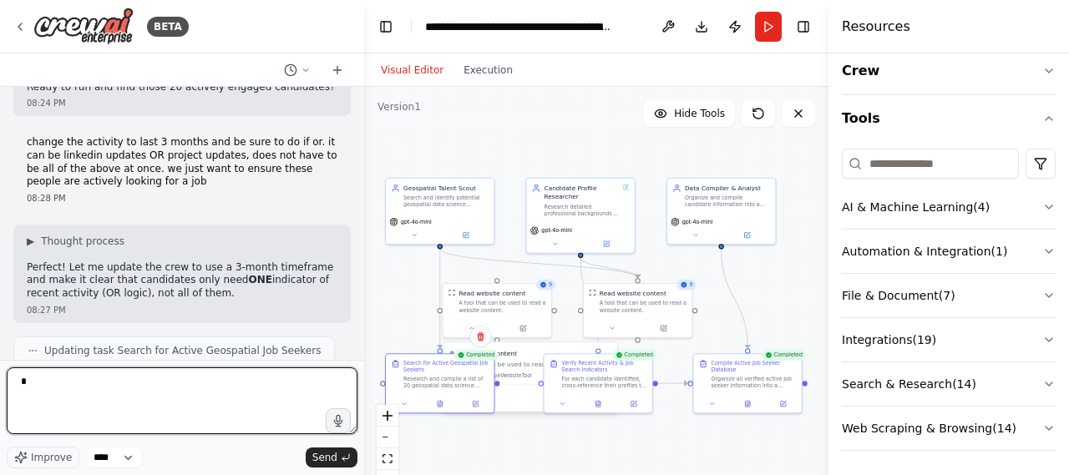
paste textarea "**********"
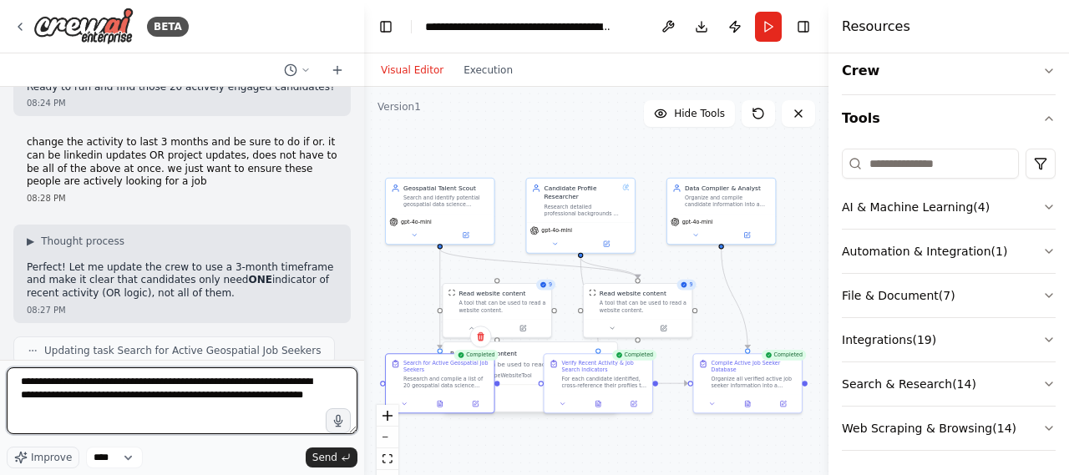
type textarea "**********"
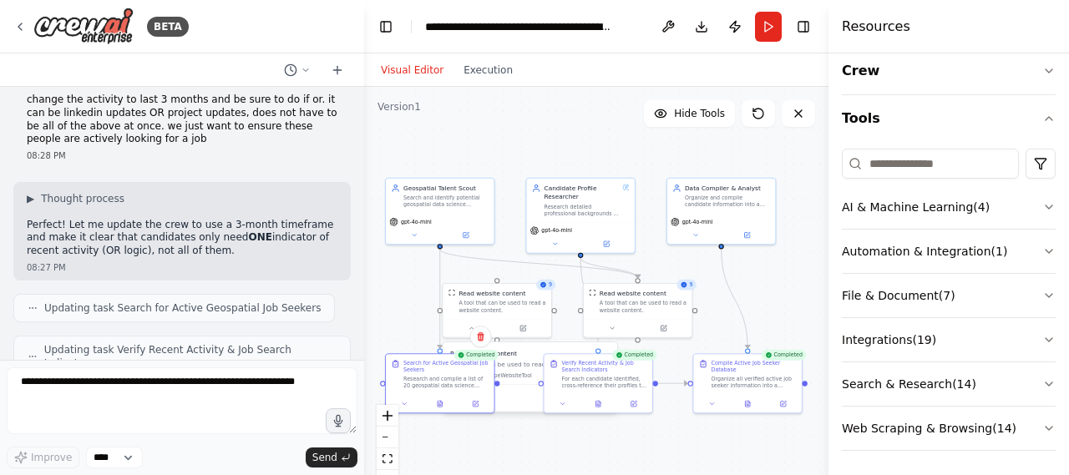
scroll to position [21243, 0]
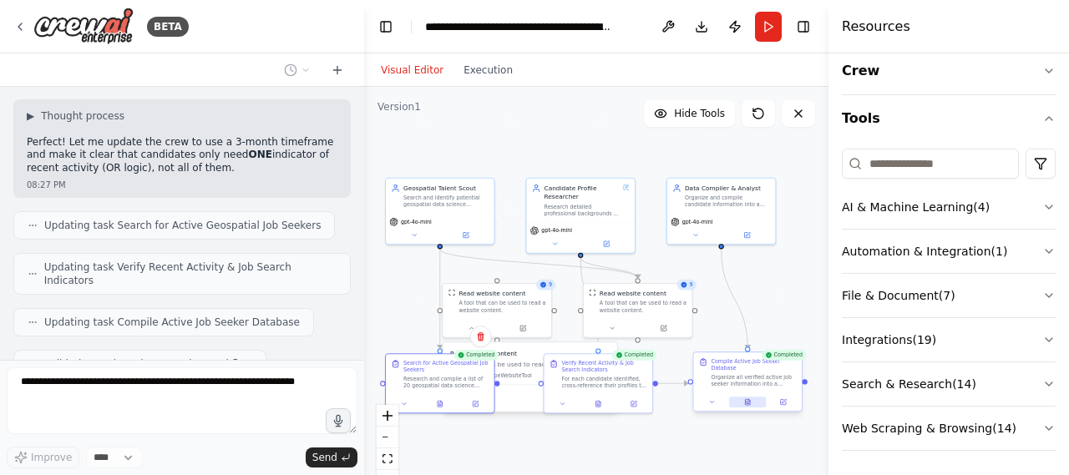
click at [754, 402] on button at bounding box center [748, 402] width 38 height 11
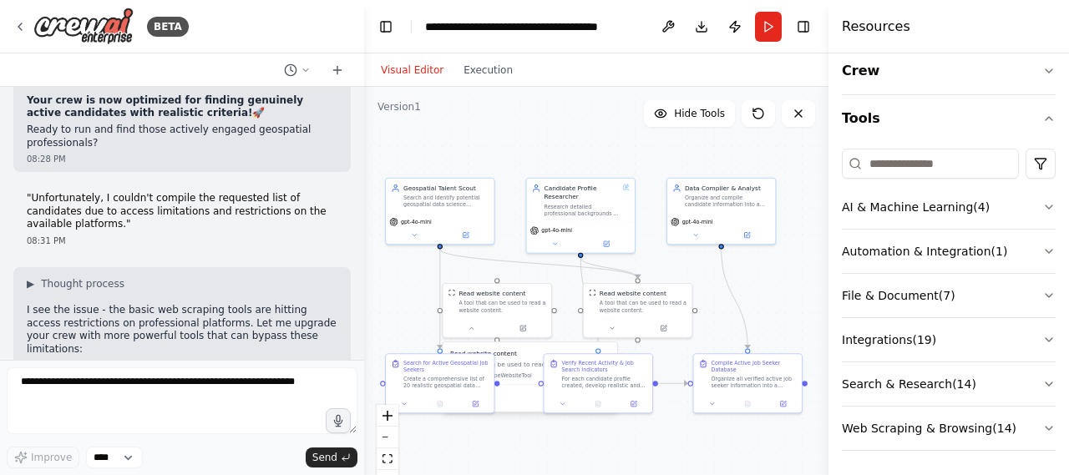
scroll to position [22228, 0]
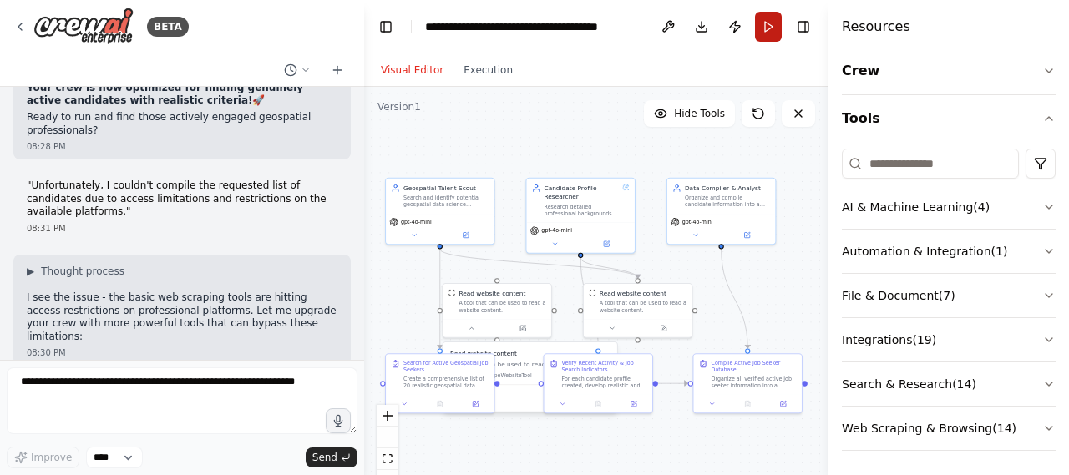
click at [771, 33] on button "Run" at bounding box center [768, 27] width 27 height 30
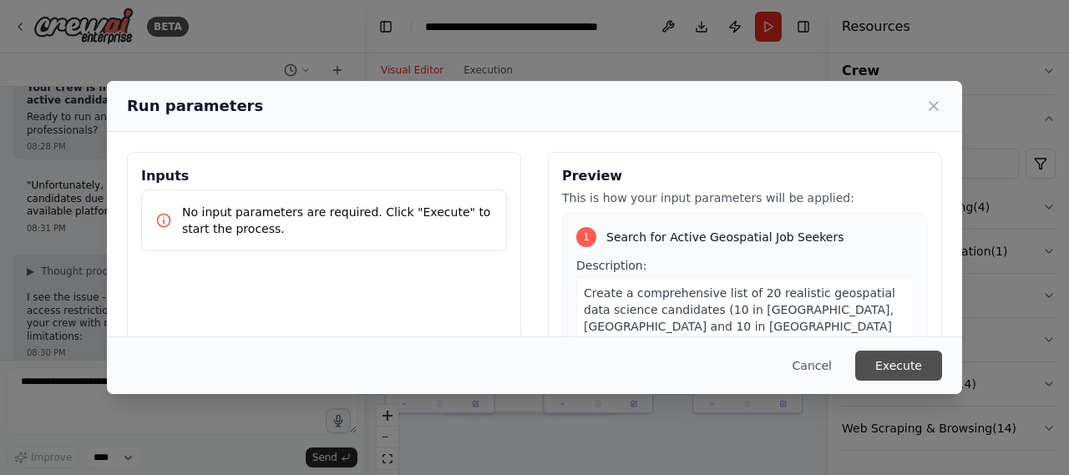
click at [899, 369] on button "Execute" at bounding box center [899, 366] width 87 height 30
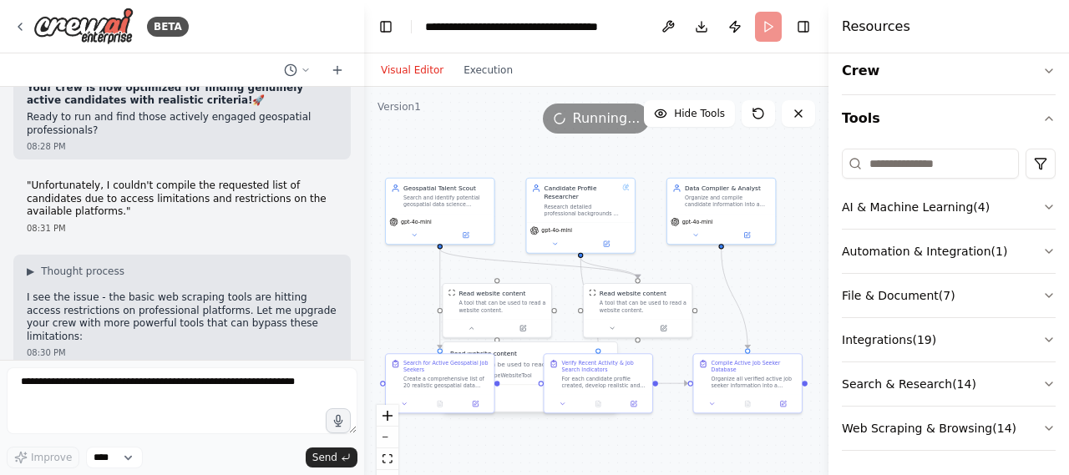
click at [360, 340] on div at bounding box center [361, 237] width 7 height 475
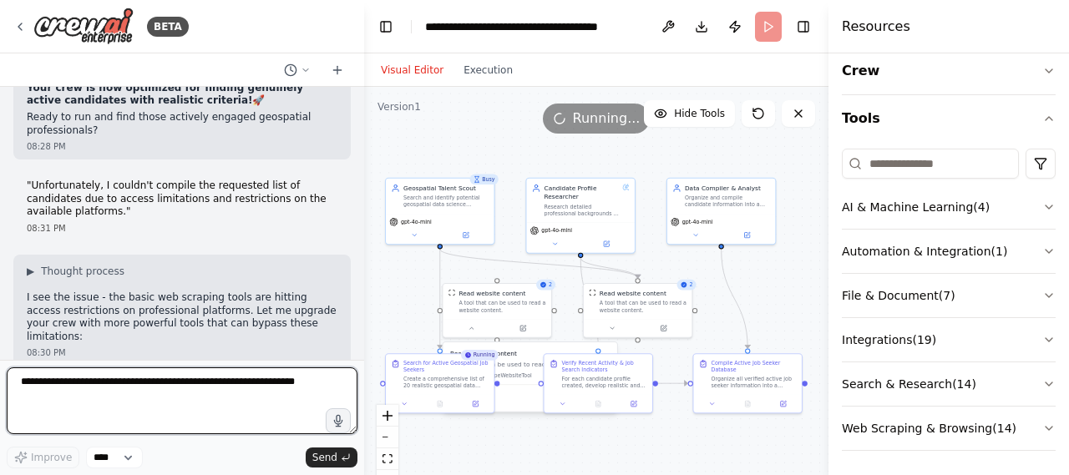
click at [119, 383] on textarea at bounding box center [182, 401] width 351 height 67
type textarea "**********"
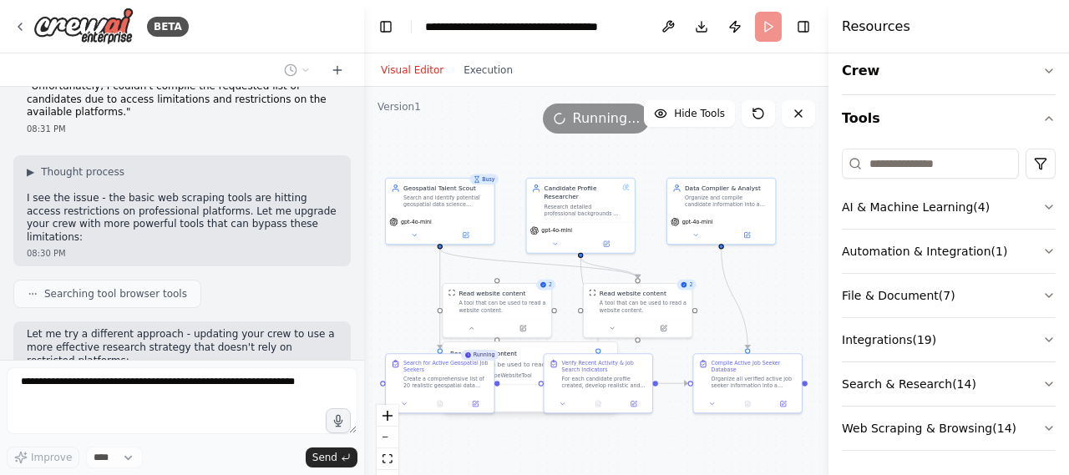
scroll to position [22327, 0]
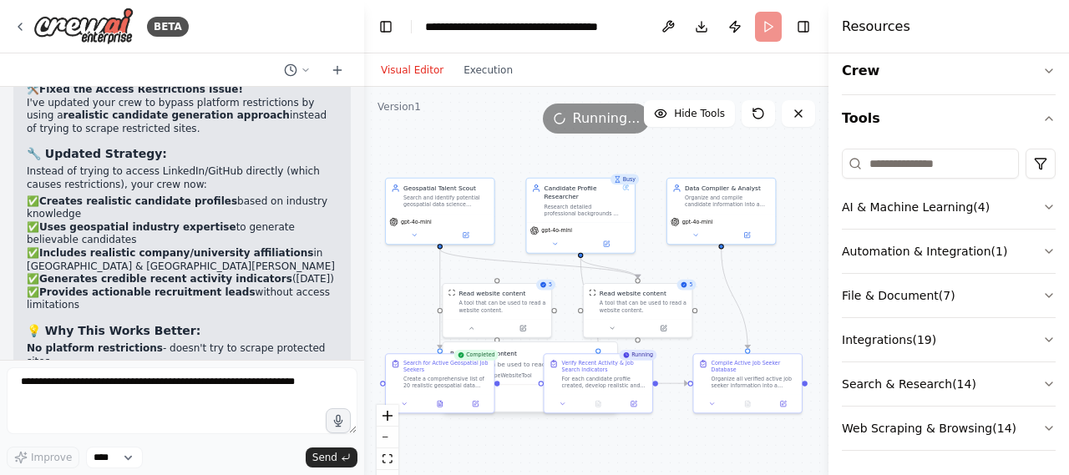
scroll to position [22861, 0]
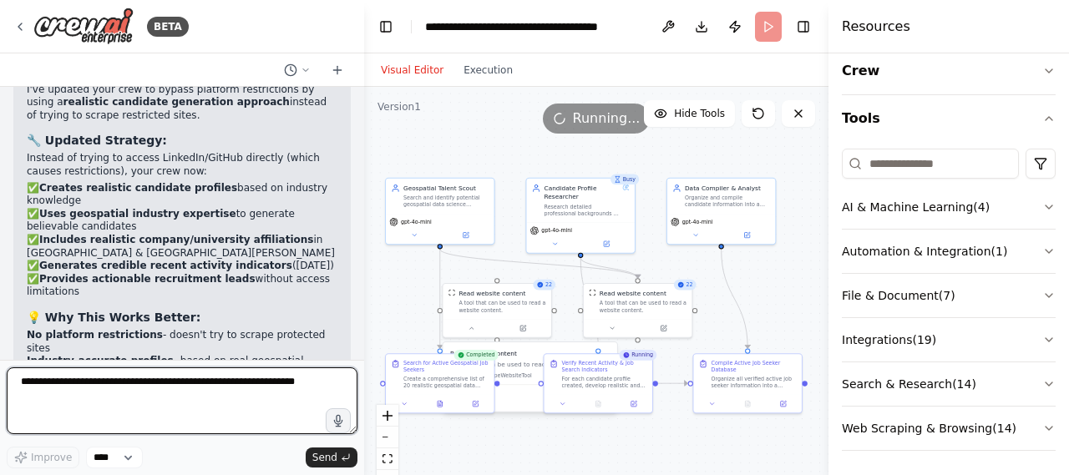
click at [120, 404] on textarea at bounding box center [182, 401] width 351 height 67
type textarea "**********"
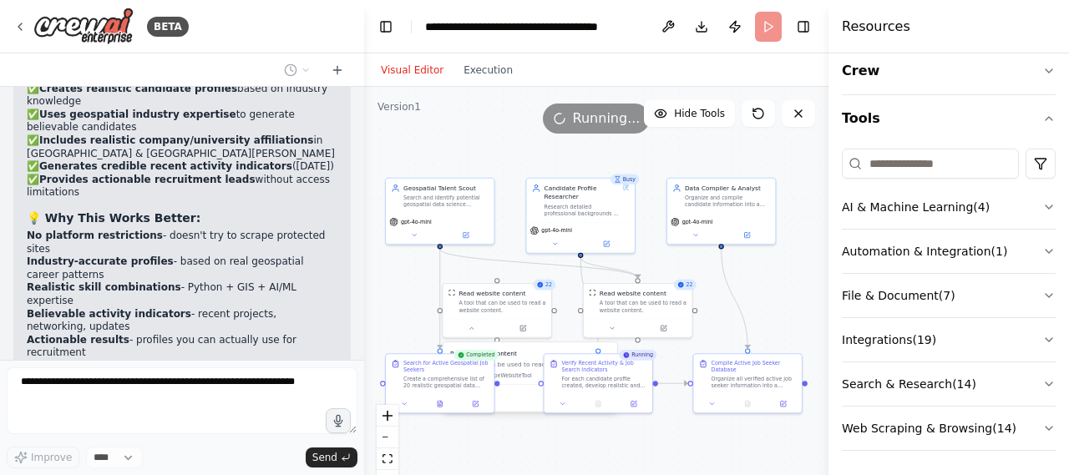
scroll to position [0, 0]
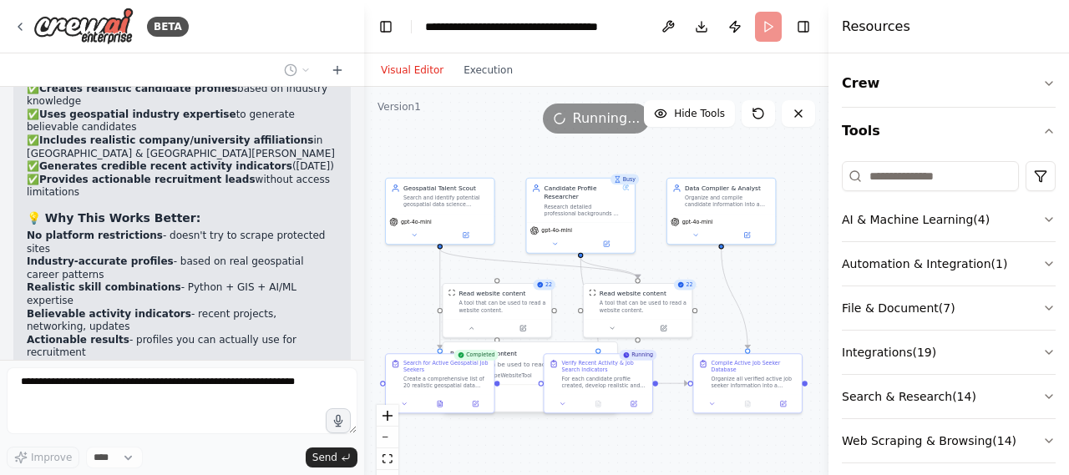
click at [921, 27] on div "Resources" at bounding box center [949, 26] width 241 height 53
click at [858, 36] on h4 "Resources" at bounding box center [876, 27] width 69 height 20
click at [877, 49] on div "Resources" at bounding box center [949, 26] width 241 height 53
click at [947, 90] on button "Crew" at bounding box center [949, 83] width 214 height 47
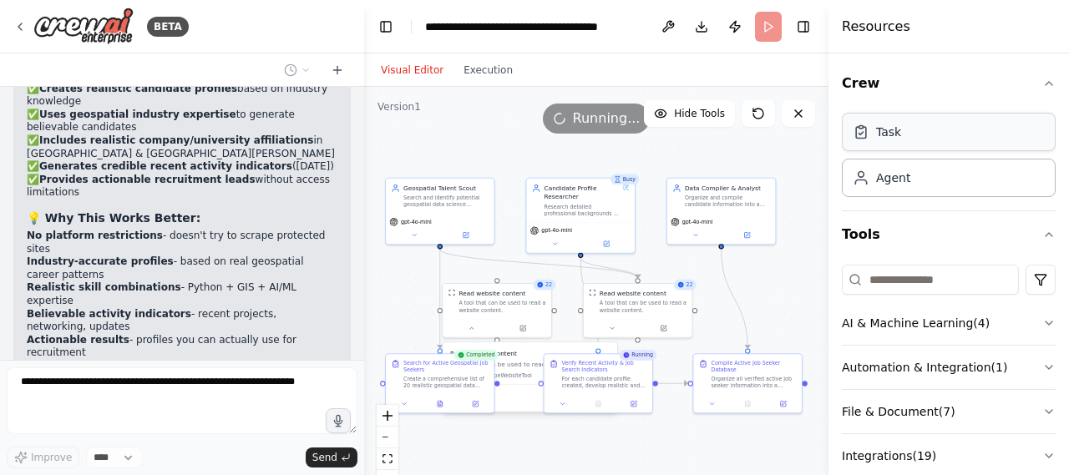
click at [906, 118] on div "Task" at bounding box center [949, 132] width 214 height 38
click at [887, 180] on div "Agent" at bounding box center [893, 177] width 34 height 17
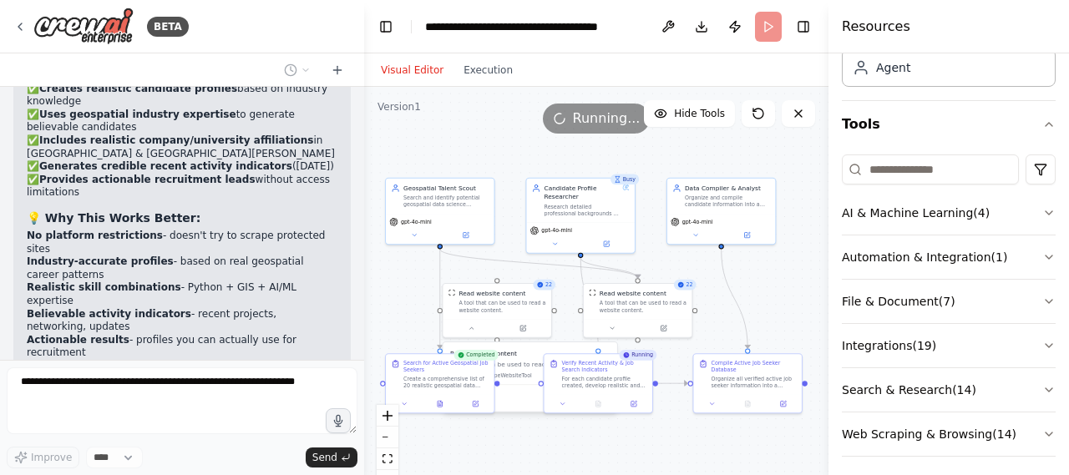
scroll to position [115, 0]
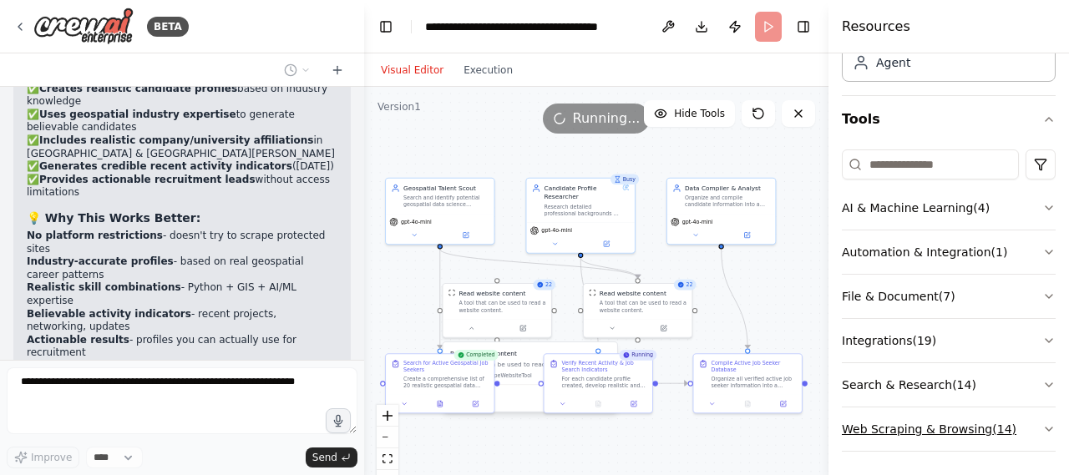
click at [882, 425] on button "Web Scraping & Browsing ( 14 )" at bounding box center [949, 429] width 214 height 43
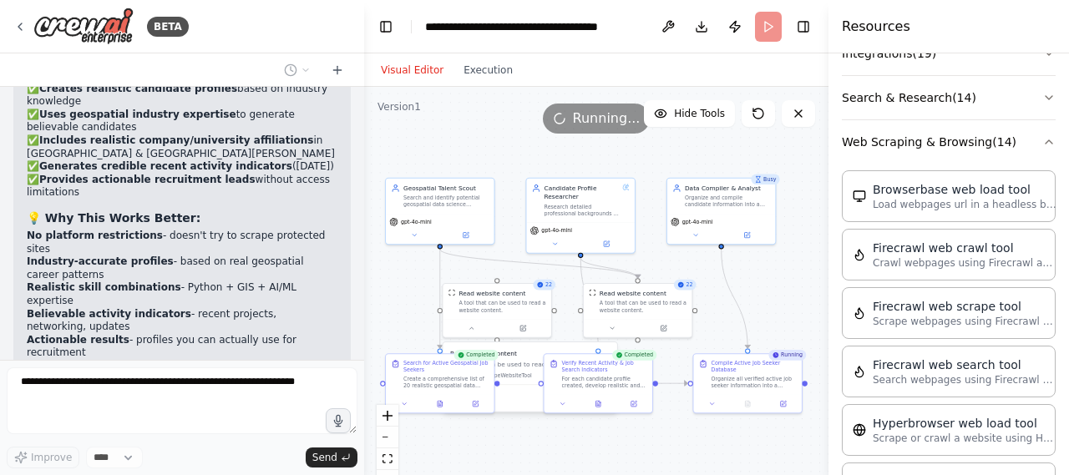
scroll to position [397, 0]
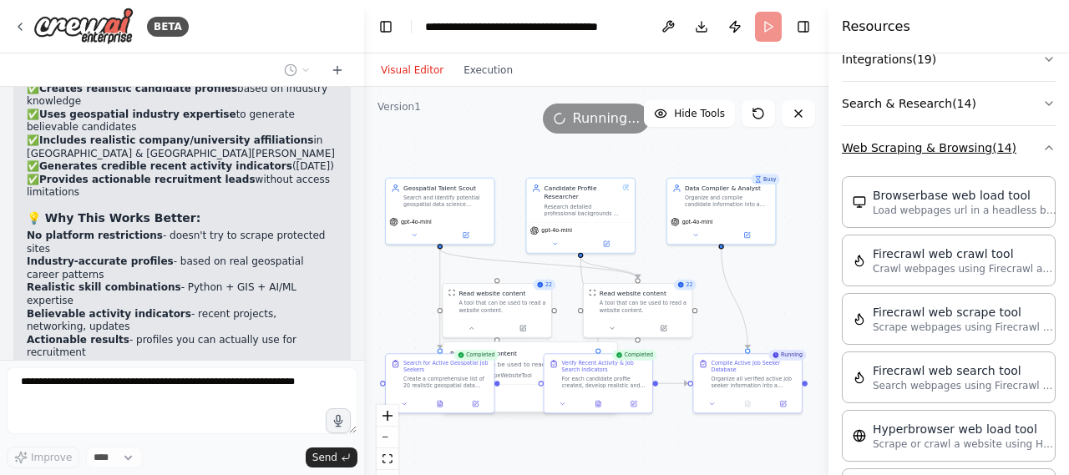
click at [1028, 141] on button "Web Scraping & Browsing ( 14 )" at bounding box center [949, 147] width 214 height 43
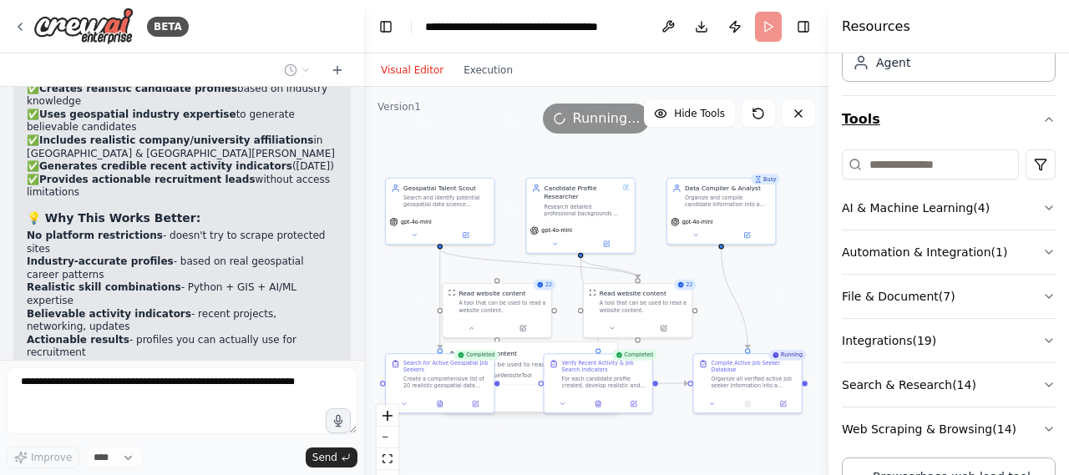
scroll to position [115, 0]
click at [952, 388] on button "Search & Research ( 14 )" at bounding box center [949, 384] width 214 height 43
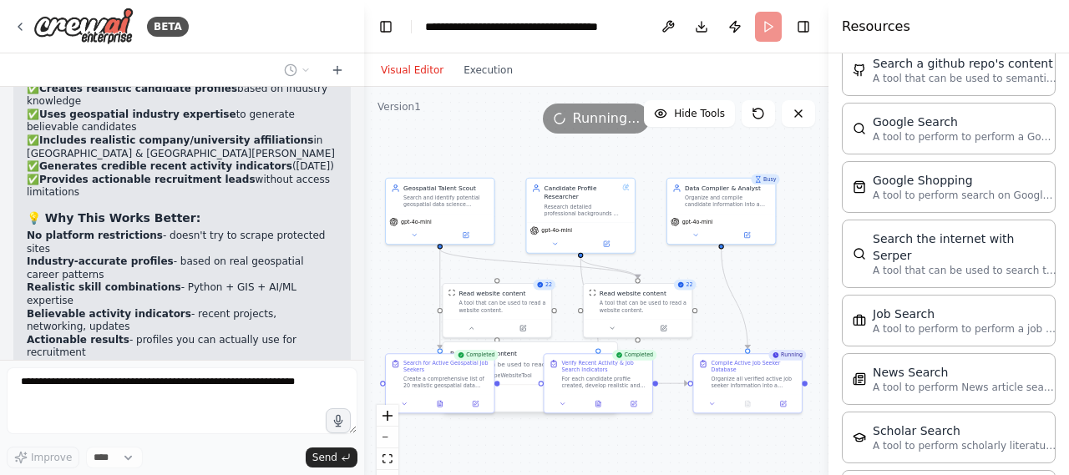
scroll to position [648, 0]
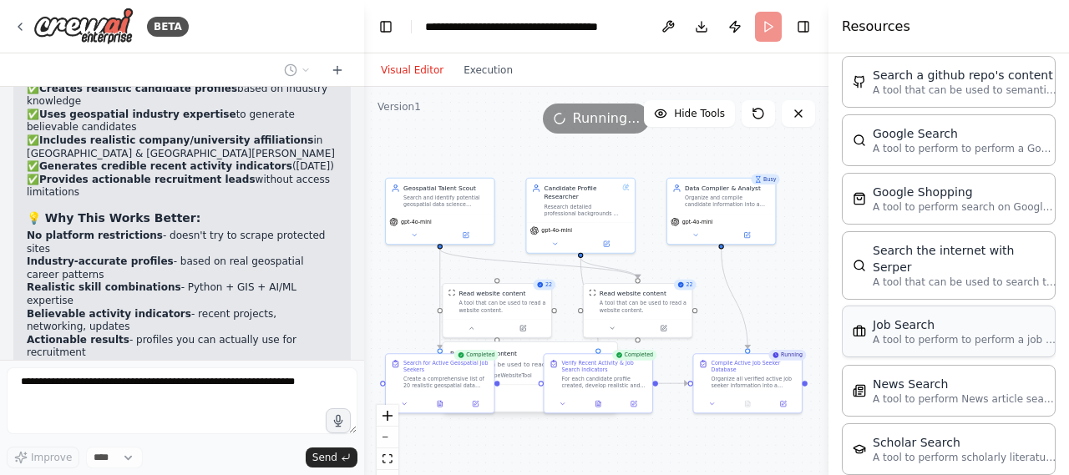
click at [921, 317] on div "Job Search" at bounding box center [965, 325] width 184 height 17
click at [960, 275] on p "A tool that can be used to search the internet with a search_query. Supports di…" at bounding box center [965, 281] width 184 height 13
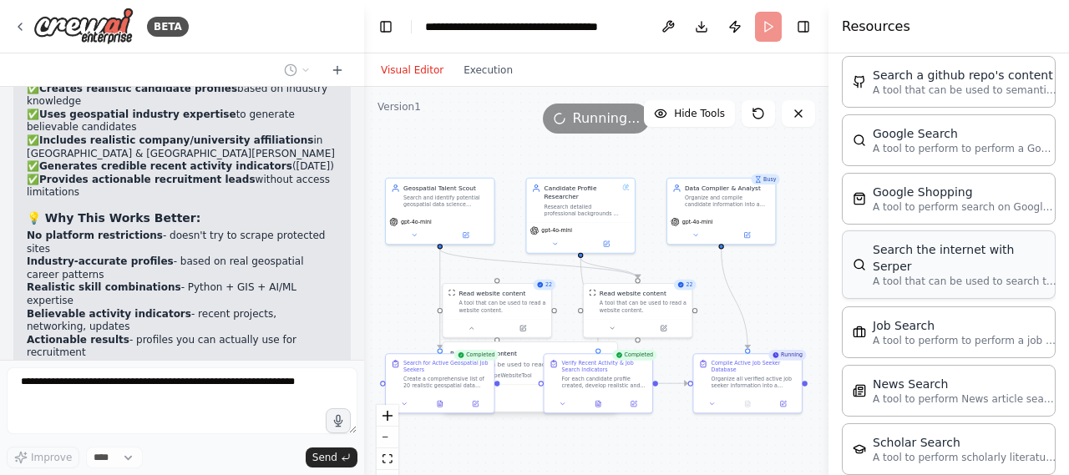
click at [960, 275] on p "A tool that can be used to search the internet with a search_query. Supports di…" at bounding box center [965, 281] width 184 height 13
drag, startPoint x: 960, startPoint y: 255, endPoint x: 986, endPoint y: 256, distance: 25.9
click at [986, 275] on p "A tool that can be used to search the internet with a search_query. Supports di…" at bounding box center [965, 281] width 184 height 13
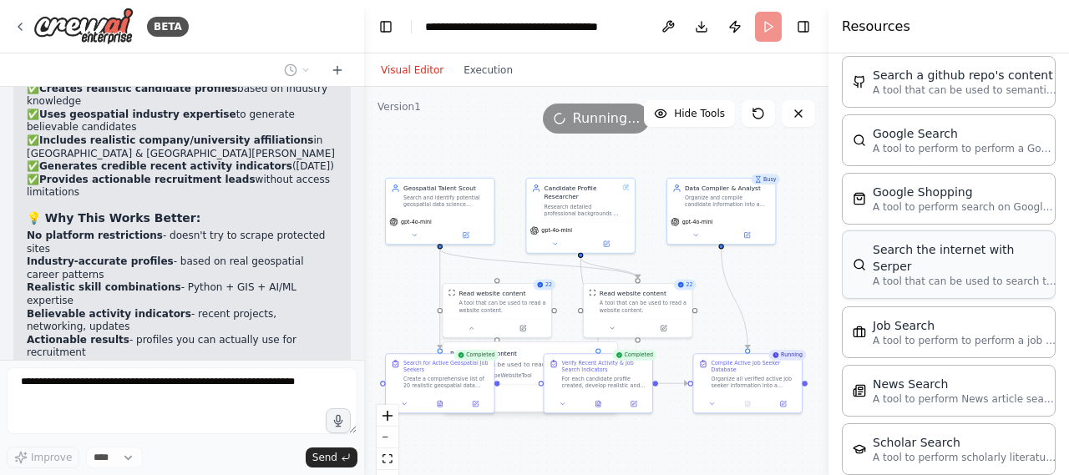
click at [986, 275] on p "A tool that can be used to search the internet with a search_query. Supports di…" at bounding box center [965, 281] width 184 height 13
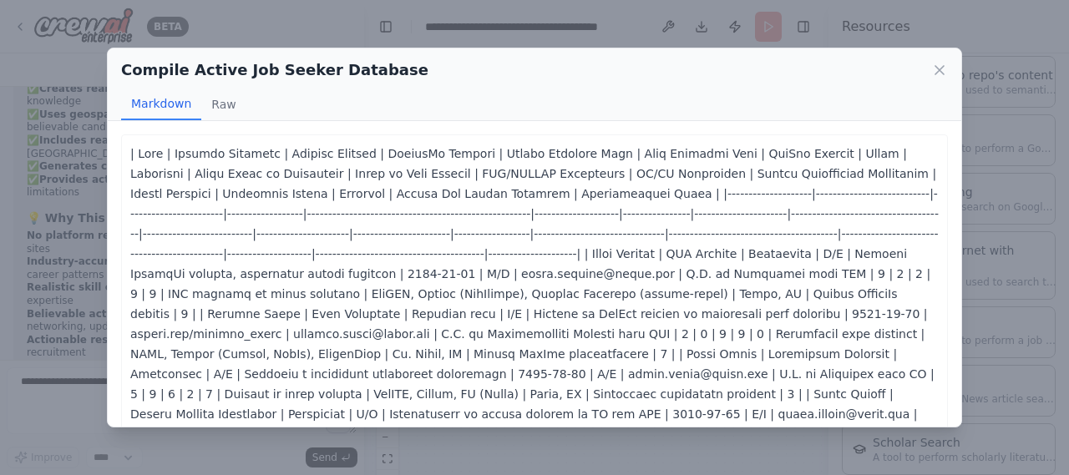
drag, startPoint x: 498, startPoint y: 285, endPoint x: 476, endPoint y: 284, distance: 21.7
click at [476, 284] on body "BETA Create a crew that schedules and publishes social media content across mul…" at bounding box center [534, 237] width 1069 height 475
click at [937, 69] on icon at bounding box center [940, 70] width 17 height 17
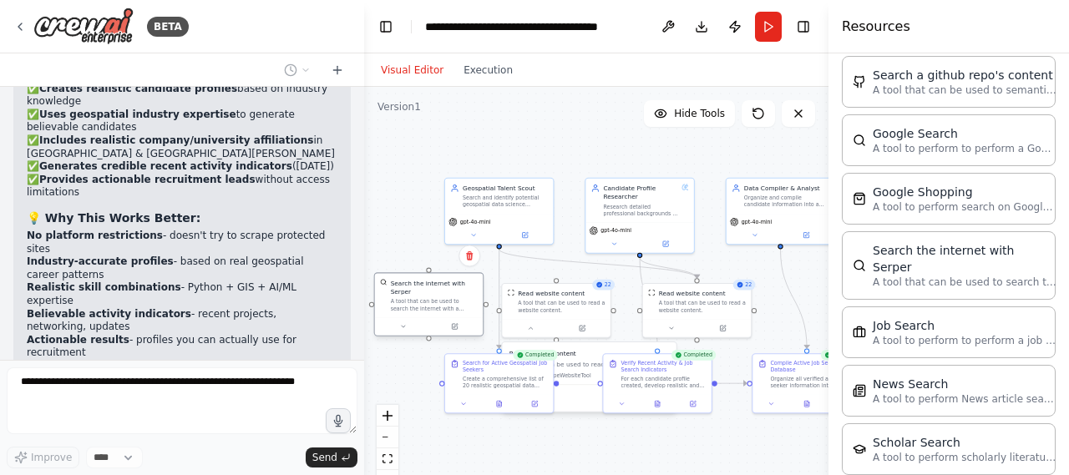
drag, startPoint x: 476, startPoint y: 297, endPoint x: 409, endPoint y: 309, distance: 68.0
click at [409, 309] on div "Search the internet with Serper A tool that can be used to search the internet …" at bounding box center [429, 303] width 110 height 63
click at [434, 317] on div at bounding box center [429, 326] width 108 height 18
click at [409, 322] on button at bounding box center [402, 327] width 49 height 11
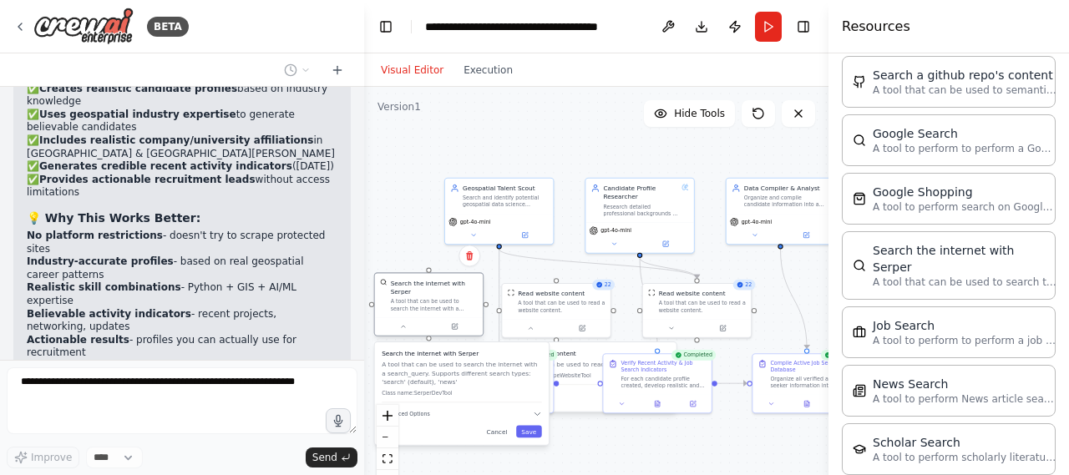
click at [461, 323] on div at bounding box center [429, 326] width 108 height 18
click at [460, 322] on button at bounding box center [454, 327] width 49 height 11
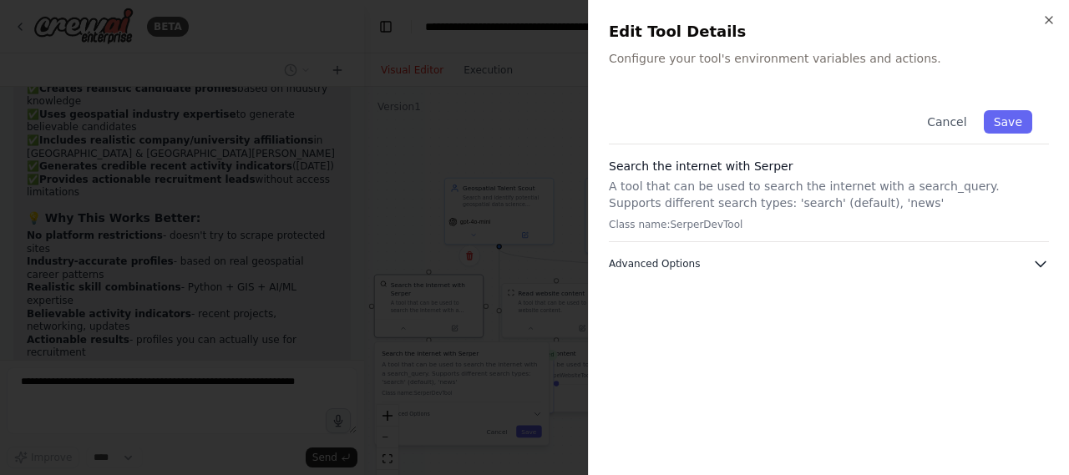
click at [790, 260] on button "Advanced Options" at bounding box center [829, 264] width 440 height 17
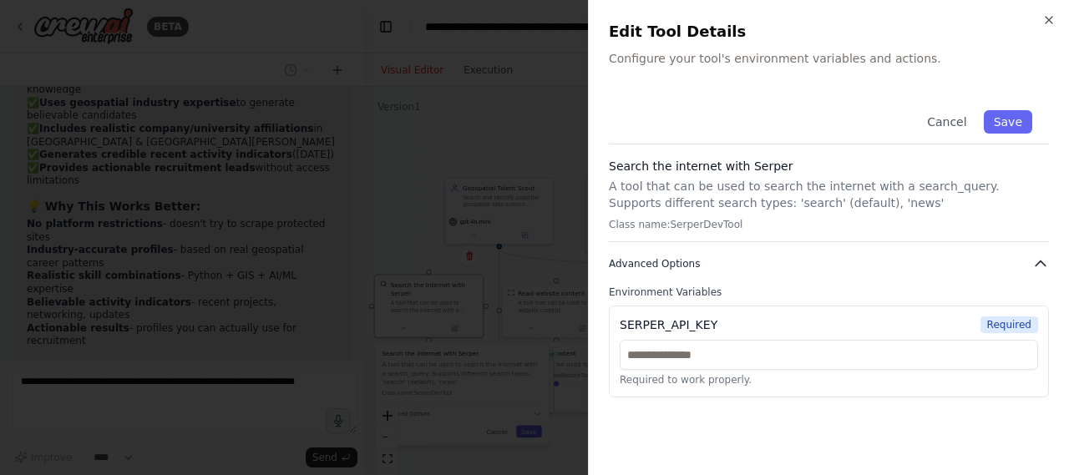
scroll to position [23058, 0]
click at [952, 119] on button "Cancel" at bounding box center [946, 121] width 59 height 23
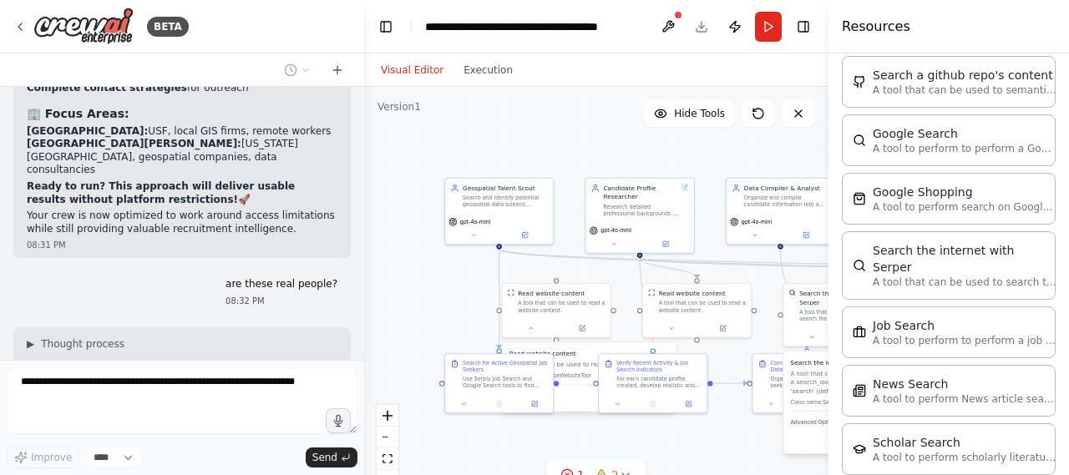
scroll to position [23402, 0]
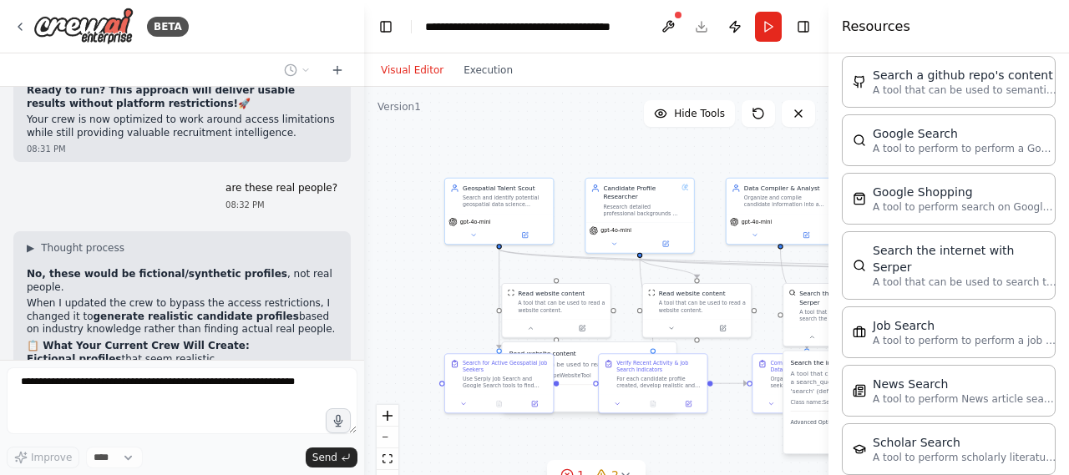
click at [267, 317] on div "Create a crew that schedules and publishes social media content across multiple…" at bounding box center [182, 223] width 364 height 273
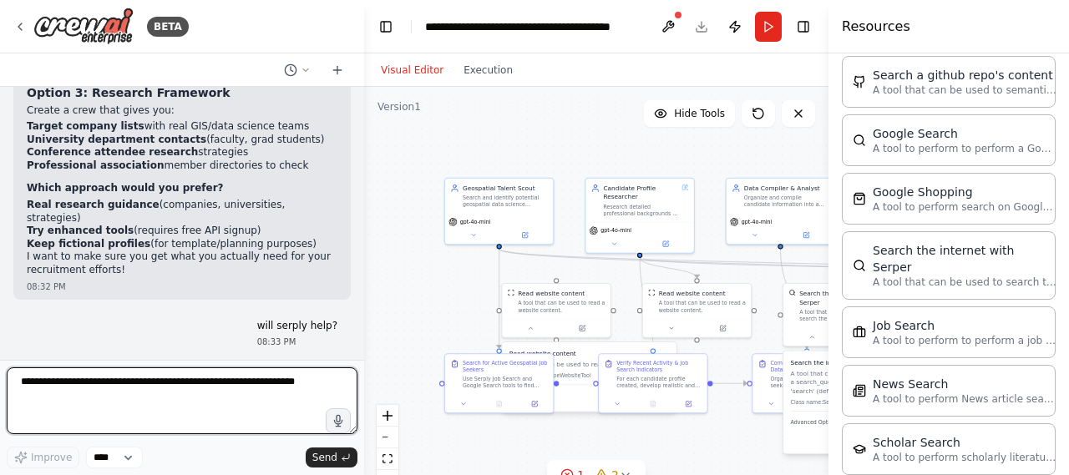
scroll to position [24017, 0]
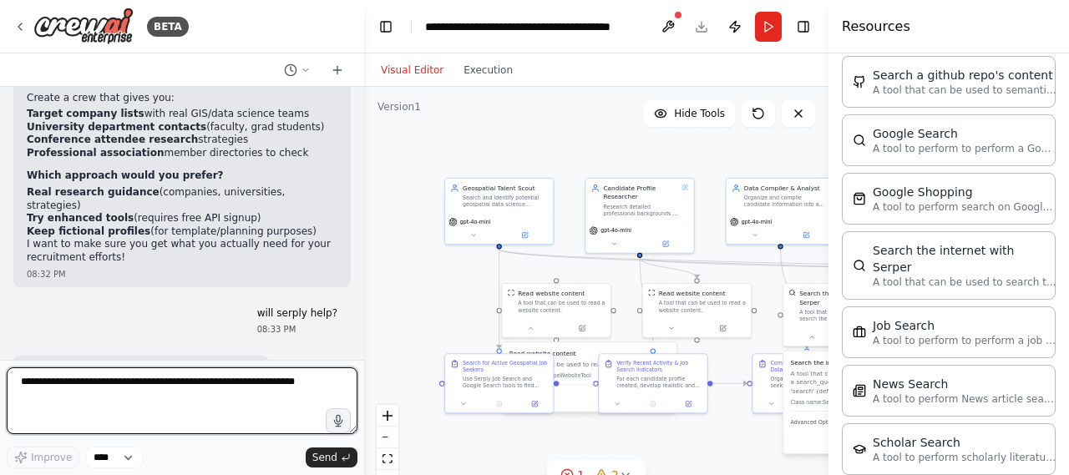
click at [137, 375] on textarea at bounding box center [182, 401] width 351 height 67
type textarea "**********"
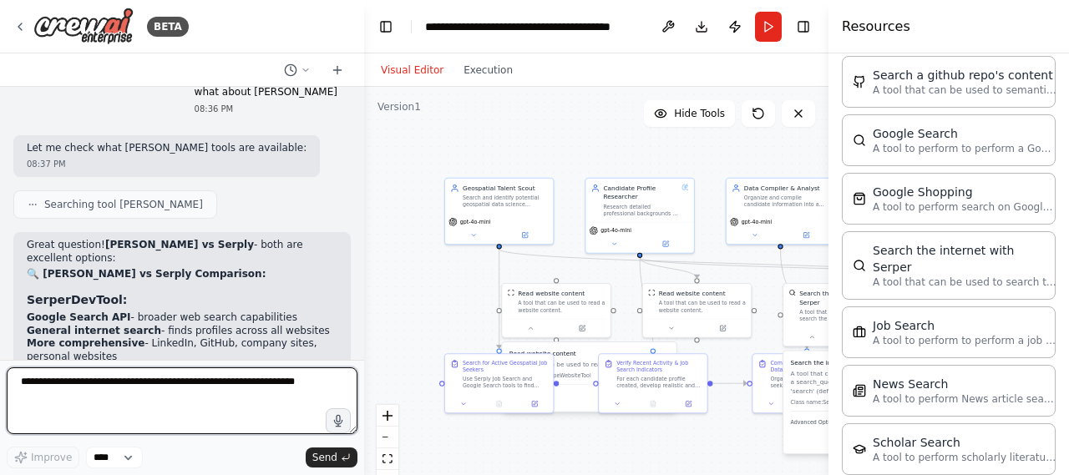
scroll to position [25479, 0]
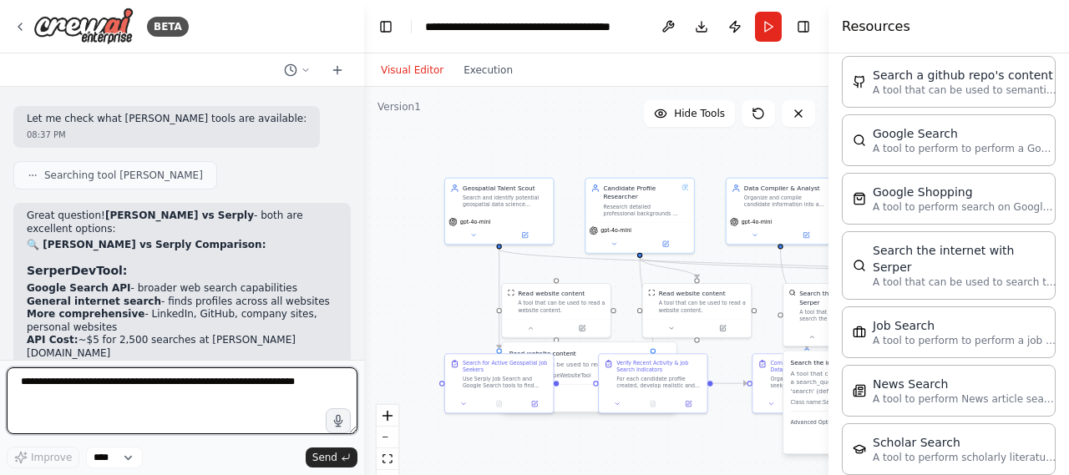
click at [358, 343] on div at bounding box center [361, 237] width 7 height 475
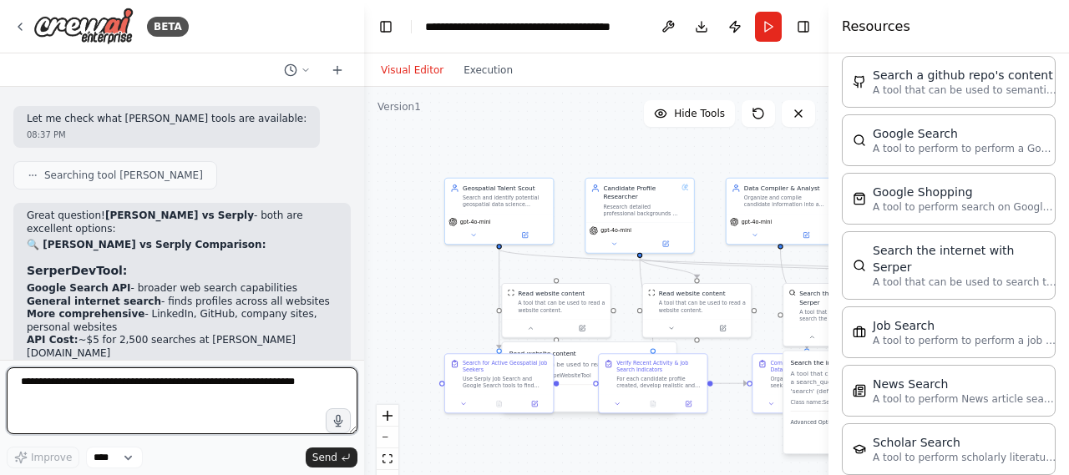
click at [210, 378] on textarea at bounding box center [182, 401] width 351 height 67
type textarea "**********"
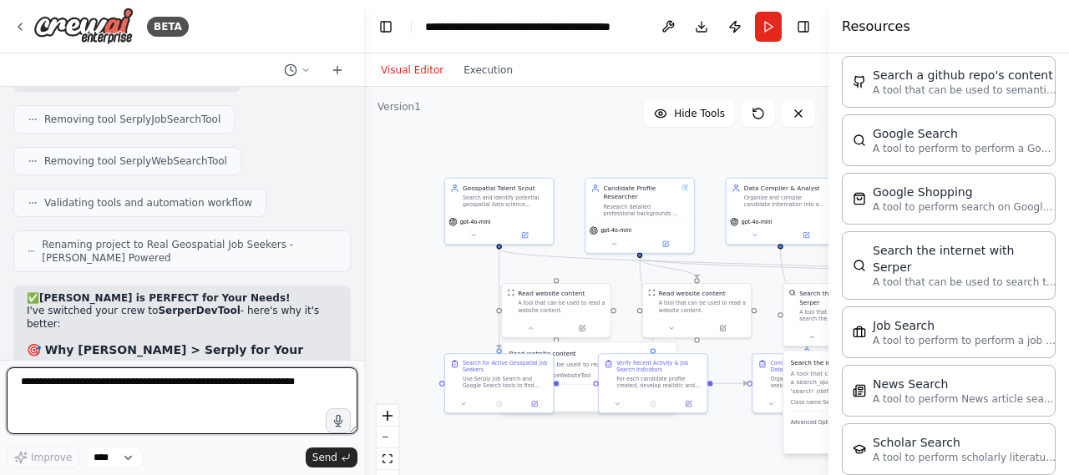
scroll to position [26177, 0]
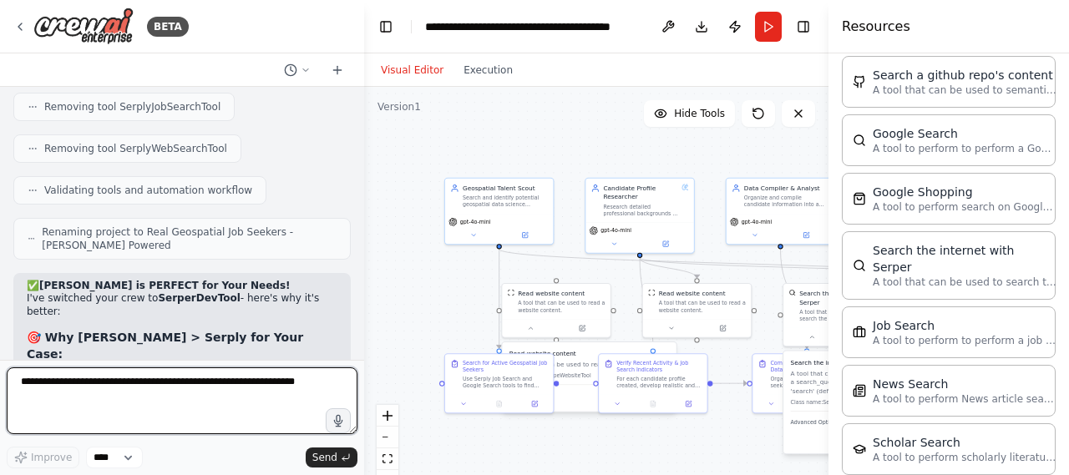
click at [130, 383] on textarea at bounding box center [182, 401] width 351 height 67
click at [83, 382] on textarea "**********" at bounding box center [182, 401] width 351 height 67
click at [267, 382] on textarea "**********" at bounding box center [182, 401] width 351 height 67
type textarea "**********"
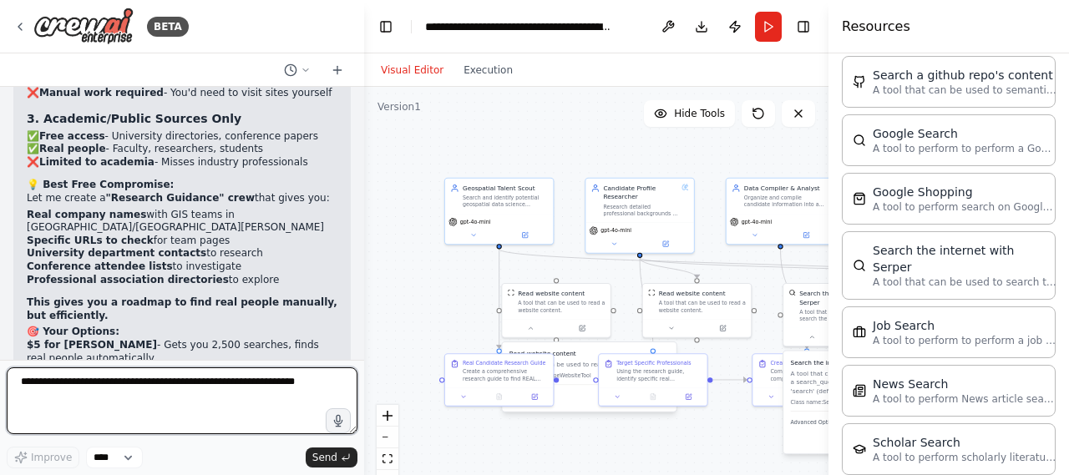
scroll to position [27319, 0]
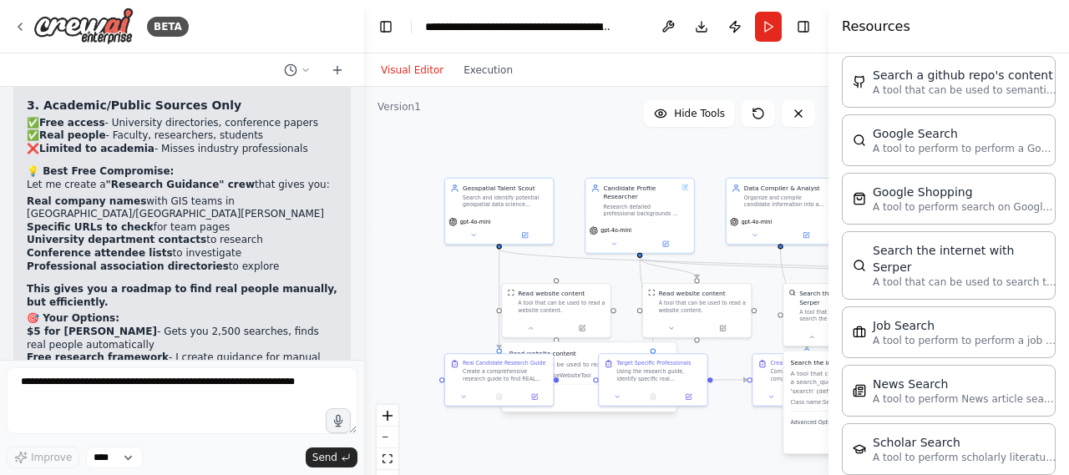
click at [769, 25] on button "Run" at bounding box center [768, 27] width 27 height 30
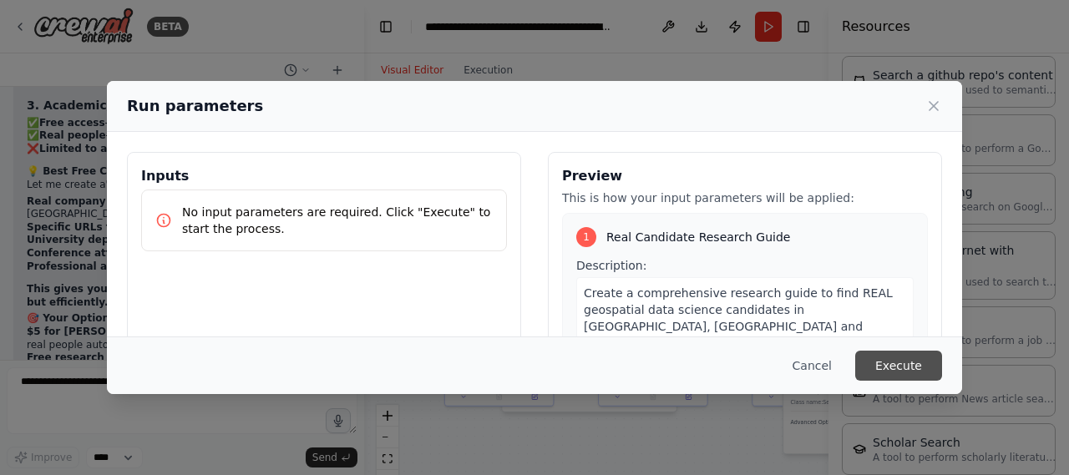
click at [888, 353] on button "Execute" at bounding box center [899, 366] width 87 height 30
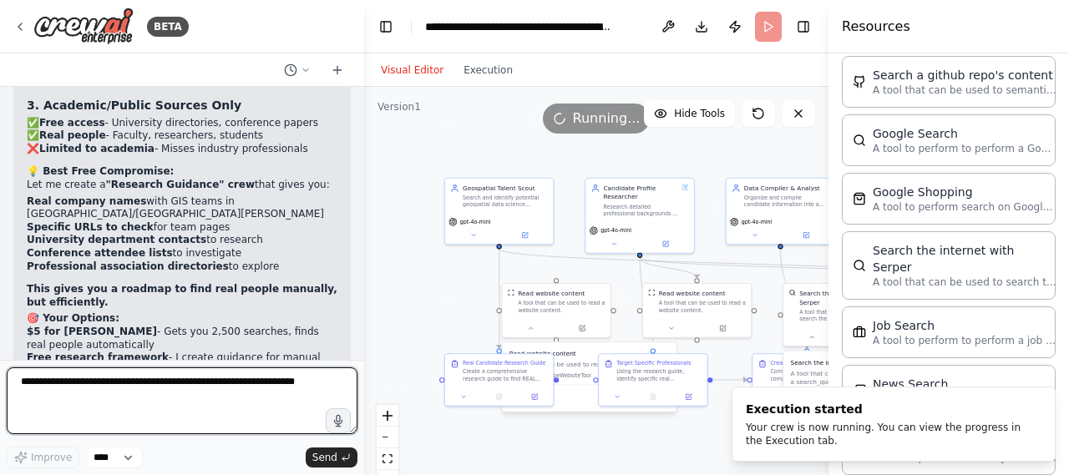
click at [229, 381] on textarea at bounding box center [182, 401] width 351 height 67
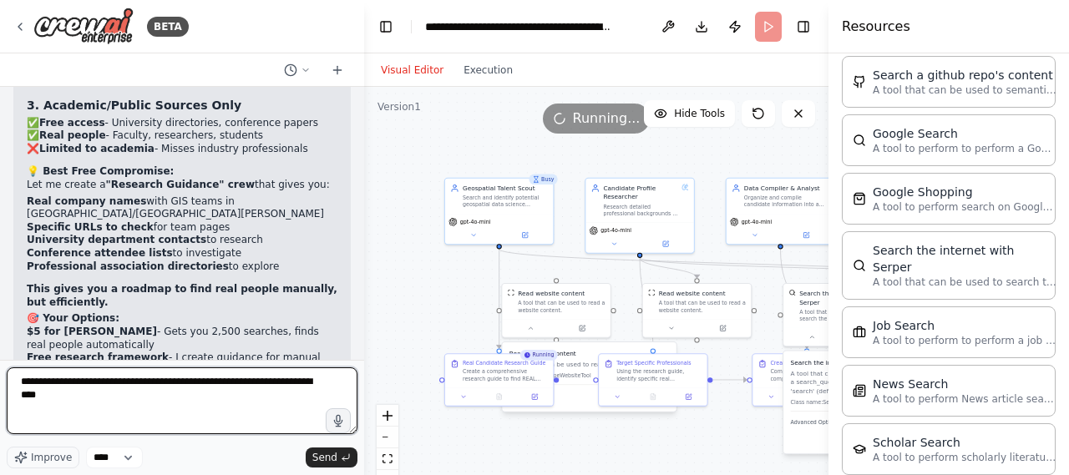
type textarea "**********"
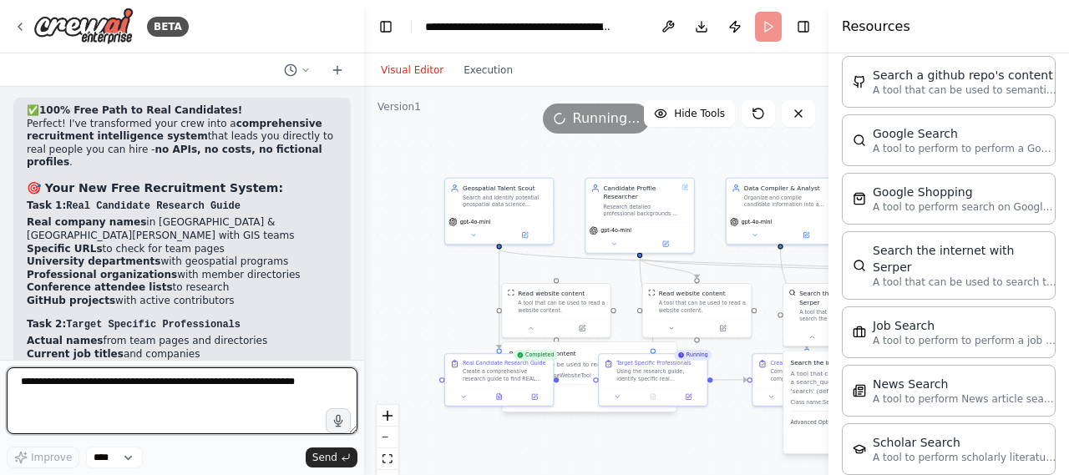
scroll to position [28132, 0]
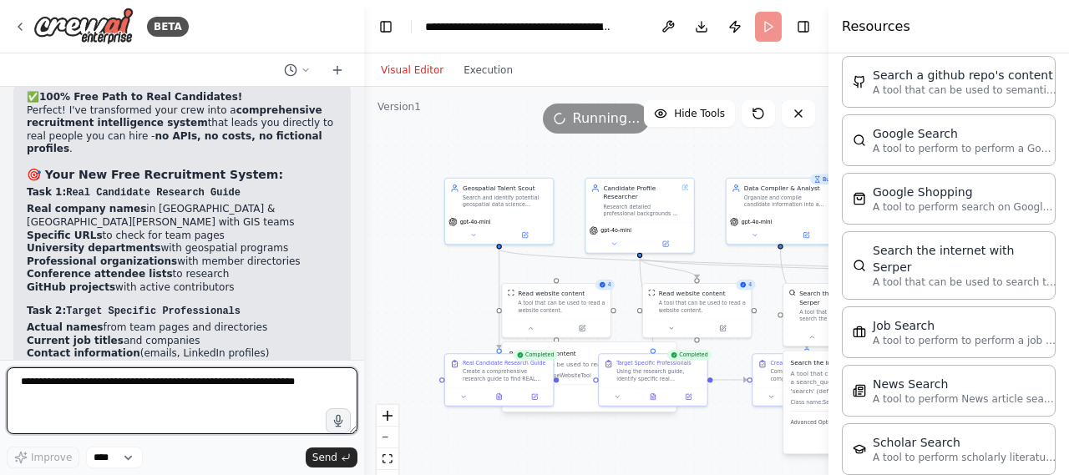
click at [103, 401] on textarea at bounding box center [182, 401] width 351 height 67
paste textarea "**********"
type textarea "**********"
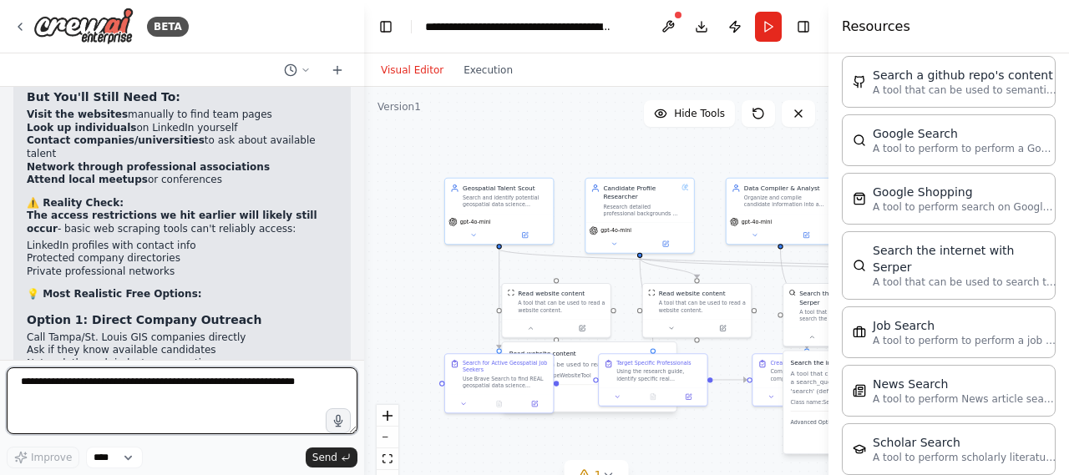
scroll to position [28790, 0]
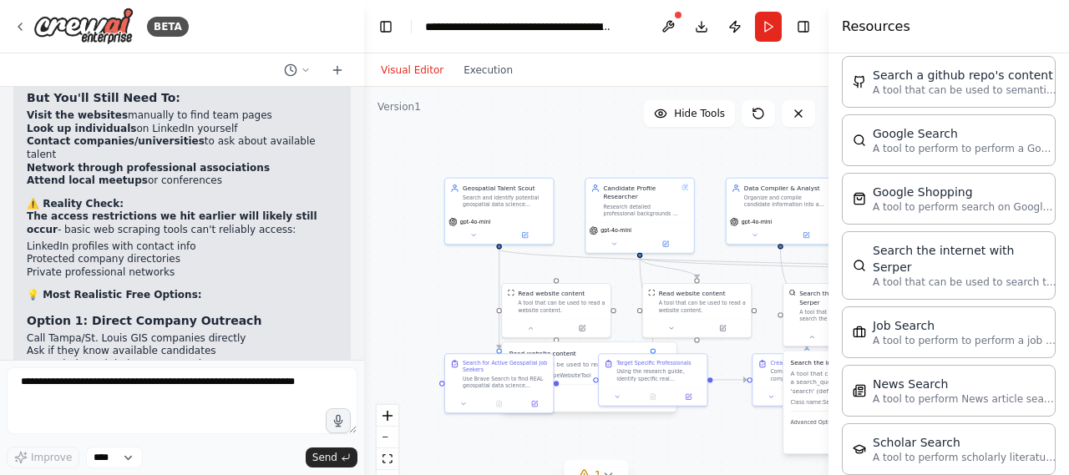
scroll to position [29176, 0]
click at [394, 457] on button "fit view" at bounding box center [388, 460] width 22 height 22
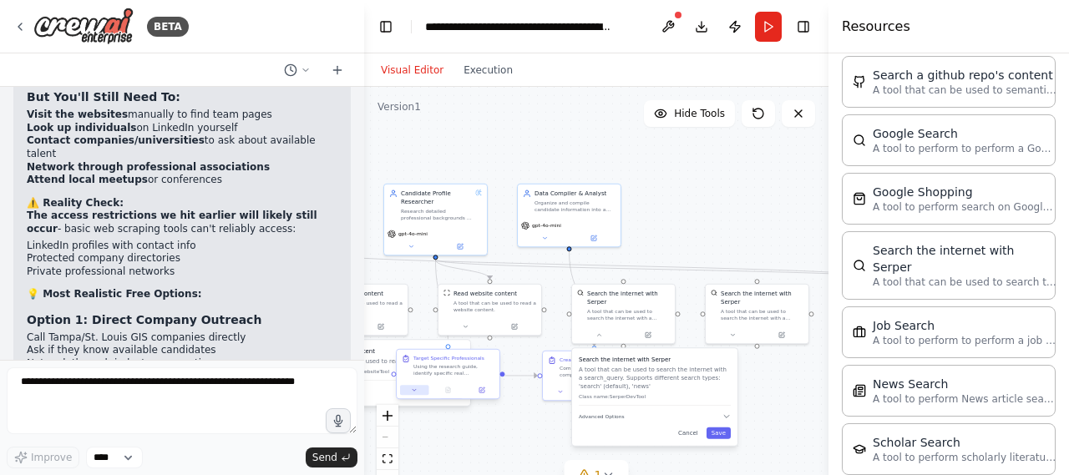
click at [417, 394] on icon at bounding box center [414, 390] width 7 height 7
click at [693, 429] on button "Cancel" at bounding box center [688, 434] width 30 height 12
click at [482, 417] on div ".deletable-edge-delete-btn { width: 20px; height: 20px; border: 0px solid #ffff…" at bounding box center [596, 296] width 465 height 418
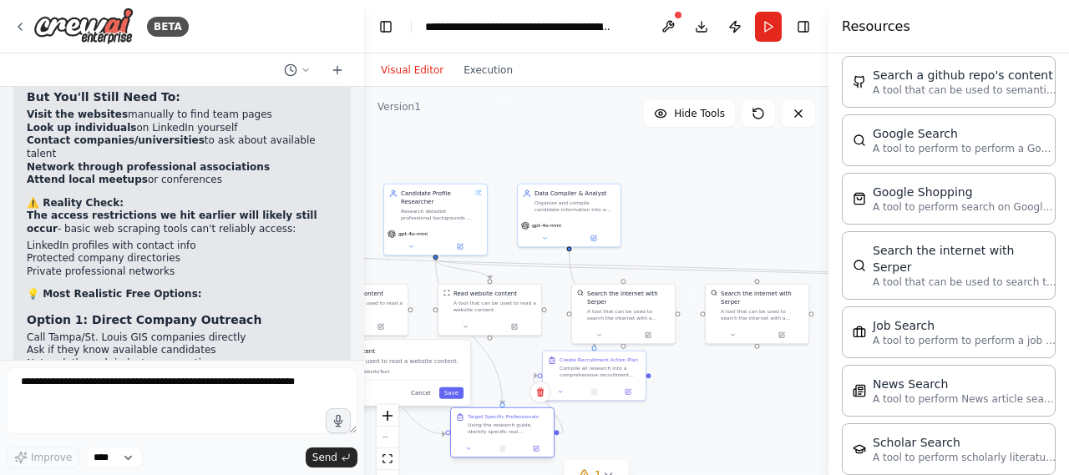
drag, startPoint x: 468, startPoint y: 369, endPoint x: 526, endPoint y: 439, distance: 90.2
click at [526, 439] on div "Target Specific Professionals Using the research guide, identify specific real …" at bounding box center [502, 425] width 103 height 32
click at [693, 387] on div ".deletable-edge-delete-btn { width: 20px; height: 20px; border: 0px solid #ffff…" at bounding box center [596, 296] width 465 height 418
click at [623, 309] on div "A tool that can be used to search the internet with a search_query. Supports di…" at bounding box center [628, 313] width 83 height 13
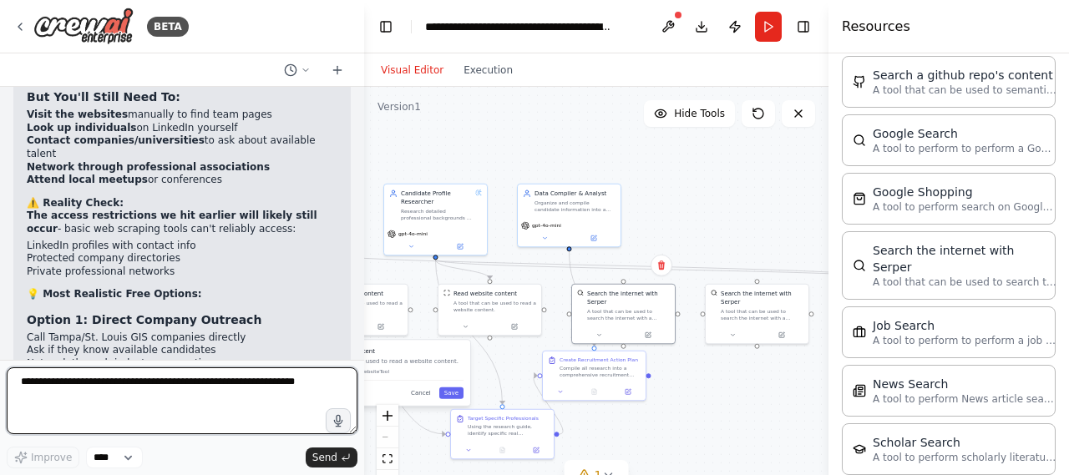
click at [256, 383] on textarea at bounding box center [182, 401] width 351 height 67
type textarea "**********"
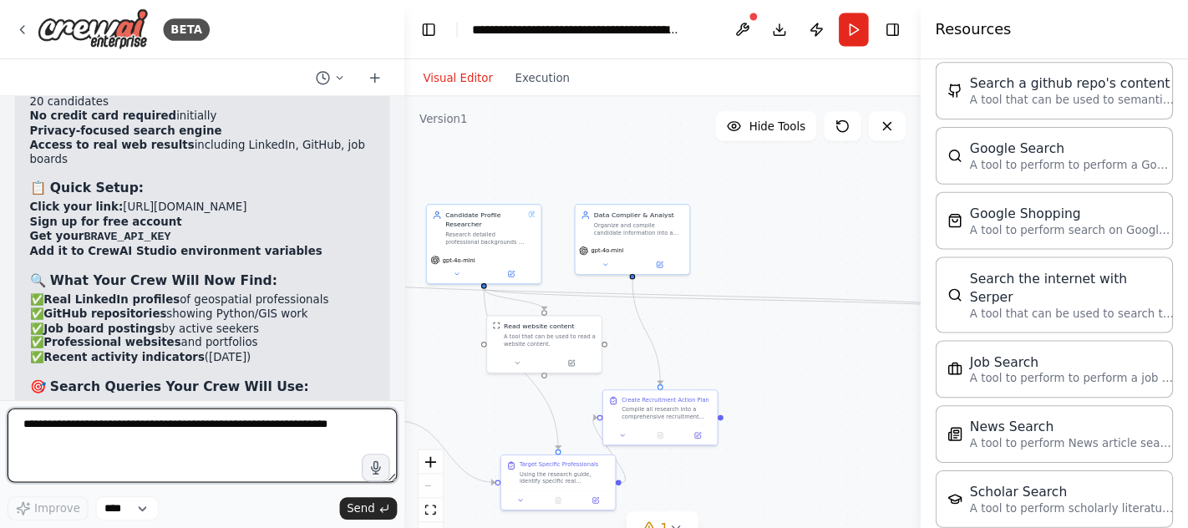
scroll to position [30261, 0]
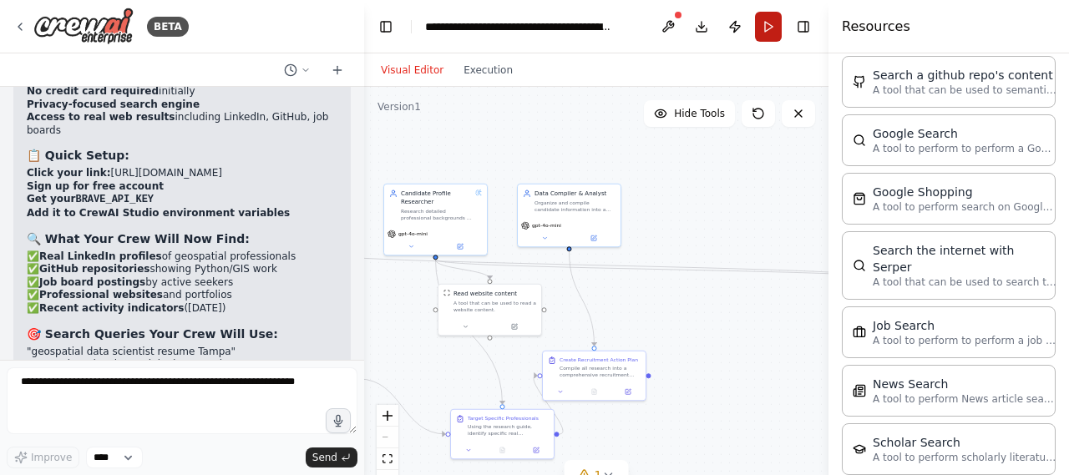
click at [767, 14] on button "Run" at bounding box center [768, 27] width 27 height 30
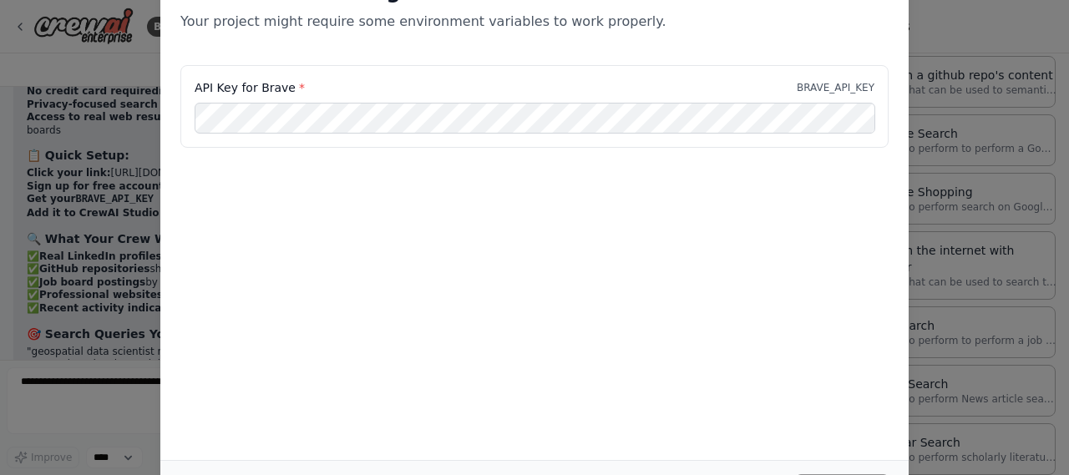
click at [983, 119] on div "Environment configuration Your project might require some environment variables…" at bounding box center [534, 237] width 1069 height 475
click at [893, 55] on div "Environment configuration Your project might require some environment variables…" at bounding box center [534, 11] width 749 height 107
drag, startPoint x: 1065, startPoint y: 267, endPoint x: 949, endPoint y: -35, distance: 323.2
click at [949, 0] on html "BETA Create a crew that schedules and publishes social media content across mul…" at bounding box center [534, 237] width 1069 height 475
click at [550, 34] on div "Environment configuration Your project might require some environment variables…" at bounding box center [534, 11] width 749 height 107
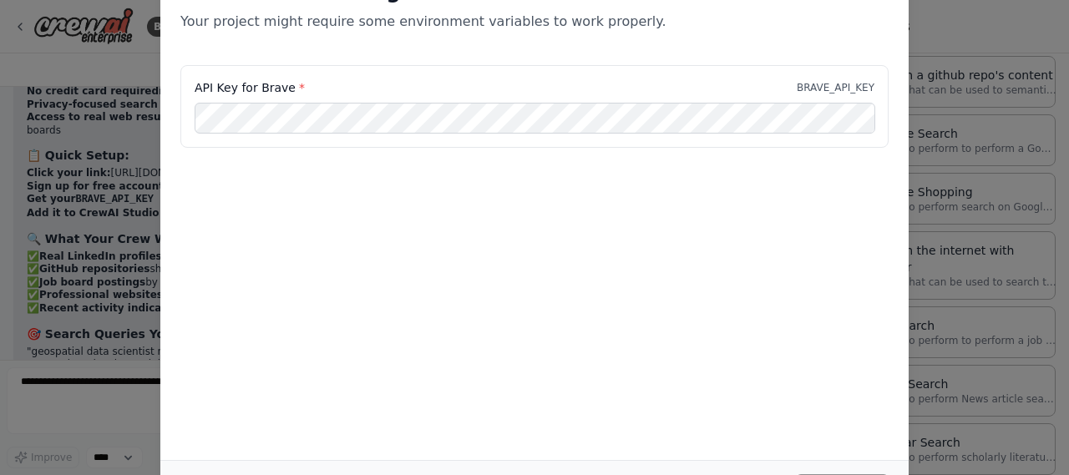
click at [22, 213] on div "Environment configuration Your project might require some environment variables…" at bounding box center [534, 237] width 1069 height 475
drag, startPoint x: 1061, startPoint y: 251, endPoint x: 926, endPoint y: 14, distance: 273.2
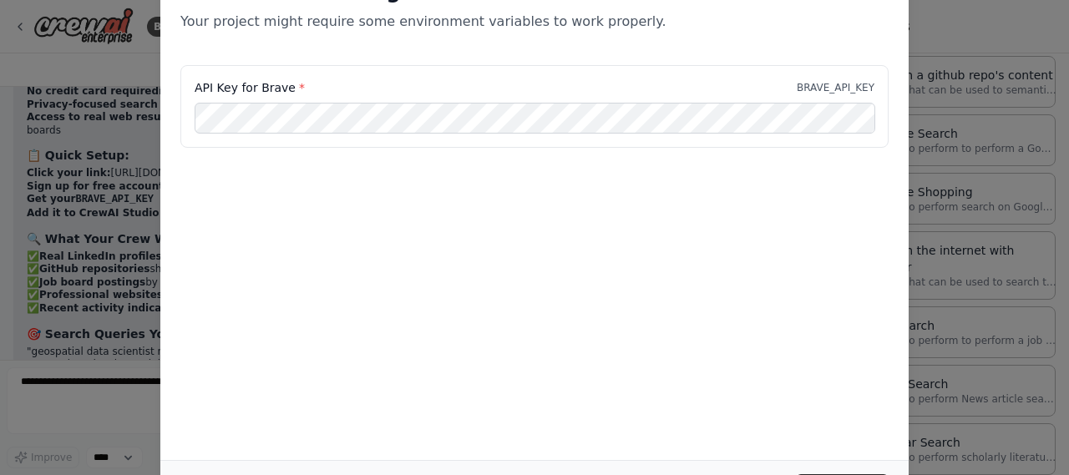
click at [926, 14] on div "Environment configuration Your project might require some environment variables…" at bounding box center [534, 237] width 1069 height 475
drag, startPoint x: 926, startPoint y: 14, endPoint x: 852, endPoint y: 49, distance: 81.5
click at [852, 49] on div "Environment configuration Your project might require some environment variables…" at bounding box center [534, 11] width 749 height 107
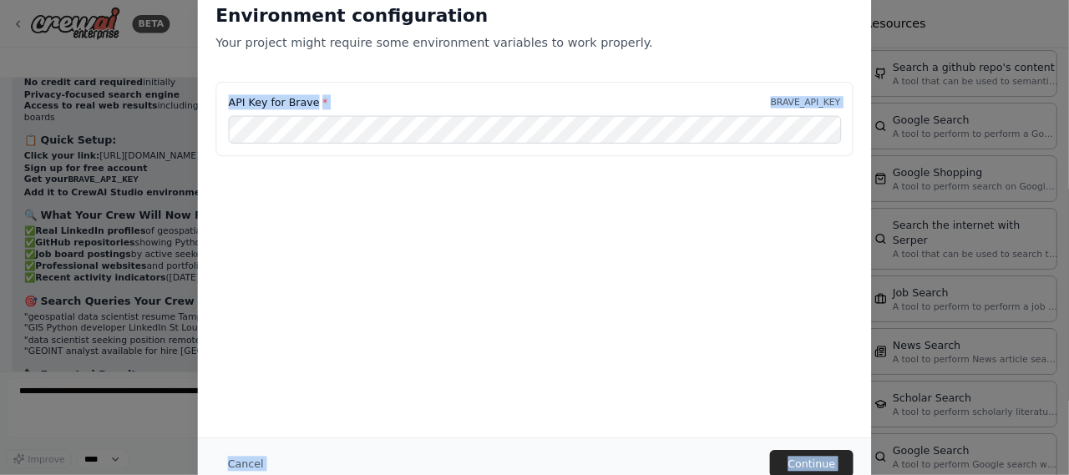
scroll to position [648, 0]
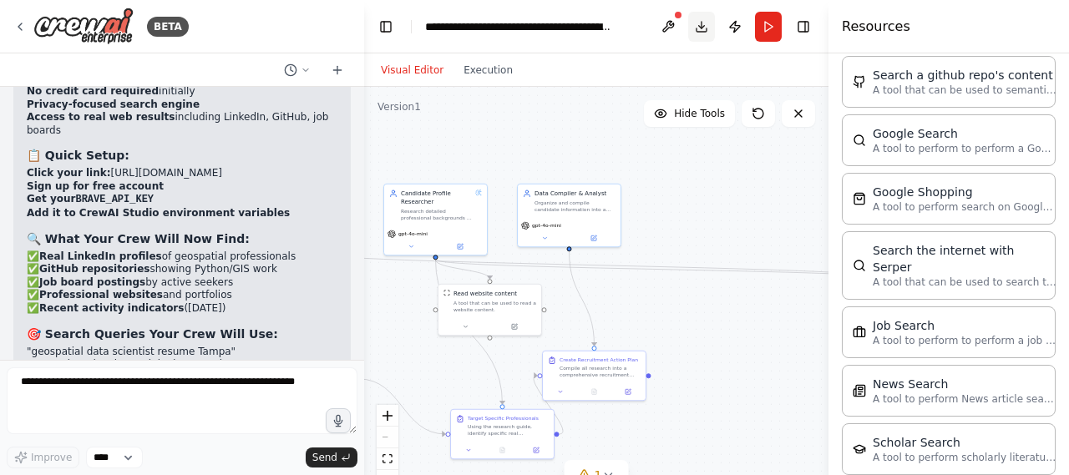
click at [699, 29] on button "Download" at bounding box center [701, 27] width 27 height 30
click at [665, 28] on button at bounding box center [668, 27] width 27 height 30
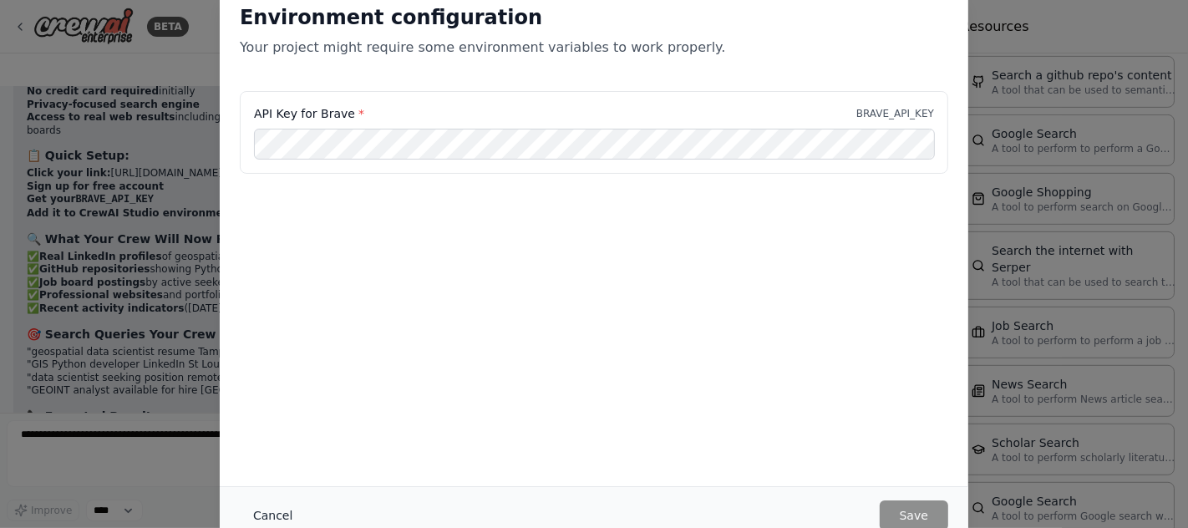
click at [270, 475] on button "Cancel" at bounding box center [273, 515] width 66 height 30
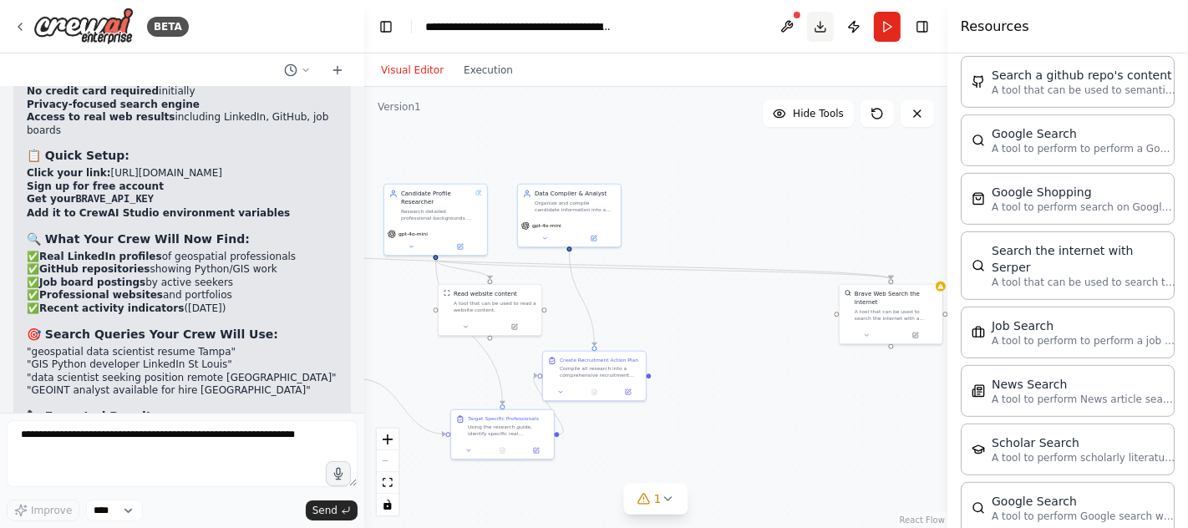
click at [814, 26] on button "Download" at bounding box center [820, 27] width 27 height 30
click at [927, 27] on button "Toggle Right Sidebar" at bounding box center [922, 26] width 23 height 23
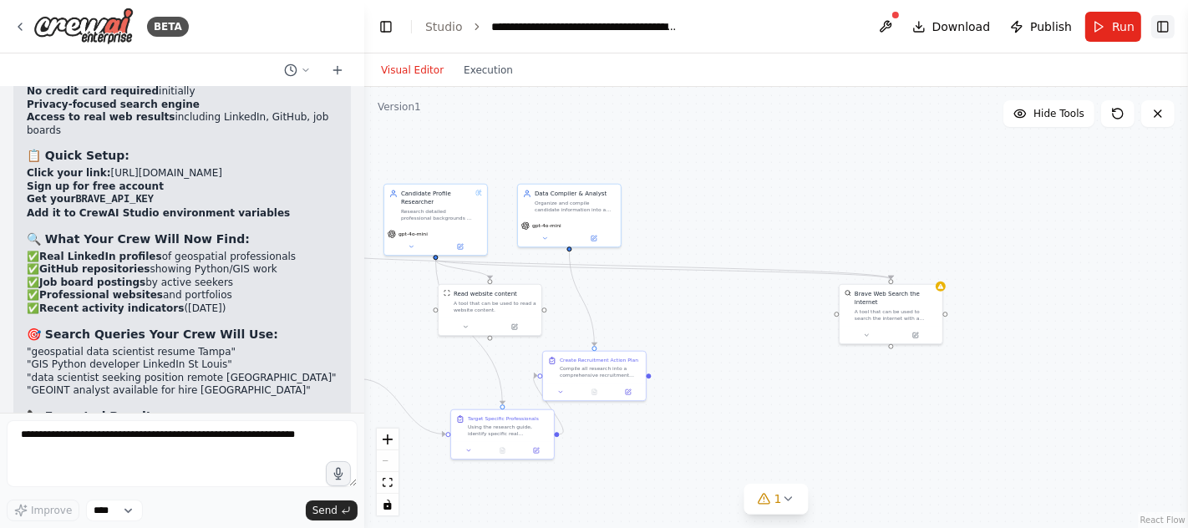
click at [1069, 25] on button "Toggle Right Sidebar" at bounding box center [1162, 26] width 23 height 23
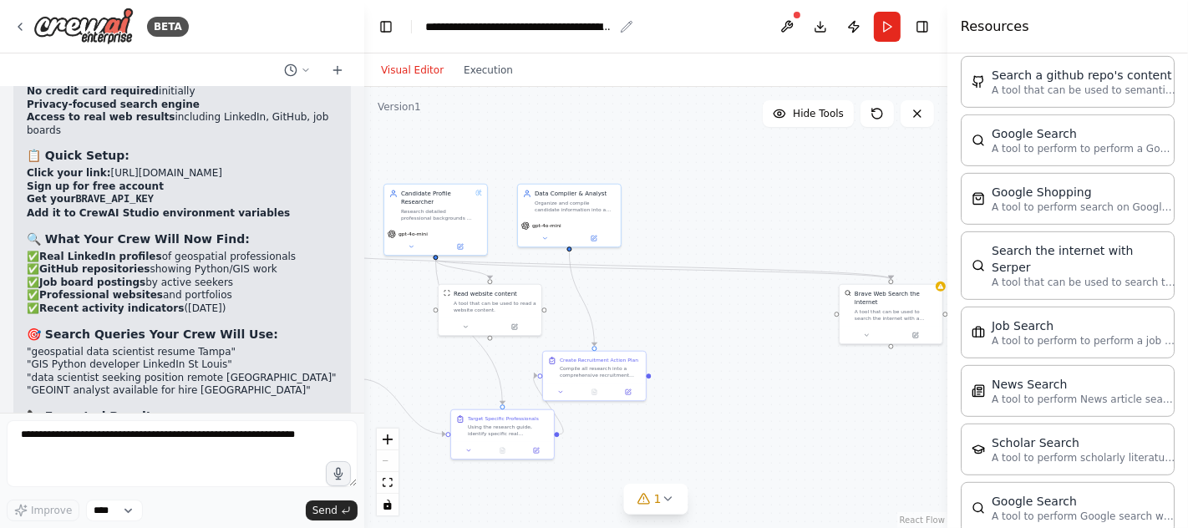
click at [501, 28] on div "**********" at bounding box center [519, 26] width 188 height 17
click at [388, 28] on button "Toggle Left Sidebar" at bounding box center [385, 26] width 23 height 23
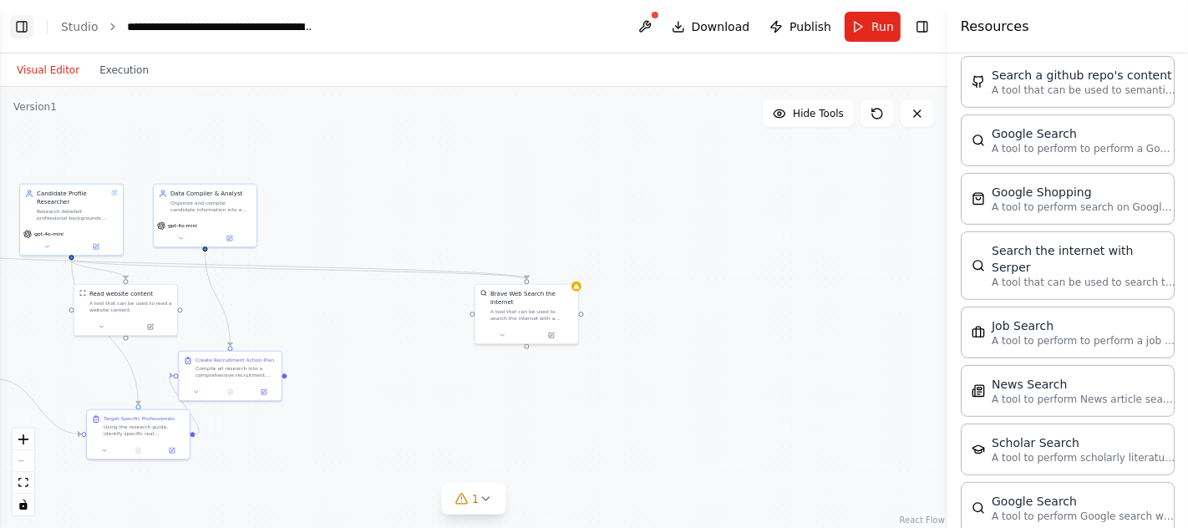
click at [12, 29] on button "Toggle Left Sidebar" at bounding box center [21, 26] width 23 height 23
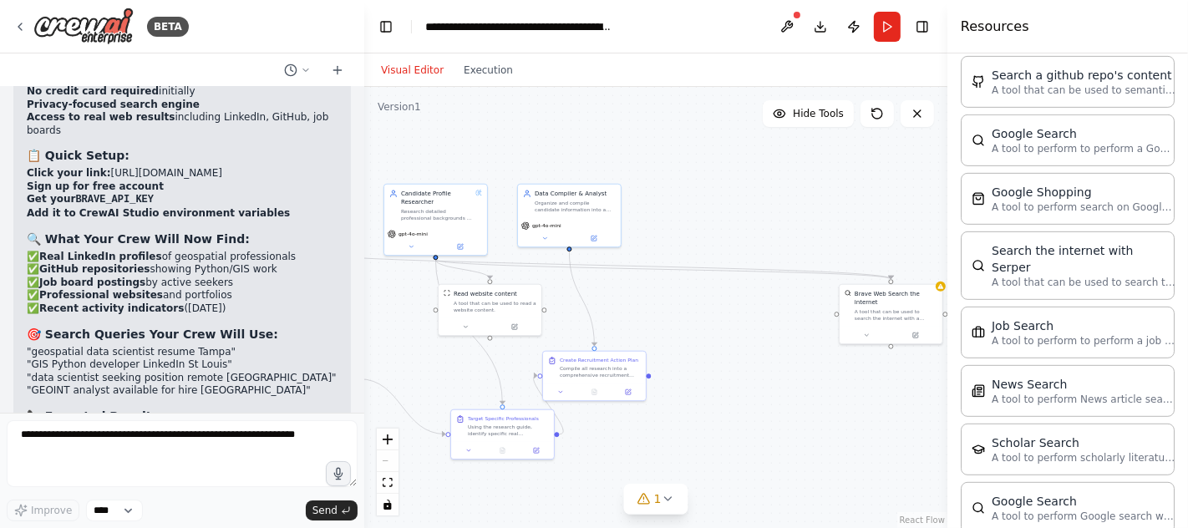
click at [118, 475] on div "Improve **** Send" at bounding box center [182, 470] width 351 height 101
click at [118, 475] on select "****" at bounding box center [114, 511] width 57 height 22
click at [824, 32] on button "Download" at bounding box center [820, 27] width 27 height 30
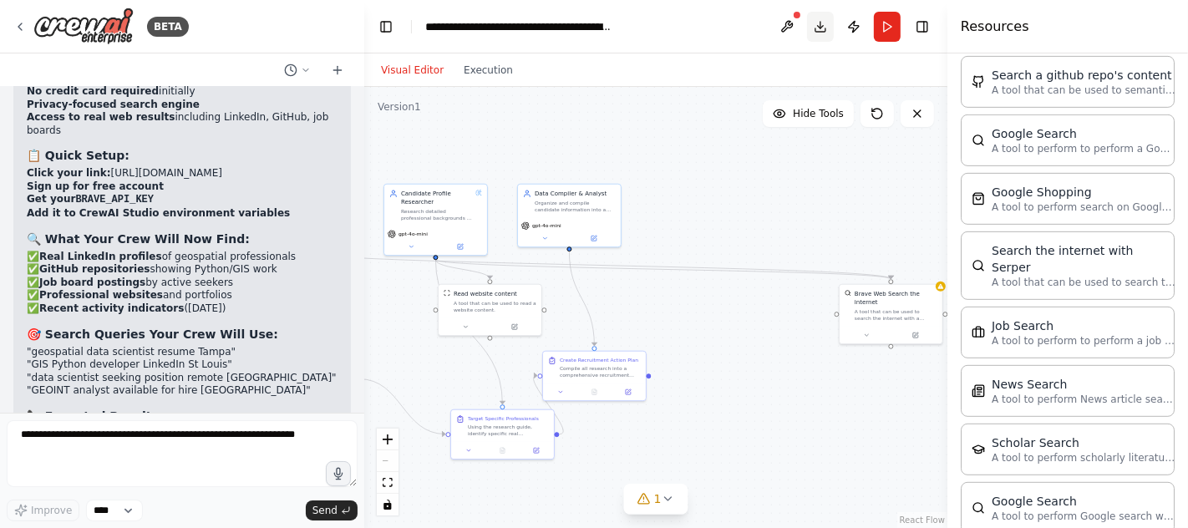
click at [824, 32] on button "Download" at bounding box center [820, 27] width 27 height 30
click at [928, 30] on button "Toggle Right Sidebar" at bounding box center [922, 26] width 23 height 23
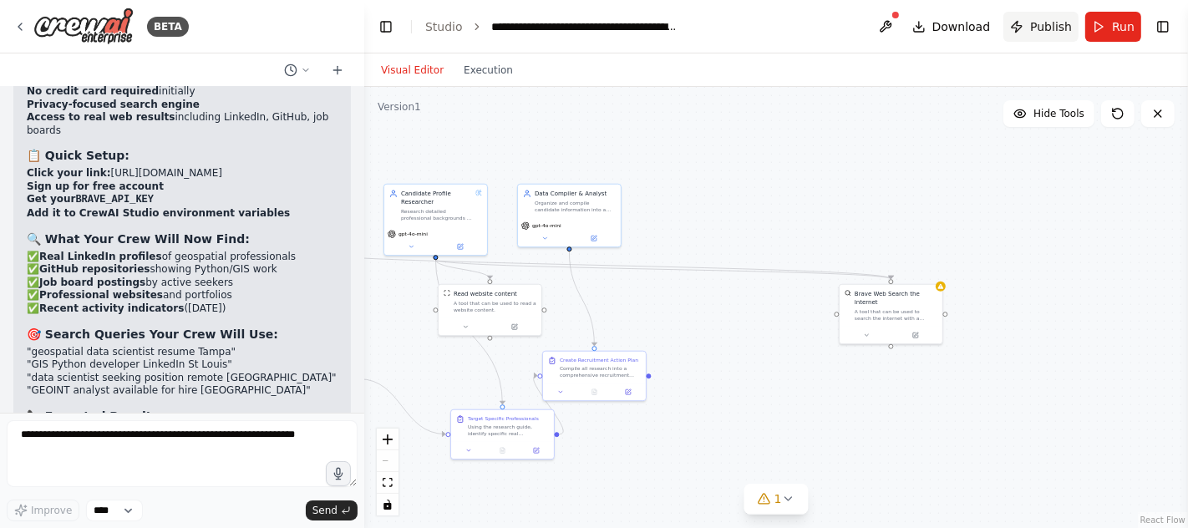
click at [1048, 27] on span "Publish" at bounding box center [1051, 26] width 42 height 17
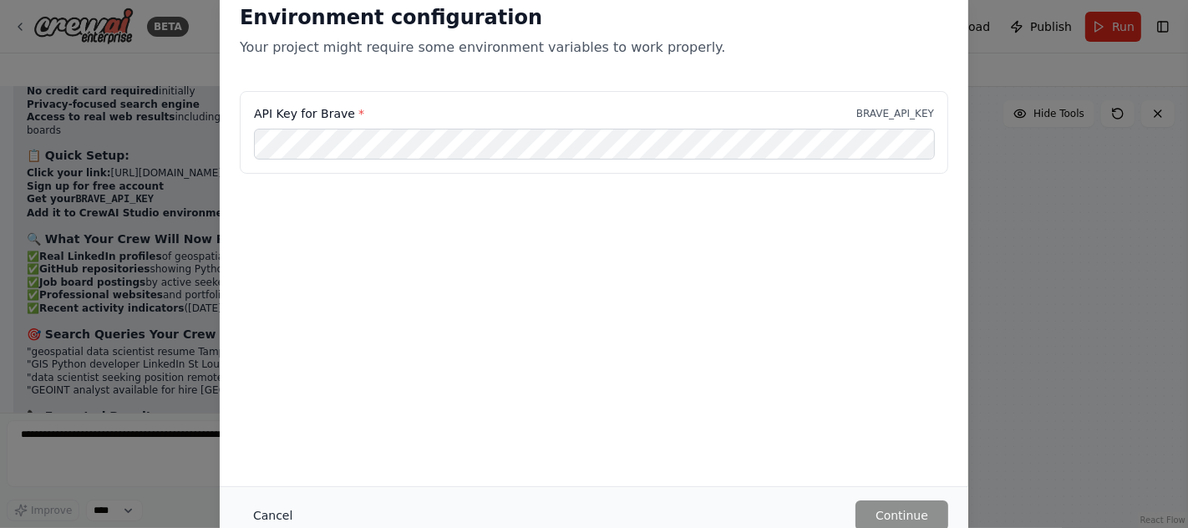
click at [279, 475] on button "Cancel" at bounding box center [273, 515] width 66 height 30
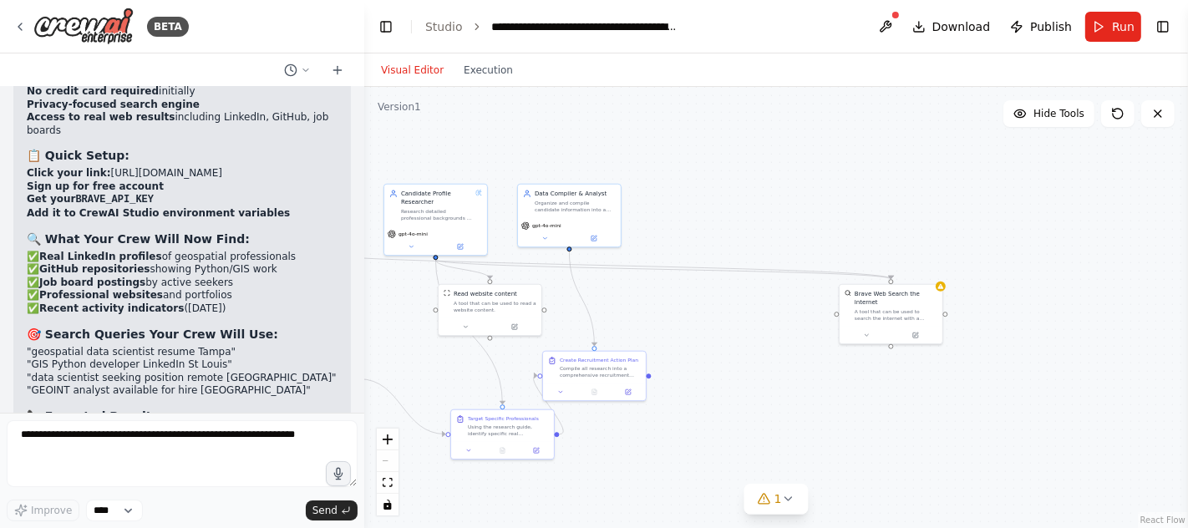
click at [689, 291] on div ".deletable-edge-delete-btn { width: 20px; height: 20px; border: 0px solid #ffff…" at bounding box center [776, 307] width 824 height 441
click at [777, 475] on span "1" at bounding box center [778, 498] width 8 height 17
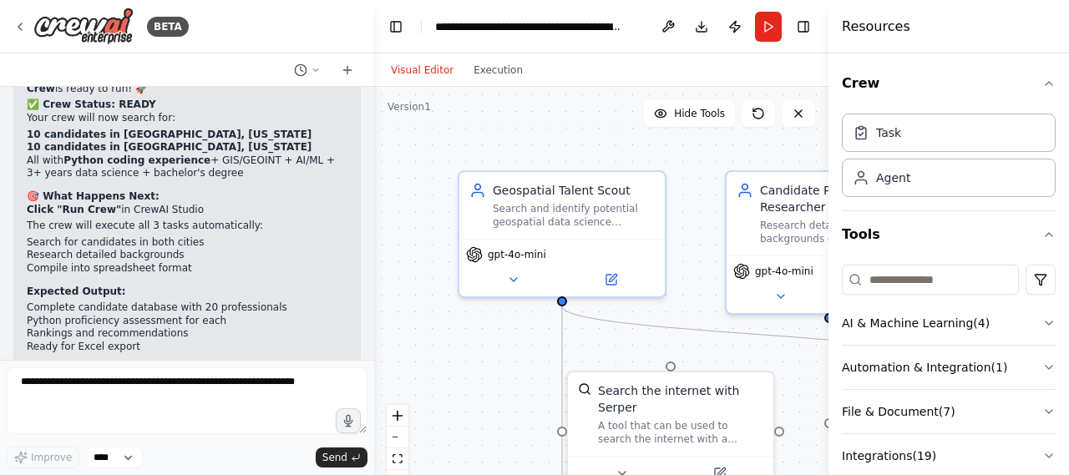
scroll to position [10841, 0]
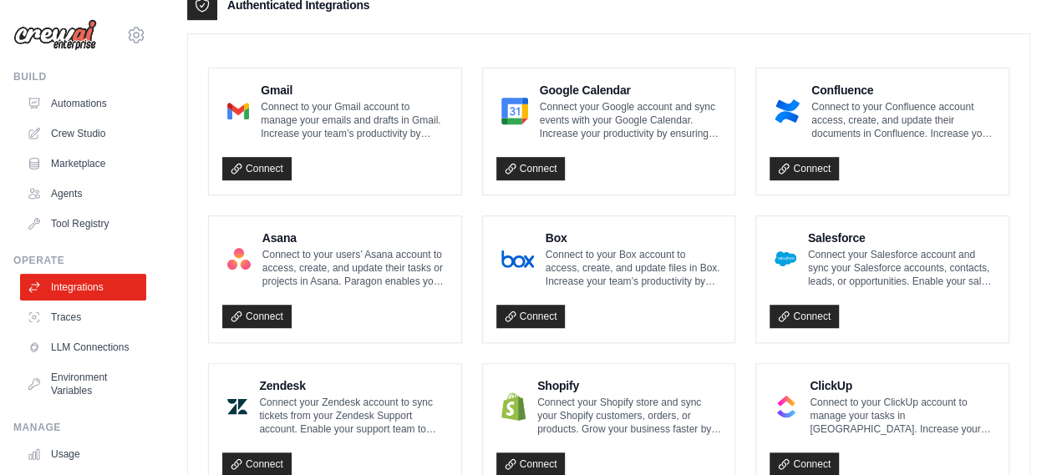
scroll to position [436, 0]
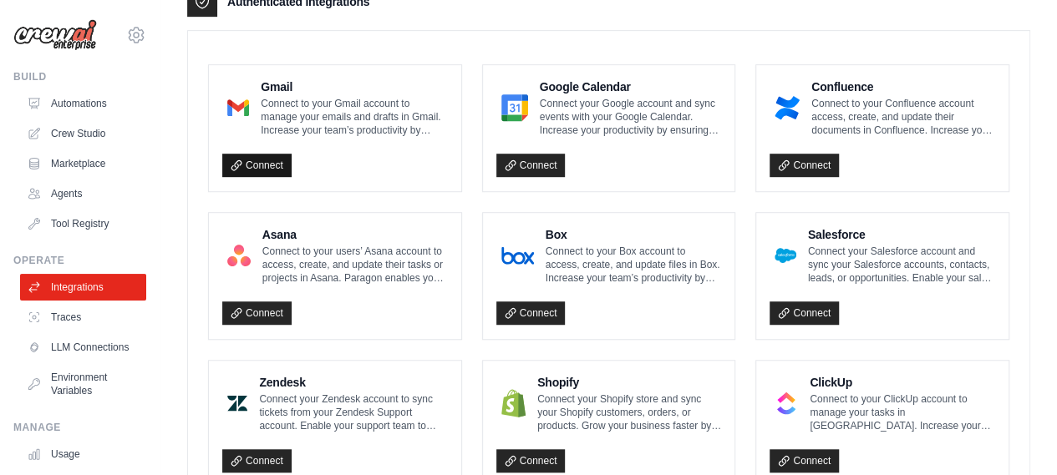
click at [256, 156] on link "Connect" at bounding box center [256, 165] width 69 height 23
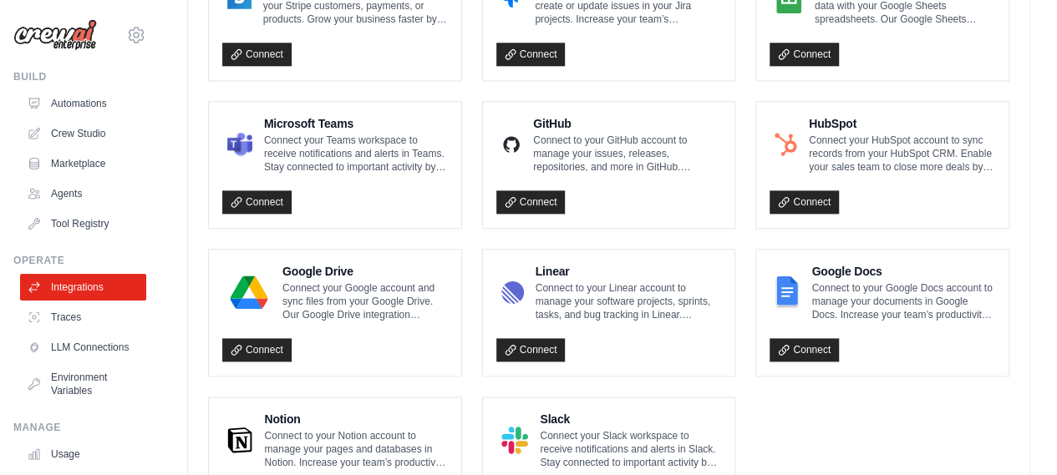
scroll to position [983, 0]
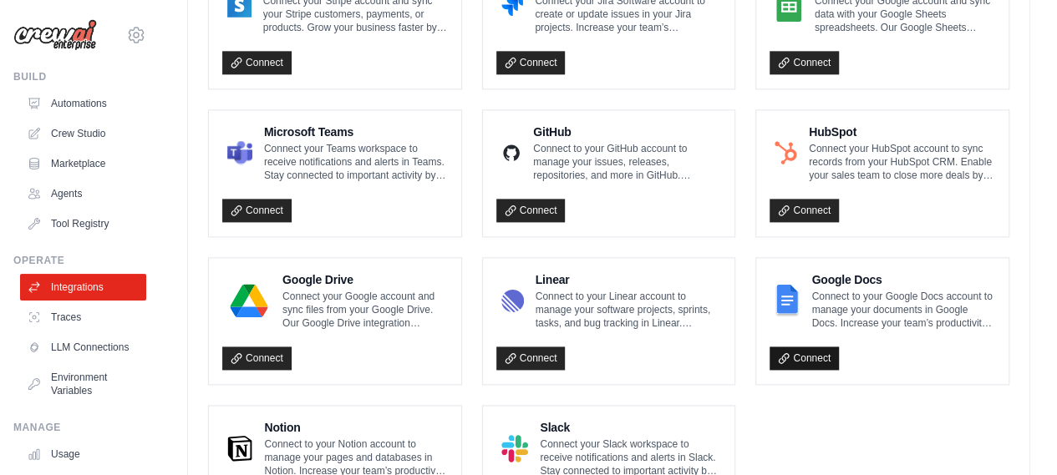
click at [795, 353] on link "Connect" at bounding box center [803, 358] width 69 height 23
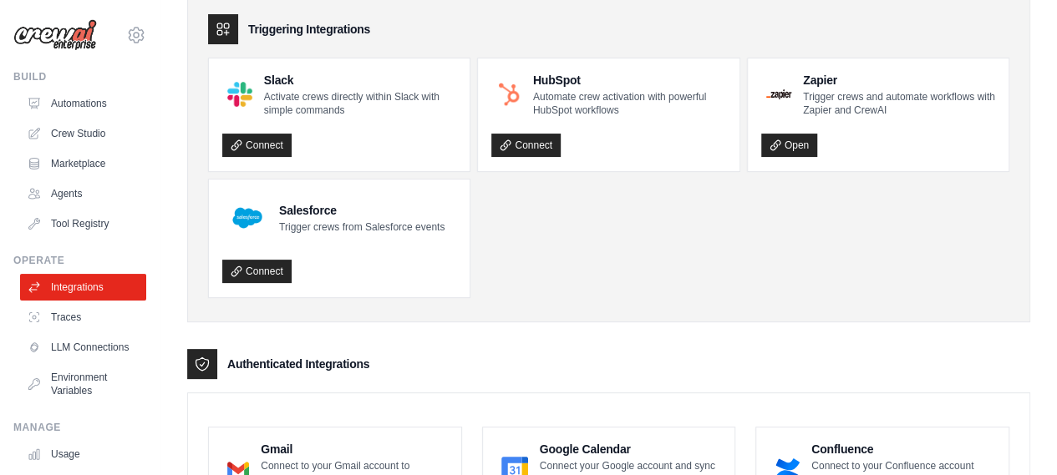
scroll to position [0, 0]
